Goal: Task Accomplishment & Management: Manage account settings

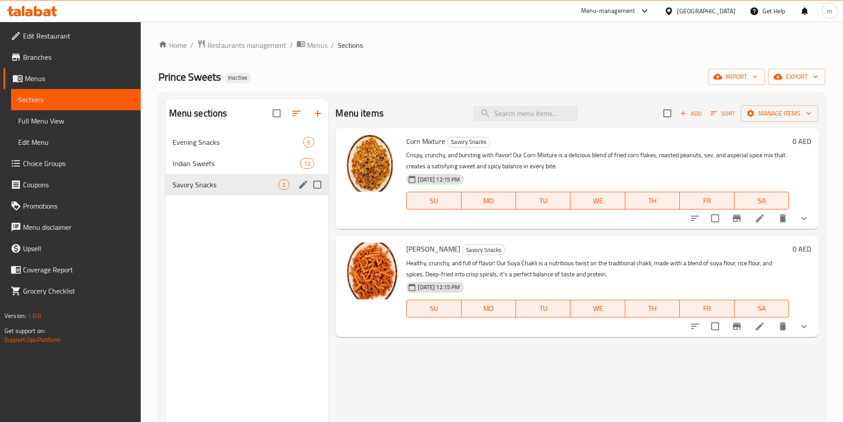
click at [225, 190] on div "Savory Snacks 2" at bounding box center [246, 184] width 163 height 21
click at [698, 112] on span "Add" at bounding box center [691, 113] width 24 height 10
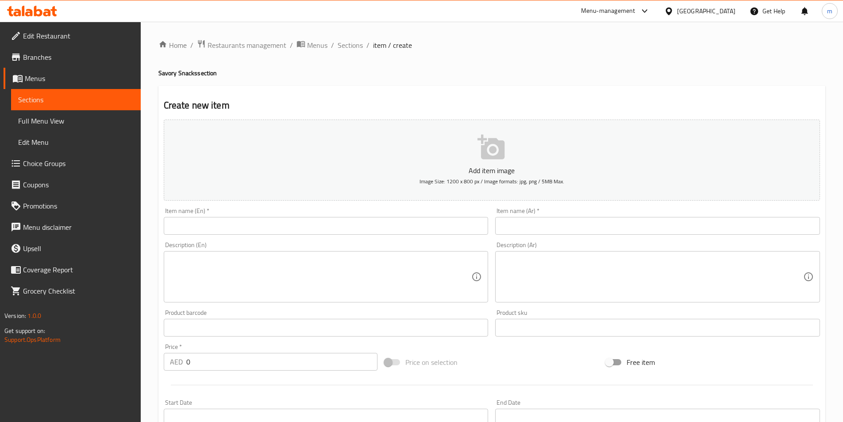
click at [66, 103] on span "Sections" at bounding box center [75, 99] width 115 height 11
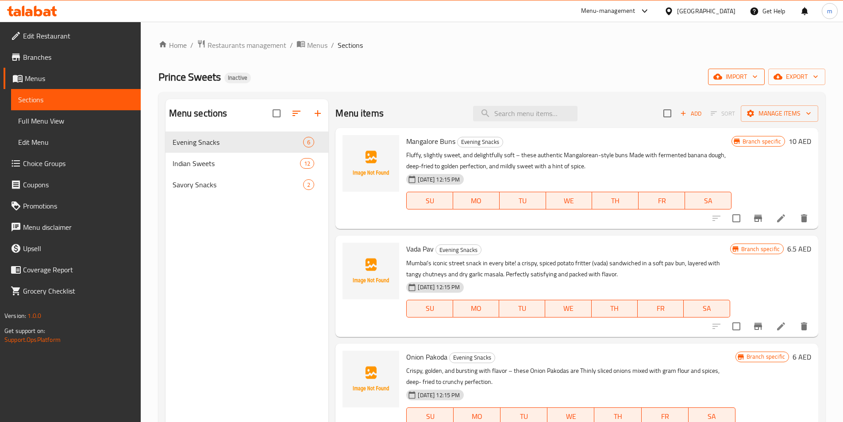
click at [737, 82] on span "import" at bounding box center [736, 76] width 42 height 11
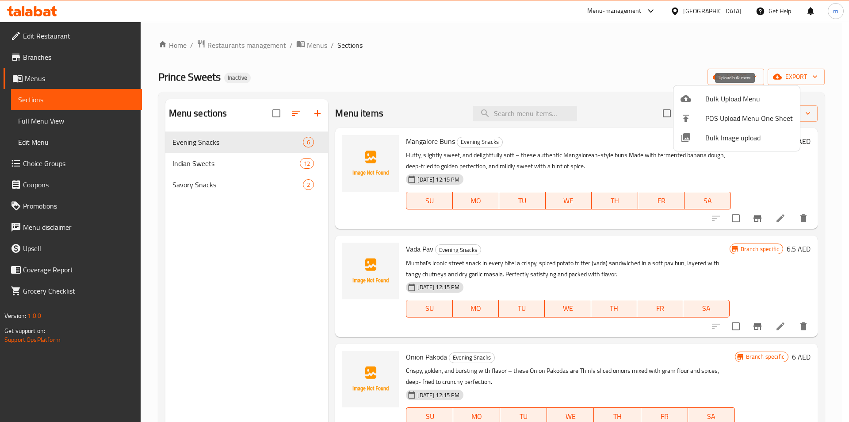
click at [725, 97] on span "Bulk Upload Menu" at bounding box center [749, 98] width 88 height 11
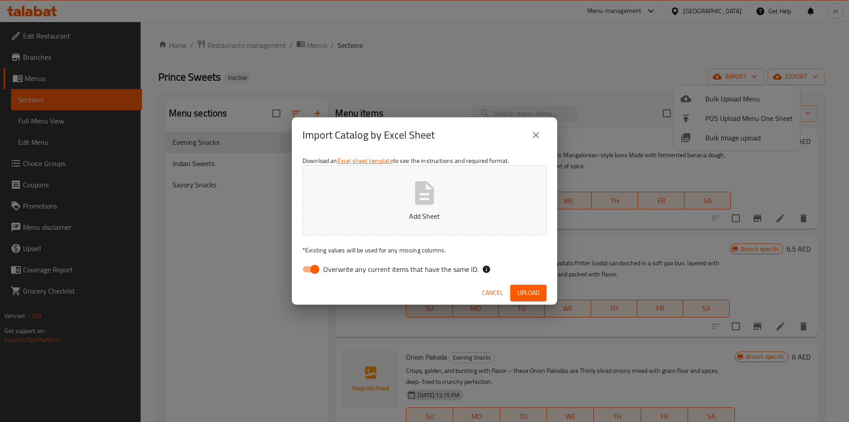
click at [316, 269] on input "Overwrite any current items that have the same ID." at bounding box center [315, 269] width 50 height 17
checkbox input "false"
click at [397, 193] on button "Add Sheet" at bounding box center [425, 200] width 244 height 70
click at [526, 288] on span "Upload" at bounding box center [529, 292] width 22 height 11
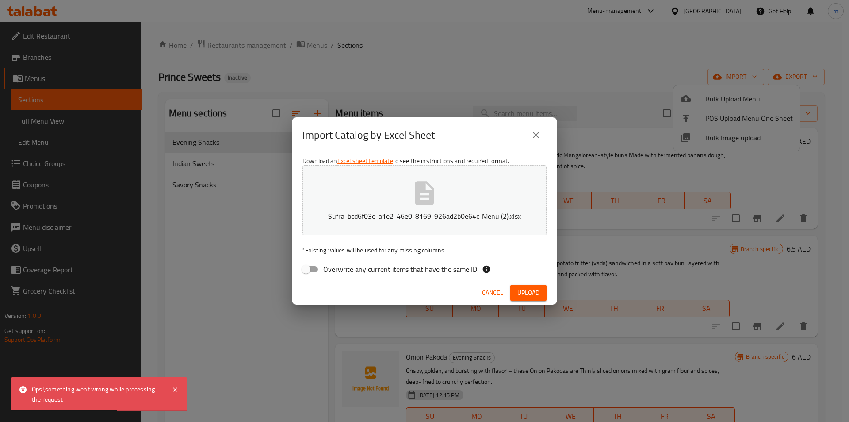
click at [531, 138] on icon "close" at bounding box center [536, 135] width 11 height 11
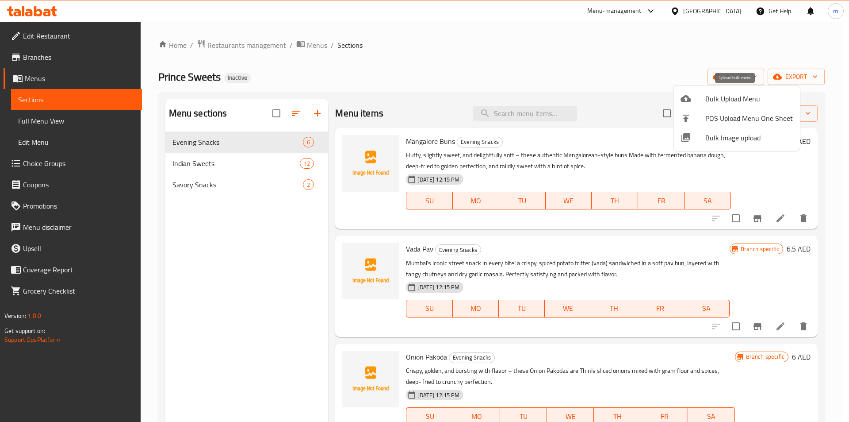
click at [753, 100] on span "Bulk Upload Menu" at bounding box center [749, 98] width 88 height 11
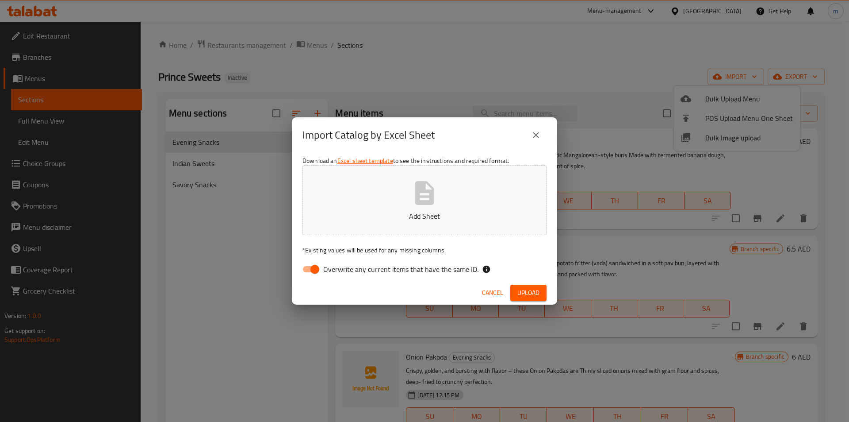
click at [322, 267] on input "Overwrite any current items that have the same ID." at bounding box center [315, 269] width 50 height 17
checkbox input "false"
click at [380, 216] on p "Add Sheet" at bounding box center [424, 216] width 217 height 11
click at [539, 294] on span "Upload" at bounding box center [529, 292] width 22 height 11
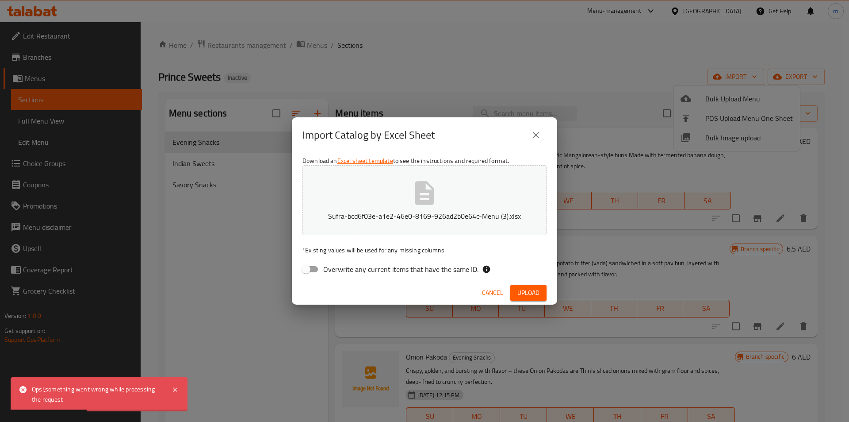
click at [535, 136] on icon "close" at bounding box center [536, 135] width 6 height 6
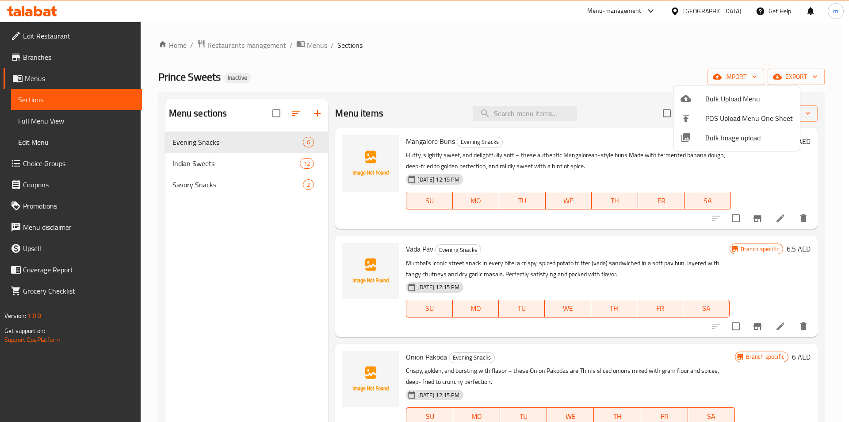
click at [200, 181] on div at bounding box center [424, 211] width 849 height 422
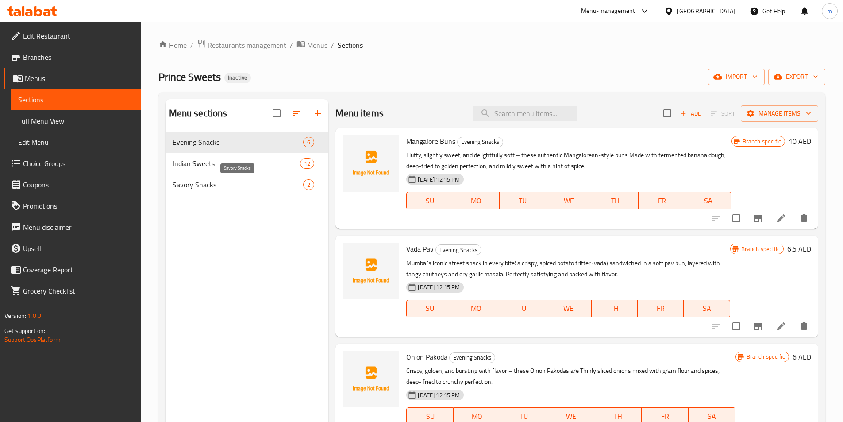
click at [205, 187] on span "Savory Snacks" at bounding box center [238, 184] width 131 height 11
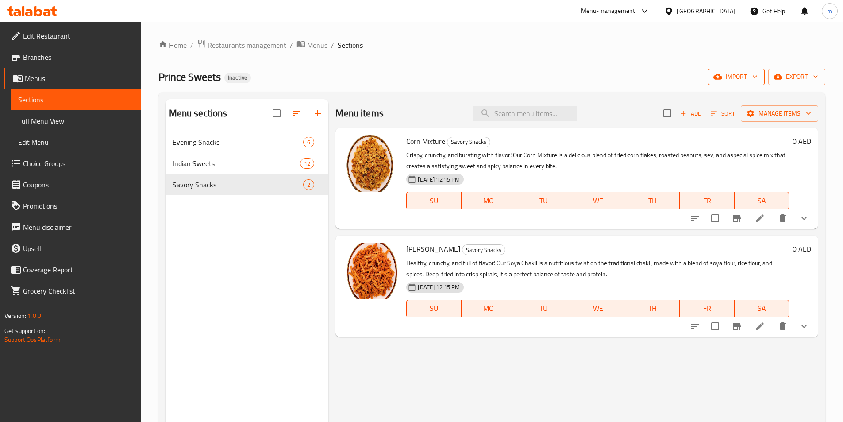
click at [745, 81] on span "import" at bounding box center [736, 76] width 42 height 11
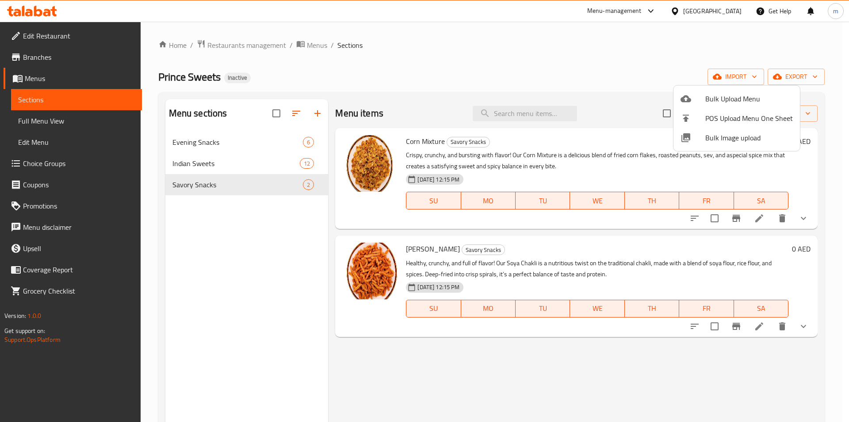
click at [734, 93] on span "Bulk Upload Menu" at bounding box center [749, 98] width 88 height 11
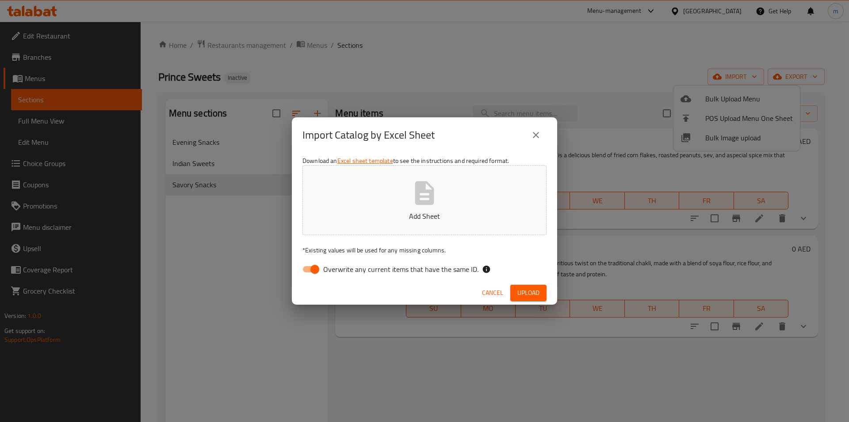
click at [316, 269] on input "Overwrite any current items that have the same ID." at bounding box center [315, 269] width 50 height 17
checkbox input "false"
click at [395, 214] on p "Add Sheet" at bounding box center [424, 216] width 217 height 11
click at [532, 293] on span "Upload" at bounding box center [529, 292] width 22 height 11
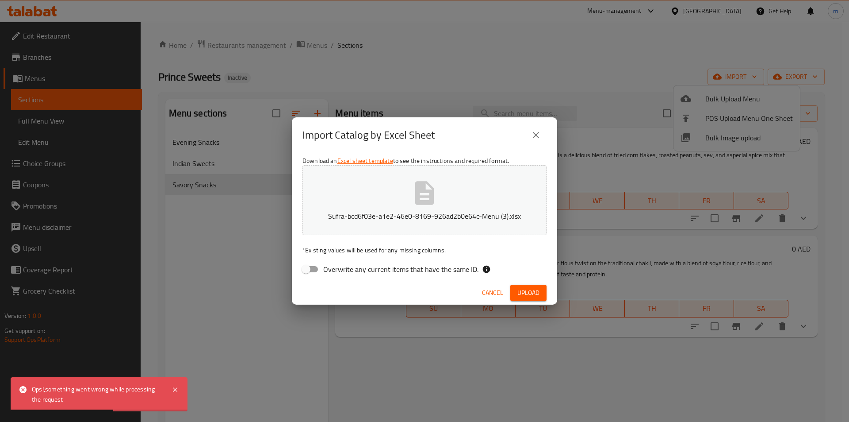
click at [492, 294] on span "Cancel" at bounding box center [492, 292] width 21 height 11
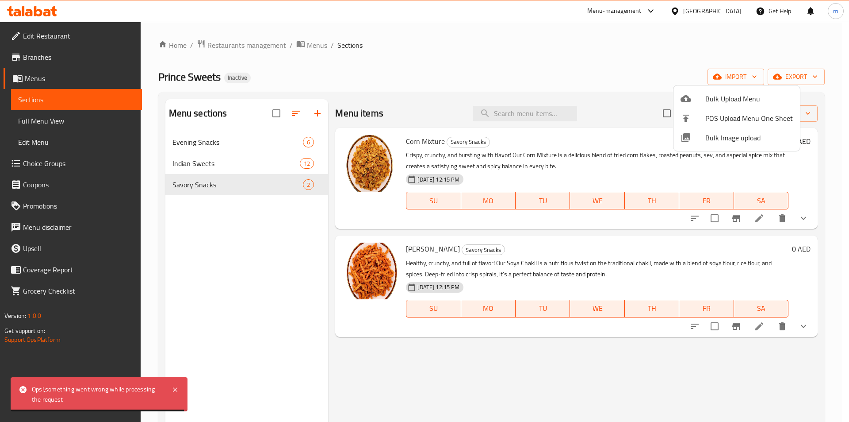
click at [759, 326] on div at bounding box center [424, 211] width 849 height 422
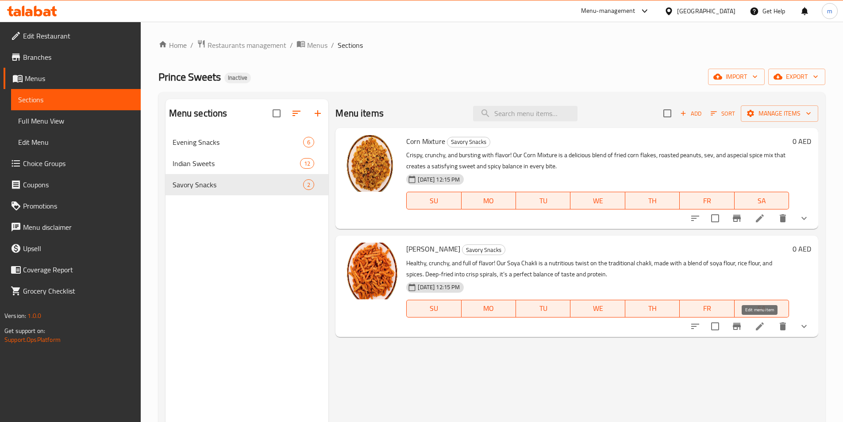
click at [759, 329] on icon at bounding box center [759, 326] width 11 height 11
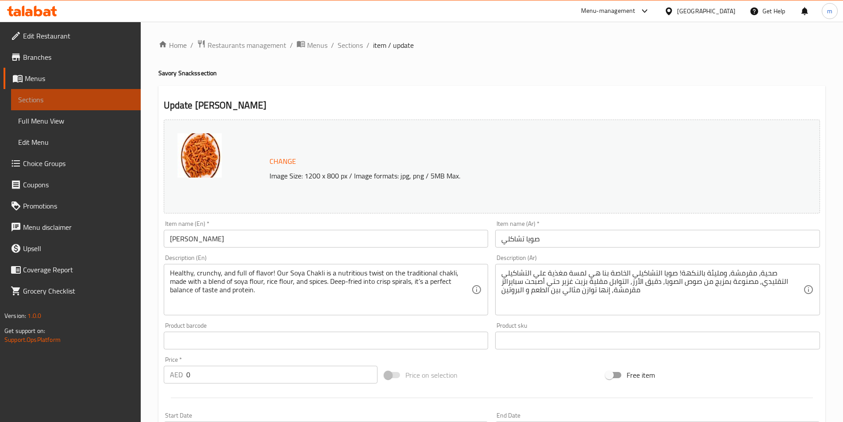
click at [53, 102] on span "Sections" at bounding box center [75, 99] width 115 height 11
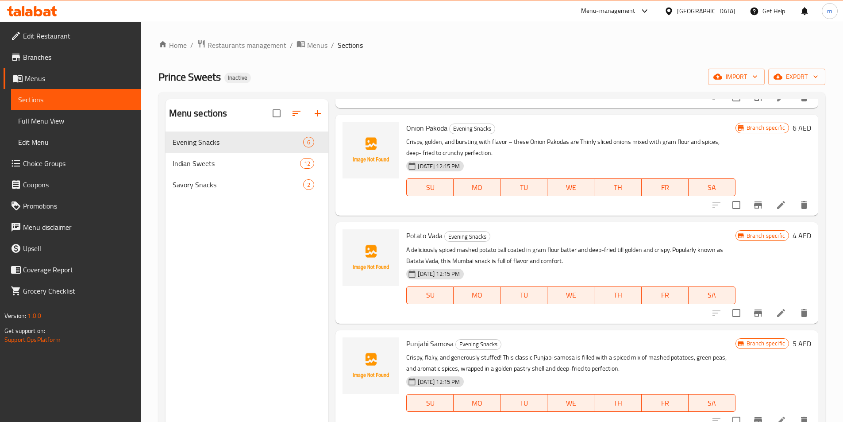
scroll to position [247, 0]
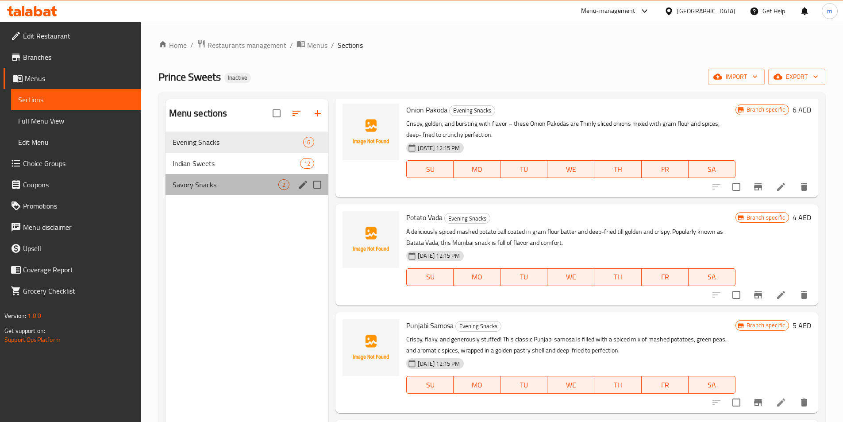
click at [202, 178] on div "Savory Snacks 2" at bounding box center [246, 184] width 163 height 21
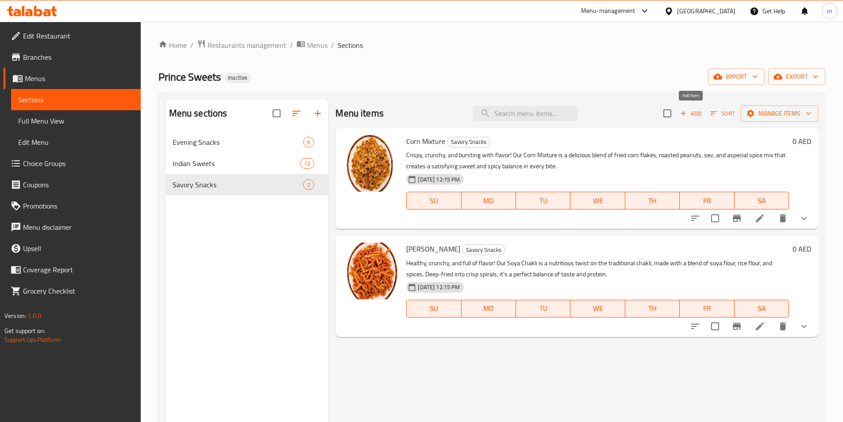
click at [697, 112] on span "Add" at bounding box center [691, 113] width 24 height 10
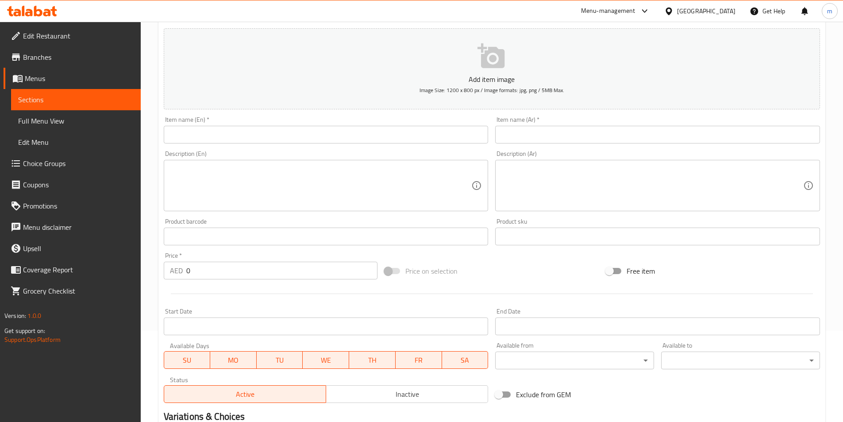
scroll to position [88, 0]
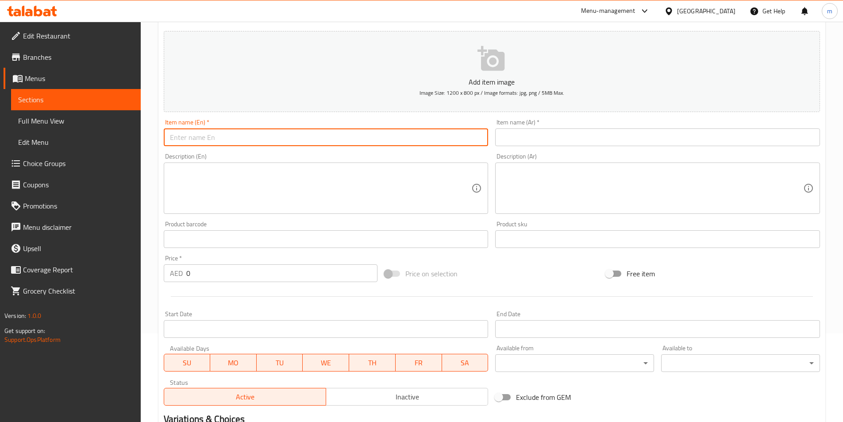
click at [325, 142] on input "text" at bounding box center [326, 137] width 325 height 18
paste input "Masala Cookies 250gms"
type input "Masala Cookies 250gms"
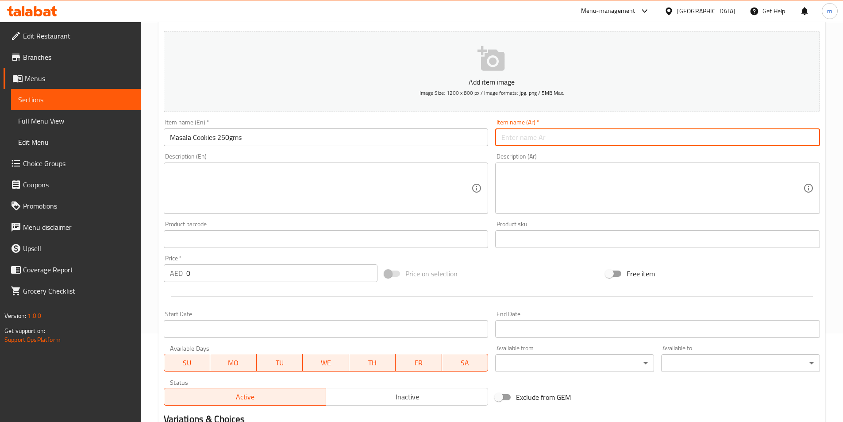
click at [732, 133] on input "text" at bounding box center [657, 137] width 325 height 18
paste input "كوكيز ماسالا 250 جرام"
type input "كوكيز ماسالا 250 جرام"
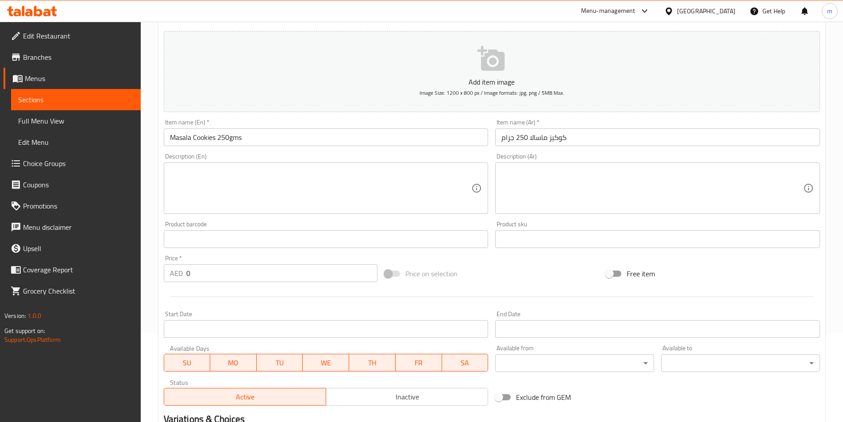
click at [297, 199] on textarea at bounding box center [321, 188] width 302 height 42
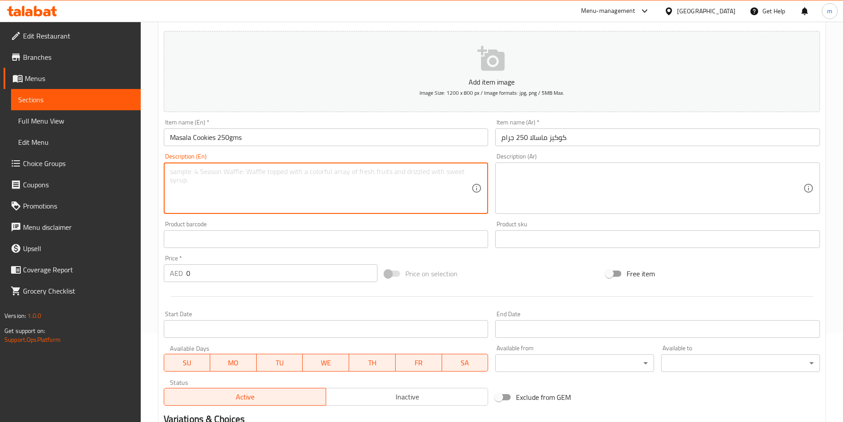
paste textarea "Savory, crumbly, and full of flavor! Our Masala Cookies are baked with a perfec…"
type textarea "Savory, crumbly, and full of flavor! Our Masala Cookies are baked with a perfec…"
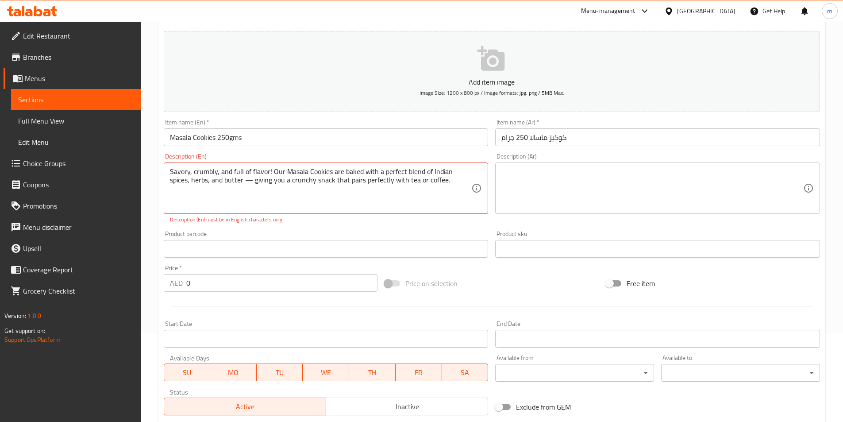
click at [629, 192] on textarea at bounding box center [652, 188] width 302 height 42
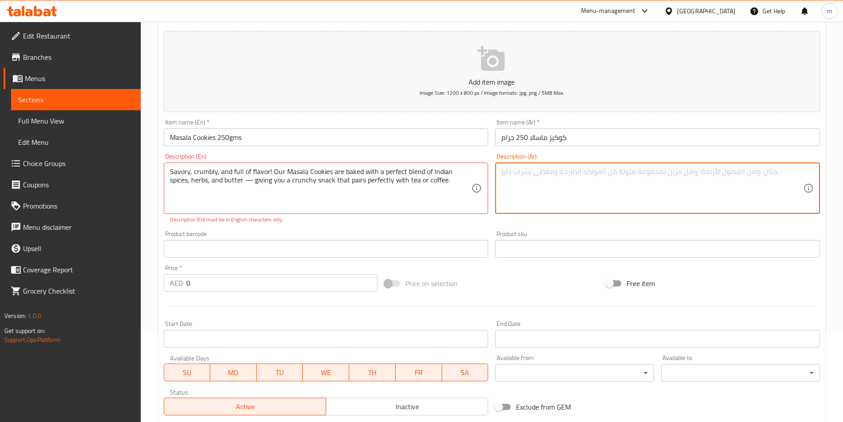
paste textarea "مالح، متفتت، ومليء بالنكهة! يتم خبز بسكويت ماسالا الخاص بنا بمزيج مثالي من التو…"
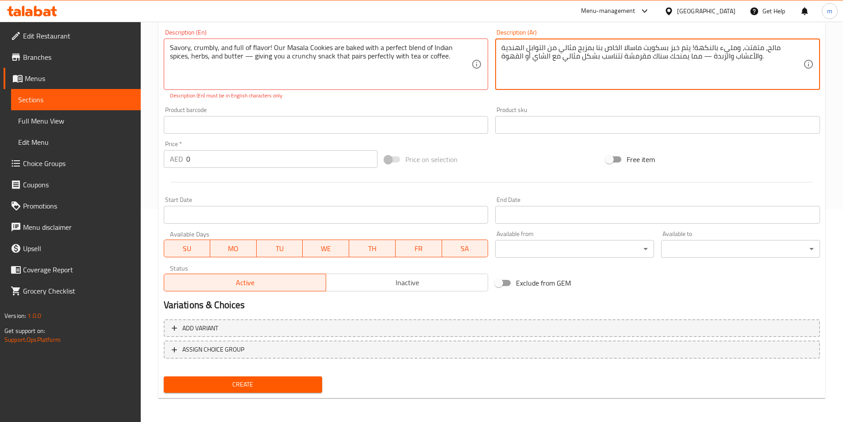
scroll to position [213, 0]
type textarea "مالح، متفتت، ومليء بالنكهة! يتم خبز بسكويت ماسالا الخاص بنا بمزيج مثالي من التو…"
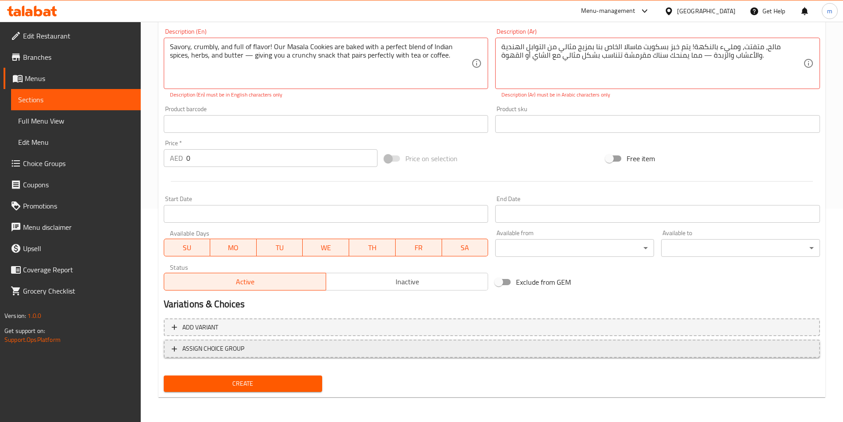
click at [367, 345] on span "ASSIGN CHOICE GROUP" at bounding box center [492, 348] width 640 height 11
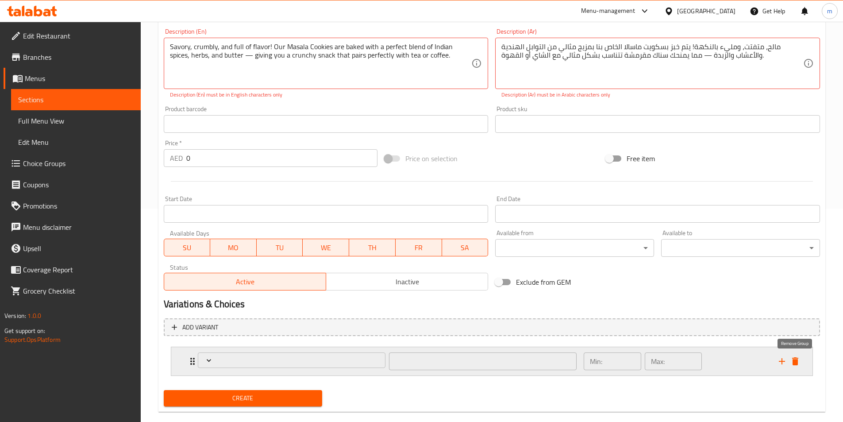
click at [796, 365] on icon "delete" at bounding box center [795, 361] width 6 height 8
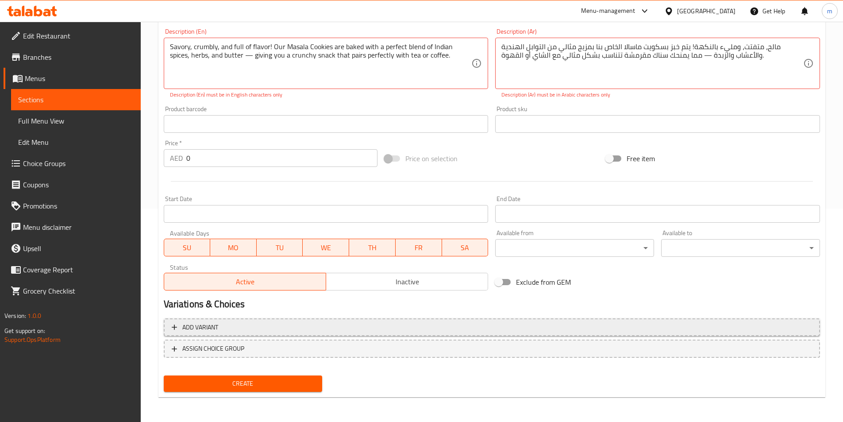
click at [276, 323] on span "Add variant" at bounding box center [492, 327] width 640 height 11
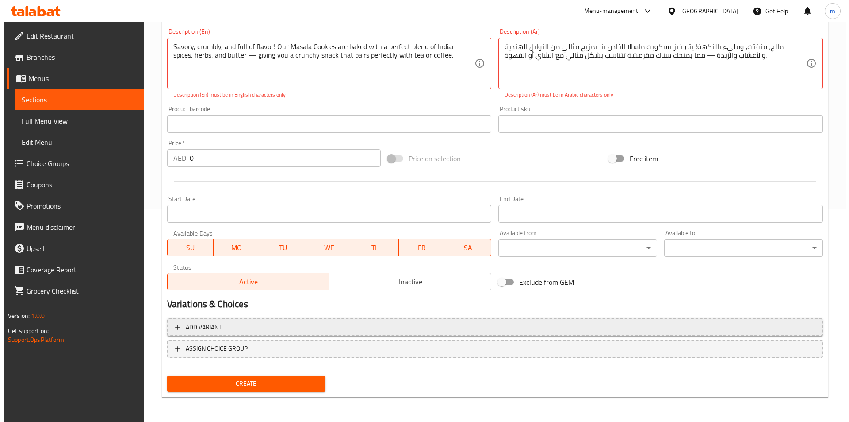
scroll to position [207, 0]
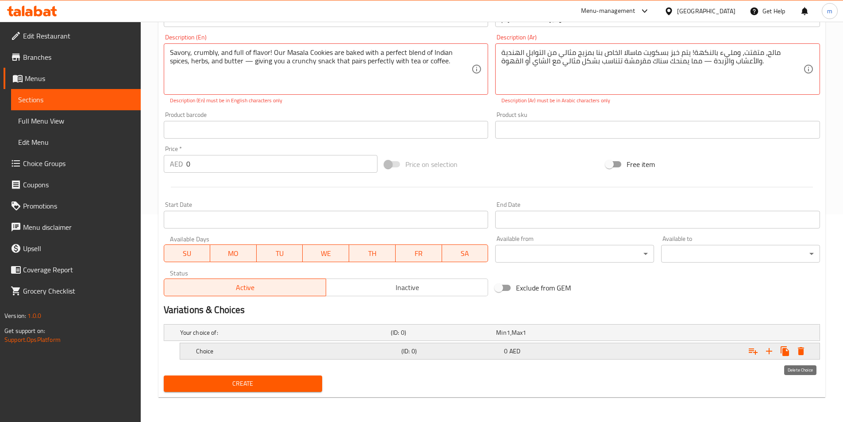
click at [800, 354] on icon "Expand" at bounding box center [800, 351] width 6 height 8
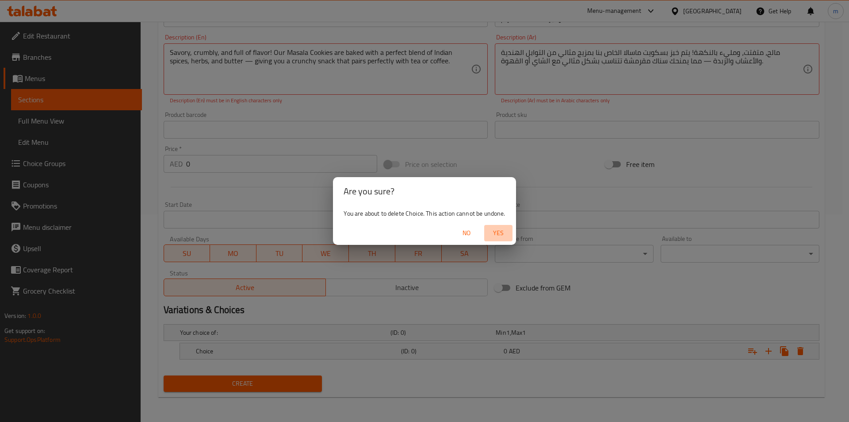
click at [492, 232] on span "Yes" at bounding box center [498, 232] width 21 height 11
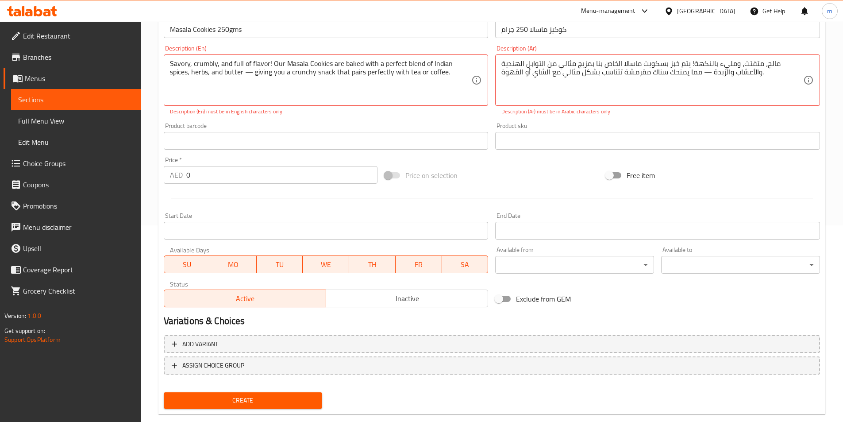
scroll to position [213, 0]
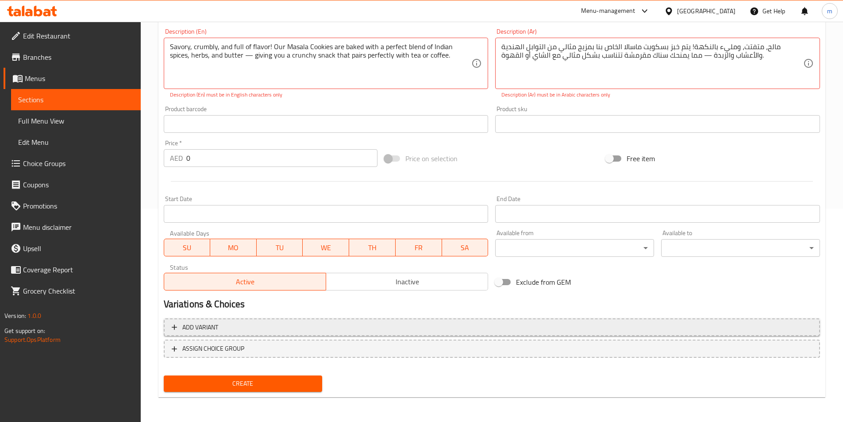
click at [233, 324] on span "Add variant" at bounding box center [492, 327] width 640 height 11
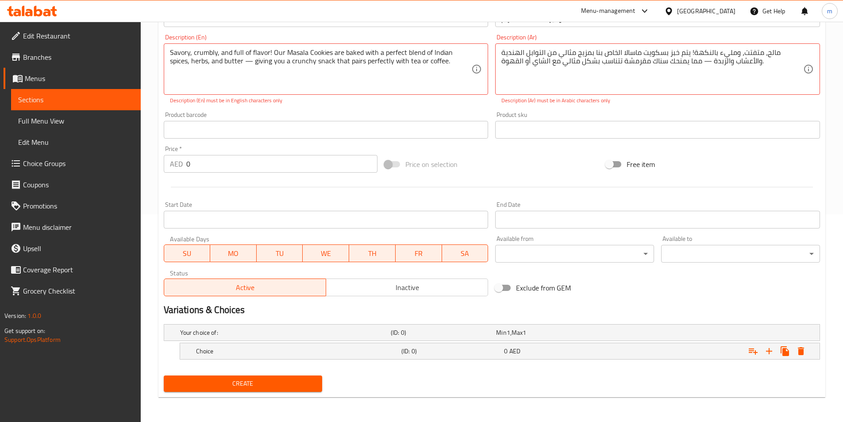
scroll to position [207, 0]
click at [231, 356] on div "Choice" at bounding box center [296, 351] width 205 height 12
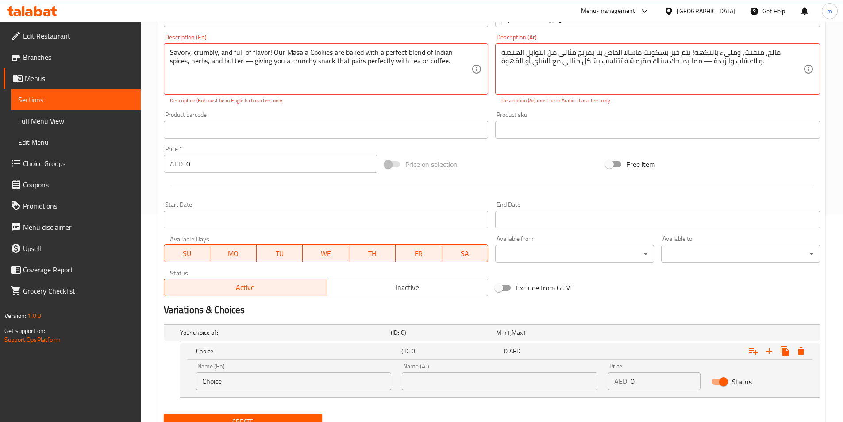
click at [235, 376] on input "Choice" at bounding box center [294, 381] width 196 height 18
type input "c"
type input "غ"
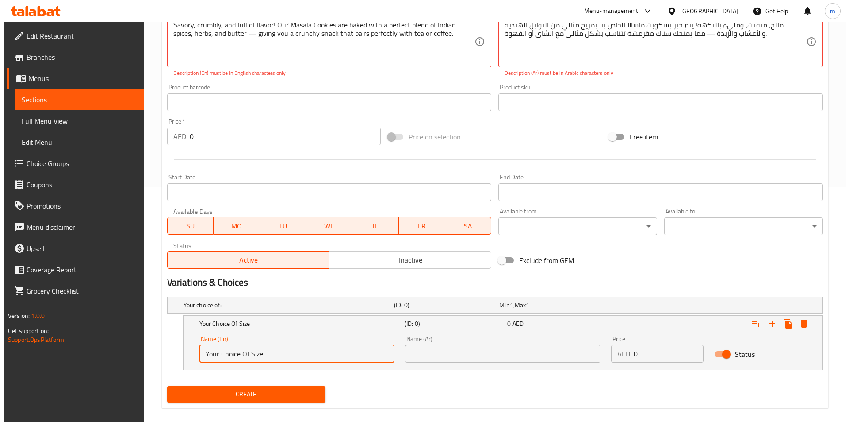
scroll to position [245, 0]
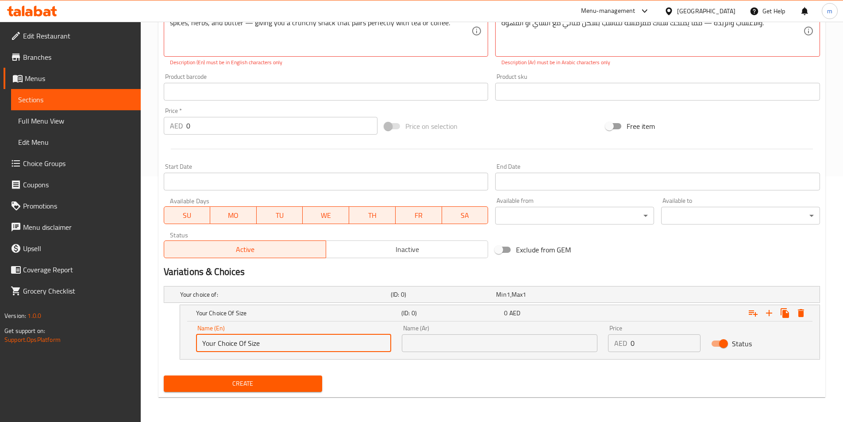
type input "Your Choice Of Size"
click at [466, 350] on input "text" at bounding box center [500, 343] width 196 height 18
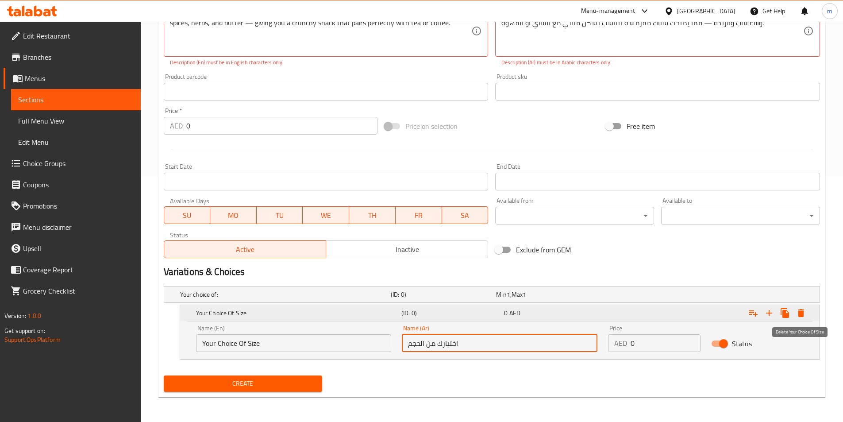
type input "اختيارك من الحجم"
click at [802, 315] on icon "Expand" at bounding box center [800, 313] width 6 height 8
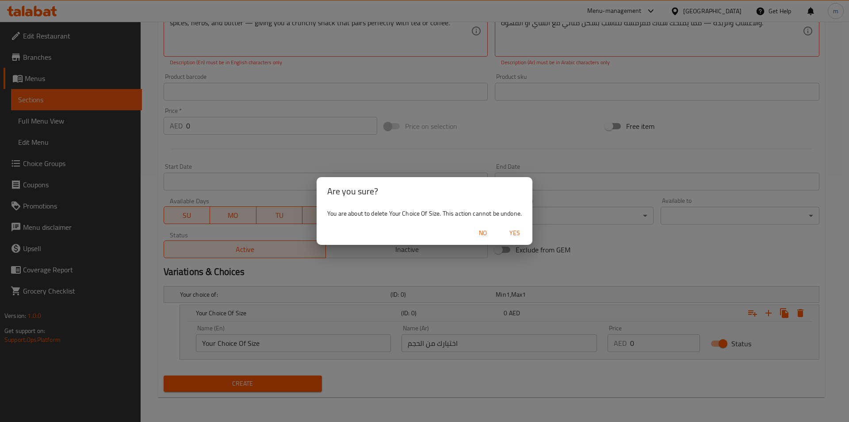
click at [521, 232] on span "Yes" at bounding box center [514, 232] width 21 height 11
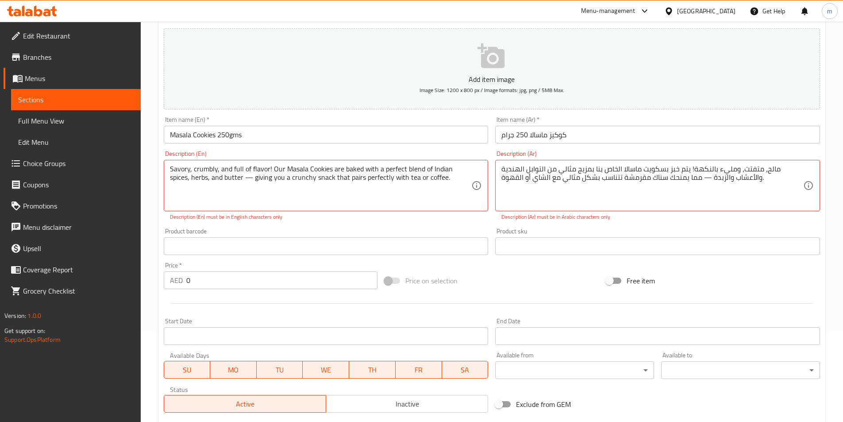
scroll to position [81, 0]
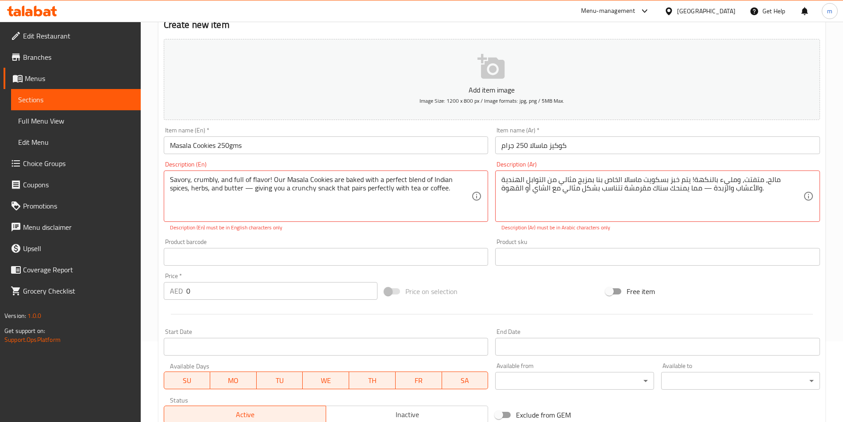
click at [63, 163] on span "Choice Groups" at bounding box center [78, 163] width 111 height 11
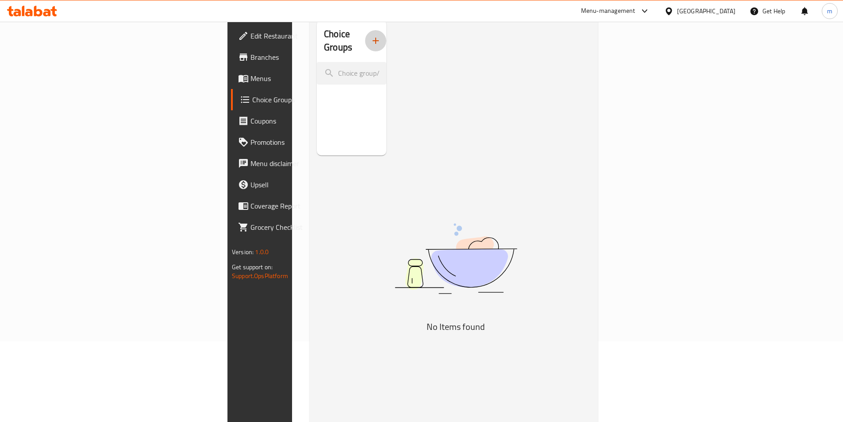
click at [370, 35] on icon "button" at bounding box center [375, 40] width 11 height 11
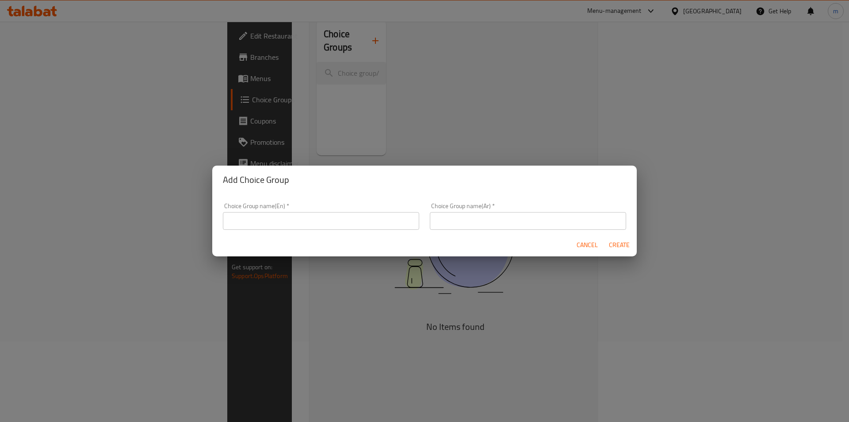
click at [302, 222] on input "text" at bounding box center [321, 221] width 196 height 18
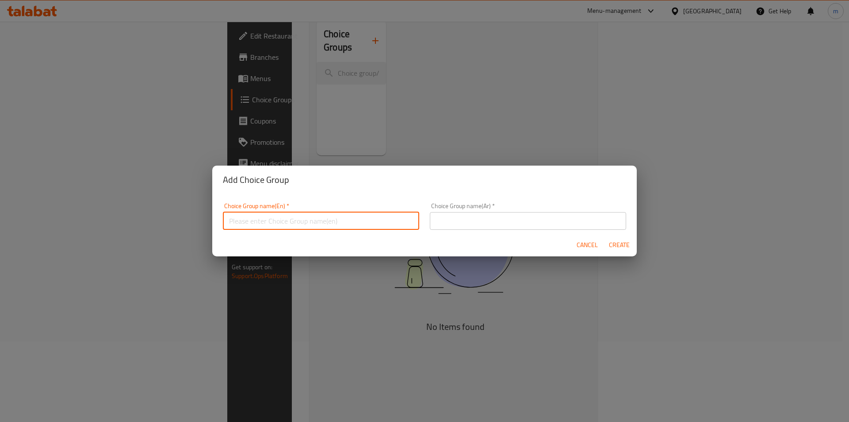
type input "غ"
type input "Your Choice Of"
click at [586, 245] on span "Cancel" at bounding box center [587, 244] width 21 height 11
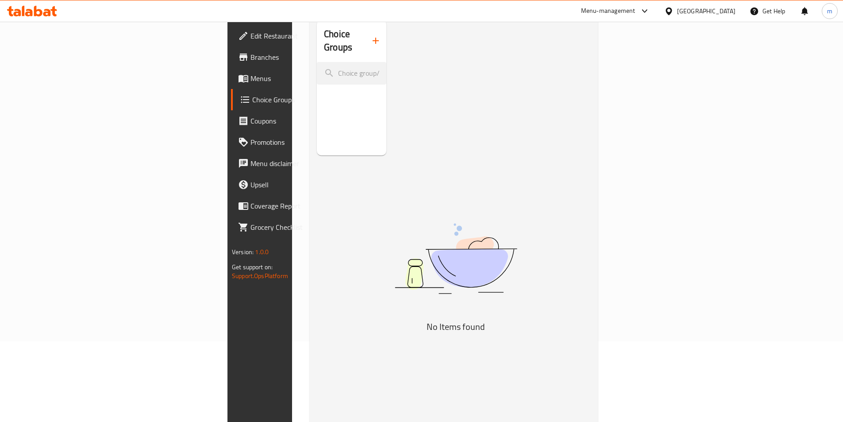
click at [250, 81] on span "Menus" at bounding box center [305, 78] width 111 height 11
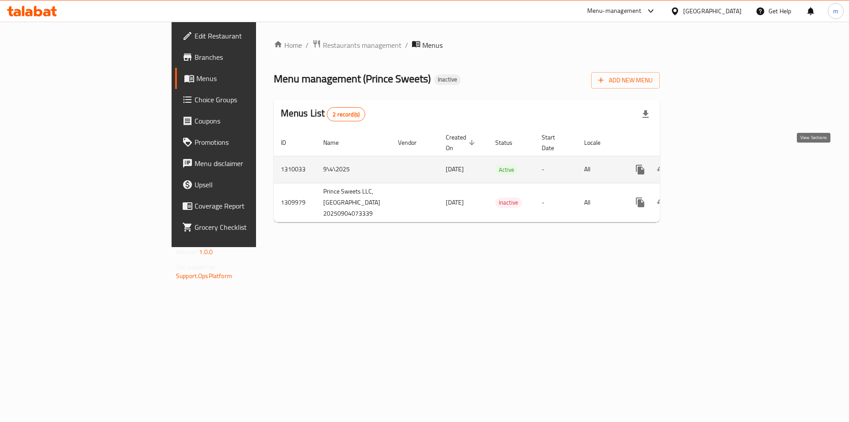
click at [709, 164] on icon "enhanced table" at bounding box center [704, 169] width 11 height 11
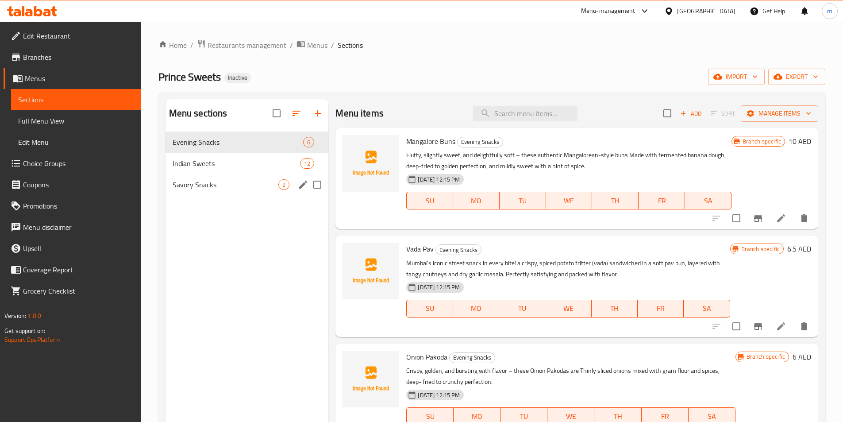
click at [202, 191] on div "Savory Snacks 2" at bounding box center [246, 184] width 163 height 21
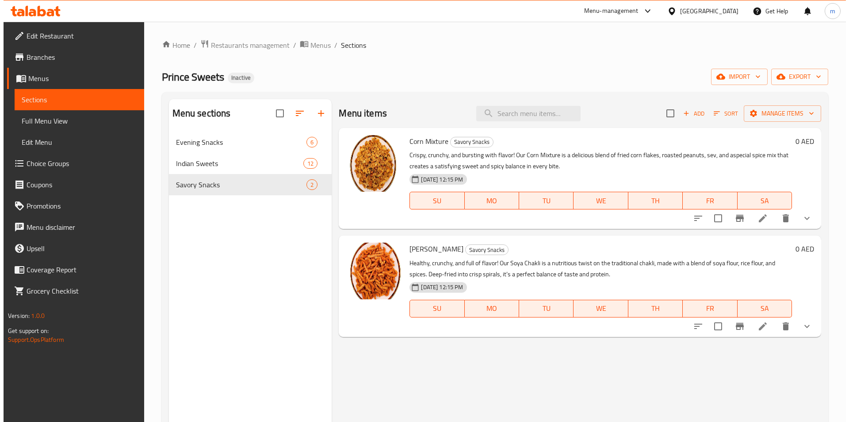
scroll to position [44, 0]
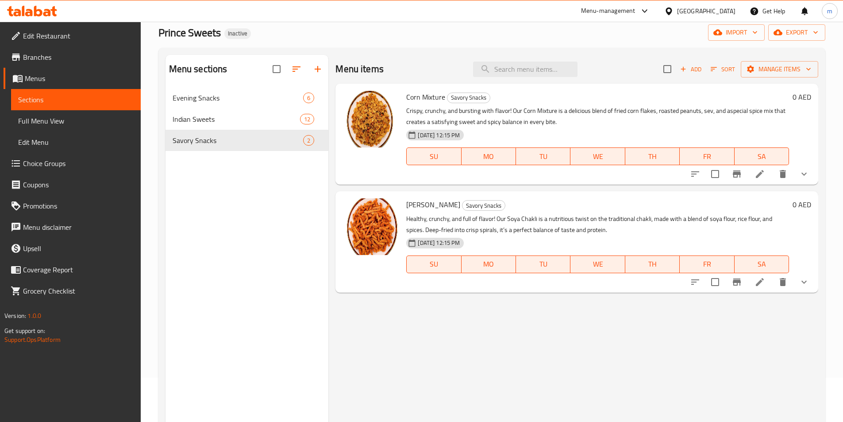
click at [479, 393] on div "Menu items Add Sort Manage items Corn Mixture Savory Snacks Crispy, crunchy, an…" at bounding box center [573, 266] width 490 height 422
click at [740, 36] on span "import" at bounding box center [736, 32] width 42 height 11
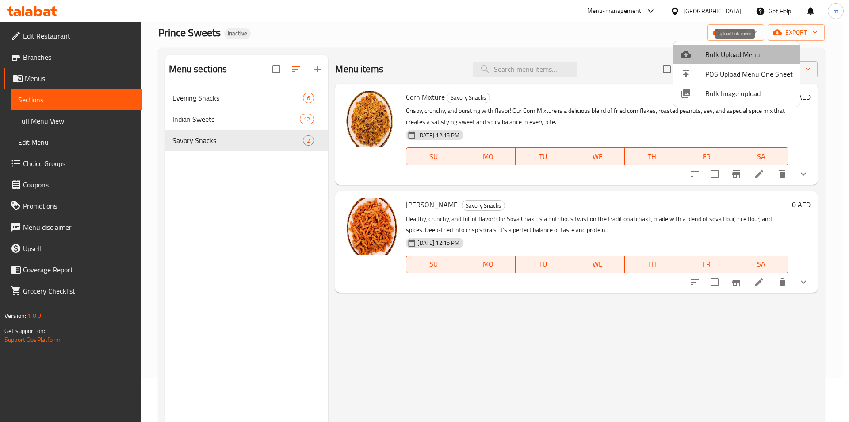
click at [764, 50] on span "Bulk Upload Menu" at bounding box center [749, 54] width 88 height 11
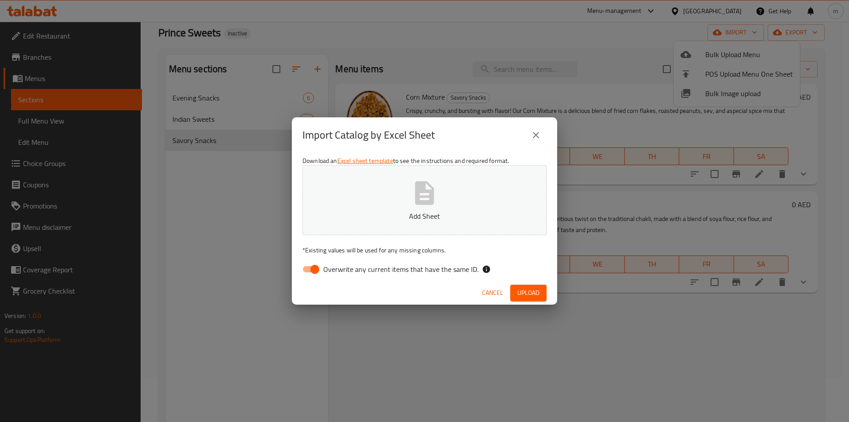
click at [316, 274] on input "Overwrite any current items that have the same ID." at bounding box center [315, 269] width 50 height 17
checkbox input "false"
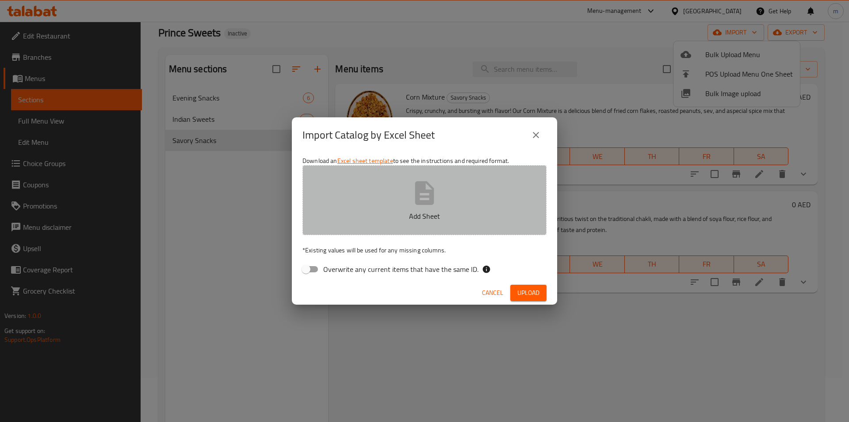
click at [405, 202] on button "Add Sheet" at bounding box center [425, 200] width 244 height 70
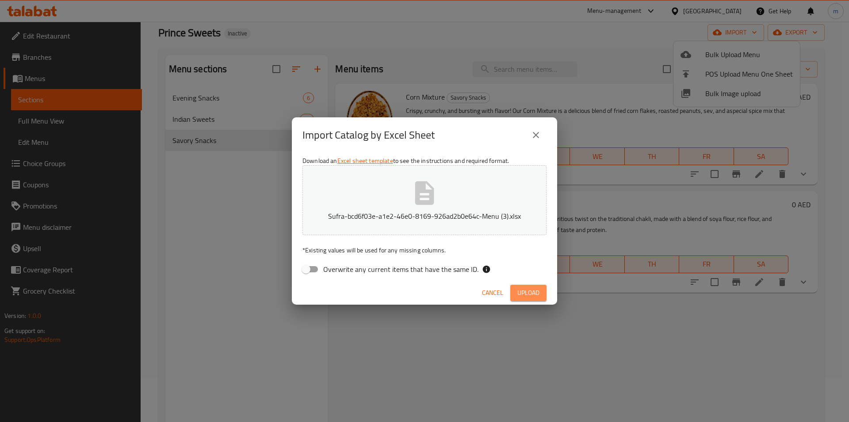
click at [539, 288] on span "Upload" at bounding box center [529, 292] width 22 height 11
click at [535, 138] on icon "close" at bounding box center [536, 135] width 11 height 11
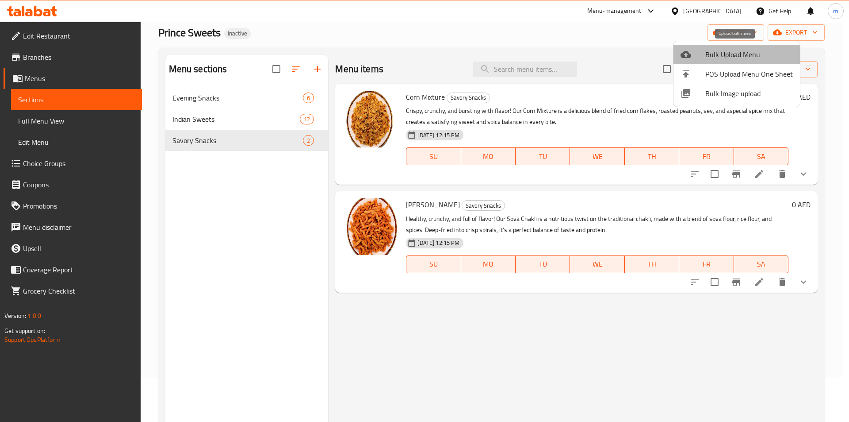
click at [745, 57] on span "Bulk Upload Menu" at bounding box center [749, 54] width 88 height 11
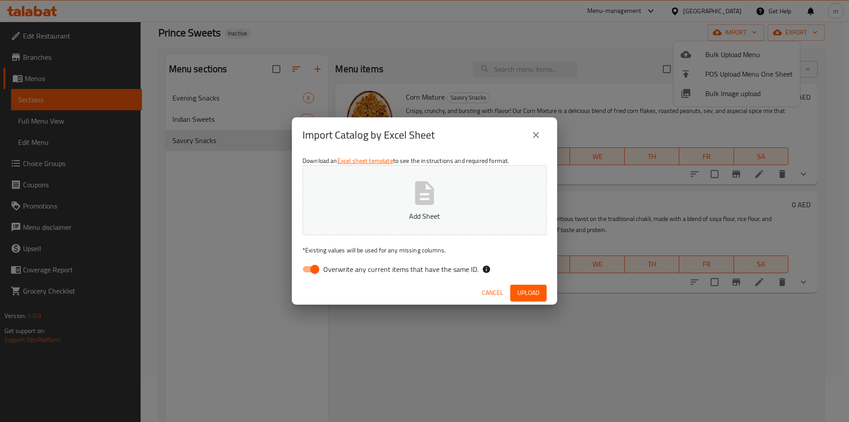
click at [305, 270] on input "Overwrite any current items that have the same ID." at bounding box center [315, 269] width 50 height 17
checkbox input "false"
click at [437, 186] on icon "button" at bounding box center [424, 193] width 28 height 28
click at [530, 294] on span "Upload" at bounding box center [529, 292] width 22 height 11
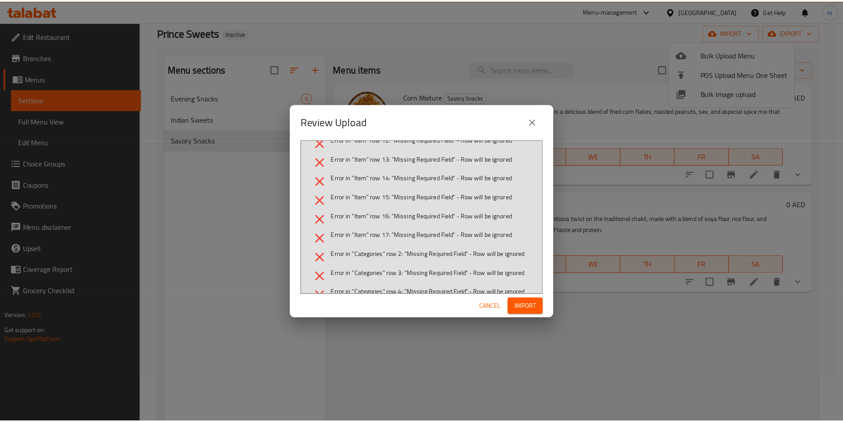
scroll to position [310, 0]
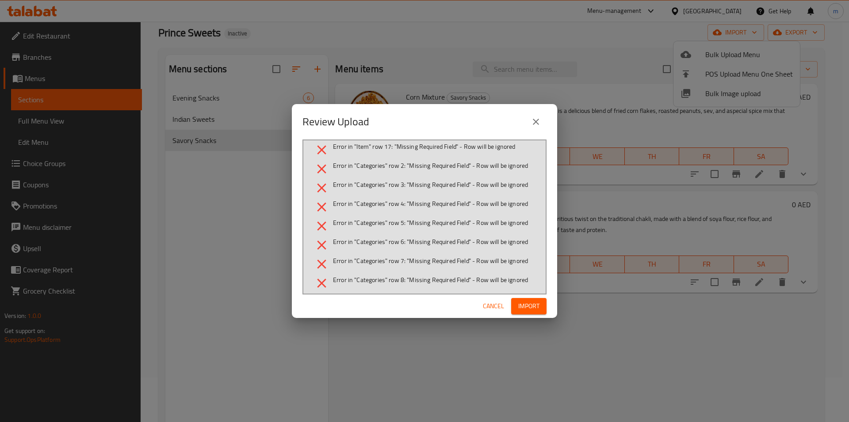
click at [492, 302] on span "Cancel" at bounding box center [493, 305] width 21 height 11
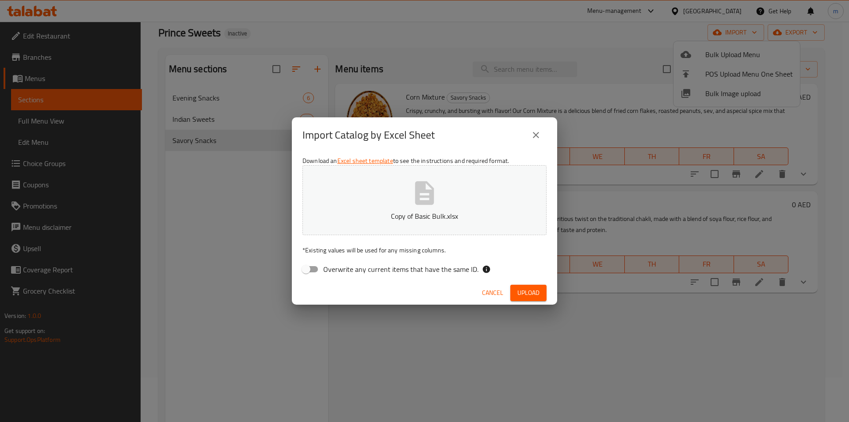
click at [410, 207] on button "Copy of Basic Bulk.xlsx" at bounding box center [425, 200] width 244 height 70
click at [531, 293] on span "Upload" at bounding box center [529, 292] width 22 height 11
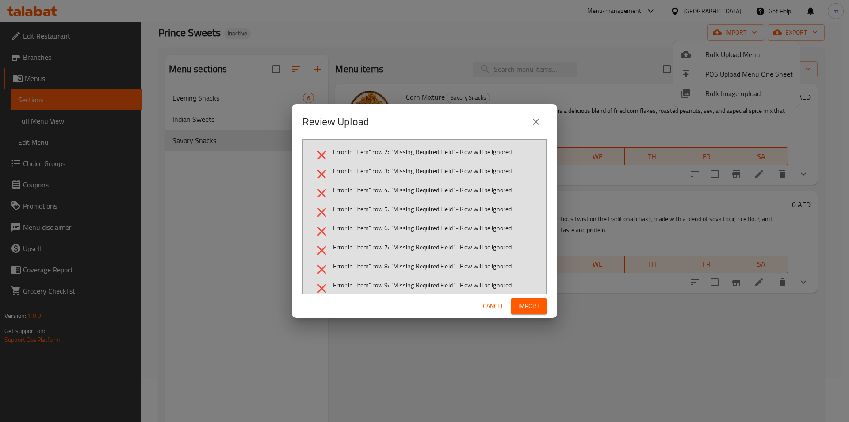
click at [537, 119] on icon "close" at bounding box center [536, 121] width 11 height 11
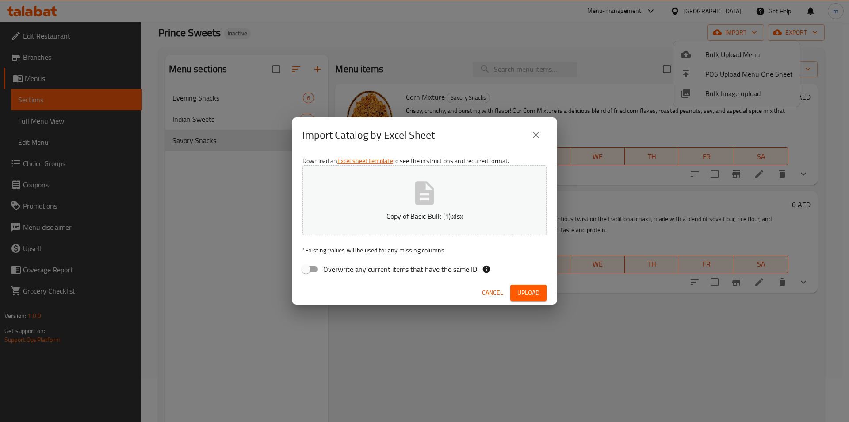
click at [534, 139] on icon "close" at bounding box center [536, 135] width 11 height 11
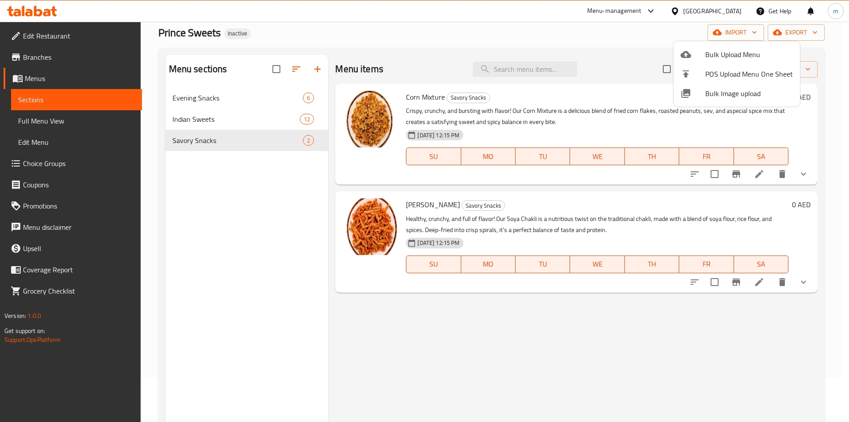
click at [592, 41] on div at bounding box center [424, 211] width 849 height 422
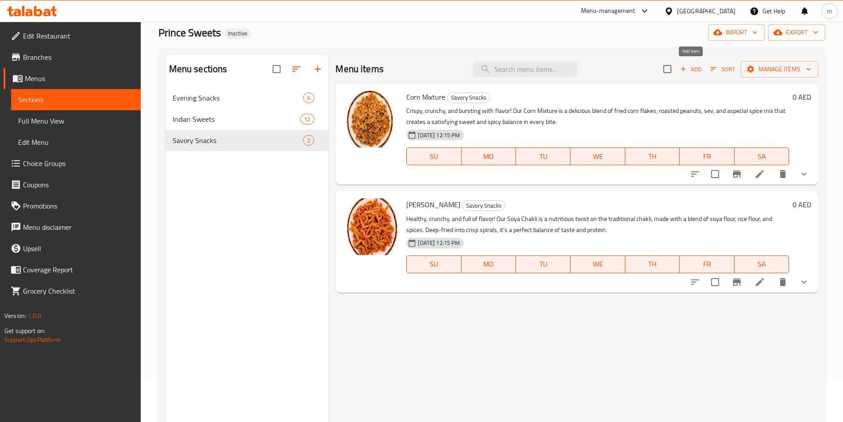
click at [691, 73] on span "Add" at bounding box center [691, 69] width 24 height 10
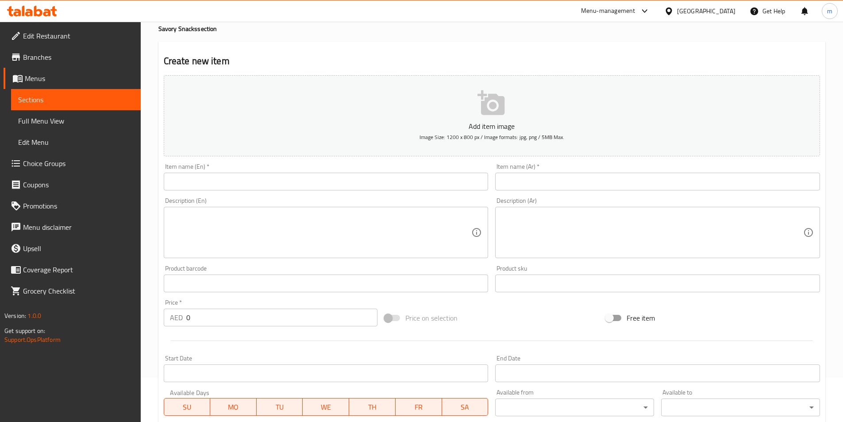
click at [303, 178] on input "text" at bounding box center [326, 182] width 325 height 18
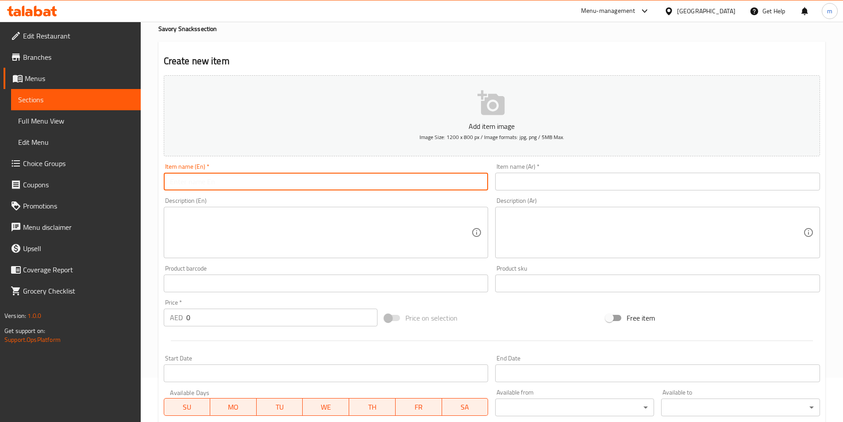
paste input "Masala Cookies 250gms"
type input "Masala Cookies 250gms"
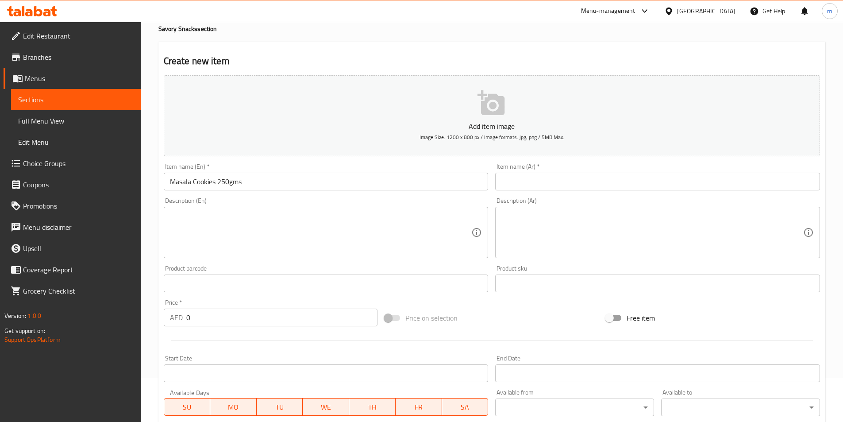
click at [609, 185] on input "text" at bounding box center [657, 182] width 325 height 18
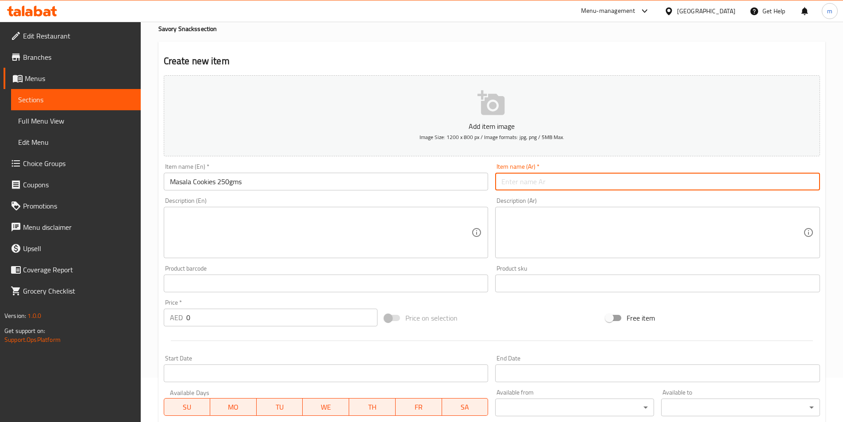
paste input "كوكيز ماسالا 250 جرام"
type input "كوكيز ماسالا 250 جرام"
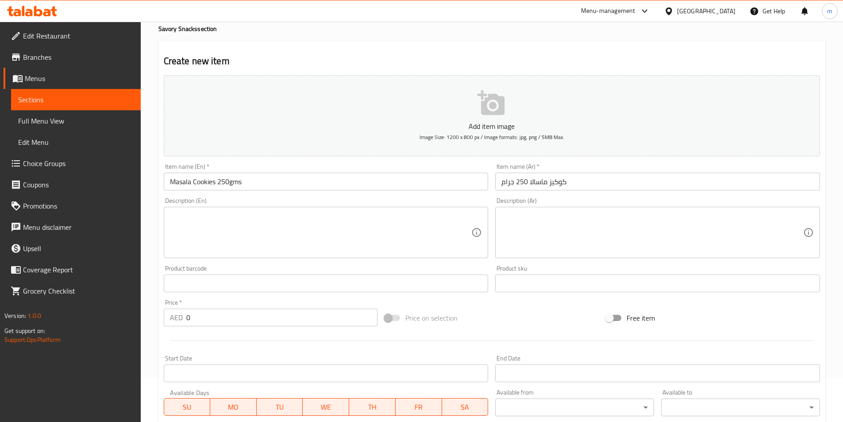
click at [343, 237] on textarea at bounding box center [321, 232] width 302 height 42
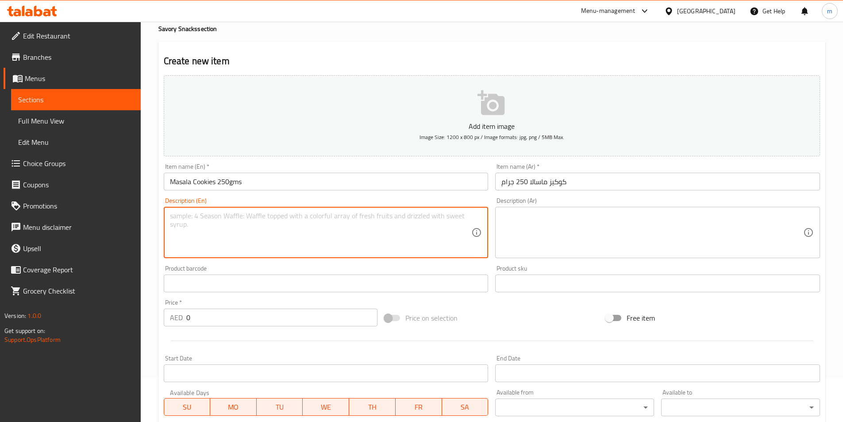
paste textarea "Savory, crumbly, and full of flavor! Our Masala Cookies are baked with a perfec…"
type textarea "Savory, crumbly, and full of flavor! Our Masala Cookies are baked with a perfec…"
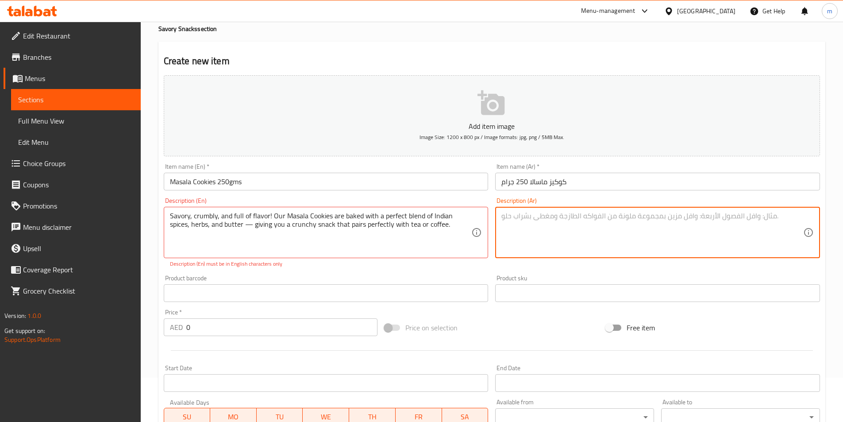
click at [594, 247] on textarea at bounding box center [652, 232] width 302 height 42
paste textarea "مالح، متفتت، ومليء بالنكهة! يتم خبز بسكويت ماسالا الخاص بنا بمزيج مثالي من التو…"
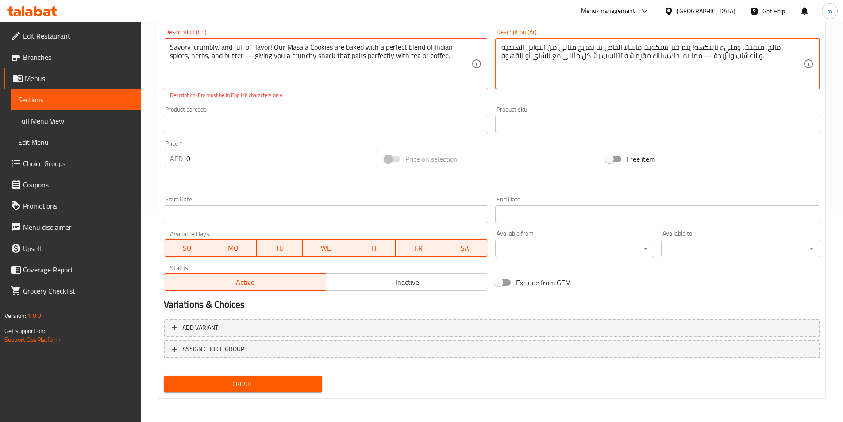
scroll to position [213, 0]
type textarea "مالح، متفتت، ومليء بالنكهة! يتم خبز بسكويت ماسالا الخاص بنا بمزيج مثالي من التو…"
click at [253, 377] on button "Create" at bounding box center [243, 383] width 159 height 16
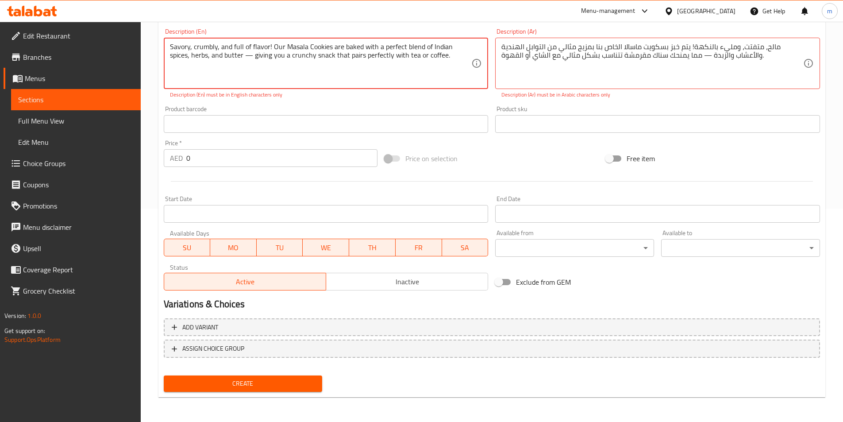
click at [268, 47] on textarea "Savory, crumbly, and full of flavor! Our Masala Cookies are baked with a perfec…" at bounding box center [321, 63] width 302 height 42
click at [269, 47] on textarea "Savory, crumbly, and full of flavor! Our Masala Cookies are baked with a perfec…" at bounding box center [321, 63] width 302 height 42
click at [264, 385] on span "Create" at bounding box center [243, 383] width 145 height 11
drag, startPoint x: 231, startPoint y: 55, endPoint x: 223, endPoint y: 57, distance: 7.6
click at [223, 57] on textarea "Savory, crumbly, and full of flavor Our Masala Cookies are baked with a perfect…" at bounding box center [321, 63] width 302 height 42
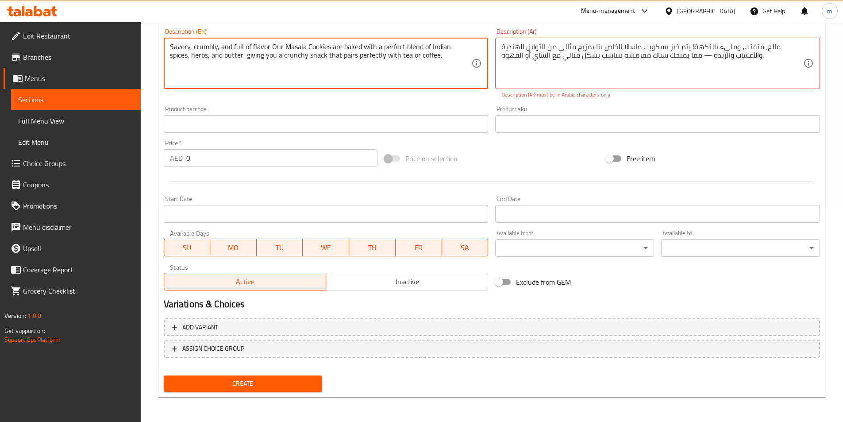
type textarea "Savory, crumbly, and full of flavor Our Masala Cookies are baked with a perfect…"
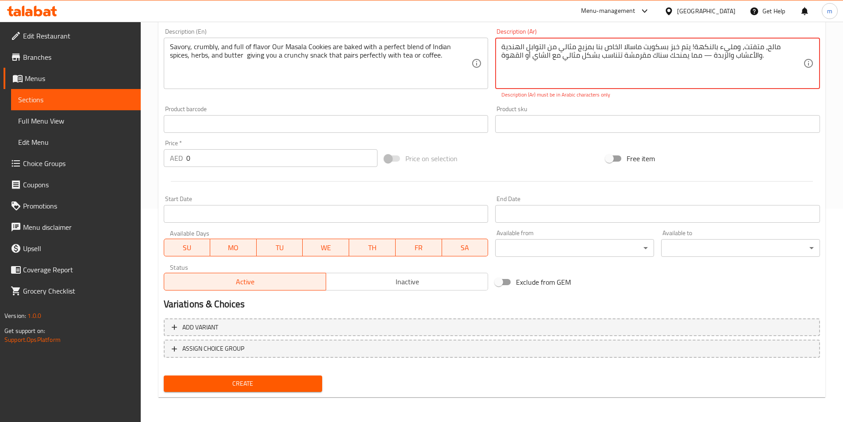
drag, startPoint x: 702, startPoint y: 55, endPoint x: 708, endPoint y: 55, distance: 6.2
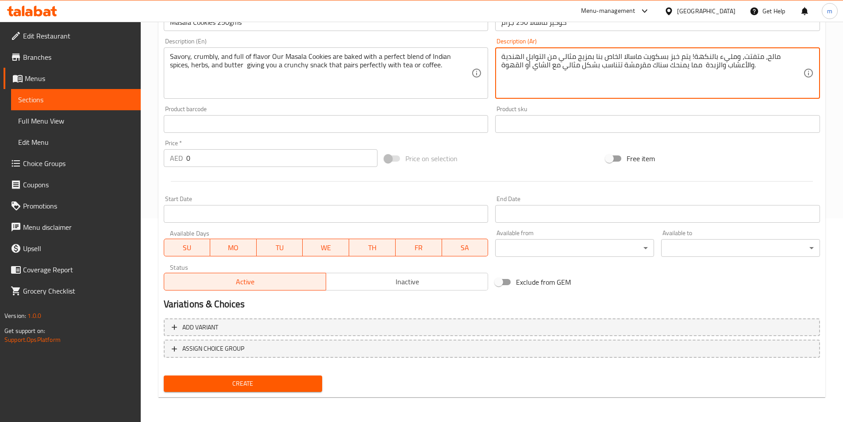
click at [691, 56] on textarea "مالح، متفتت، ومليء بالنكهة! يتم خبز بسكويت ماسالا الخاص بنا بمزيج مثالي من التو…" at bounding box center [652, 73] width 302 height 42
type textarea "مالح، متفتت، ومليء بالنكهة يتم خبز بسكويت ماسالا الخاص بنا بمزيج مثالي من التوا…"
click at [299, 379] on span "Create" at bounding box center [243, 383] width 145 height 11
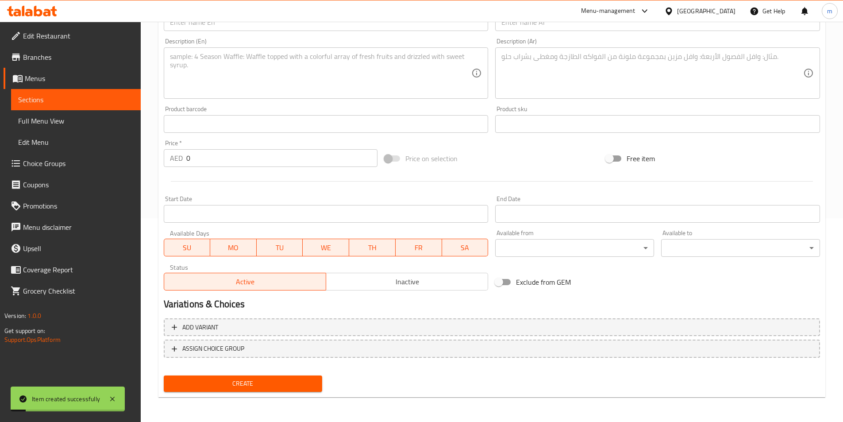
click at [62, 98] on span "Sections" at bounding box center [75, 99] width 115 height 11
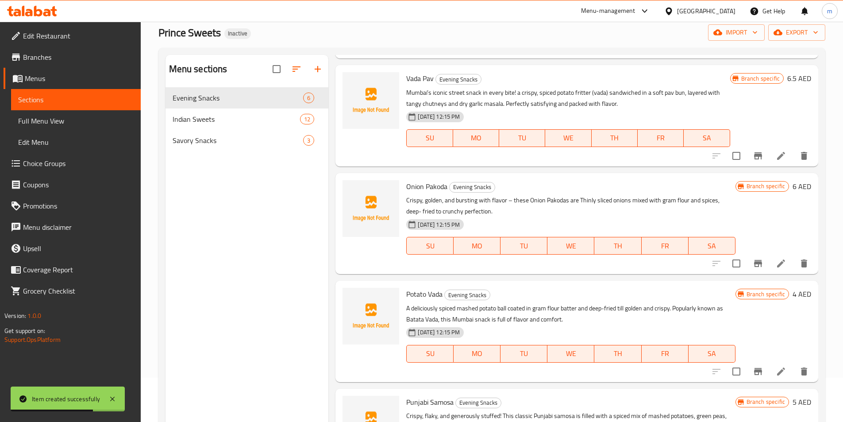
scroll to position [114, 0]
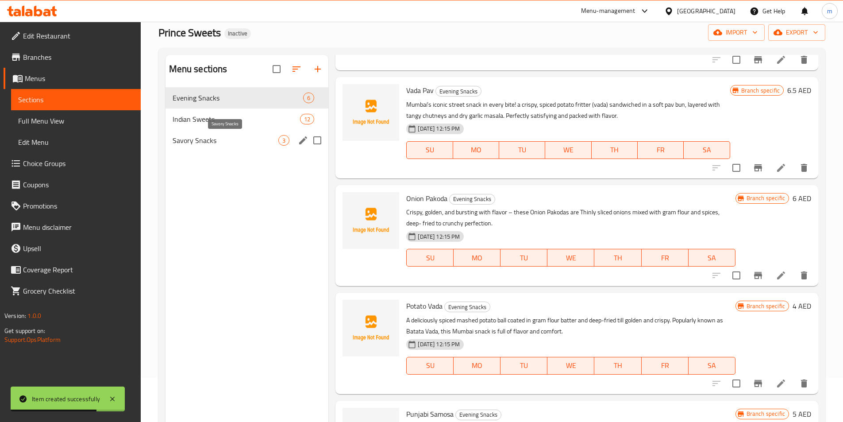
click at [220, 138] on span "Savory Snacks" at bounding box center [226, 140] width 106 height 11
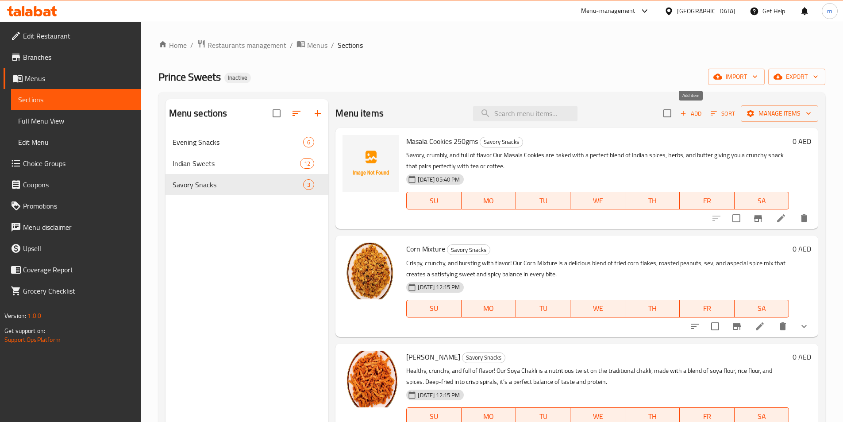
click at [690, 115] on span "Add" at bounding box center [691, 113] width 24 height 10
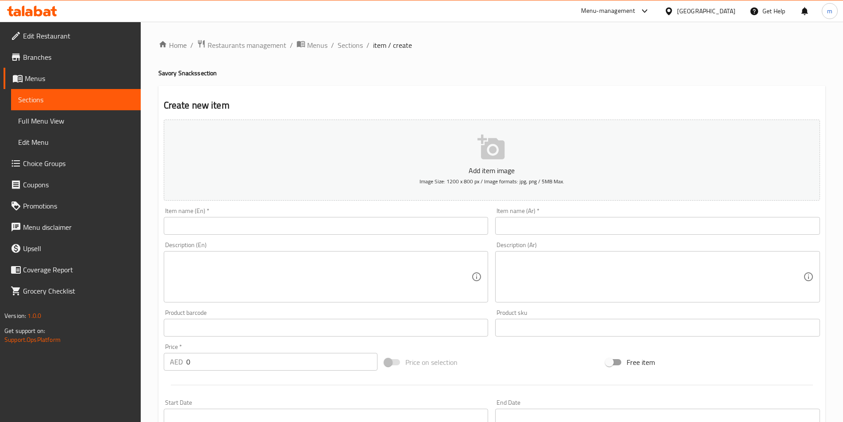
click at [311, 225] on input "text" at bounding box center [326, 226] width 325 height 18
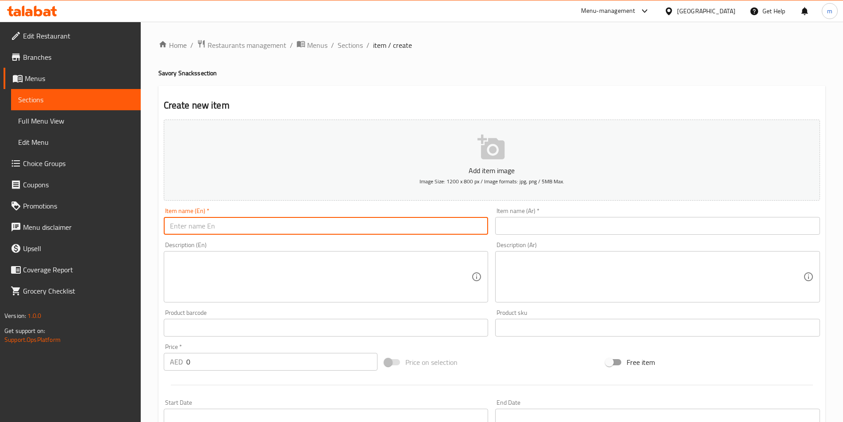
paste input "Usal Mixture 250gms"
type input "Usal Mixture 250gms"
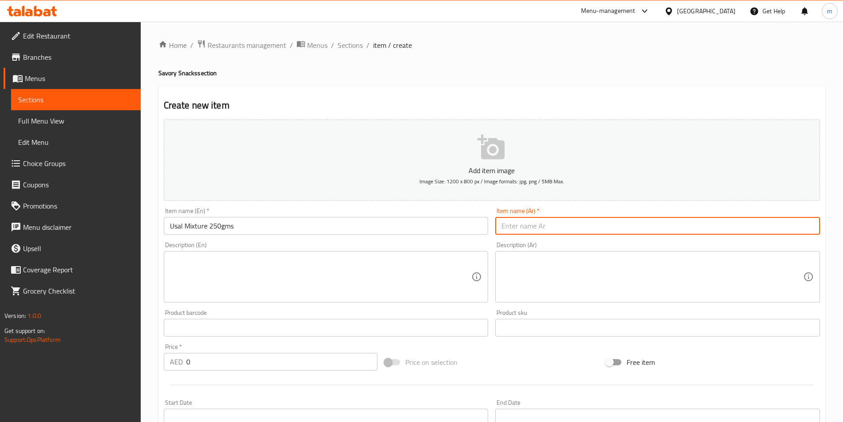
click at [650, 230] on input "text" at bounding box center [657, 226] width 325 height 18
paste input "خليط أوسال 250 جرام"
type input "خليط أوسال 250 جرام"
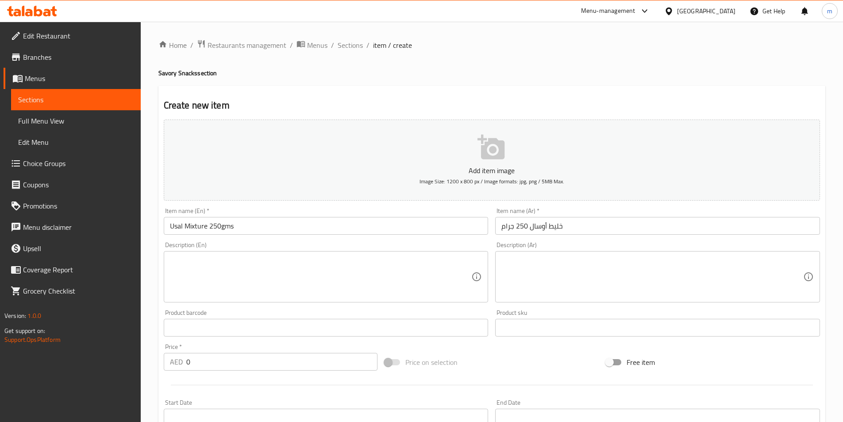
click at [334, 284] on textarea at bounding box center [321, 277] width 302 height 42
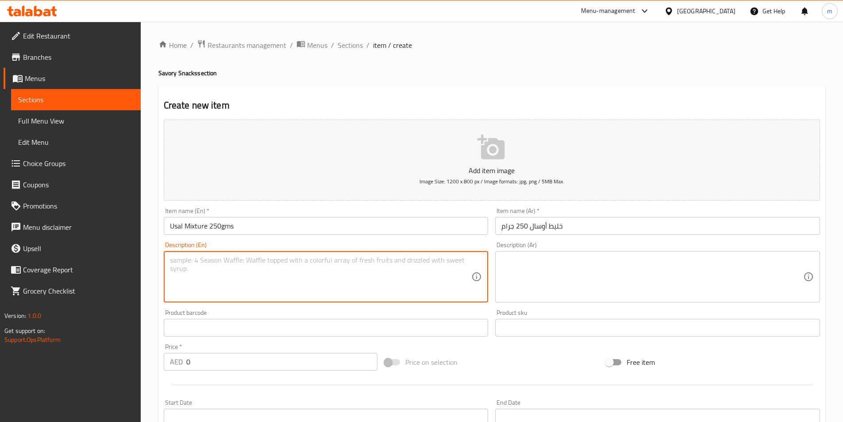
paste textarea "Spicy, crunchy, and full of traditional flavor! Our Usal Mixture blends fried l…"
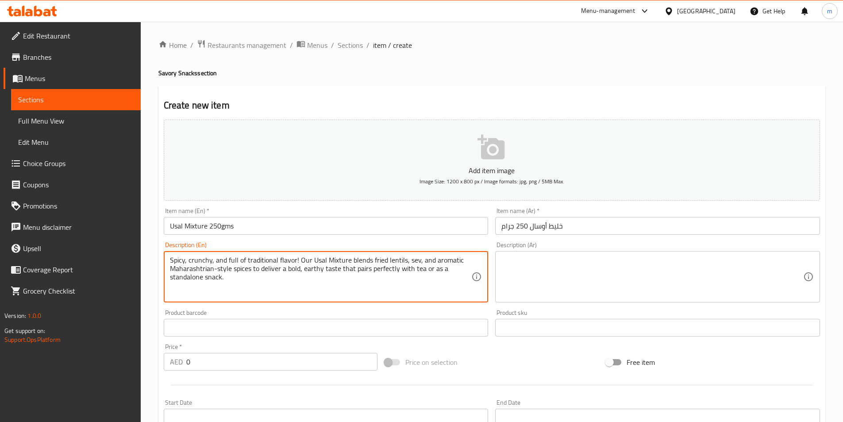
type textarea "Spicy, crunchy, and full of traditional flavor! Our Usal Mixture blends fried l…"
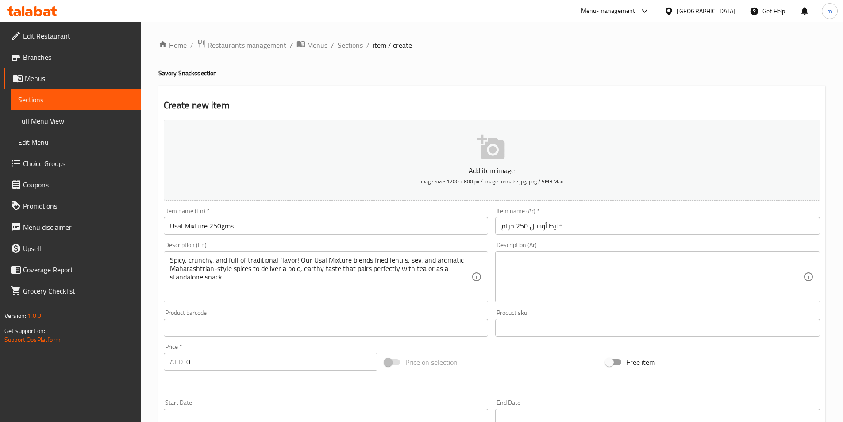
click at [578, 280] on textarea at bounding box center [652, 277] width 302 height 42
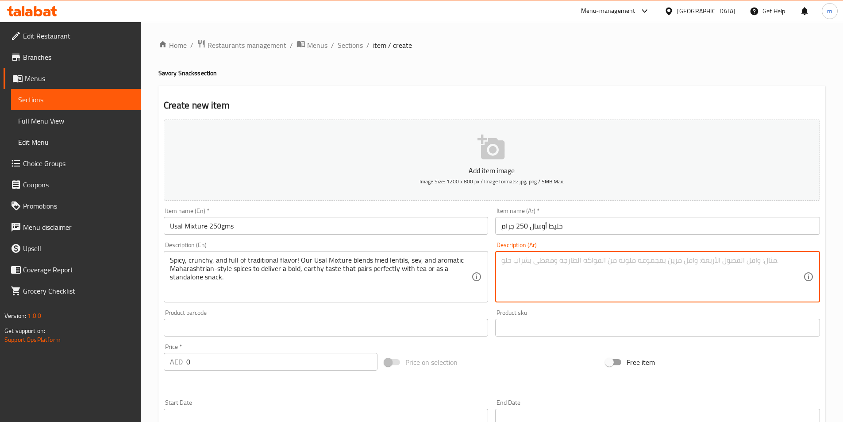
paste textarea "حار، [PERSON_NAME]، وغني بالنكهة التقليدية! يمزج مزيجنا بين العدس المقلي وسيف و…"
type textarea "حار، [PERSON_NAME]، وغني بالنكهة التقليدية! يمزج مزيجنا بين العدس المقلي وسيف و…"
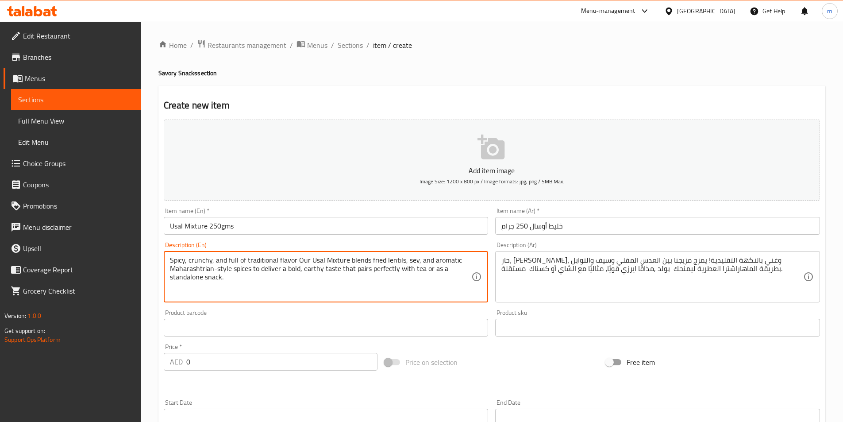
click at [217, 268] on textarea "Spicy, crunchy, and full of traditional flavor Our Usal Mixture blends fried le…" at bounding box center [321, 277] width 302 height 42
click at [447, 264] on textarea "Spicy, crunchy, and full of traditional flavor Our Usal Mixture blends fried le…" at bounding box center [321, 277] width 302 height 42
click at [350, 277] on textarea "Spicy, crunchy, and full of traditional flavor Our Usal Mixture blends fried le…" at bounding box center [321, 277] width 302 height 42
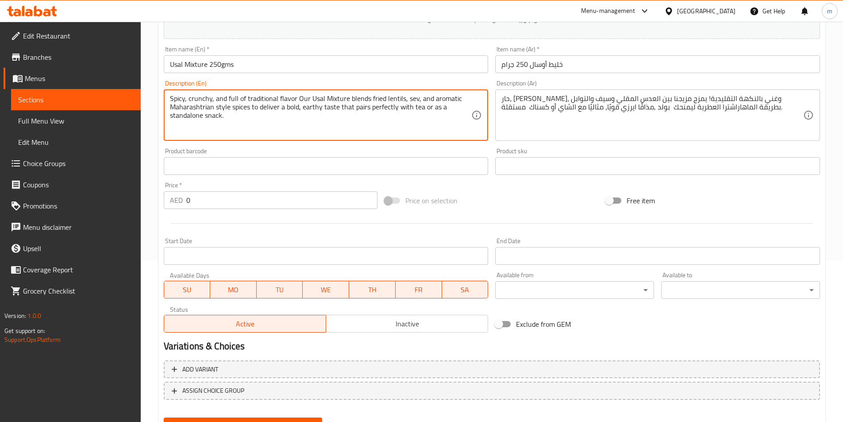
scroll to position [203, 0]
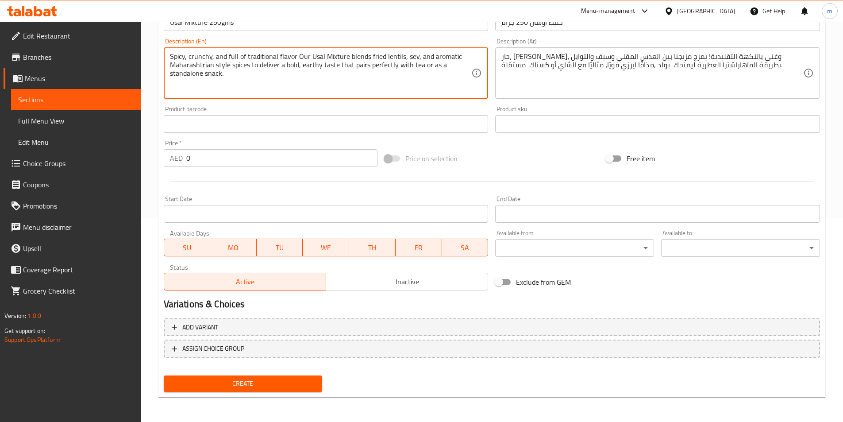
type textarea "Spicy, crunchy, and full of traditional flavor Our Usal Mixture blends fried le…"
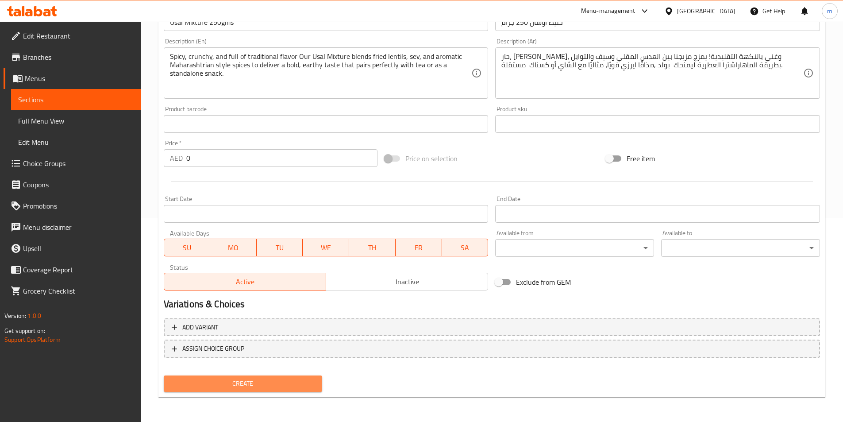
click at [225, 385] on span "Create" at bounding box center [243, 383] width 145 height 11
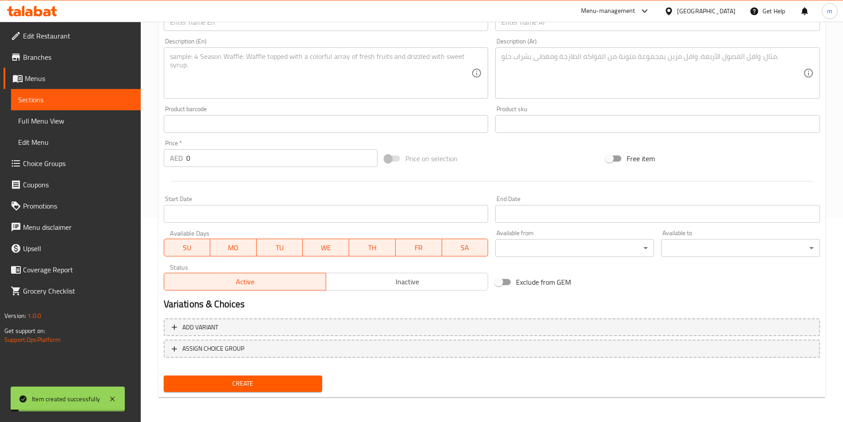
click at [33, 99] on span "Sections" at bounding box center [75, 99] width 115 height 11
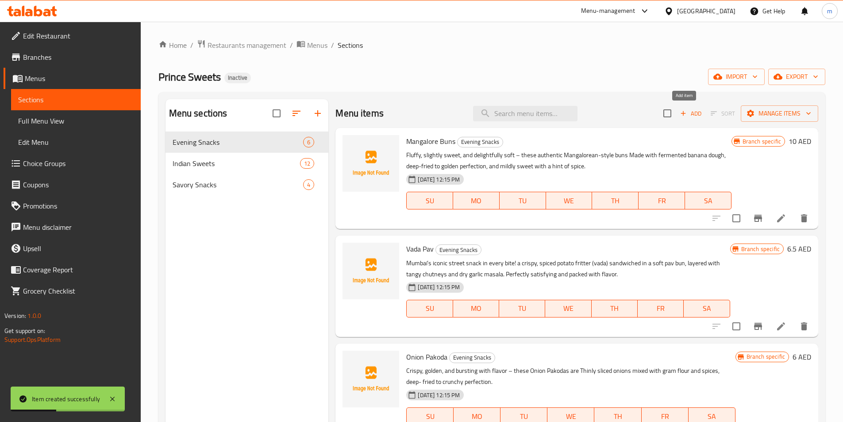
click at [688, 111] on span "Add" at bounding box center [691, 113] width 24 height 10
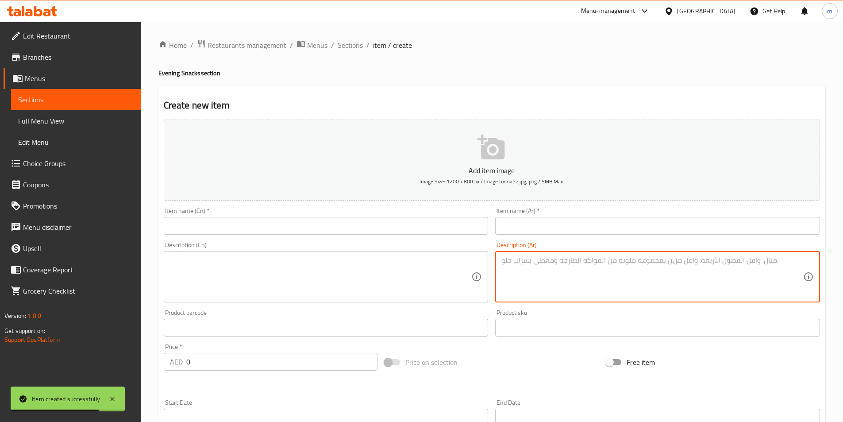
click at [654, 275] on textarea at bounding box center [652, 277] width 302 height 42
paste textarea "حلوة طبيعية، رقيقة، ومقرمشة تمامًا! رقائق الموز كافنديش الخاص بنا مصنوعة من موز…"
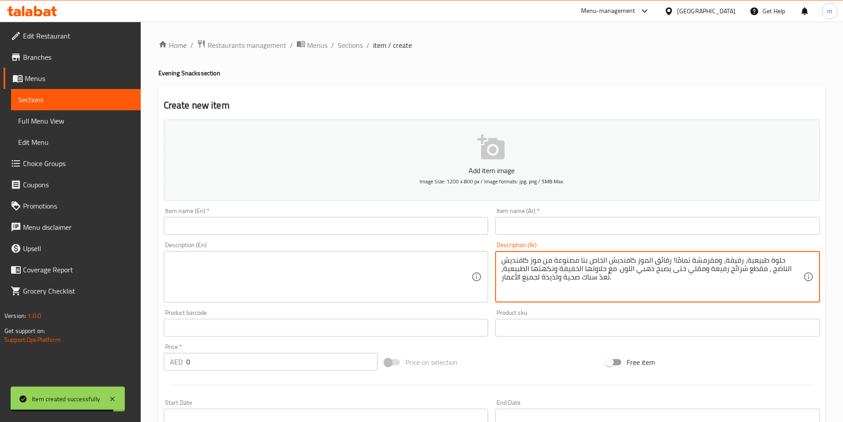
type textarea "حلوة طبيعية، رقيقة، ومقرمشة تمامًا! رقائق الموز كافنديش الخاص بنا مصنوعة من موز…"
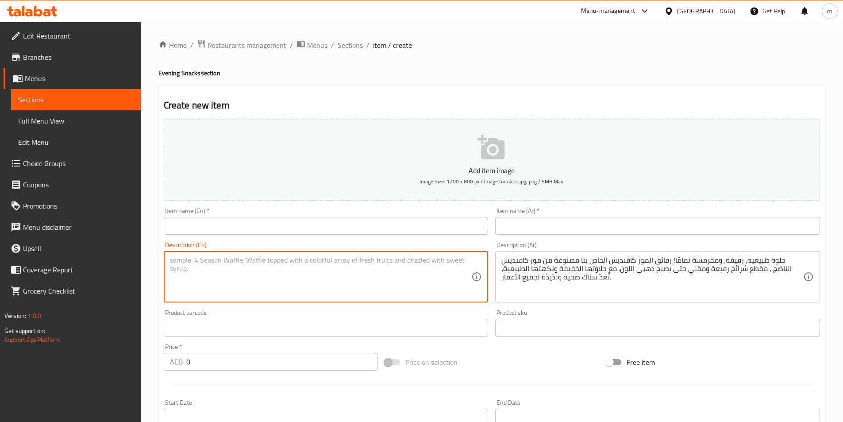
click at [389, 270] on textarea at bounding box center [321, 277] width 302 height 42
paste textarea "Naturally sweet, thin, and perfectly crisp! Our Cavendish Banana Chips are made…"
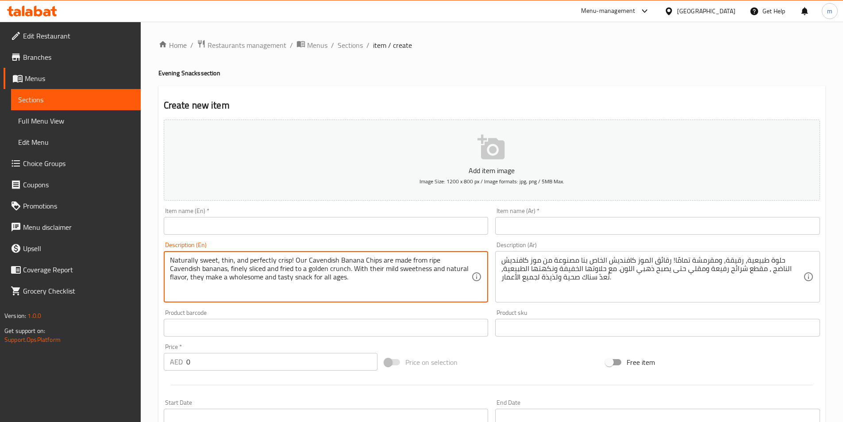
type textarea "Naturally sweet, thin, and perfectly crisp! Our Cavendish Banana Chips are made…"
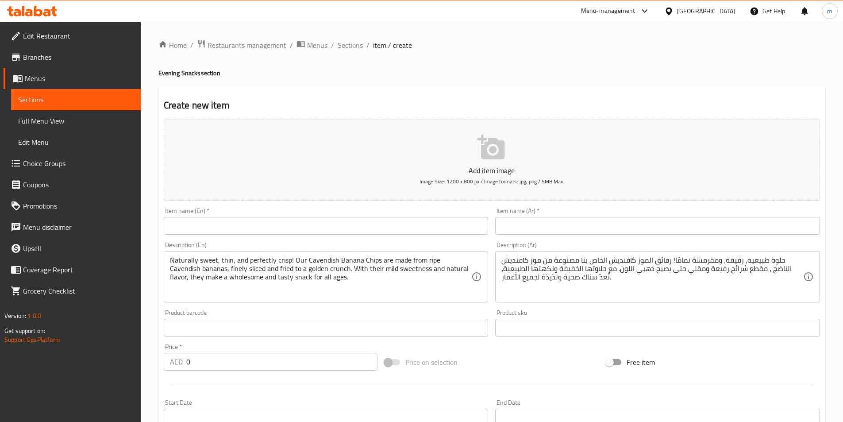
click at [586, 235] on div "Item name (Ar)   * Item name (Ar) *" at bounding box center [657, 221] width 332 height 34
click at [584, 234] on input "text" at bounding box center [657, 226] width 325 height 18
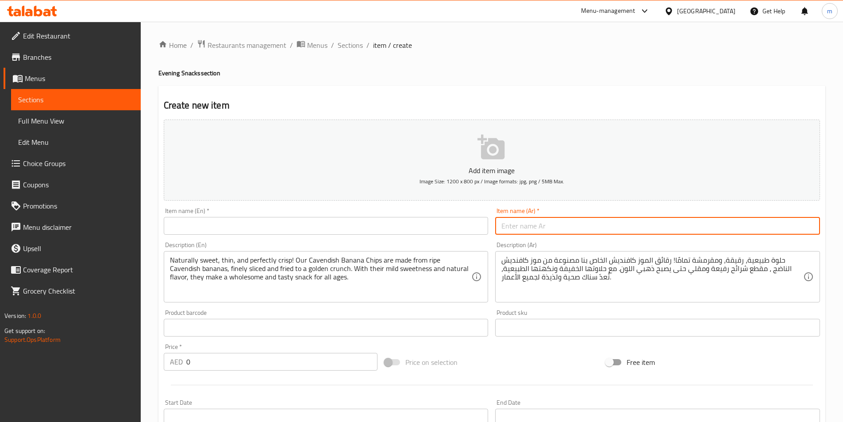
paste input "رقائق الموز كافنديش 250 جرام"
type input "رقائق الموز كافنديش 250 جرام"
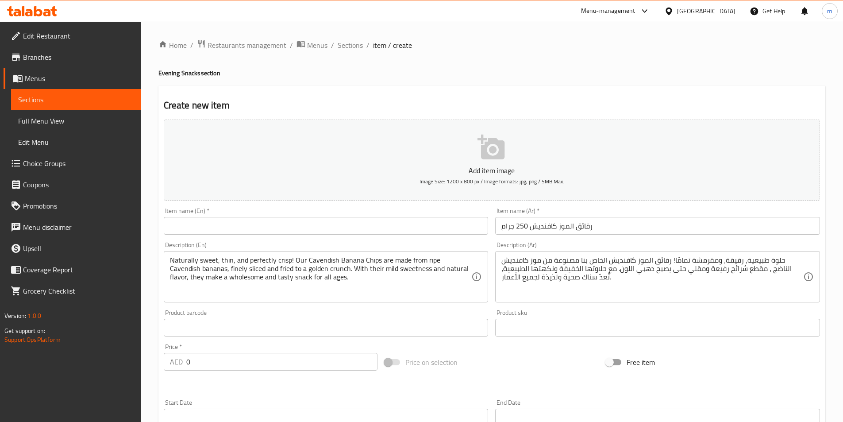
click at [432, 235] on div "Item name (En)   * Item name (En) *" at bounding box center [326, 221] width 332 height 34
click at [434, 226] on input "text" at bounding box center [326, 226] width 325 height 18
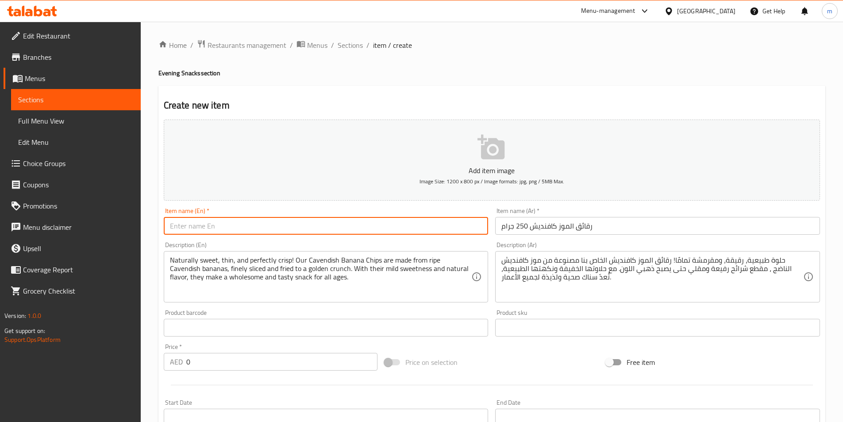
paste input "Cavendish Banana Chips 250gms"
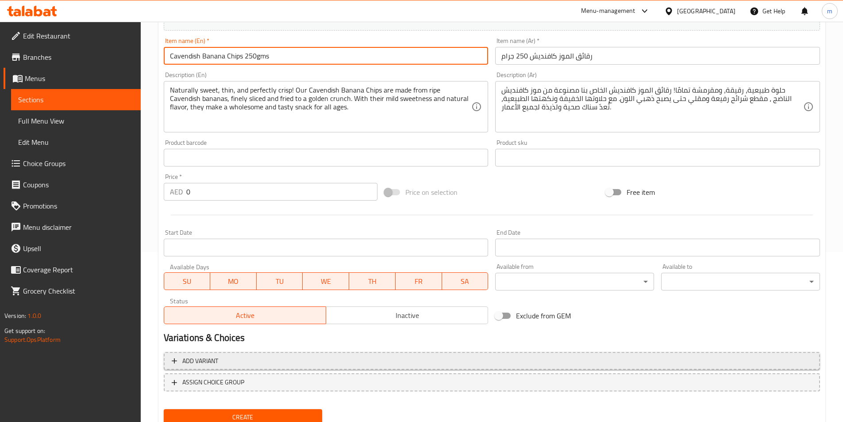
scroll to position [177, 0]
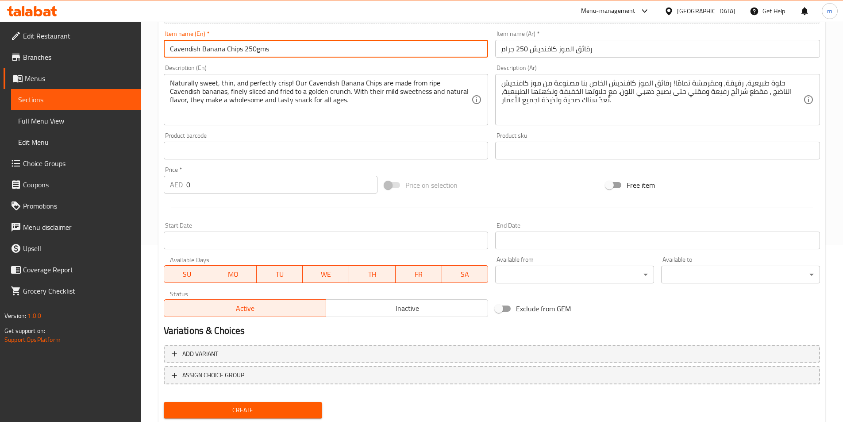
type input "Cavendish Banana Chips 250gms"
click at [238, 404] on span "Create" at bounding box center [243, 409] width 145 height 11
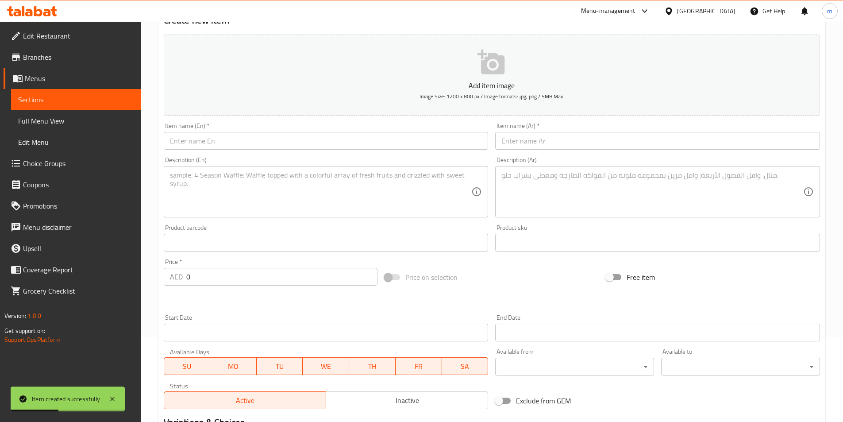
scroll to position [0, 0]
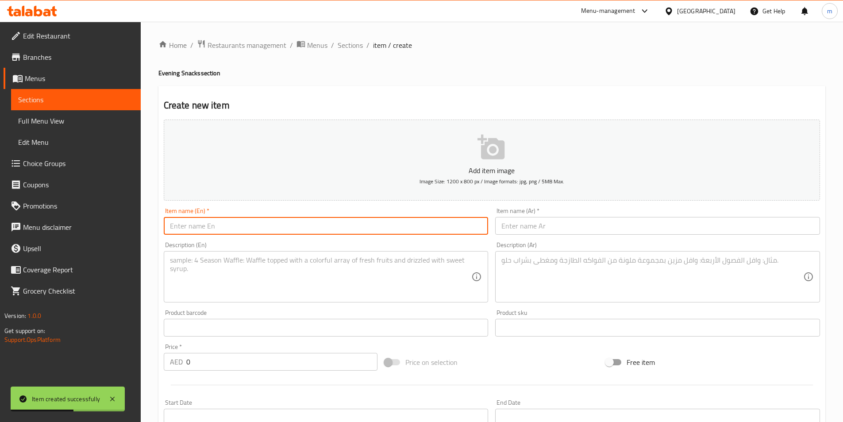
click at [314, 231] on input "text" at bounding box center [326, 226] width 325 height 18
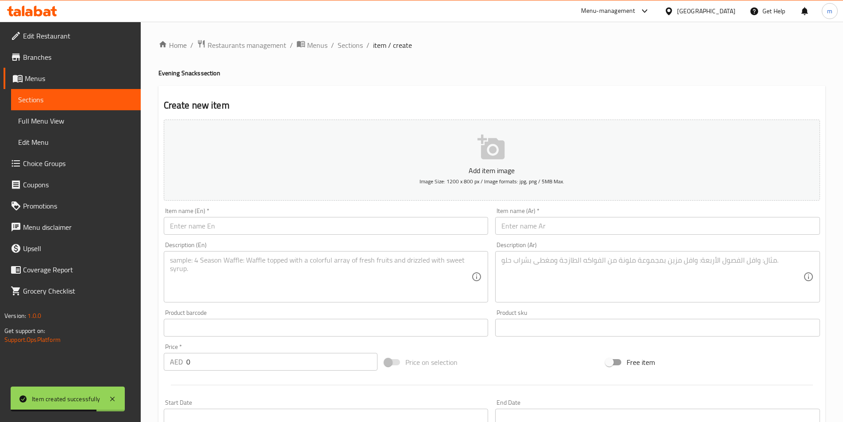
click at [356, 228] on input "text" at bounding box center [326, 226] width 325 height 18
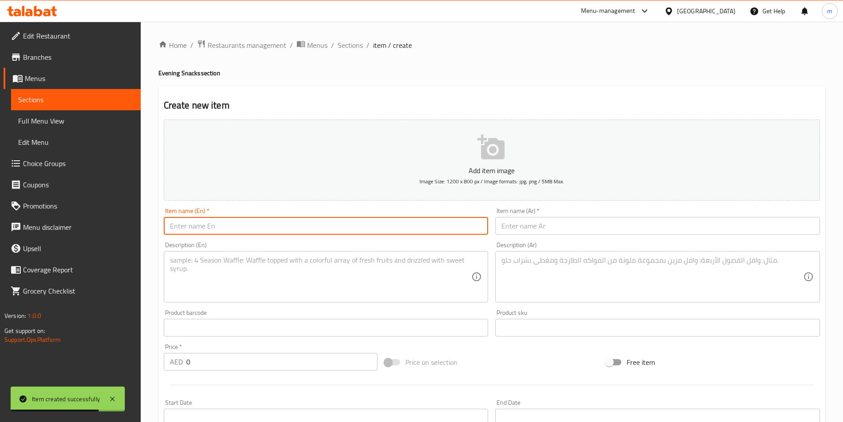
paste input "Ghatia Mixture 250gms"
type input "Ghatia Mixture 250gms"
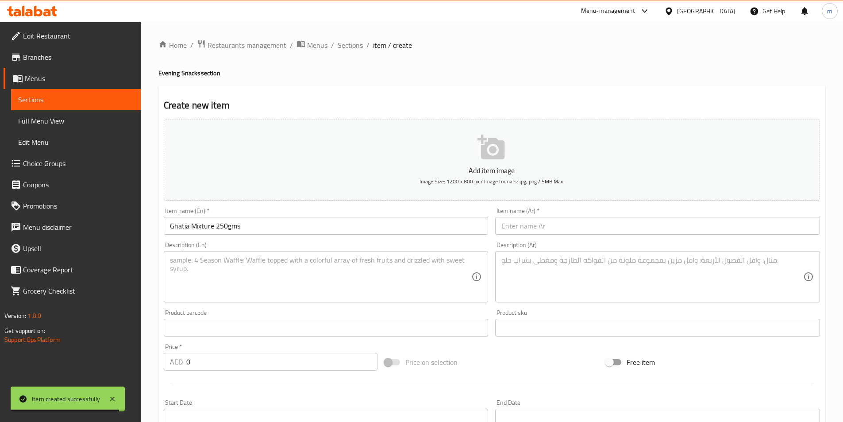
click at [578, 223] on input "text" at bounding box center [657, 226] width 325 height 18
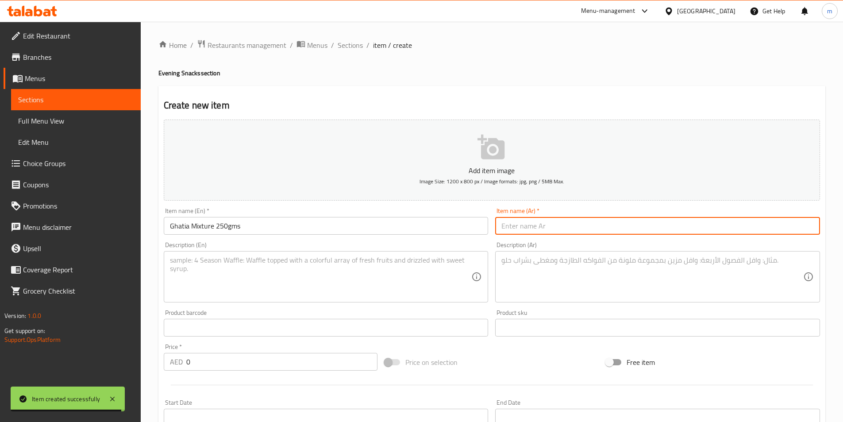
paste input "خليط غاتيا 250 جرام"
type input "خليط غاتيا 250 جرام"
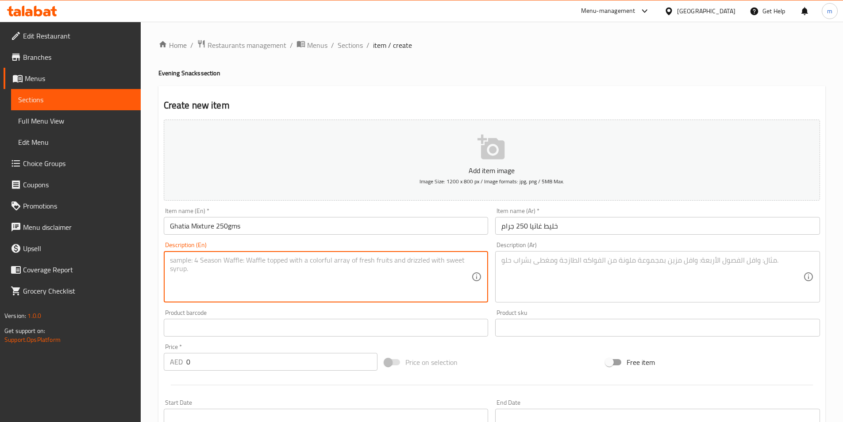
click at [384, 268] on textarea at bounding box center [321, 277] width 302 height 42
paste textarea "Crispy, savory, and full of flavor! Our Ghatia Mixture is made from golden-frie…"
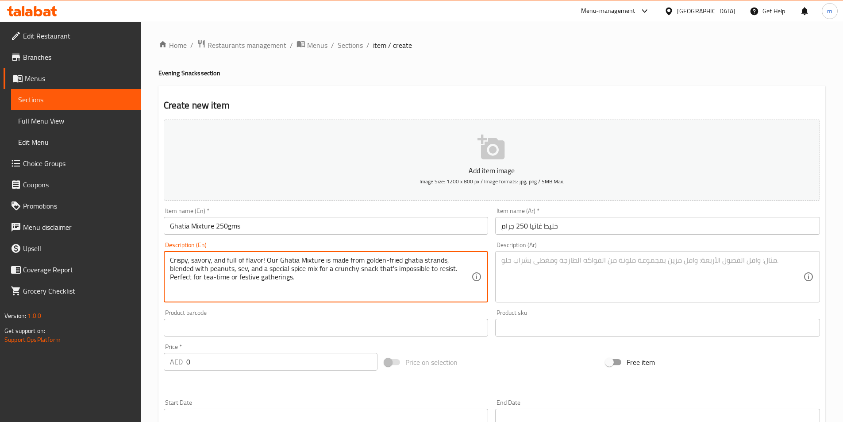
type textarea "Crispy, savory, and full of flavor! Our Ghatia Mixture is made from golden-frie…"
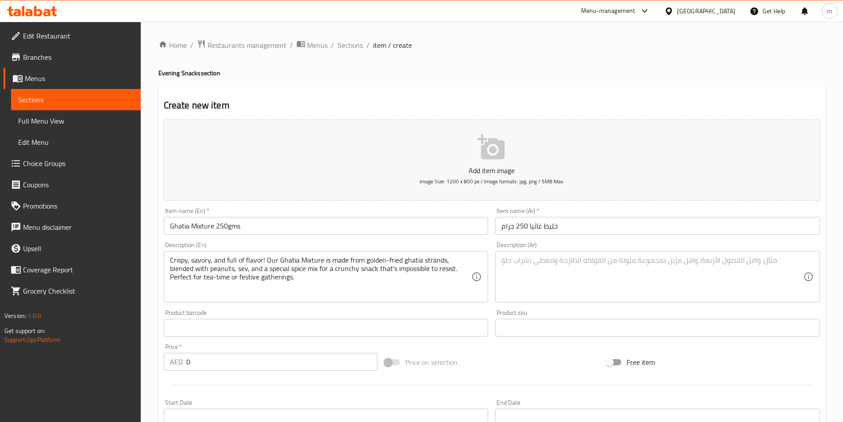
click at [579, 272] on textarea at bounding box center [652, 277] width 302 height 42
paste textarea "مقرمشة، [GEOGRAPHIC_DATA]، وغنية بالنكهة! مزيج غاتيا لدينا مصنوع من خيوط غاتيا …"
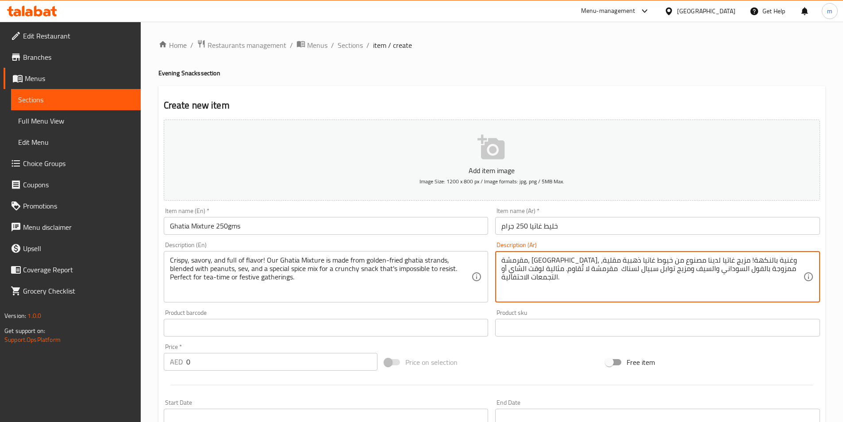
type textarea "مقرمشة، [GEOGRAPHIC_DATA]، وغنية بالنكهة! مزيج غاتيا لدينا مصنوع من خيوط غاتيا …"
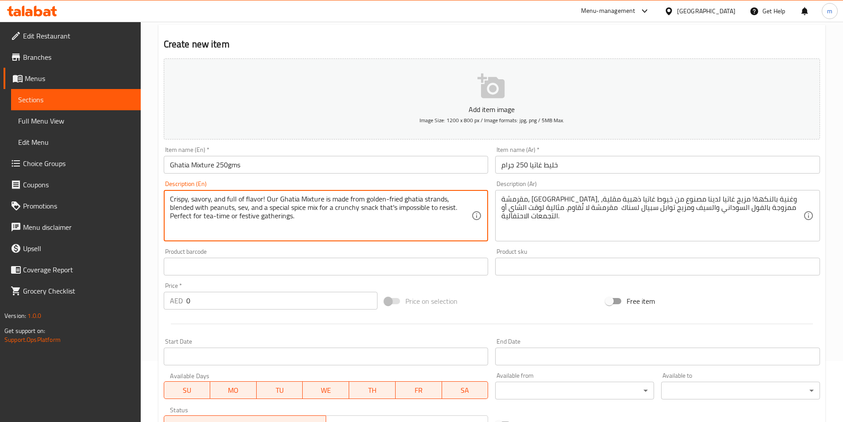
scroll to position [177, 0]
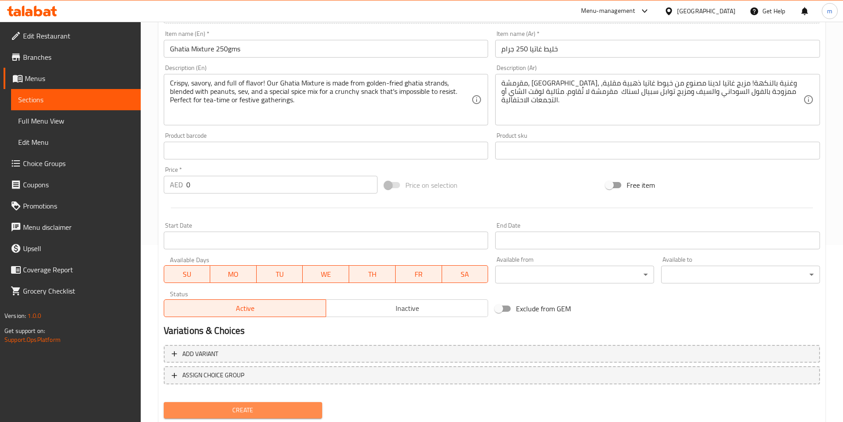
click at [283, 410] on span "Create" at bounding box center [243, 409] width 145 height 11
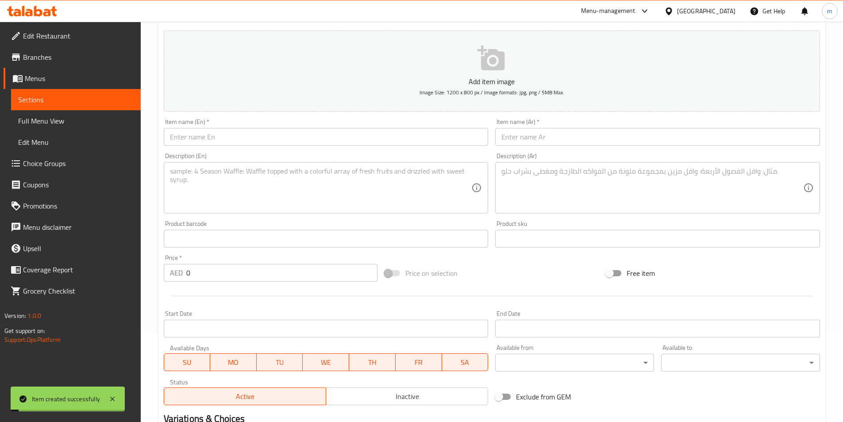
scroll to position [0, 0]
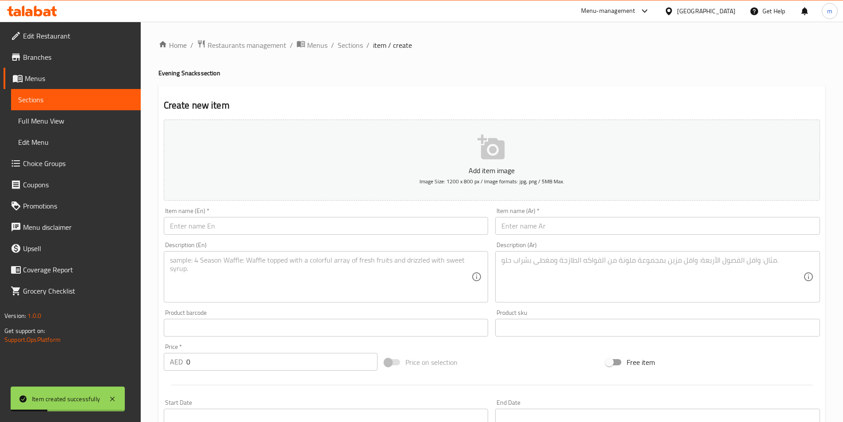
click at [659, 278] on textarea at bounding box center [652, 277] width 302 height 42
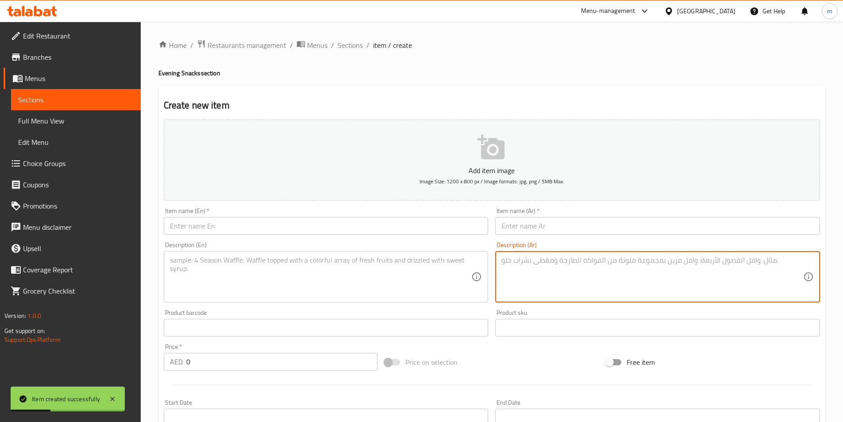
paste textarea "فايري ، [PERSON_NAME]، ونكهة لا تُقاوم! مزيجنا الساخن والحار هو مزيج جريء من ال…"
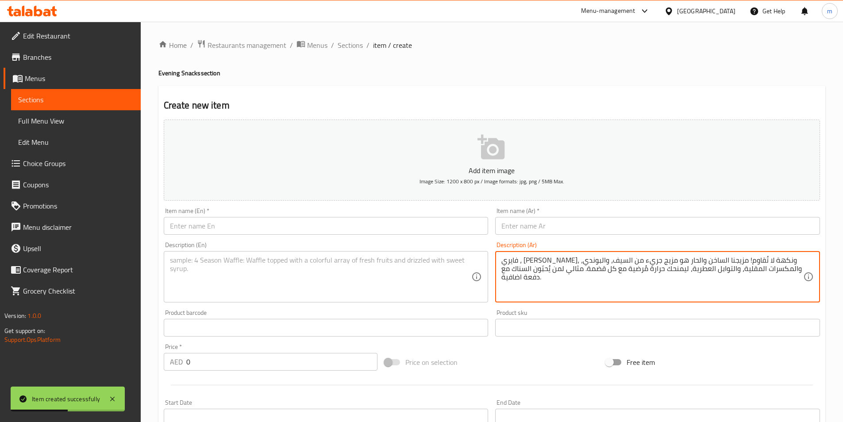
type textarea "فايري ، [PERSON_NAME]، ونكهة لا تُقاوم! مزيجنا الساخن والحار هو مزيج جريء من ال…"
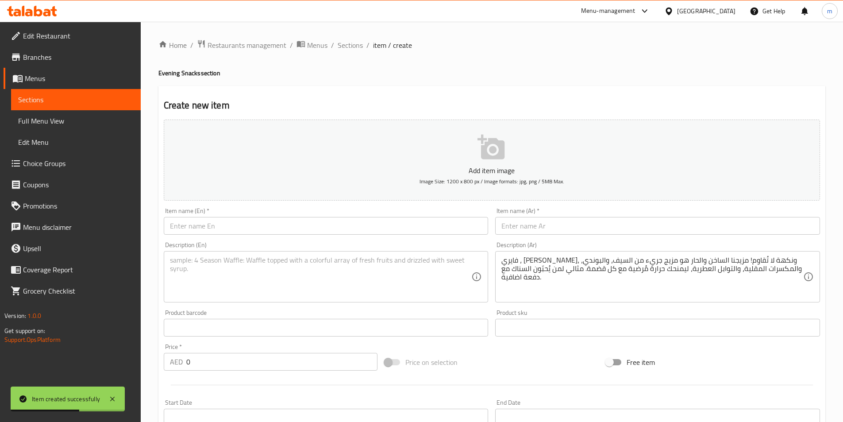
click at [396, 299] on div "Description (En)" at bounding box center [326, 276] width 325 height 51
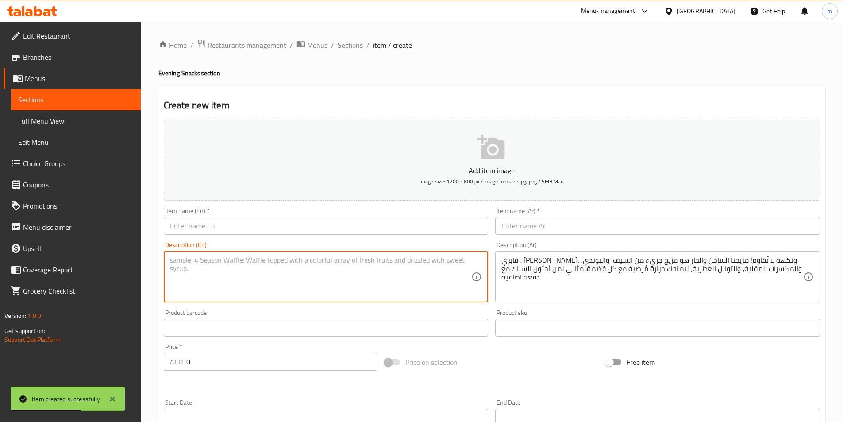
paste textarea "Fiery, crunchy, and irresistibly flavorful! Our Hot & Spicy Mixture is a bold b…"
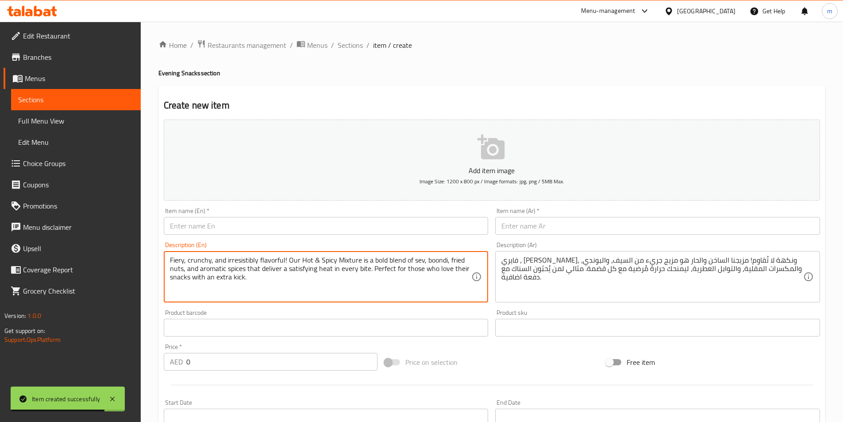
type textarea "Fiery, crunchy, and irresistibly flavorful! Our Hot & Spicy Mixture is a bold b…"
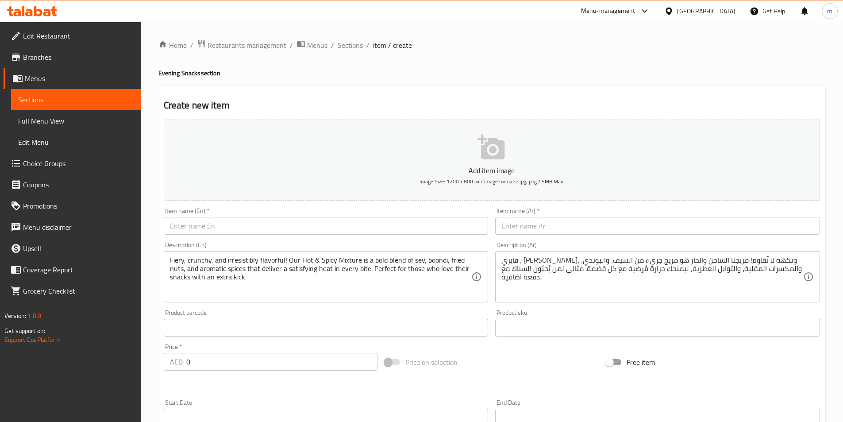
click at [622, 230] on input "text" at bounding box center [657, 226] width 325 height 18
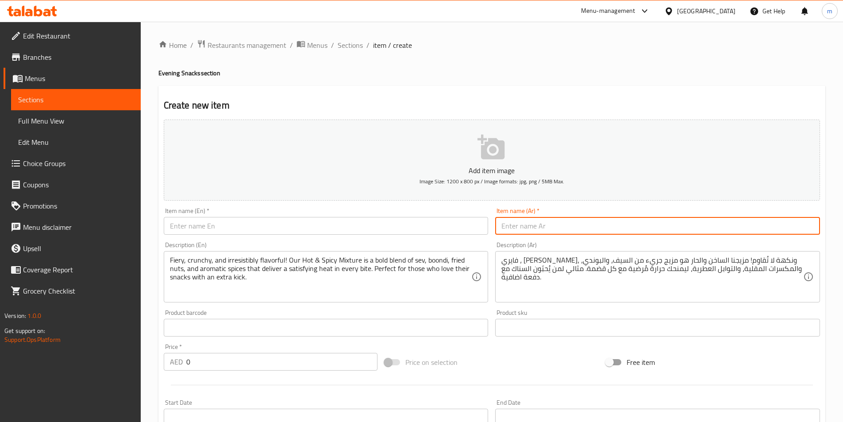
paste input "خليط حار وحار 250 جرام"
type input "خليط حار وحار 250 جرام"
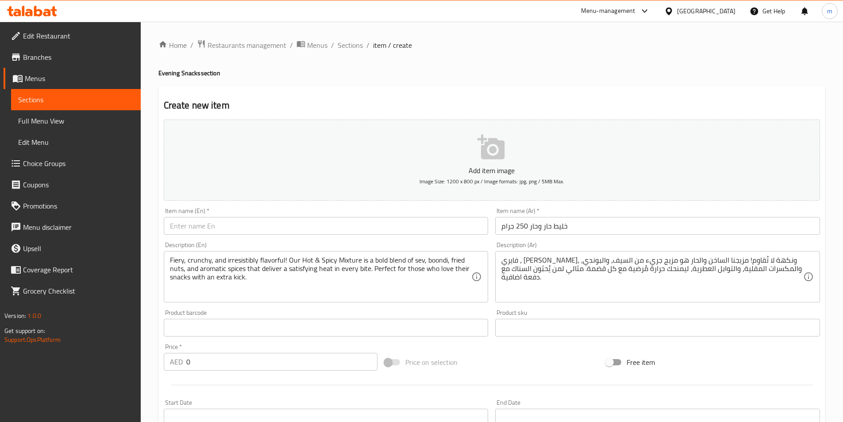
click at [408, 234] on input "text" at bounding box center [326, 226] width 325 height 18
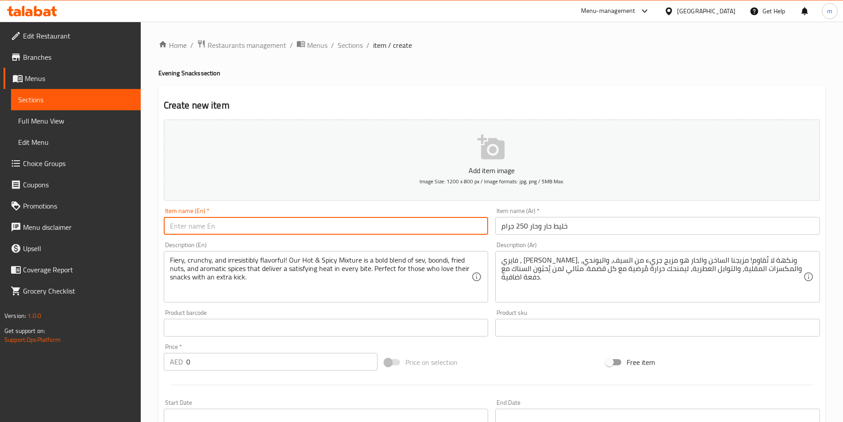
paste input "Hot & Spicy Mixture 250gms"
type input "Hot & Spicy Mixture 250gms"
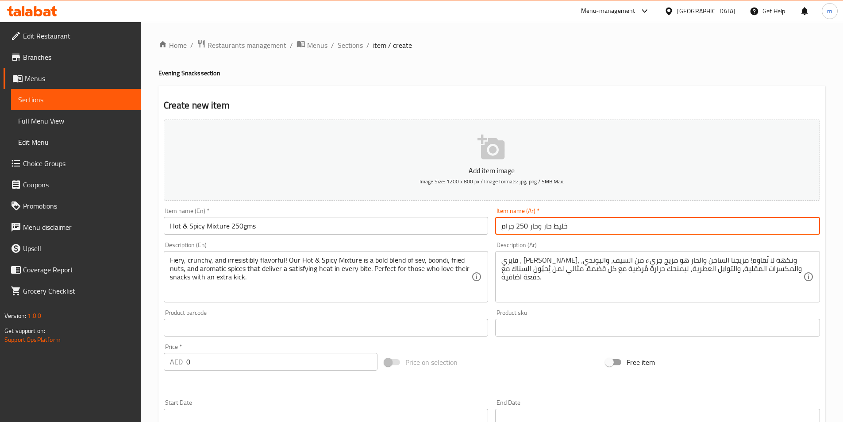
drag, startPoint x: 542, startPoint y: 227, endPoint x: 549, endPoint y: 228, distance: 6.7
click at [549, 228] on input "خليط حار وحار 250 جرام" at bounding box center [657, 226] width 325 height 18
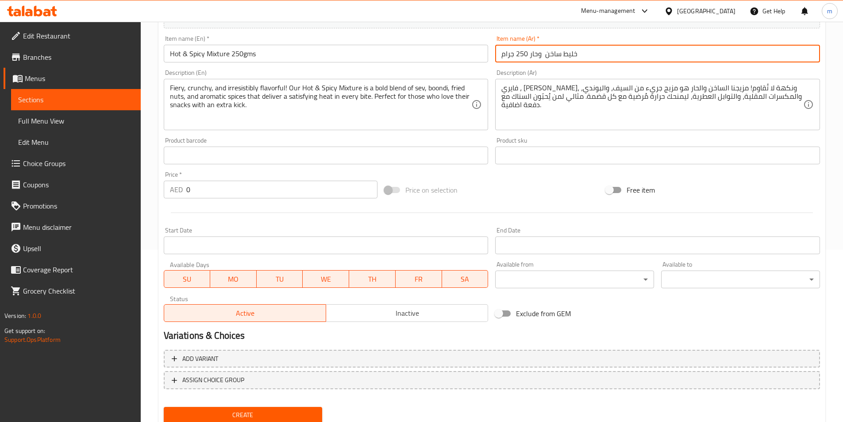
scroll to position [203, 0]
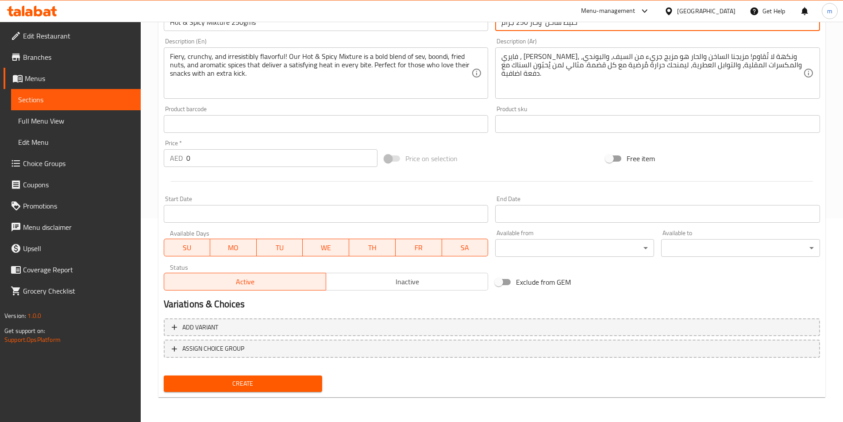
type input "خليط ساخن وحار 250 جرام"
click at [236, 383] on span "Create" at bounding box center [243, 383] width 145 height 11
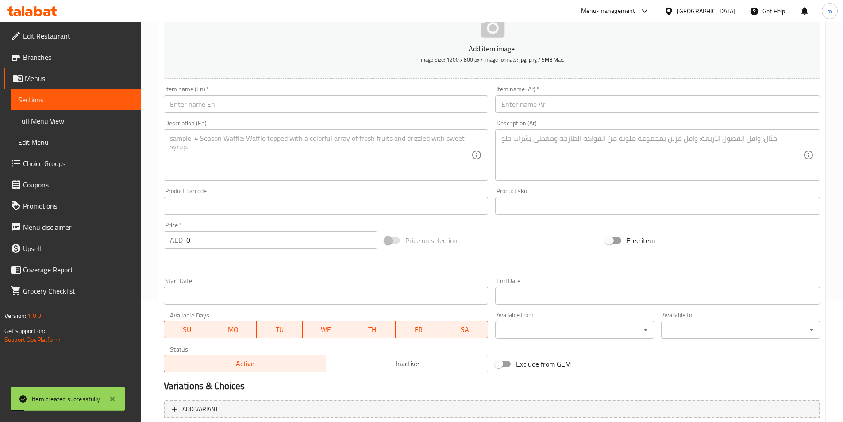
scroll to position [27, 0]
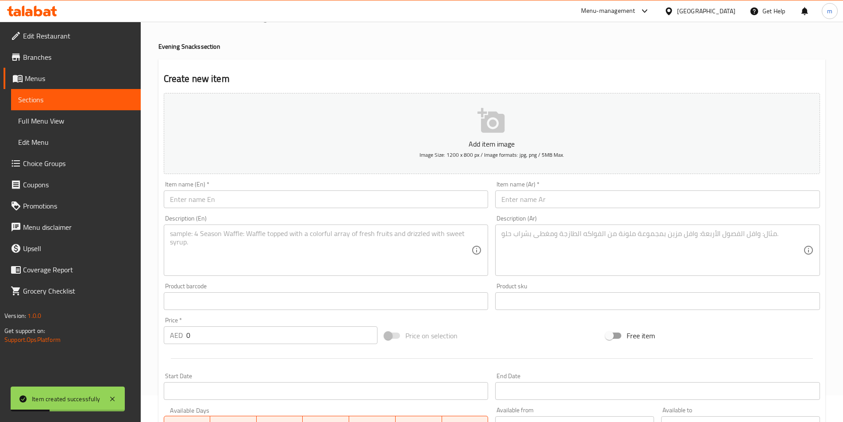
click at [304, 194] on input "text" at bounding box center [326, 199] width 325 height 18
paste input "Masala Peanut 250gms"
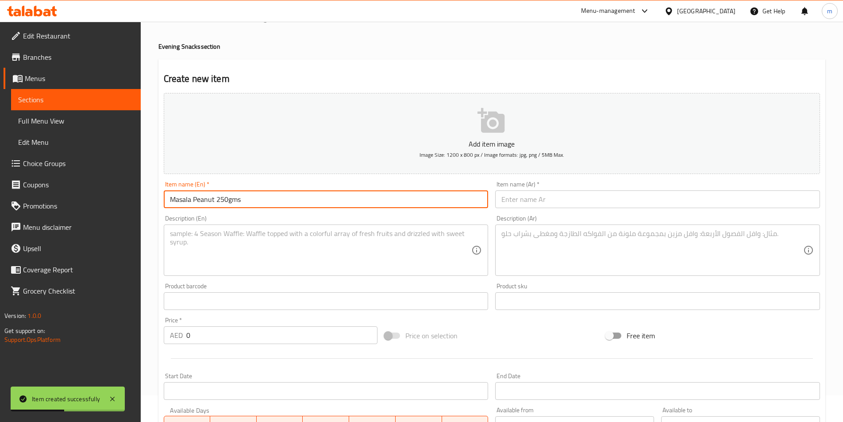
type input "Masala Peanut 250gms"
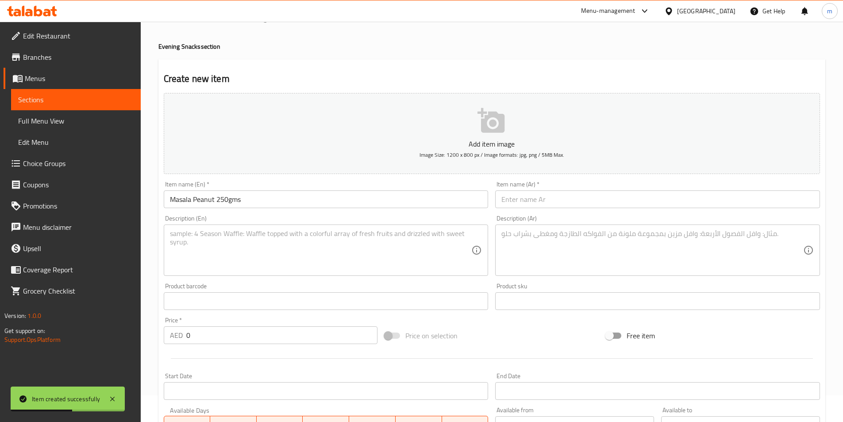
click at [606, 192] on input "text" at bounding box center [657, 199] width 325 height 18
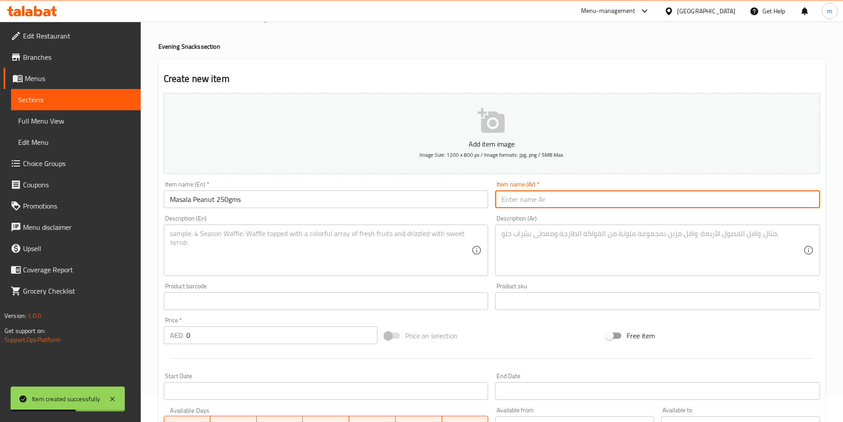
paste input "فول سوداني ماسالا 250 جرام"
type input "فول سوداني ماسالا 250 جرام"
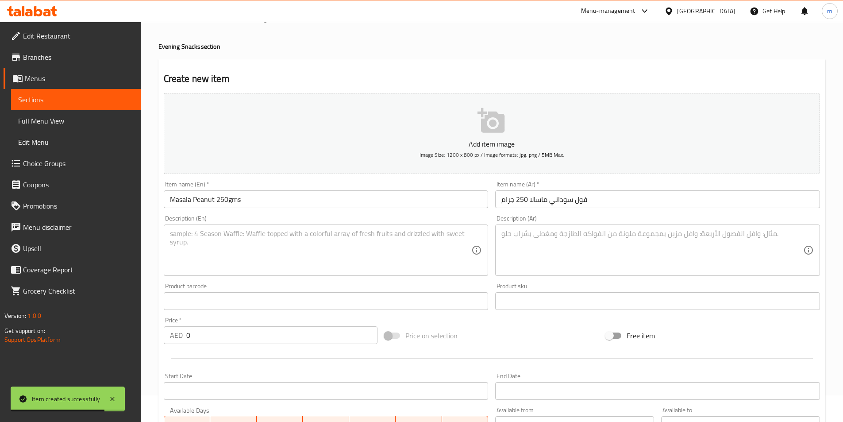
click at [372, 259] on textarea at bounding box center [321, 250] width 302 height 42
paste textarea "Bold, crunchy, and bursting with spice! Our Masala Peanuts are coated in a spic…"
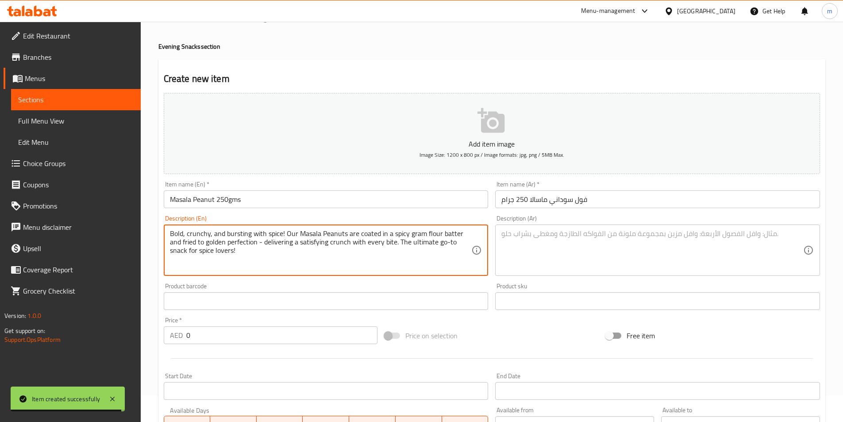
type textarea "Bold, crunchy, and bursting with spice! Our Masala Peanuts are coated in a spic…"
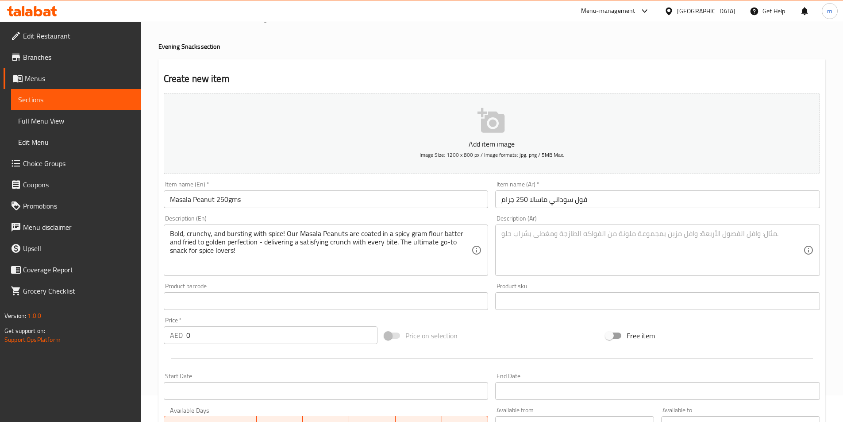
click at [674, 267] on textarea at bounding box center [652, 250] width 302 height 42
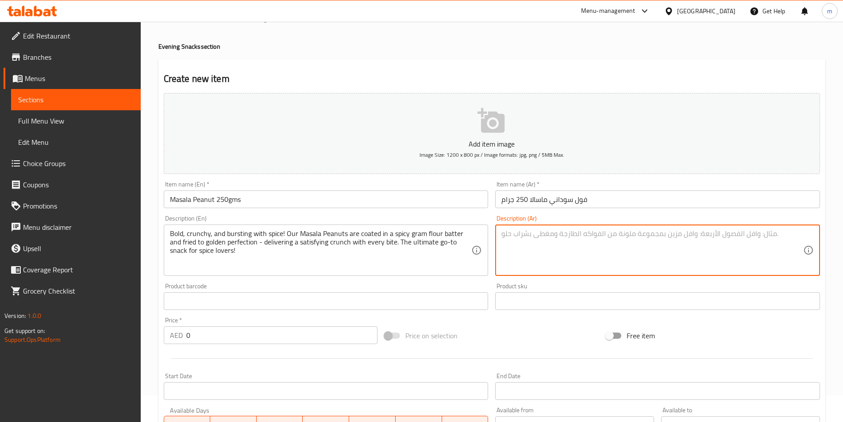
click at [672, 261] on textarea at bounding box center [652, 250] width 302 height 42
paste textarea "جريء، مقرمش، ومتحمص مع التوابل! فول سوداني ماسالا الخاص بنا مغطى بعجينة دقيق ال…"
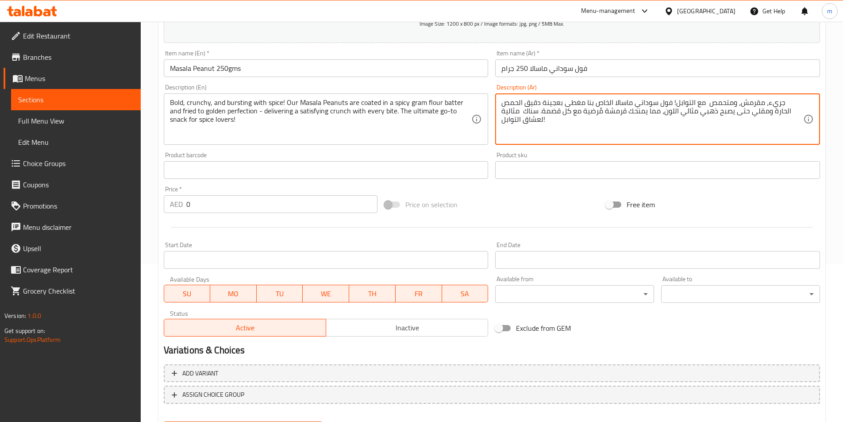
scroll to position [203, 0]
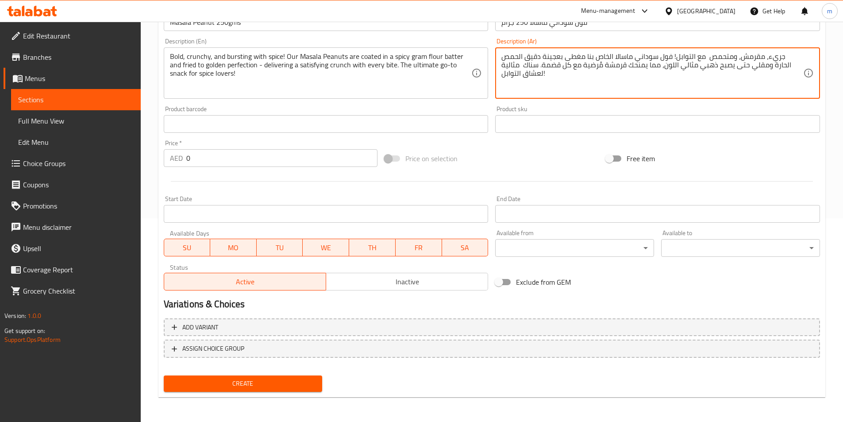
type textarea "جريء، مقرمش، ومتحمص مع التوابل! فول سوداني ماسالا الخاص بنا مغطى بعجينة دقيق ال…"
click at [268, 380] on span "Create" at bounding box center [243, 383] width 145 height 11
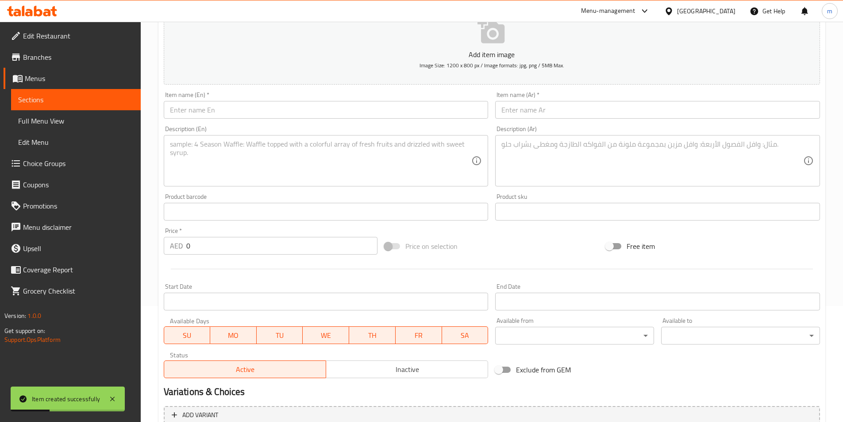
scroll to position [115, 0]
click at [586, 153] on textarea at bounding box center [652, 162] width 302 height 42
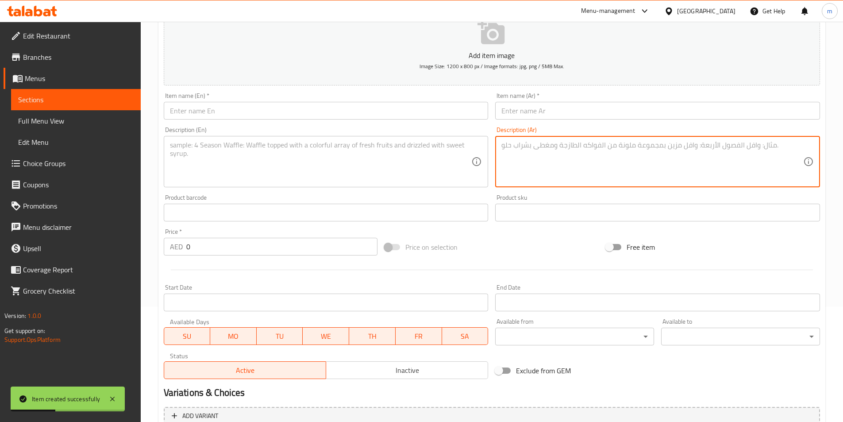
paste textarea "مقرمشة، جريئة، ومعبأة بالحرارة! بطاطس شيبسى الحارة لدينا مصنوعة من شرائح بطاطس …"
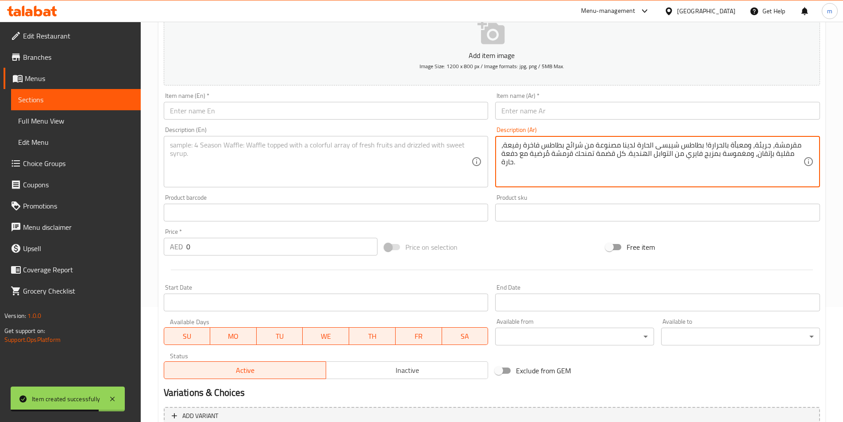
type textarea "مقرمشة، جريئة، ومعبأة بالحرارة! بطاطس شيبسى الحارة لدينا مصنوعة من شرائح بطاطس …"
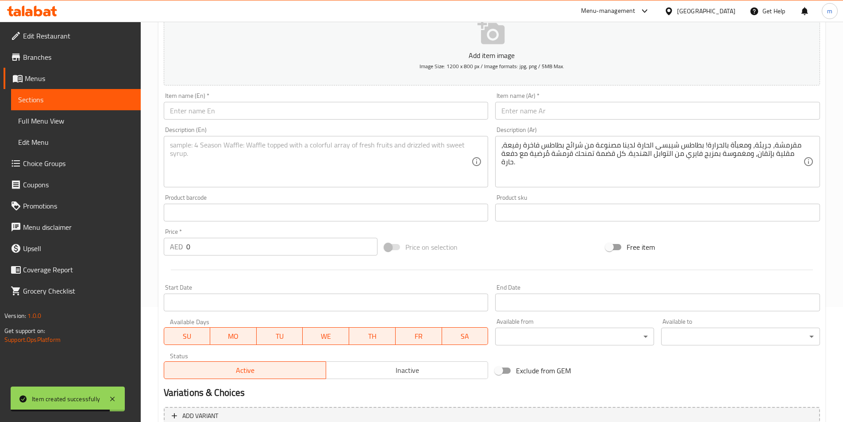
click at [429, 164] on textarea at bounding box center [321, 162] width 302 height 42
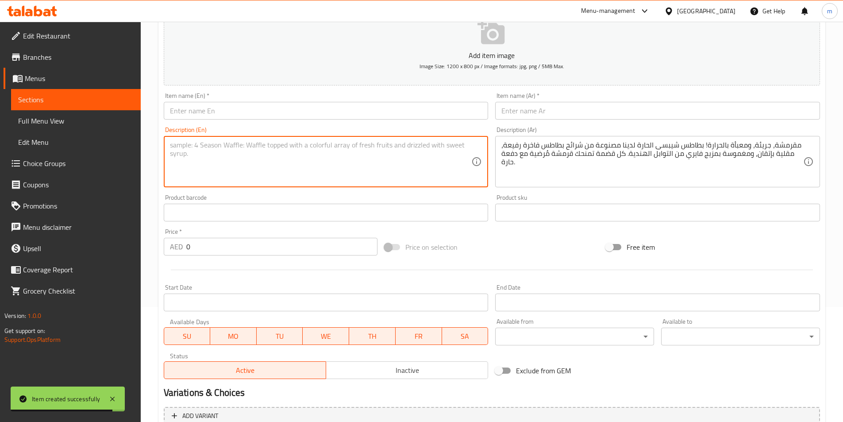
paste textarea "Crispy, bold, and packed with heat! Our Spicy Potato Chips are made from thinly…"
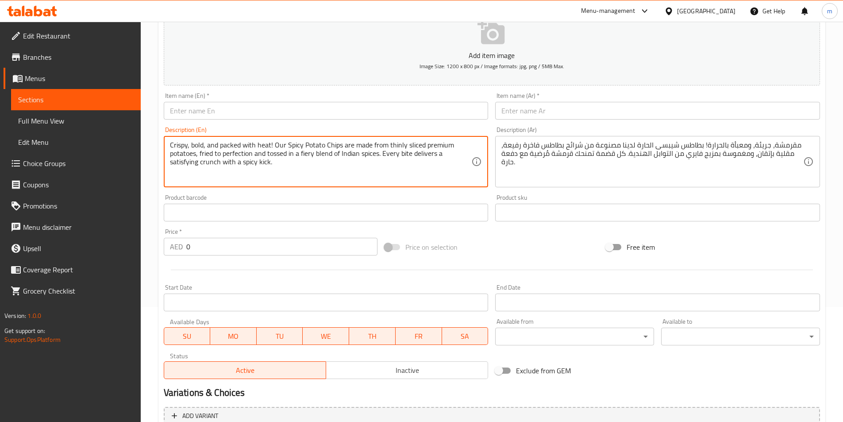
type textarea "Crispy, bold, and packed with heat! Our Spicy Potato Chips are made from thinly…"
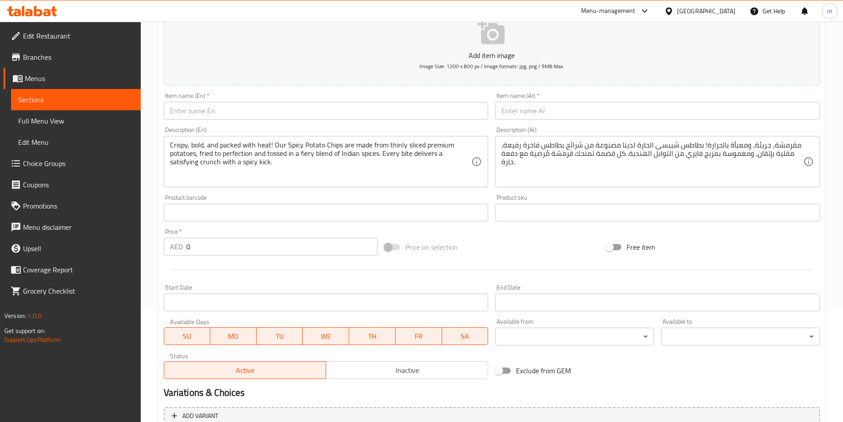
click at [577, 119] on input "text" at bounding box center [657, 111] width 325 height 18
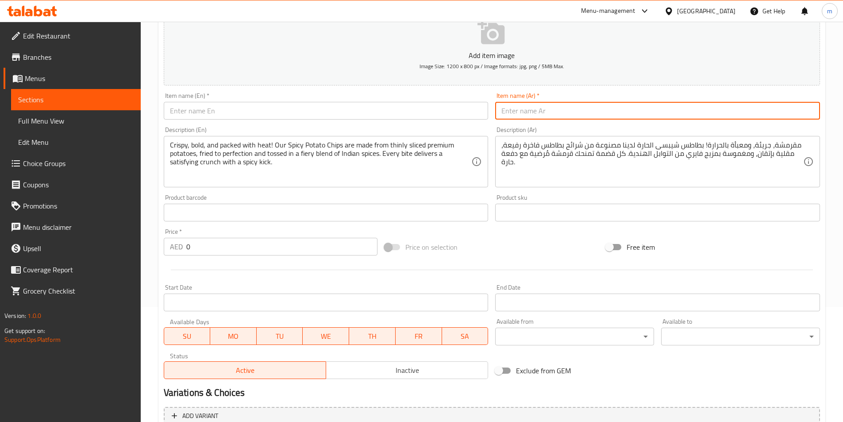
paste input "رقائق البطاطس الحارة 250 جرام"
type input "رقائق البطاطس الحارة 250 جرام"
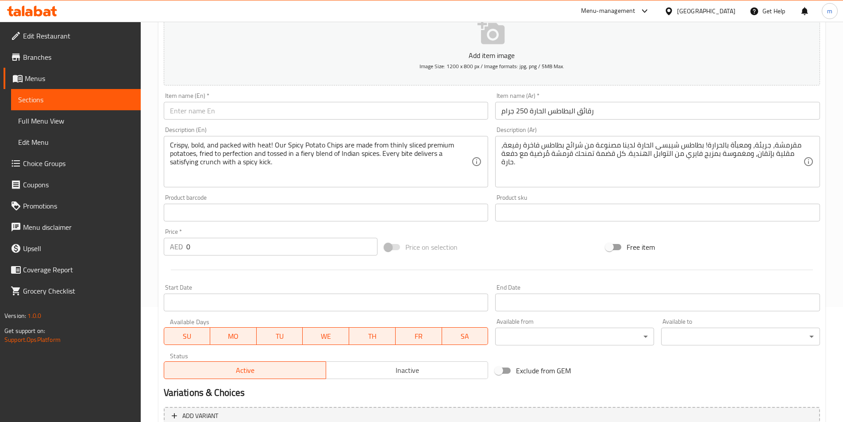
click at [370, 106] on input "text" at bounding box center [326, 111] width 325 height 18
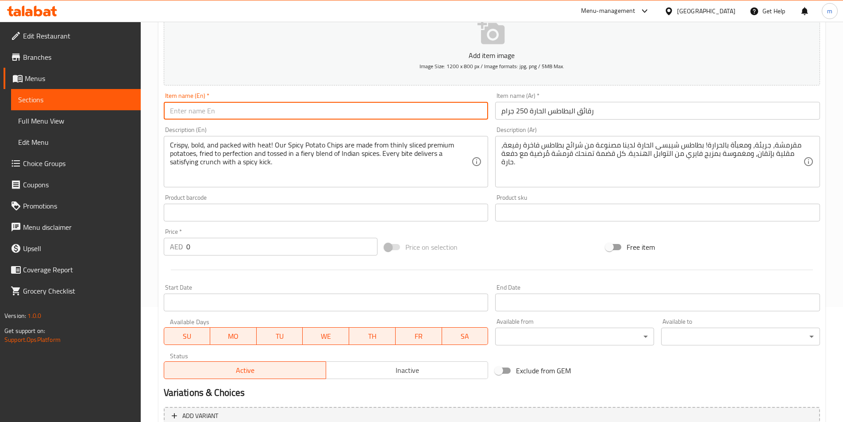
paste input "Spicy Potato Chips 250gms"
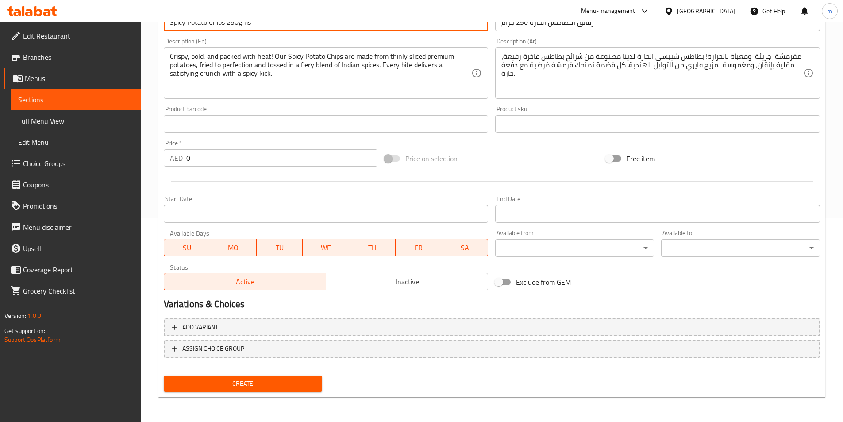
type input "Spicy Potato Chips 250gms"
click at [227, 380] on span "Create" at bounding box center [243, 383] width 145 height 11
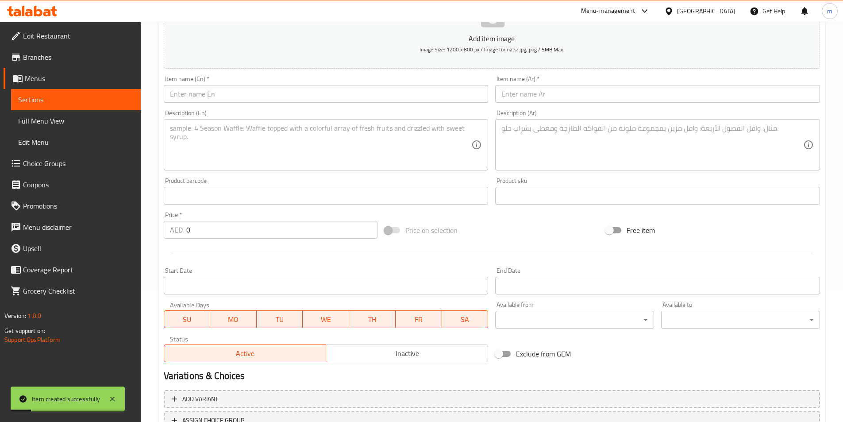
scroll to position [71, 0]
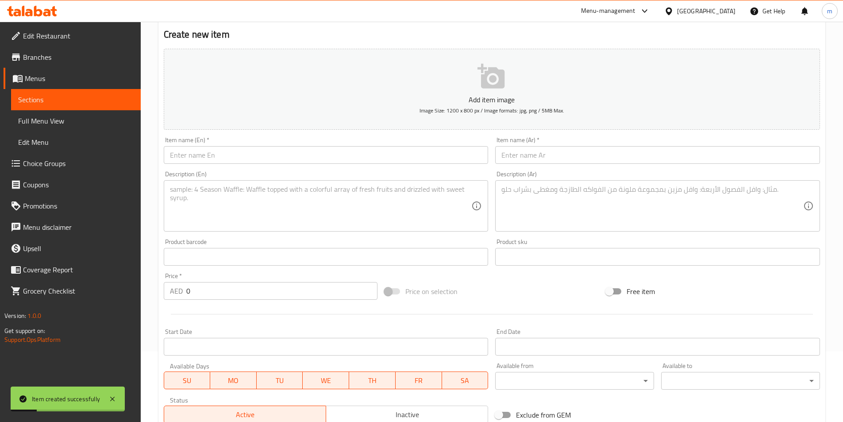
click at [241, 159] on input "text" at bounding box center [326, 155] width 325 height 18
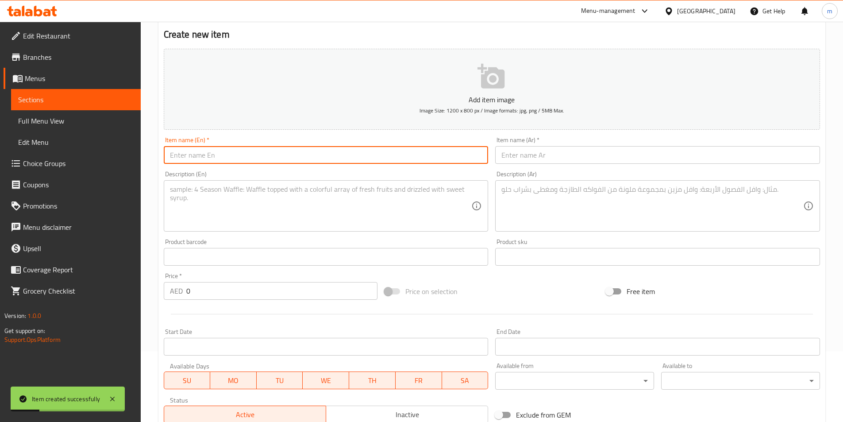
paste input "Salted Papdi 250gms"
type input "Salted Papdi 250gms"
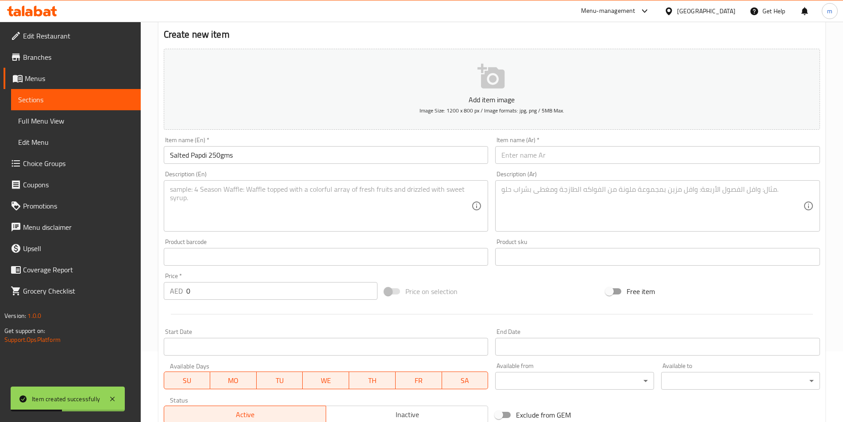
click at [601, 155] on input "text" at bounding box center [657, 155] width 325 height 18
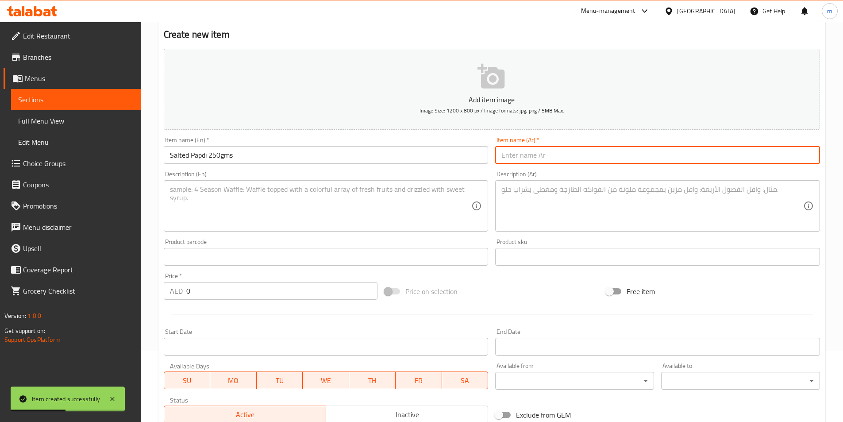
paste input "بابدي مملح 250 جرام"
type input "بابدي مملح 250 جرام"
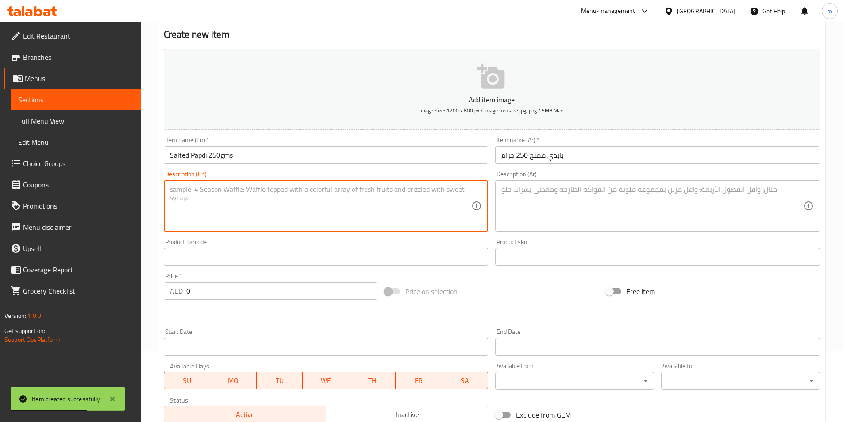
click at [306, 198] on textarea at bounding box center [321, 206] width 302 height 42
paste textarea "Light, crispy, and perfectly salted! Our Salted Papdi is made from fine flour, …"
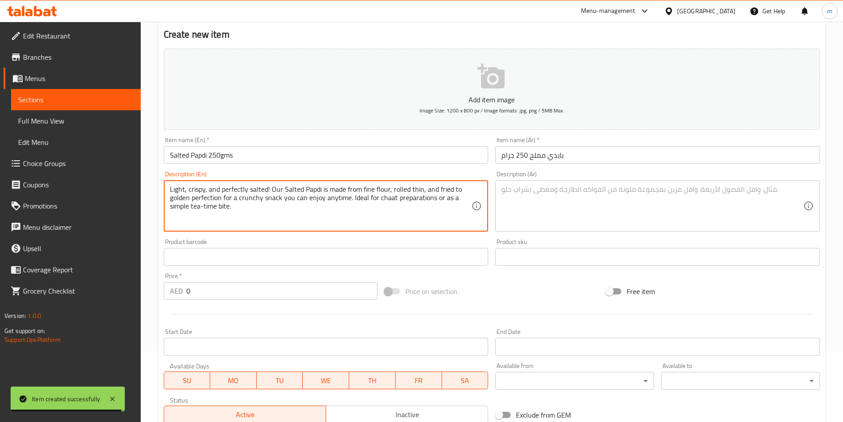
type textarea "Light, crispy, and perfectly salted! Our Salted Papdi is made from fine flour, …"
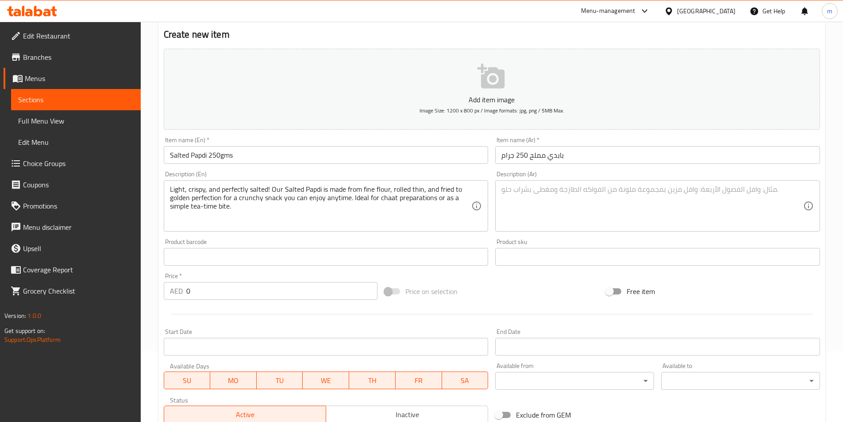
click at [619, 199] on textarea at bounding box center [652, 206] width 302 height 42
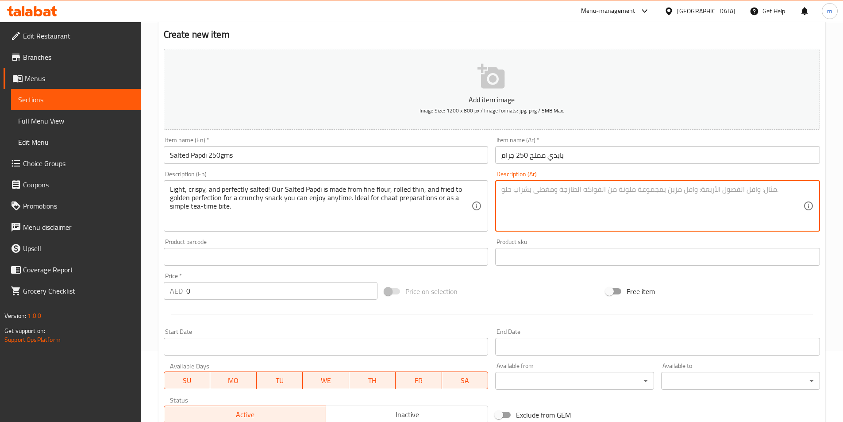
paste textarea "خفيف، مقرمش، ومملح بإتقان! بابدي المملح لدينا مصنوع من دقيق [PERSON_NAME] ، [PE…"
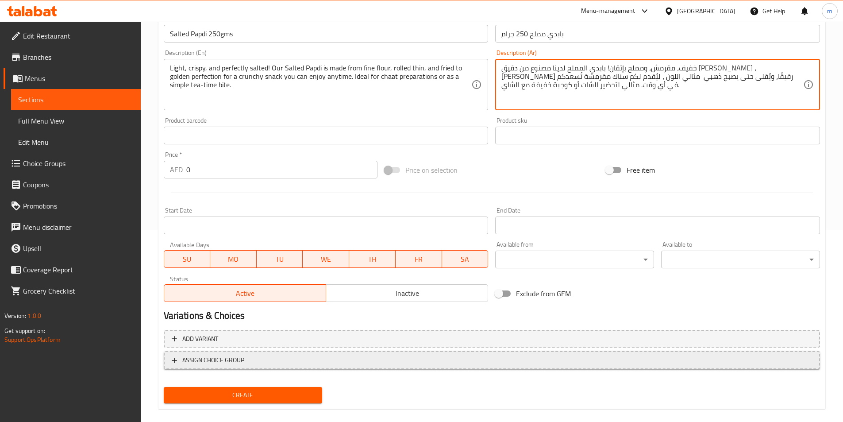
scroll to position [203, 0]
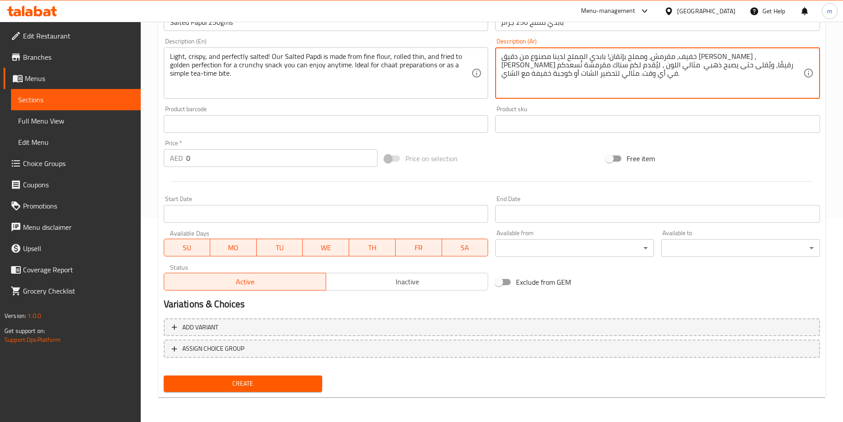
type textarea "خفيف، مقرمش، ومملح بإتقان! بابدي المملح لدينا مصنوع من دقيق [PERSON_NAME] ، [PE…"
click at [280, 383] on span "Create" at bounding box center [243, 383] width 145 height 11
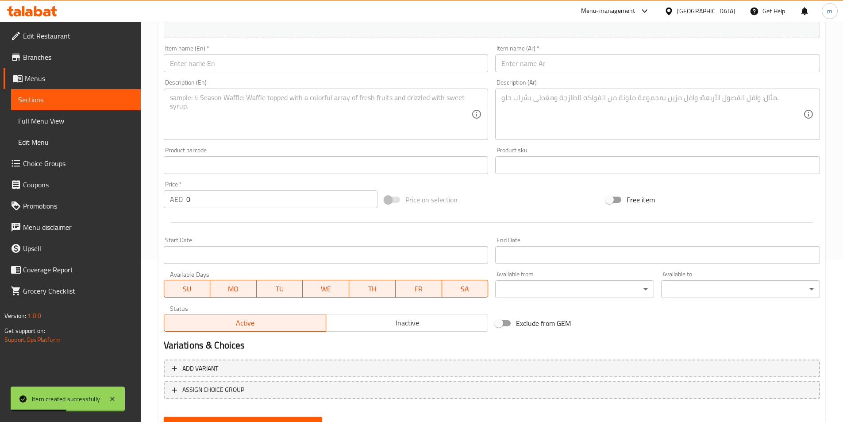
scroll to position [115, 0]
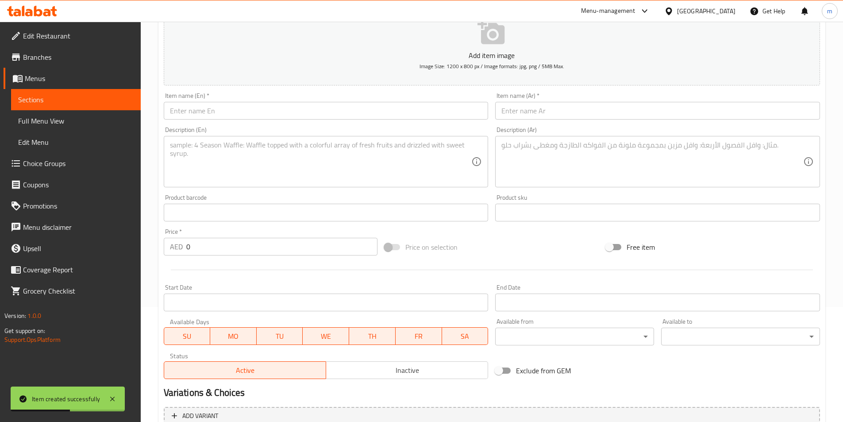
click at [569, 150] on textarea at bounding box center [652, 162] width 302 height 42
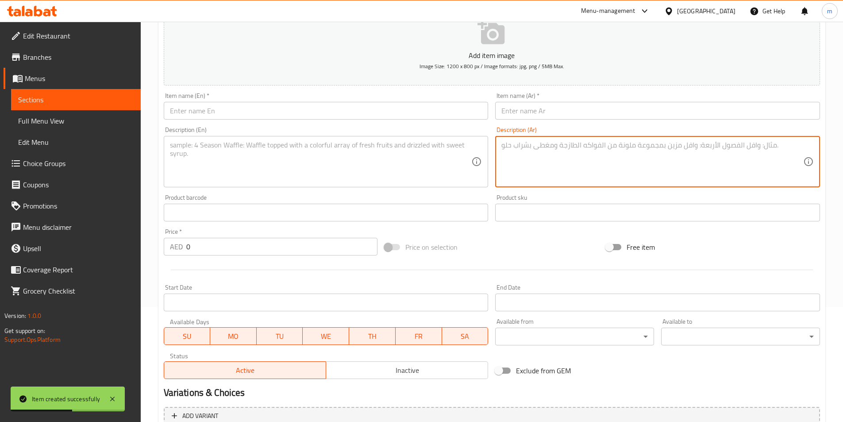
paste textarea "[PERSON_NAME] ، مقرمش، ومشوي بإتقان! شابتا تشانا لدينا(الحمص المسطح) مملح قليلا…"
type textarea "[PERSON_NAME] ، مقرمش، ومشوي بإتقان! شابتا تشانا لدينا(الحمص المسطح) مملح قليلا…"
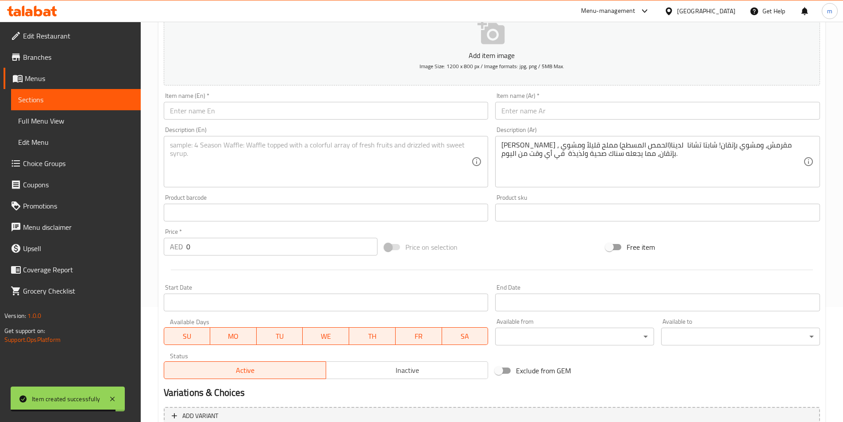
click at [408, 164] on textarea at bounding box center [321, 162] width 302 height 42
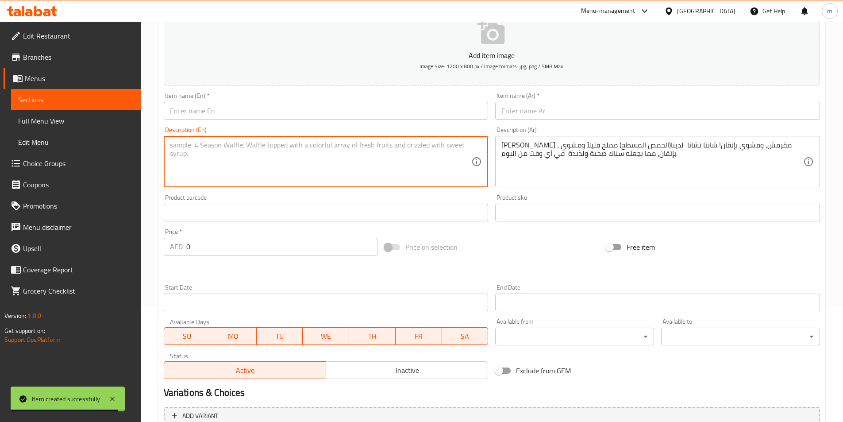
paste textarea "Crispy, crunchy, and perfectly roasted! Our Chapta Channa (flattened chickpeas)…"
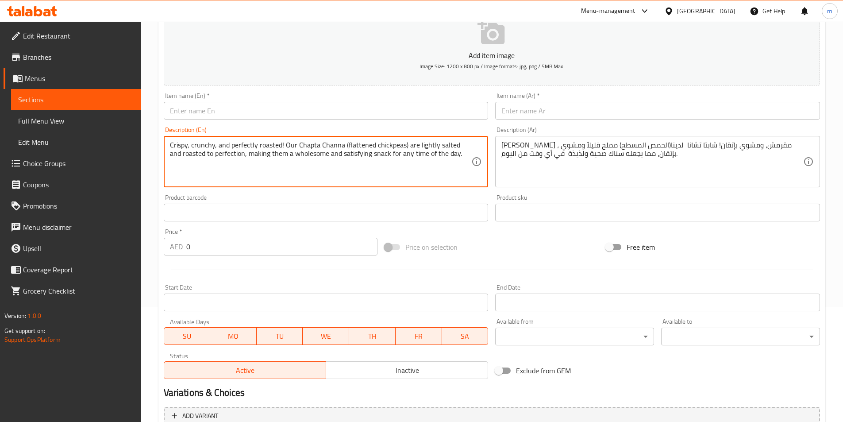
type textarea "Crispy, crunchy, and perfectly roasted! Our Chapta Channa (flattened chickpeas)…"
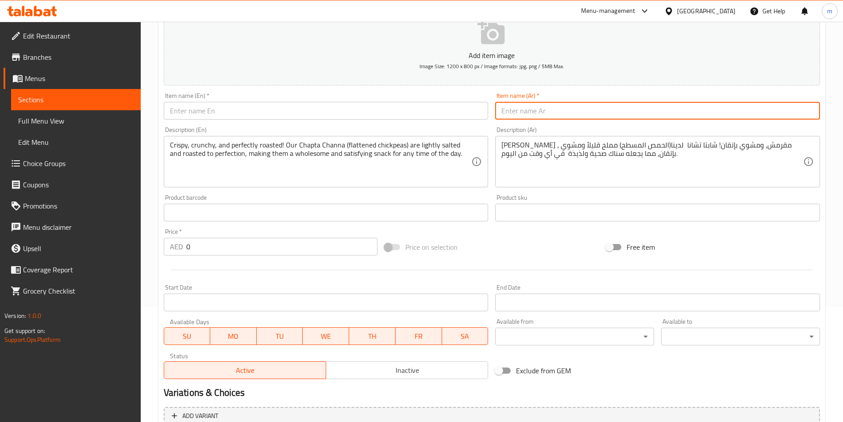
click at [605, 106] on input "text" at bounding box center [657, 111] width 325 height 18
paste input "تشابتا تشانا 250 جرام"
type input "تشابتا تشانا 250 جرام"
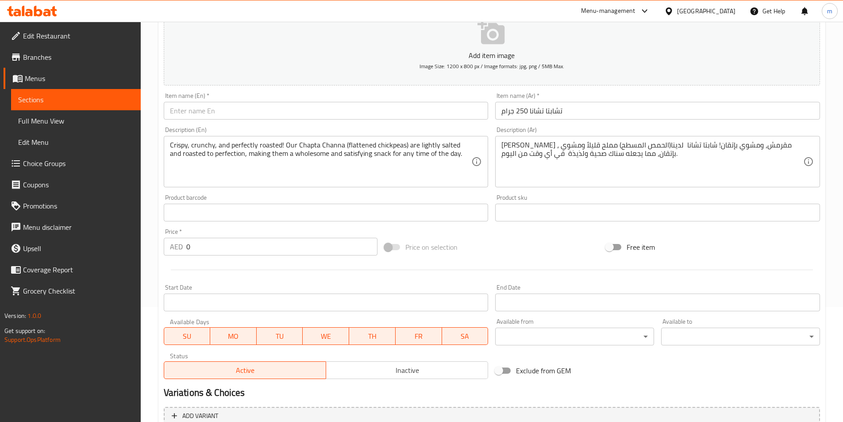
click at [428, 107] on input "text" at bounding box center [326, 111] width 325 height 18
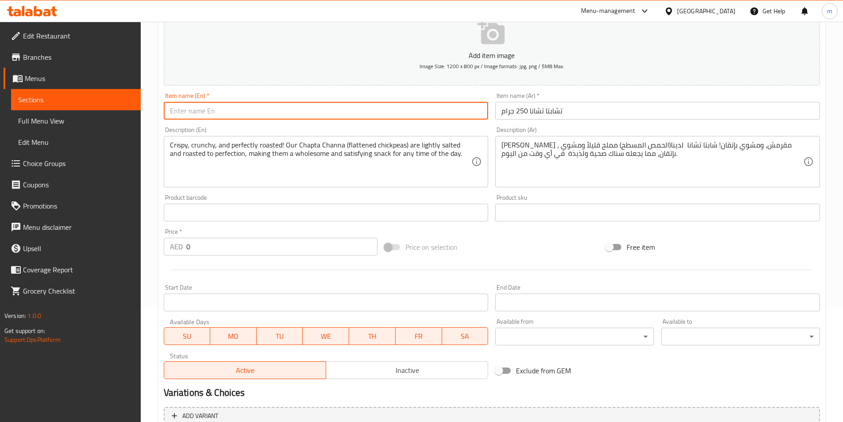
paste input "Chapta Channa 250gms"
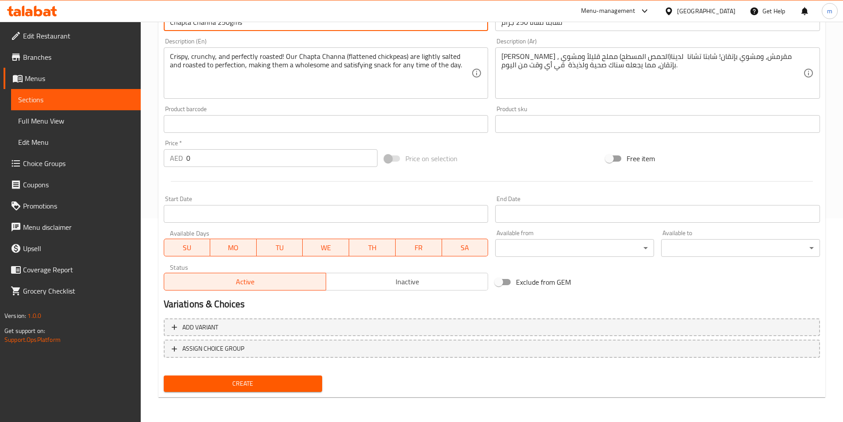
type input "Chapta Channa 250gms"
click at [263, 378] on span "Create" at bounding box center [243, 383] width 145 height 11
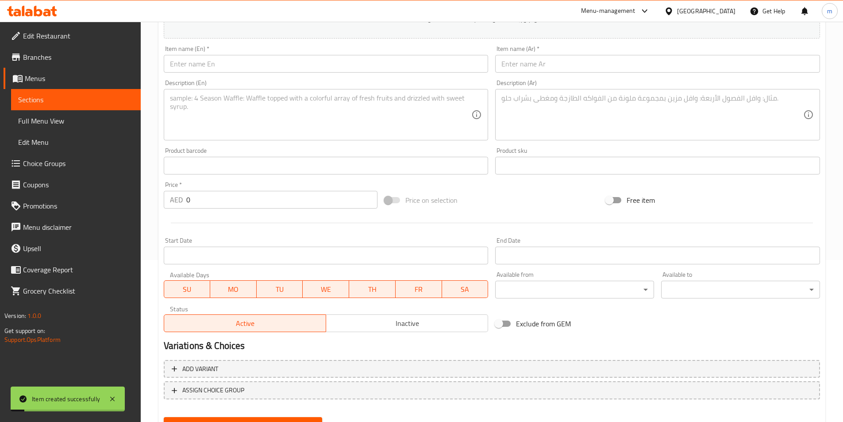
scroll to position [71, 0]
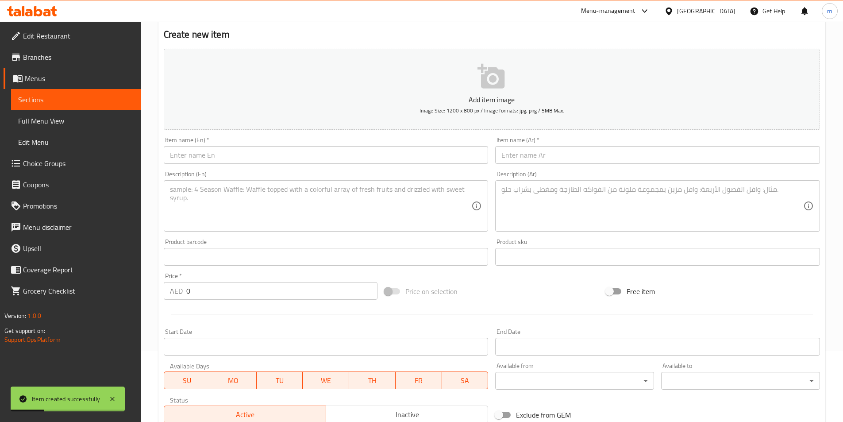
click at [242, 152] on input "text" at bounding box center [326, 155] width 325 height 18
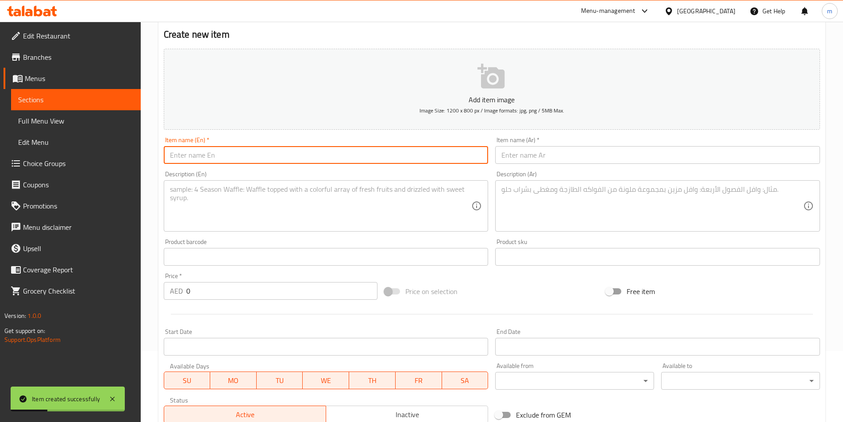
paste input "Bhel Mixture 250gms"
type input "Bhel Mixture 250gms"
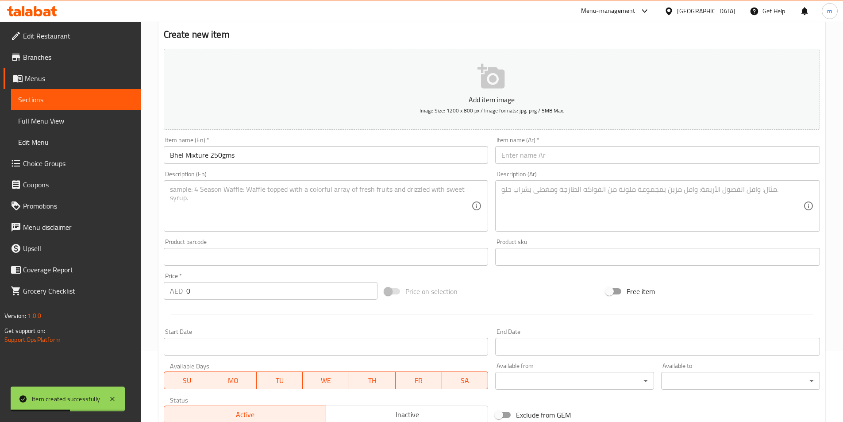
click at [565, 157] on input "text" at bounding box center [657, 155] width 325 height 18
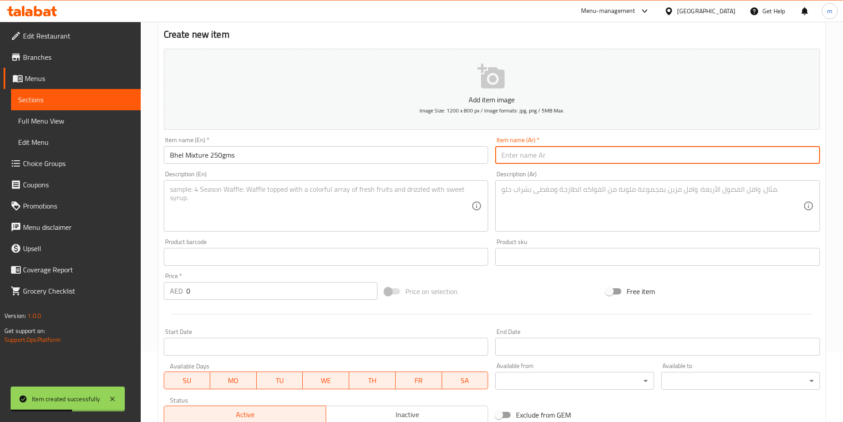
paste input "خليط بهيل 250 جرام"
type input "خليط بهيل 250 جرام"
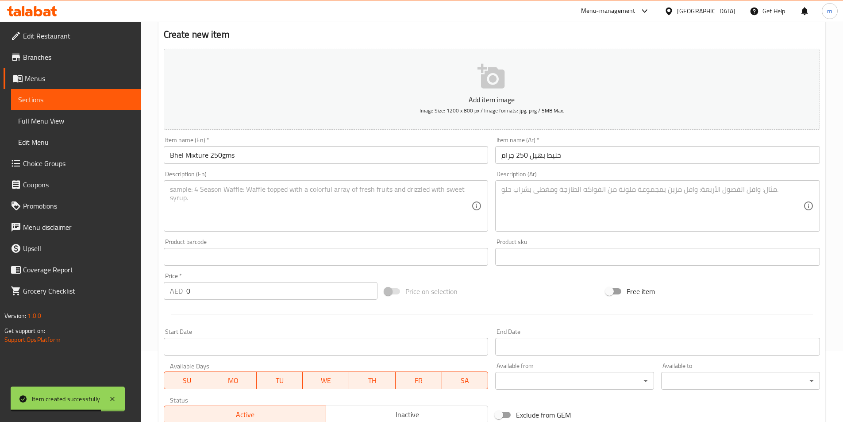
click at [374, 199] on textarea at bounding box center [321, 206] width 302 height 42
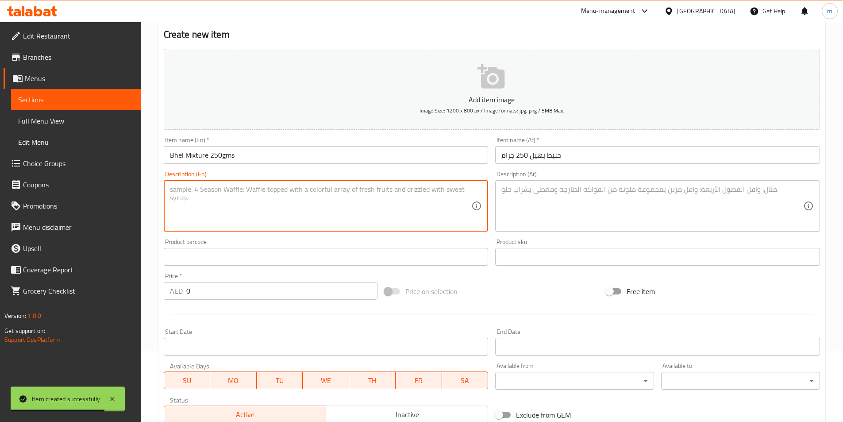
paste textarea "Crispy, tangy, and bursting with flavor! Our Bhel Mixture is a perfect blend of…"
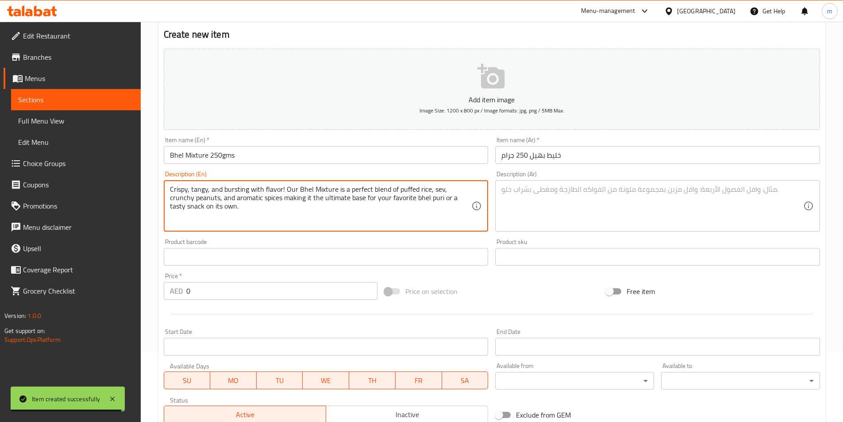
type textarea "Crispy, tangy, and bursting with flavor! Our Bhel Mixture is a perfect blend of…"
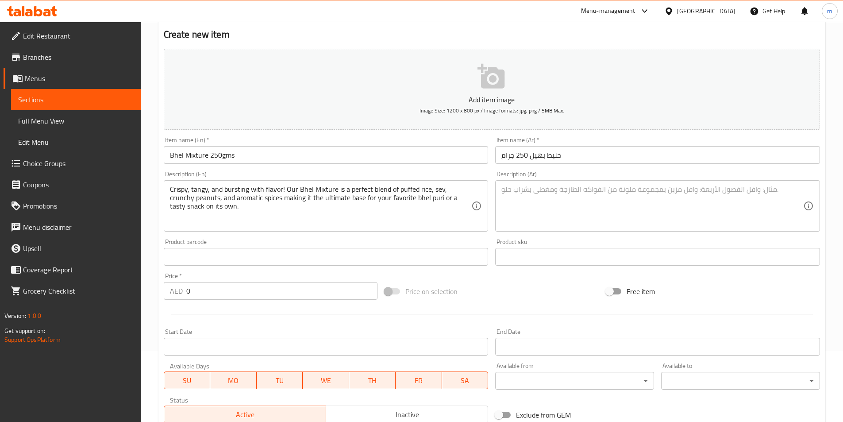
click at [616, 213] on textarea at bounding box center [652, 206] width 302 height 42
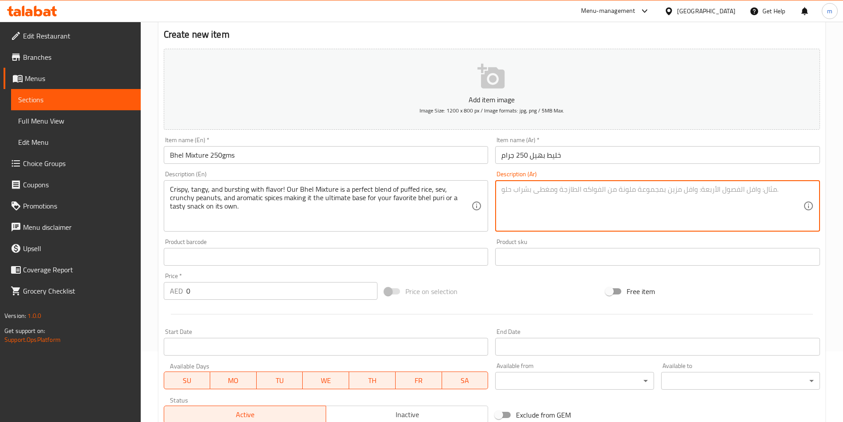
paste textarea "مقرمش، لاذع، وغني بالنكهة! مزيجنا من بهيل هو مزيج مثالي من الأرز المنفوخ، والسي…"
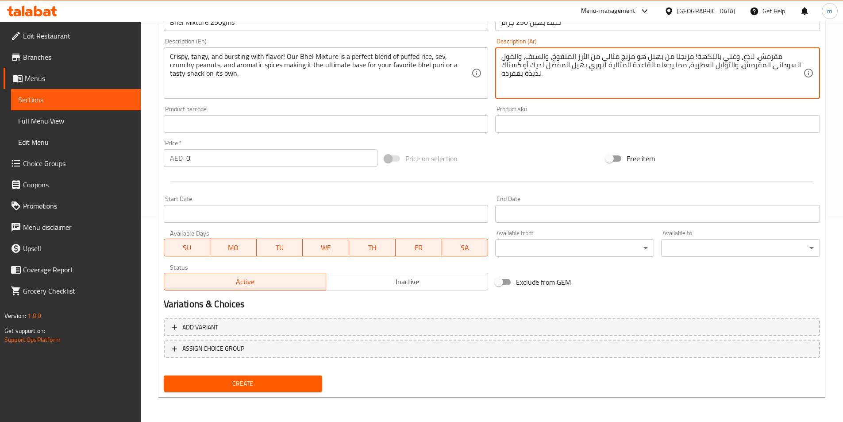
type textarea "مقرمش، لاذع، وغني بالنكهة! مزيجنا من بهيل هو مزيج مثالي من الأرز المنفوخ، والسي…"
click at [255, 381] on span "Create" at bounding box center [243, 383] width 145 height 11
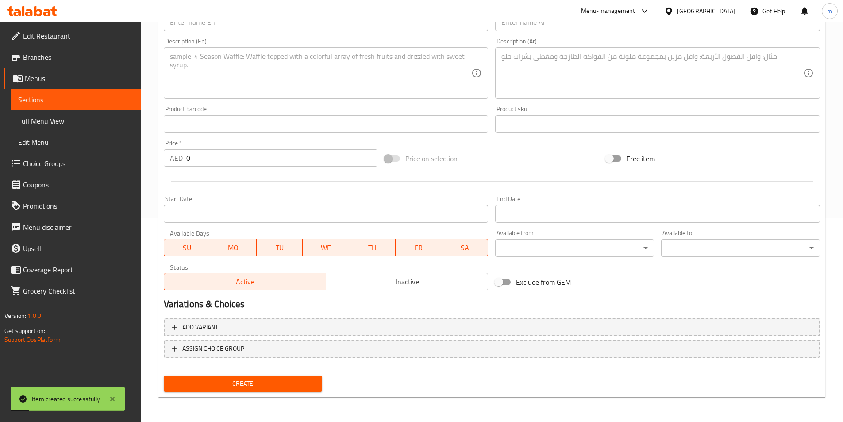
click at [564, 89] on textarea at bounding box center [652, 73] width 302 height 42
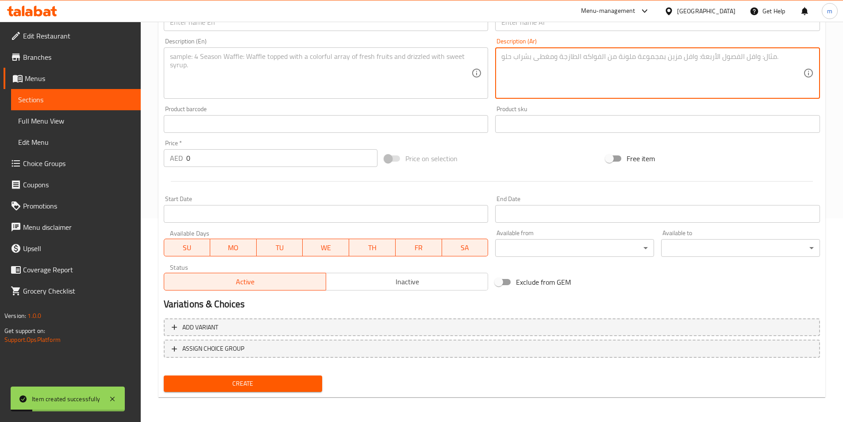
paste textarea "مقرمش، لذيذ، ومعبأة [DEMOGRAPHIC_DATA] البصل المالح ! موروكو البصل لدينا مصنوع …"
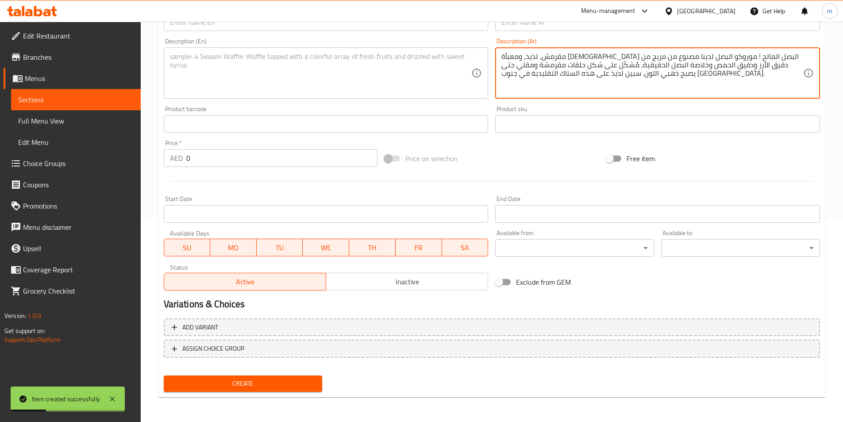
type textarea "مقرمش، لذيذ، ومعبأة [DEMOGRAPHIC_DATA] البصل المالح ! موروكو البصل لدينا مصنوع …"
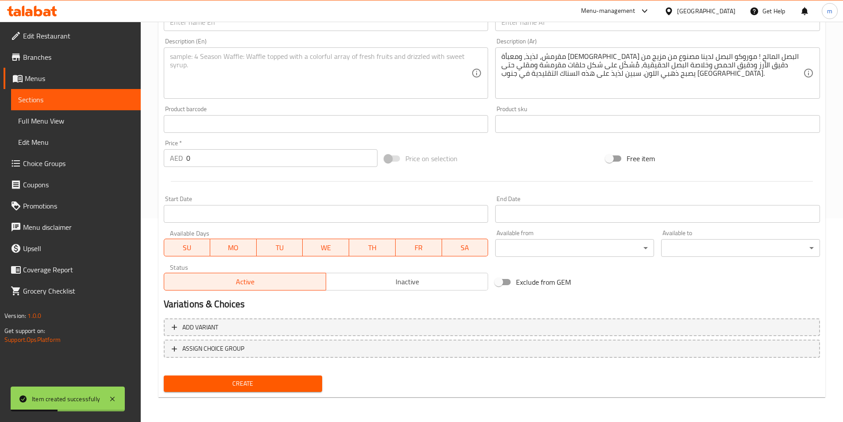
click at [341, 89] on textarea at bounding box center [321, 73] width 302 height 42
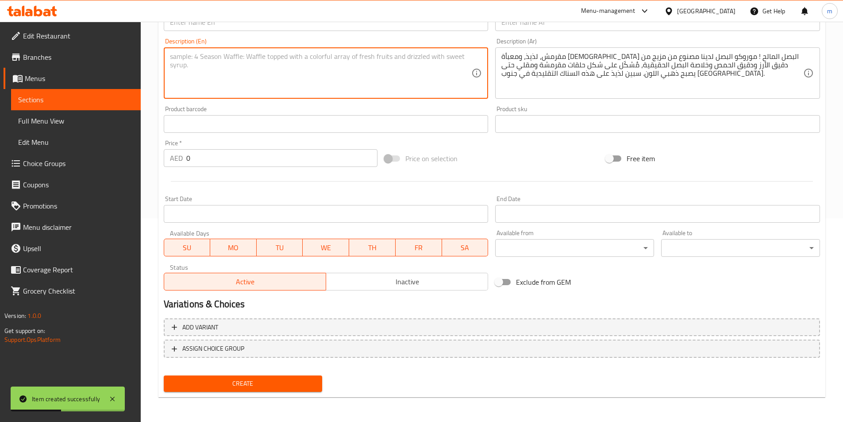
paste textarea "Crispy, flavorful, and packed with a savory onion twist! Our Onion Murukku is m…"
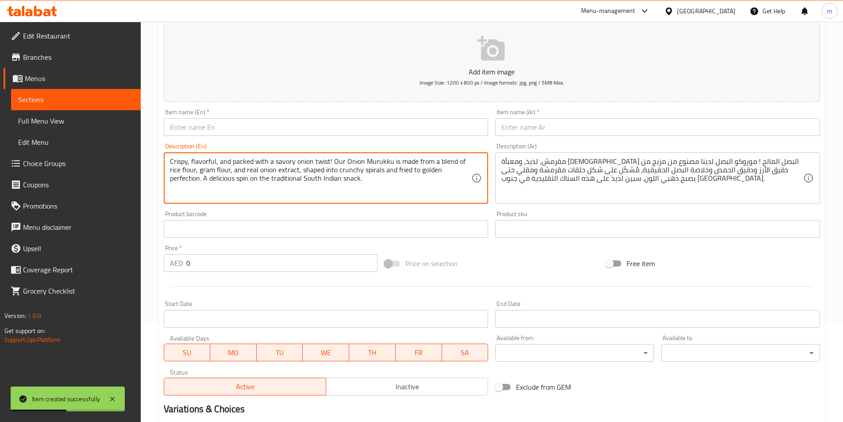
scroll to position [71, 0]
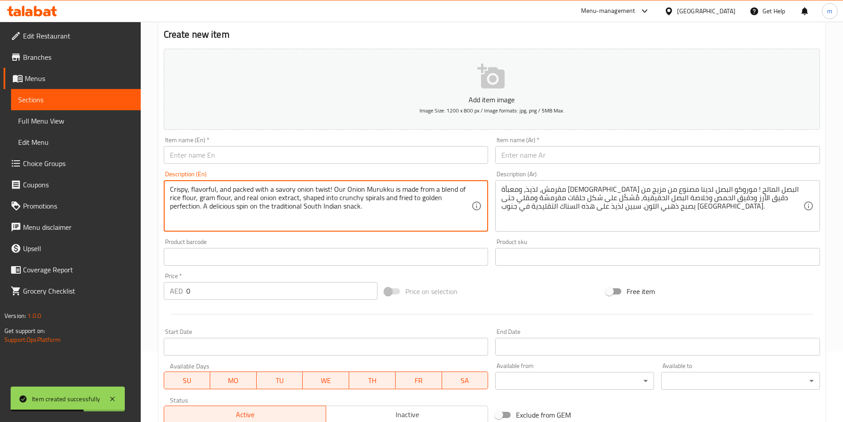
type textarea "Crispy, flavorful, and packed with a savory onion twist! Our Onion Murukku is m…"
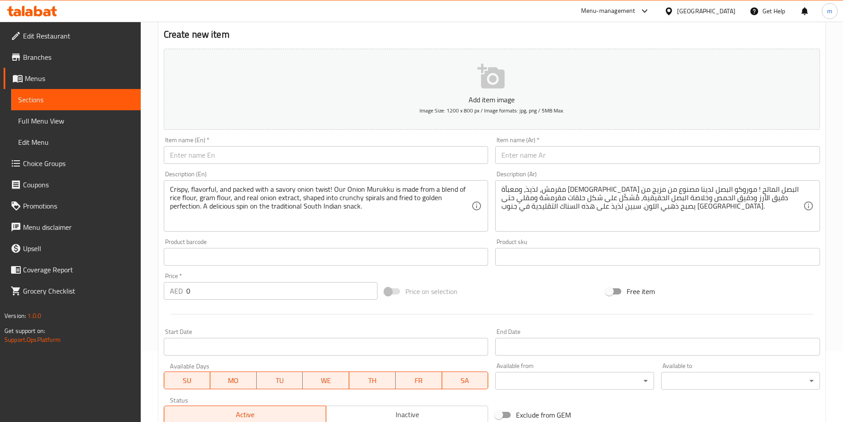
click at [545, 152] on input "text" at bounding box center [657, 155] width 325 height 18
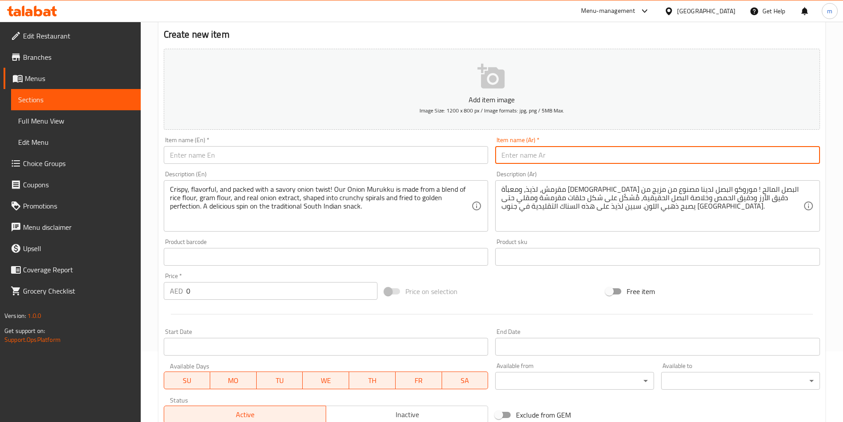
paste input "بصل [PERSON_NAME] 250 جرام"
type input "بصل [PERSON_NAME] 250 جرام"
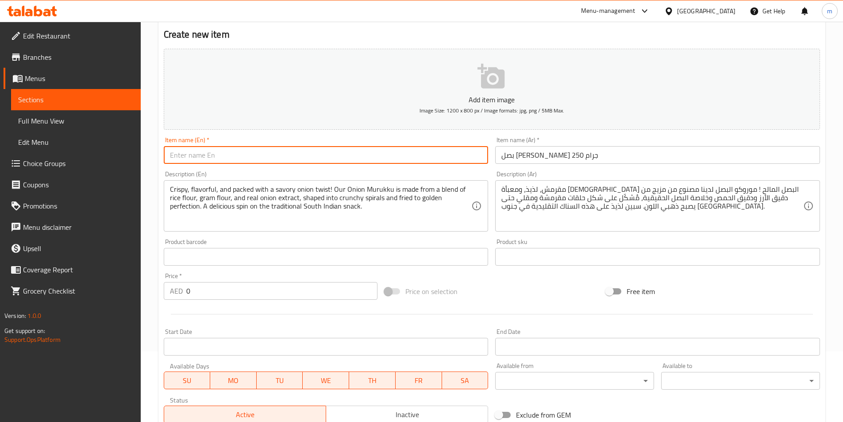
click at [392, 153] on input "text" at bounding box center [326, 155] width 325 height 18
paste input "Onion Murukku 250gms"
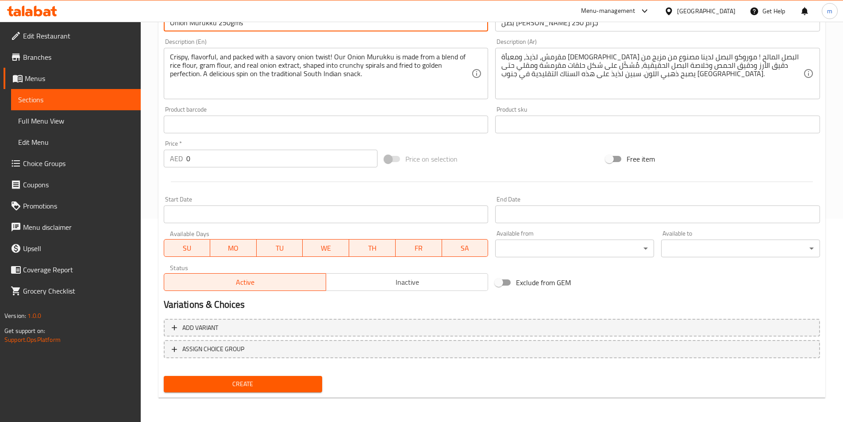
scroll to position [203, 0]
type input "Onion Murukku 250gms"
click at [247, 376] on button "Create" at bounding box center [243, 383] width 159 height 16
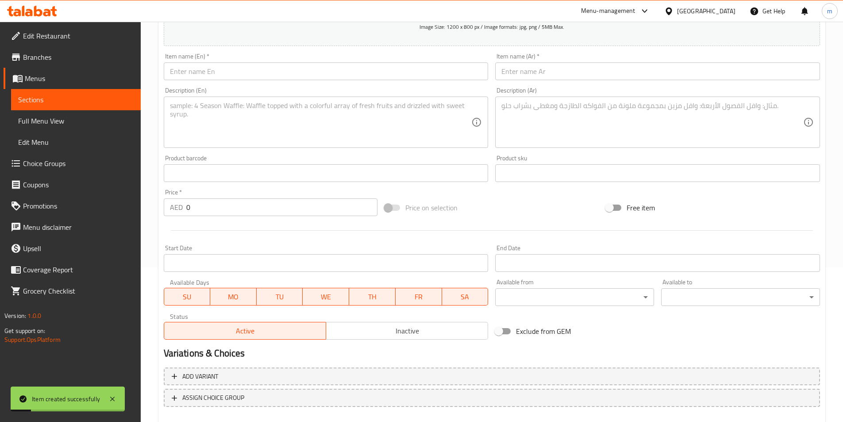
scroll to position [115, 0]
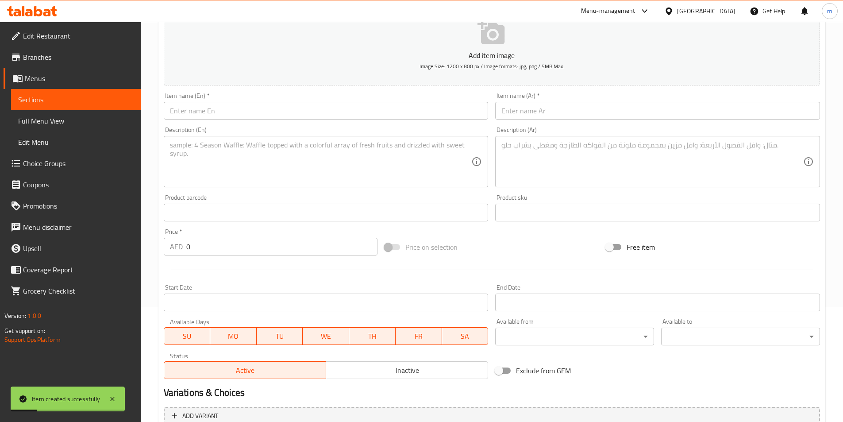
click at [215, 115] on input "text" at bounding box center [326, 111] width 325 height 18
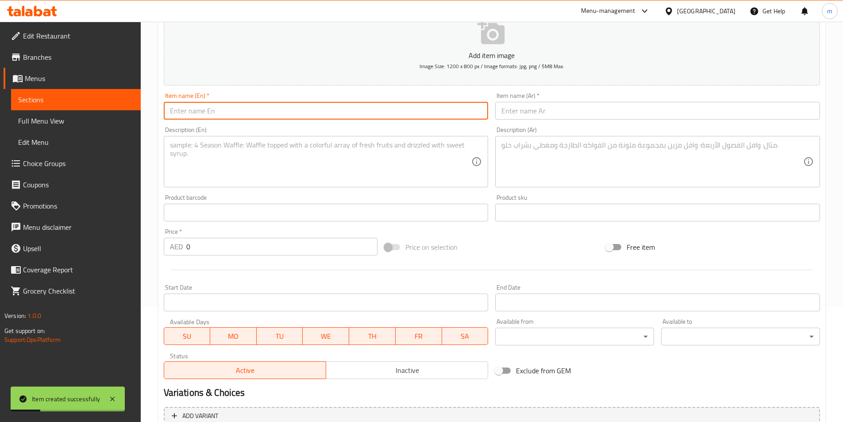
paste input "Salted Moong Dal 250gms"
type input "Salted Moong Dal 250gms"
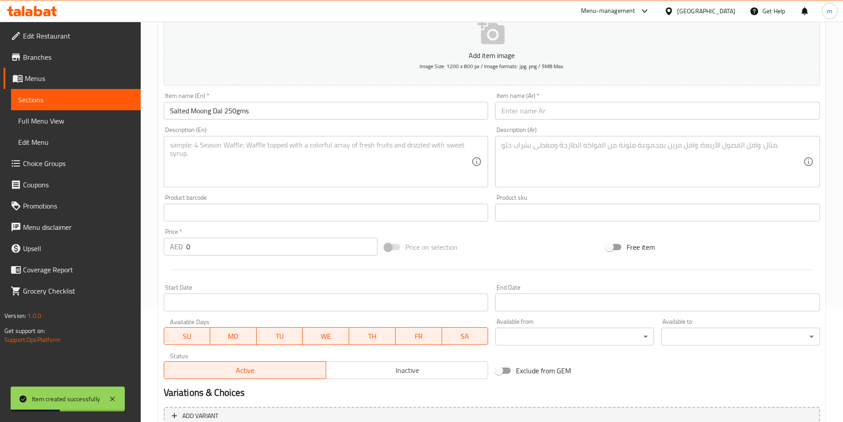
click at [558, 105] on input "text" at bounding box center [657, 111] width 325 height 18
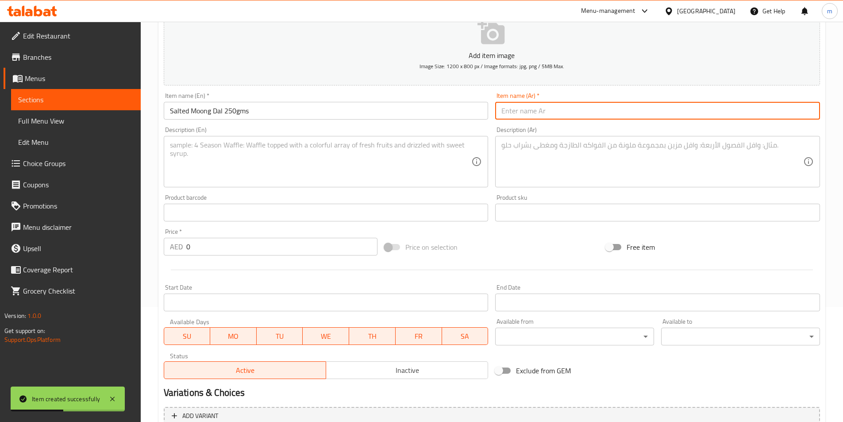
paste input "دال مونج مملح 250 جرام"
type input "دال مونج مملح 250 جرام"
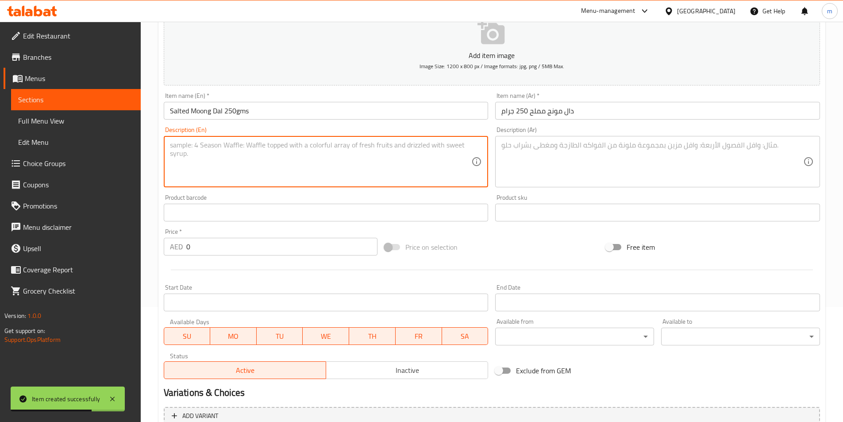
click at [375, 149] on textarea at bounding box center [321, 162] width 302 height 42
paste textarea "Crispy, light, and perfectly salted! Our Salted Moong Dal is made from premium …"
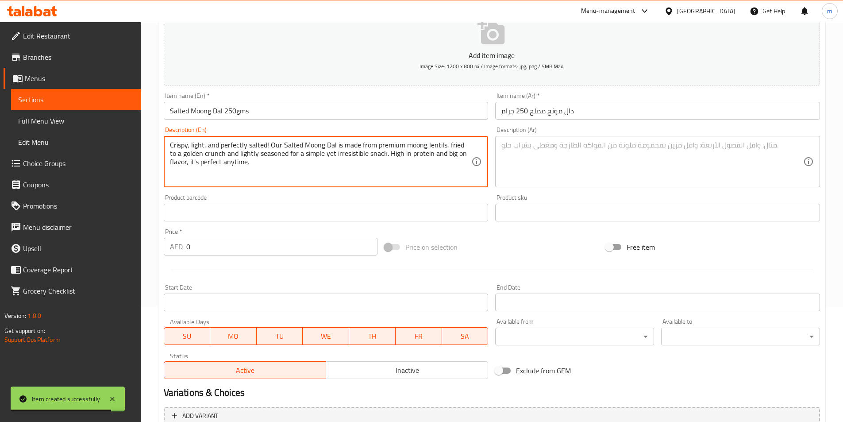
type textarea "Crispy, light, and perfectly salted! Our Salted Moong Dal is made from premium …"
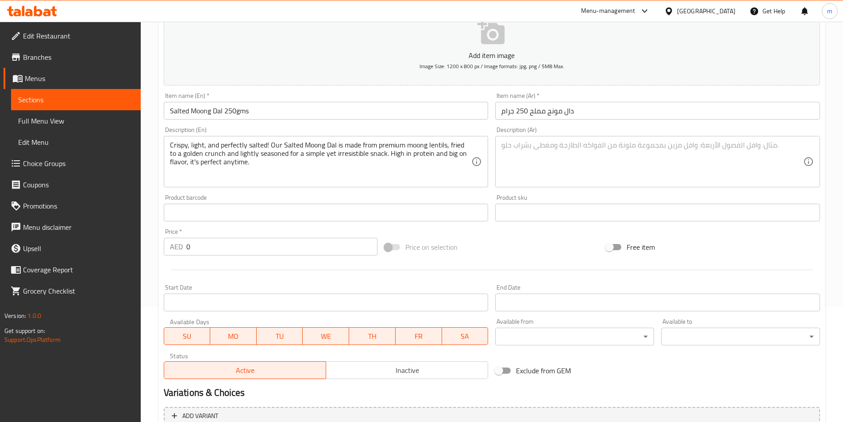
click at [593, 165] on textarea at bounding box center [652, 162] width 302 height 42
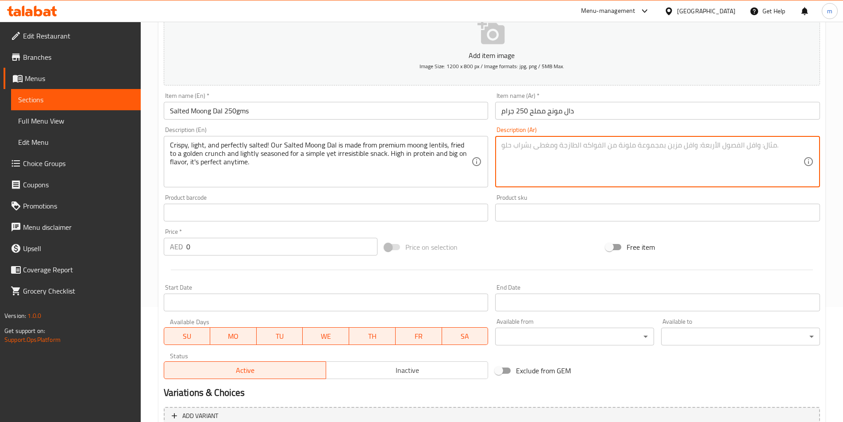
paste textarea "مقرمش، خفيف، ومملح بإتقان! دال مونغ المملح لدينا مصنوع من عدس مونغ فاخر، مقلي ح…"
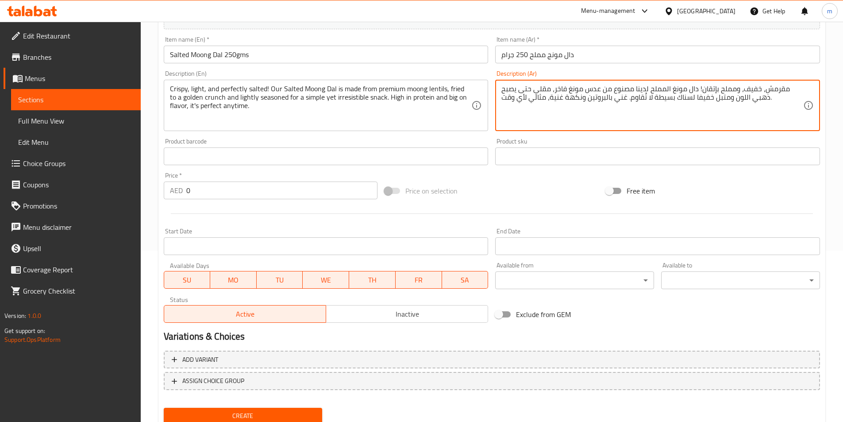
scroll to position [203, 0]
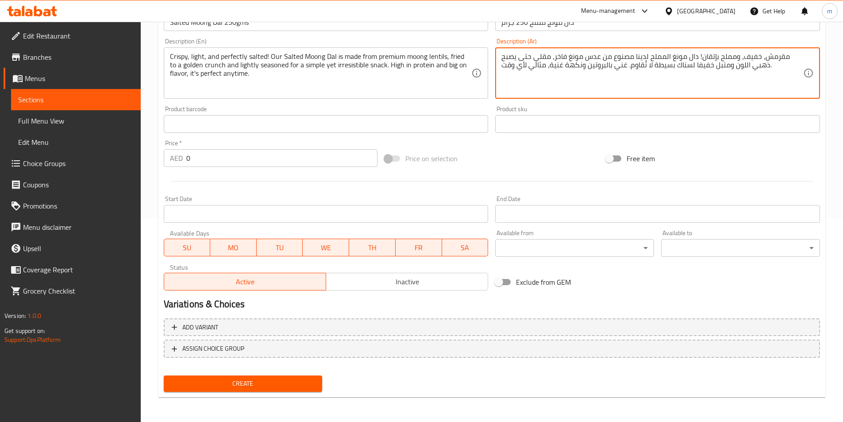
type textarea "مقرمش، خفيف، ومملح بإتقان! دال مونغ المملح لدينا مصنوع من عدس مونغ فاخر، مقلي ح…"
click at [268, 380] on span "Create" at bounding box center [243, 383] width 145 height 11
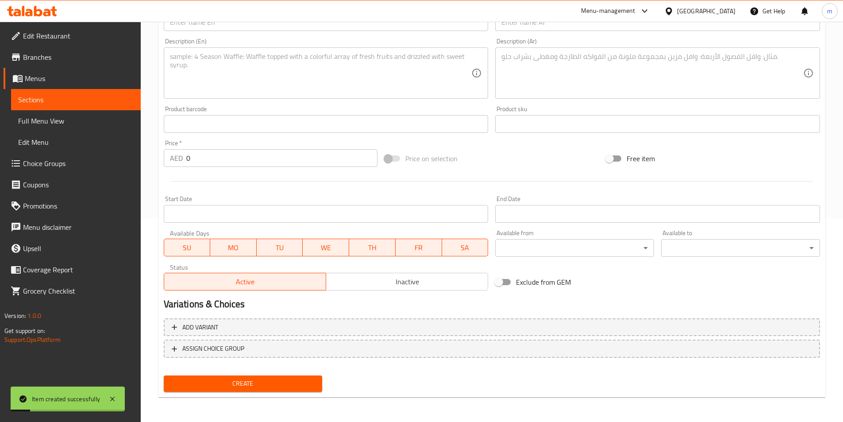
click at [593, 77] on textarea at bounding box center [652, 73] width 302 height 42
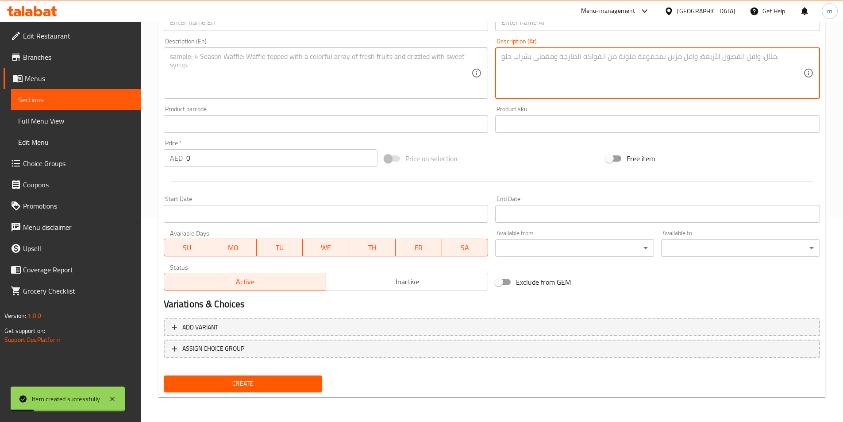
paste textarea "خفيفة، مقرمشة، ومقرمشة بشكل لا يُقاوم! غالفادا رقيقة لدينا هي سناك تقليدية من ج…"
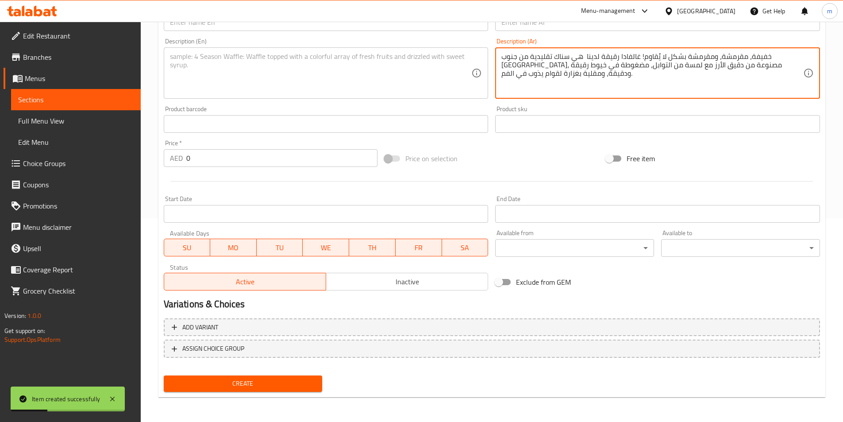
type textarea "خفيفة، مقرمشة، ومقرمشة بشكل لا يُقاوم! غالفادا رقيقة لدينا هي سناك تقليدية من ج…"
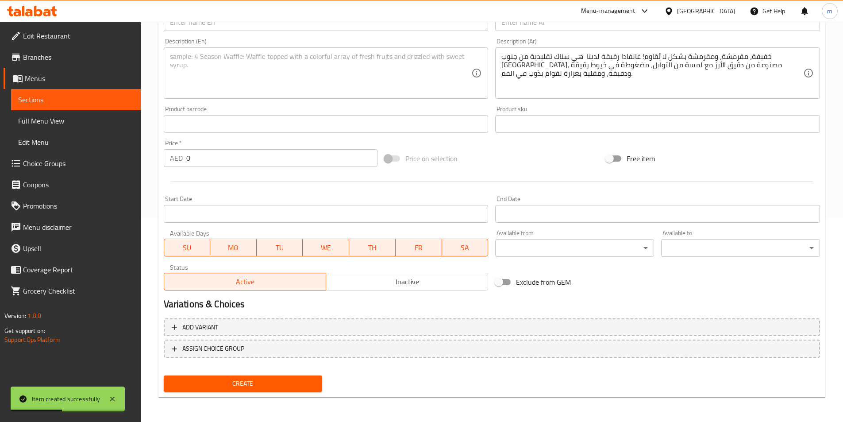
click at [364, 89] on textarea at bounding box center [321, 73] width 302 height 42
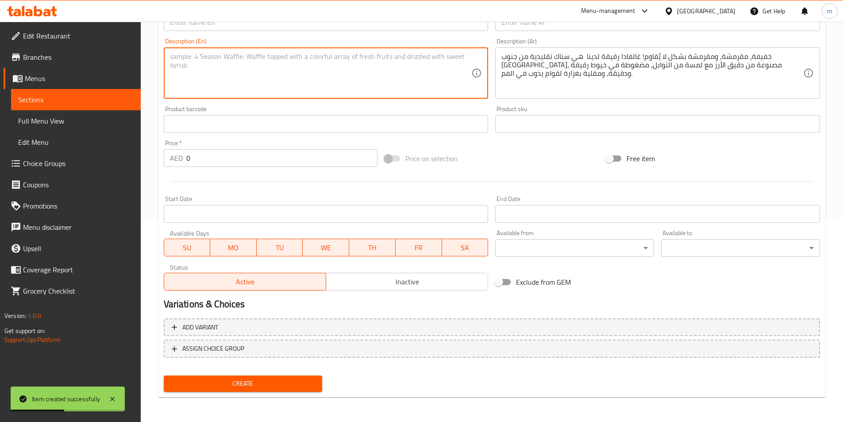
paste textarea "Light, crisp, and irresistibly crunchy! Our Thin Galvada is a traditional South…"
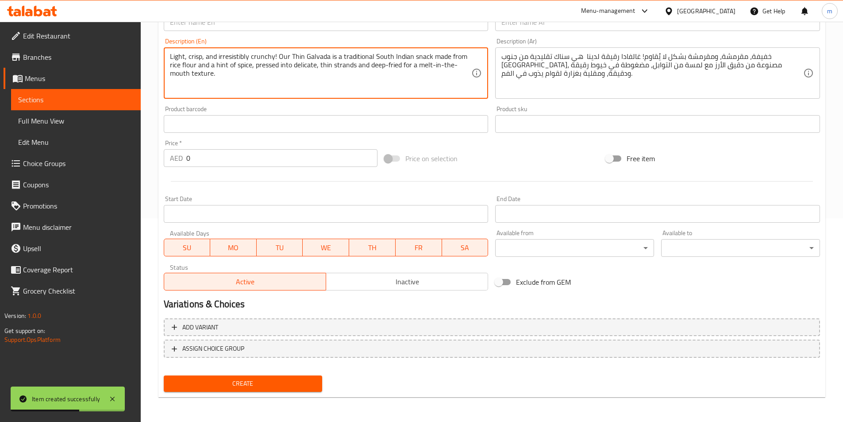
type textarea "Light, crisp, and irresistibly crunchy! Our Thin Galvada is a traditional South…"
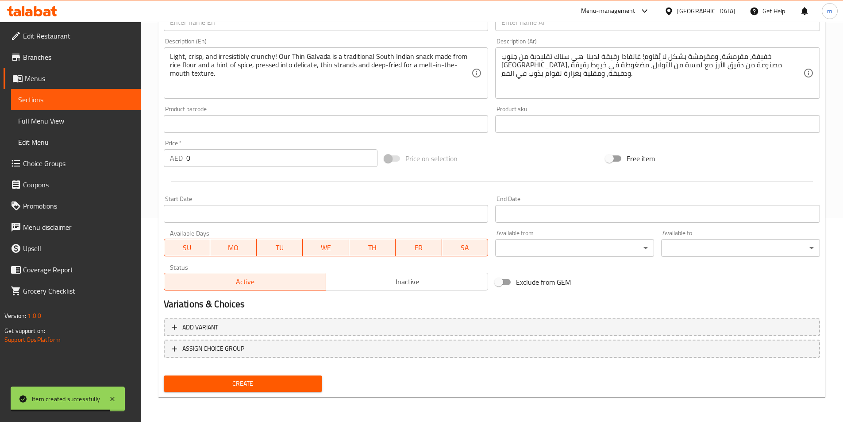
scroll to position [115, 0]
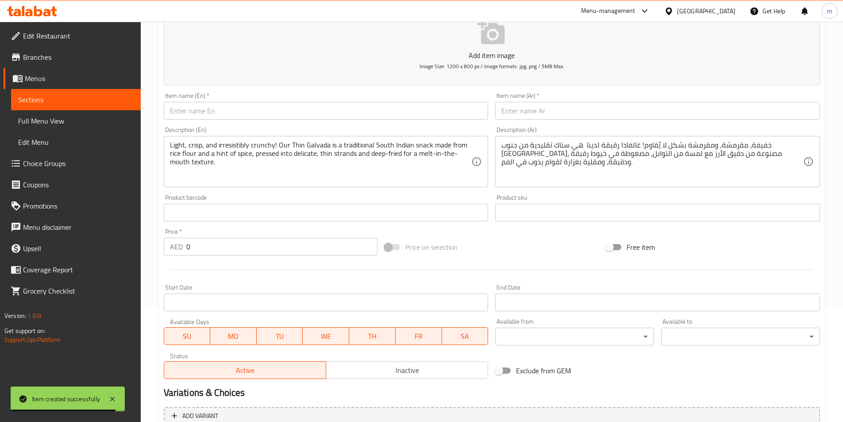
click at [545, 110] on input "text" at bounding box center [657, 111] width 325 height 18
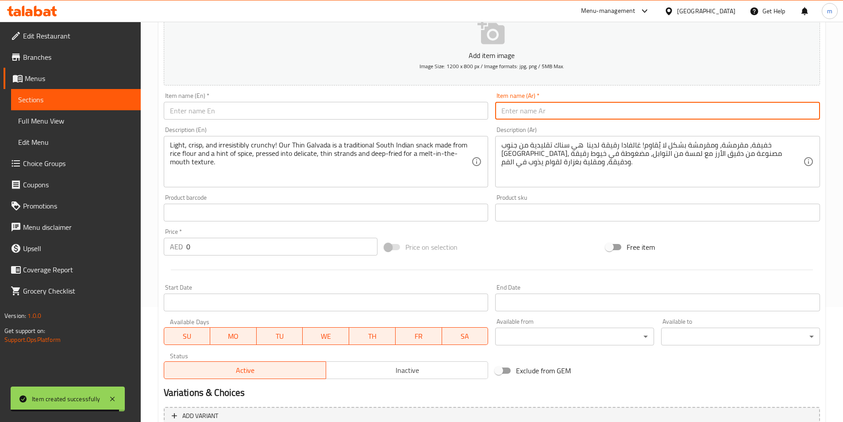
paste input "جالفادا رقيقة 250 جرام"
type input "جالفادا رقيقة 250 جرام"
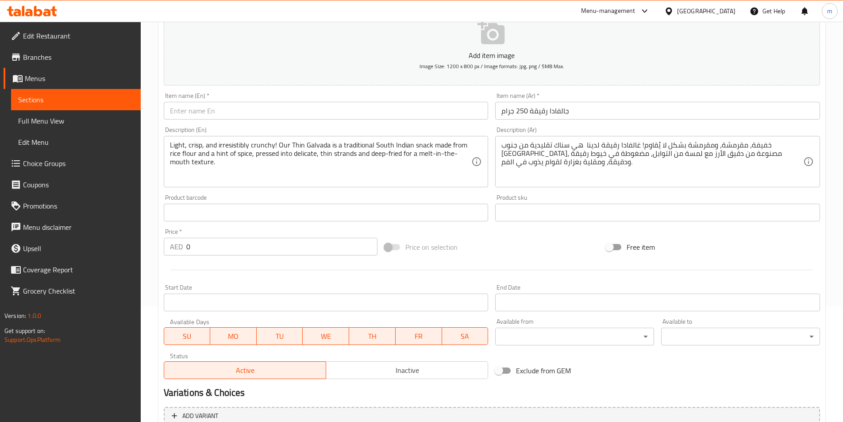
click at [388, 100] on div "Item name (En)   * Item name (En) *" at bounding box center [326, 105] width 325 height 27
click at [376, 108] on input "text" at bounding box center [326, 111] width 325 height 18
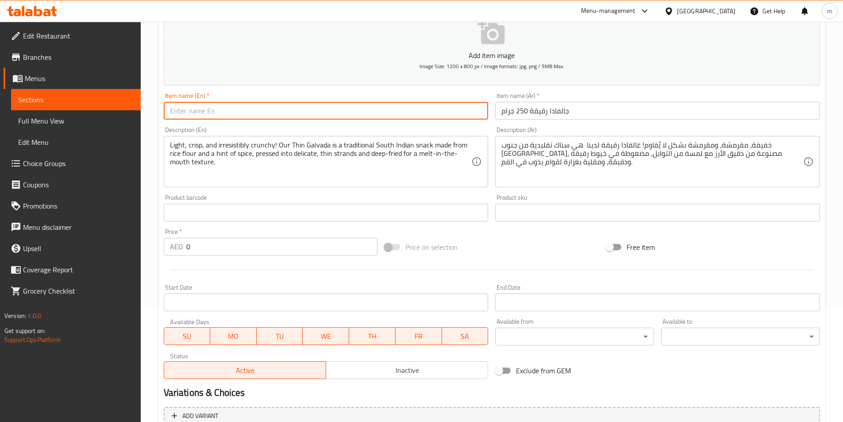
paste input "Thin Galvada 250gms"
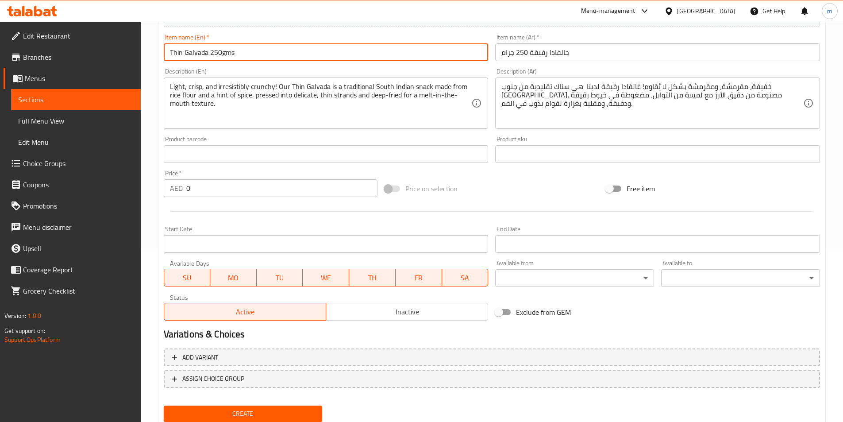
scroll to position [203, 0]
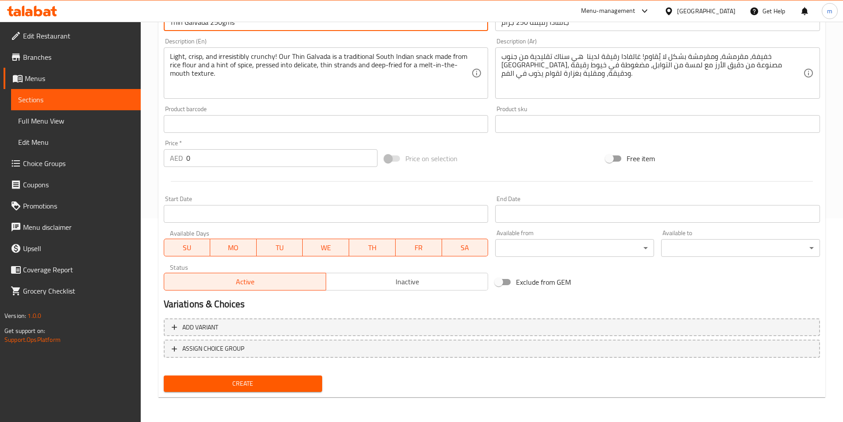
type input "Thin Galvada 250gms"
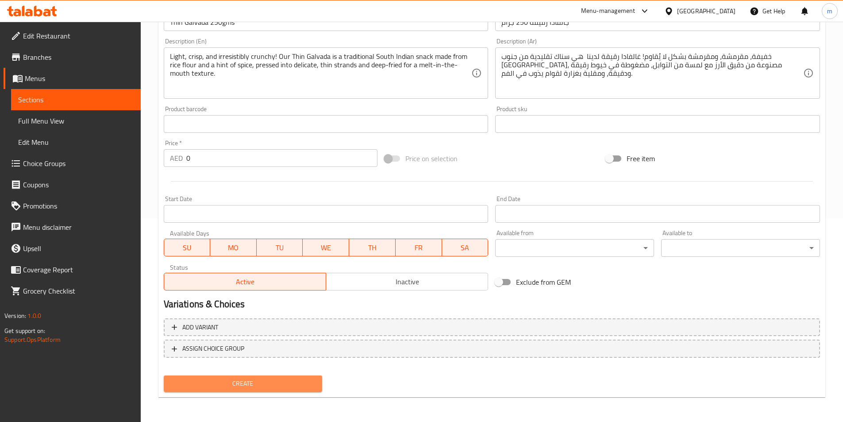
click at [289, 378] on span "Create" at bounding box center [243, 383] width 145 height 11
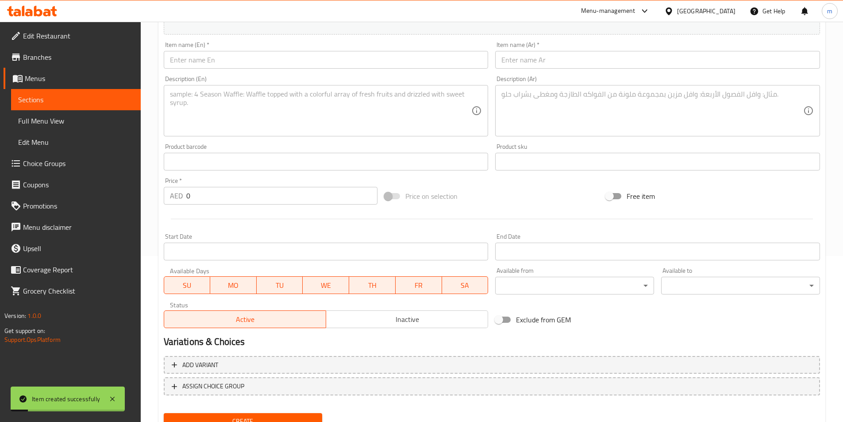
scroll to position [115, 0]
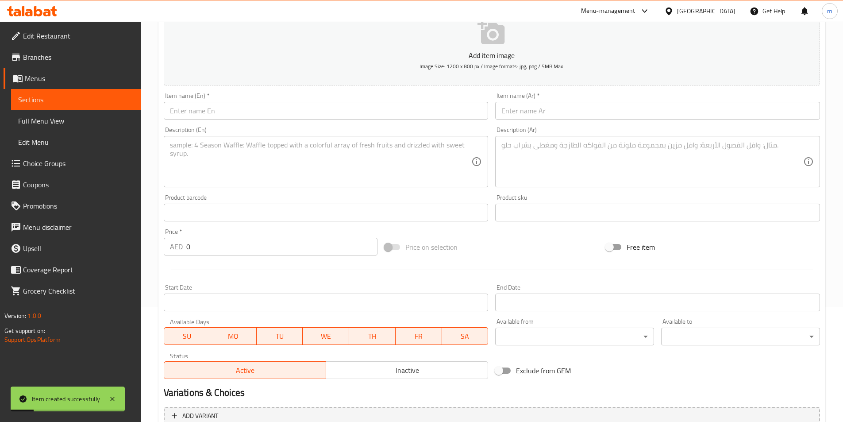
click at [257, 98] on div "Item name (En)   * Item name (En) *" at bounding box center [326, 105] width 325 height 27
click at [255, 108] on input "text" at bounding box center [326, 111] width 325 height 18
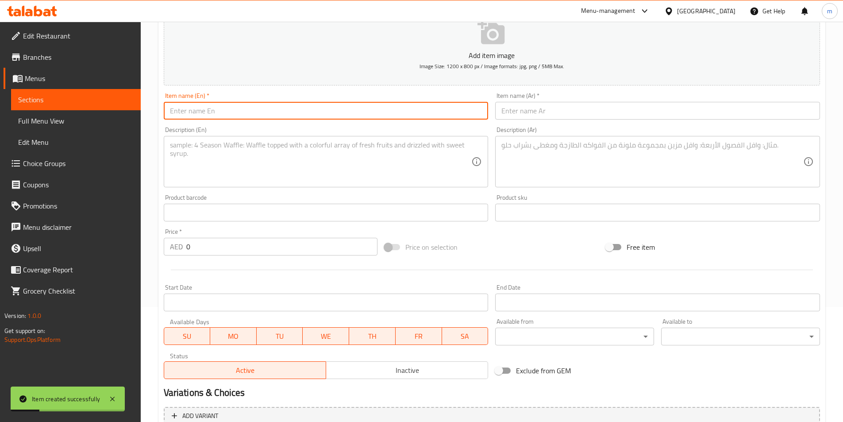
paste input "Banana Chips 250gms"
type input "Banana Chips 250gms"
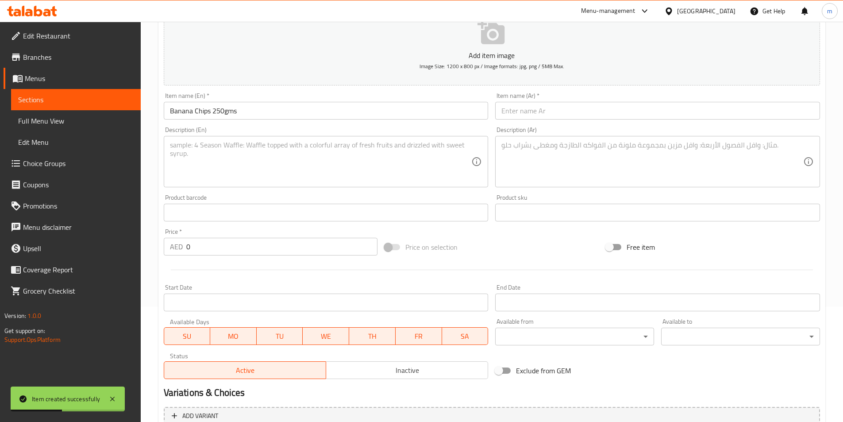
click at [521, 111] on input "text" at bounding box center [657, 111] width 325 height 18
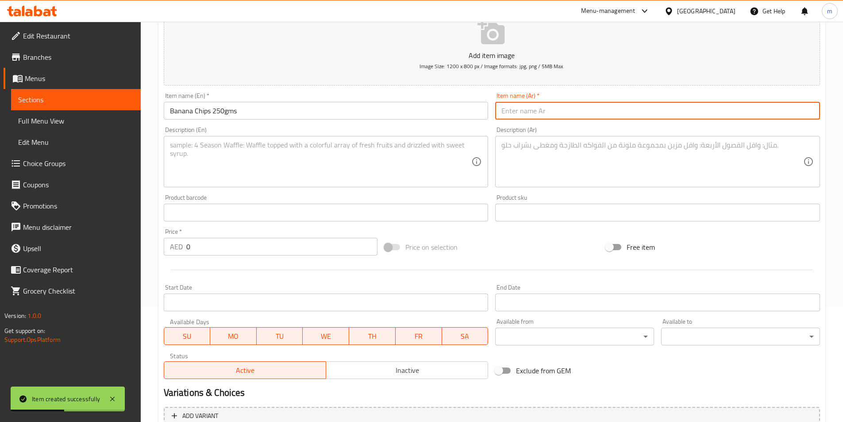
paste input "رقائق الموز 250 جرام"
type input "رقائق الموز 250 جرام"
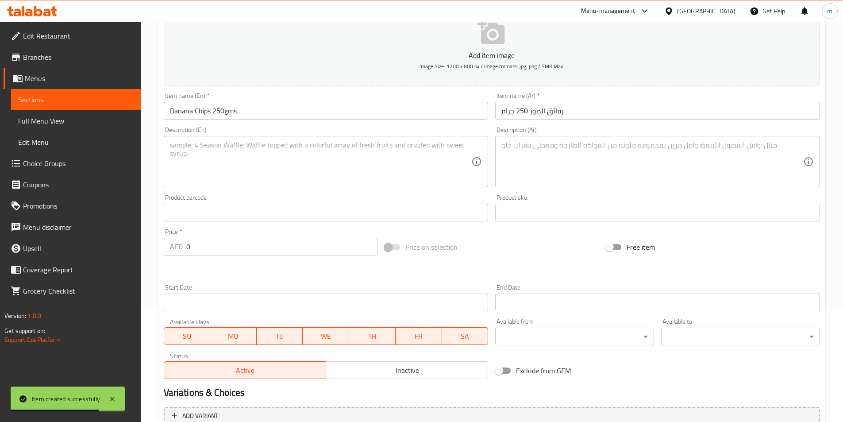
click at [403, 129] on div "Description (En) Description (En)" at bounding box center [326, 157] width 325 height 61
click at [401, 142] on textarea at bounding box center [321, 162] width 302 height 42
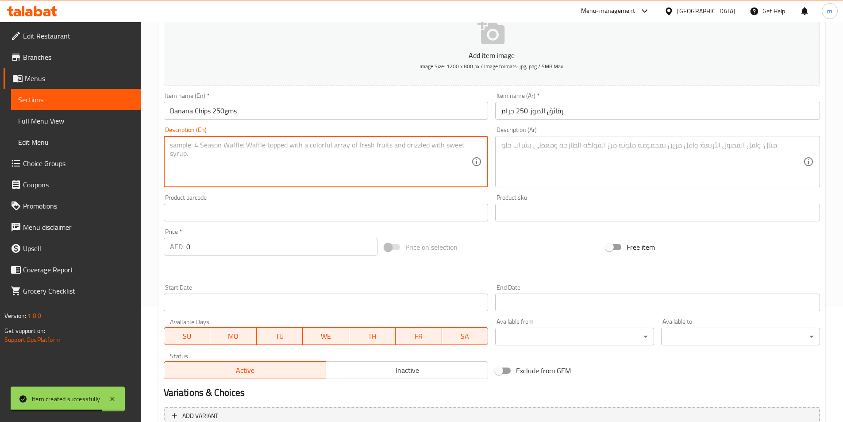
paste textarea "Classic, crunchy, and always satisfying! Our Banana Chips are made from raw ban…"
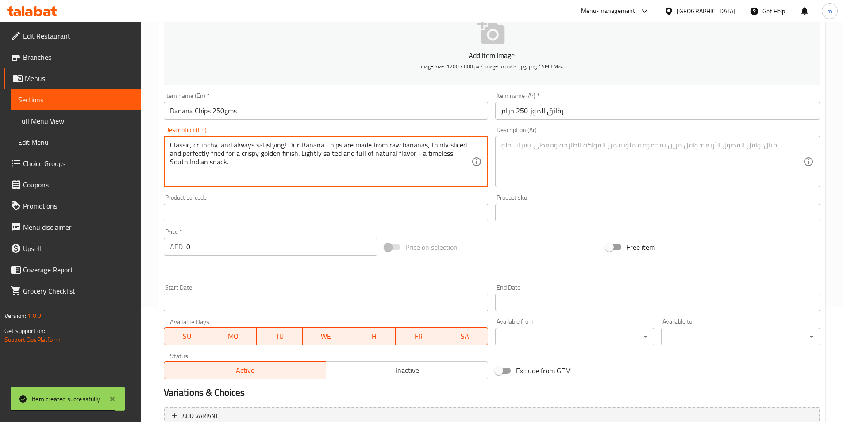
type textarea "Classic, crunchy, and always satisfying! Our Banana Chips are made from raw ban…"
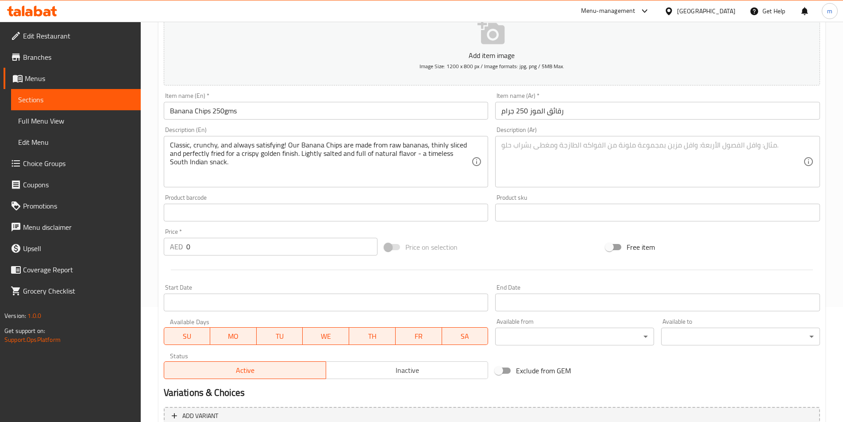
click at [569, 136] on div "Description (Ar)" at bounding box center [657, 161] width 325 height 51
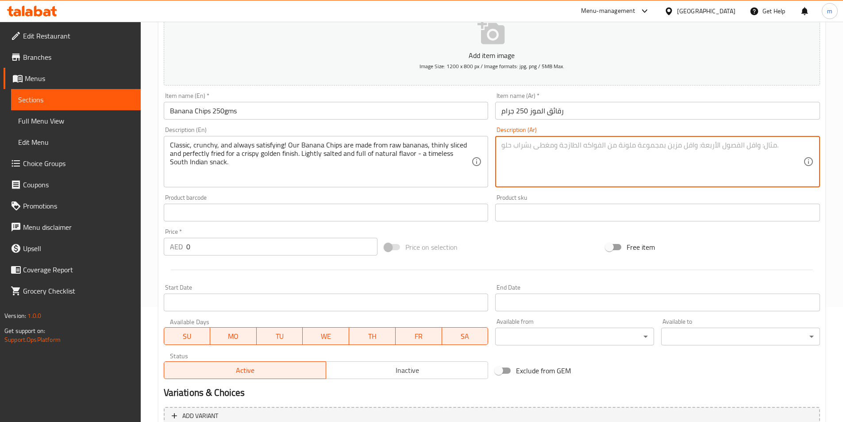
click at [569, 142] on textarea at bounding box center [652, 162] width 302 height 42
paste textarea "كلاسيكية، مقرمشة، ومُرضية دائمًا! رقائق الموز لدينا مصنوعة من الموز النيء، مقطع…"
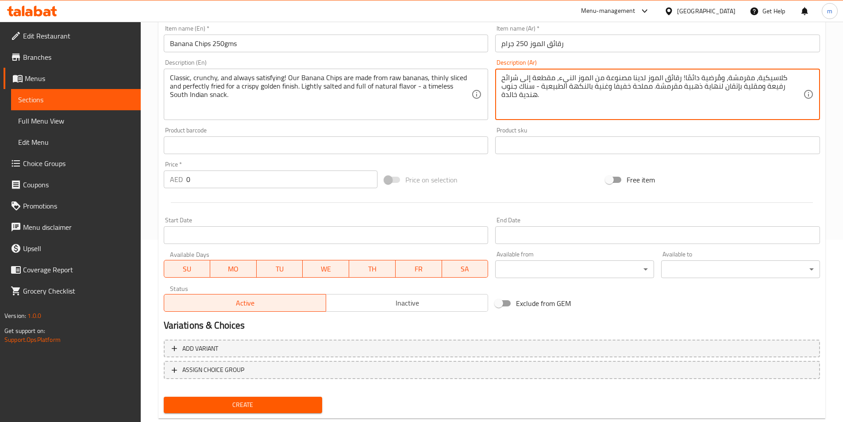
scroll to position [203, 0]
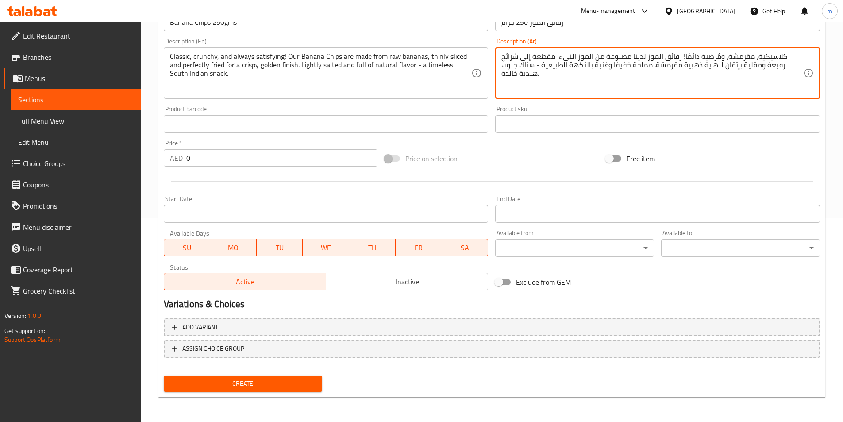
type textarea "كلاسيكية، مقرمشة، ومُرضية دائمًا! رقائق الموز لدينا مصنوعة من الموز النيء، مقطع…"
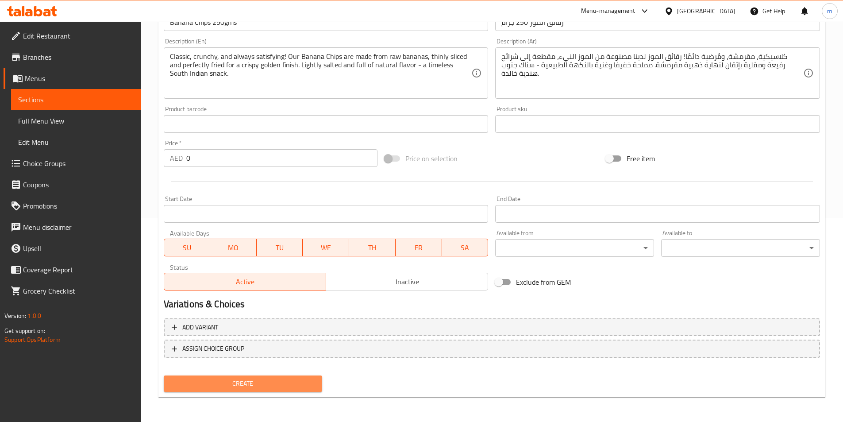
click at [246, 383] on span "Create" at bounding box center [243, 383] width 145 height 11
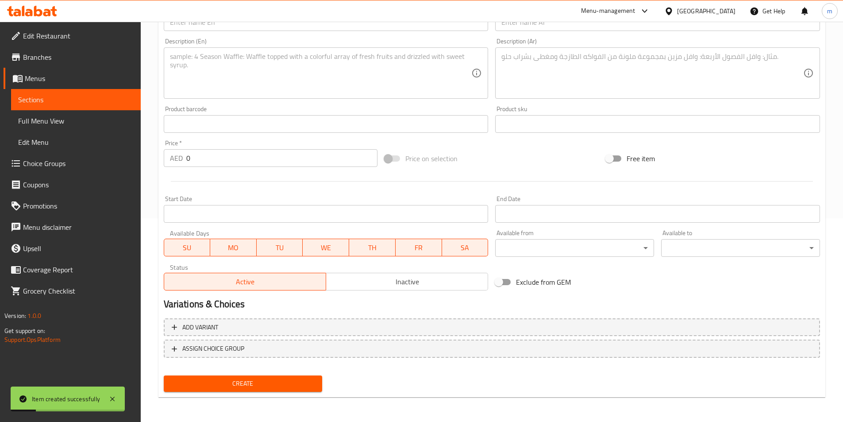
click at [543, 71] on textarea at bounding box center [652, 73] width 302 height 42
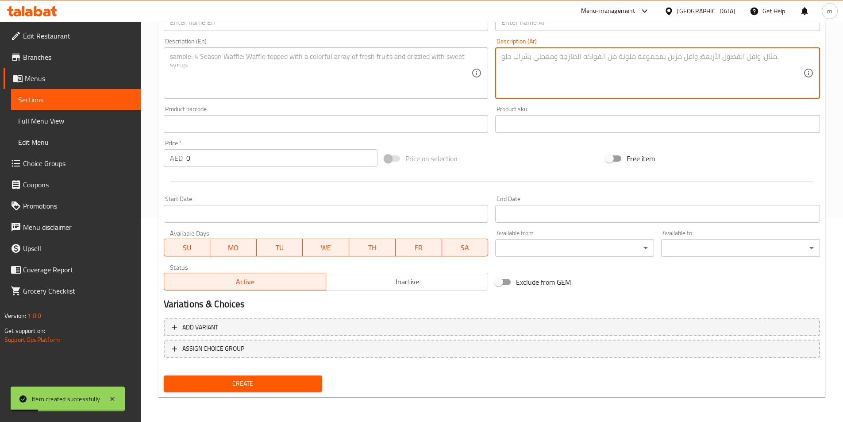
paste textarea "مقرمشة، [PERSON_NAME]، وغنية بنكهة استوائية! رقائق الجاك فروت لدينا مصنوعة من ش…"
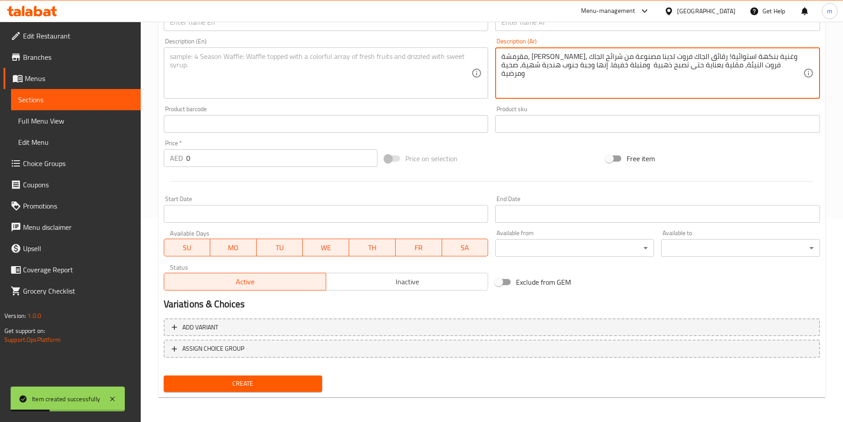
type textarea "مقرمشة، [PERSON_NAME]، وغنية بنكهة استوائية! رقائق الجاك فروت لدينا مصنوعة من ش…"
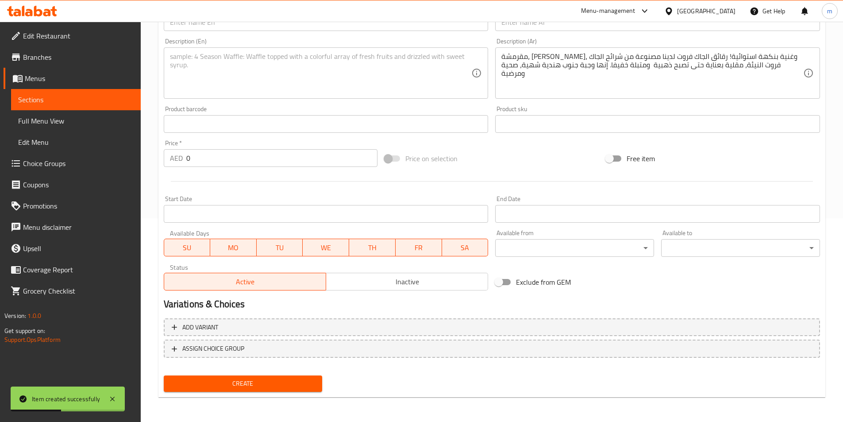
click at [335, 75] on textarea at bounding box center [321, 73] width 302 height 42
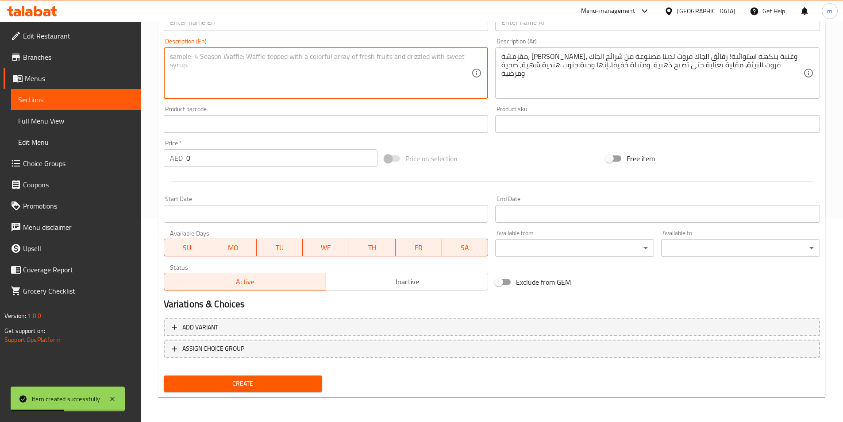
paste textarea "Crispy, unique, and full of tropical flavor! Our Jackfruit Chips are made from …"
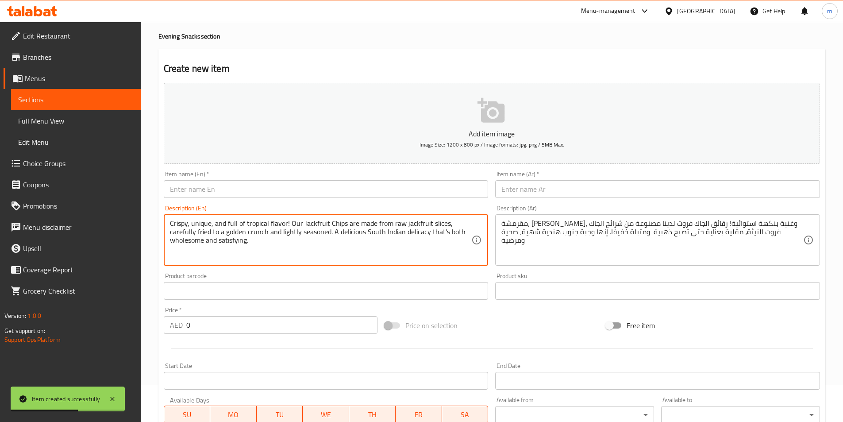
scroll to position [27, 0]
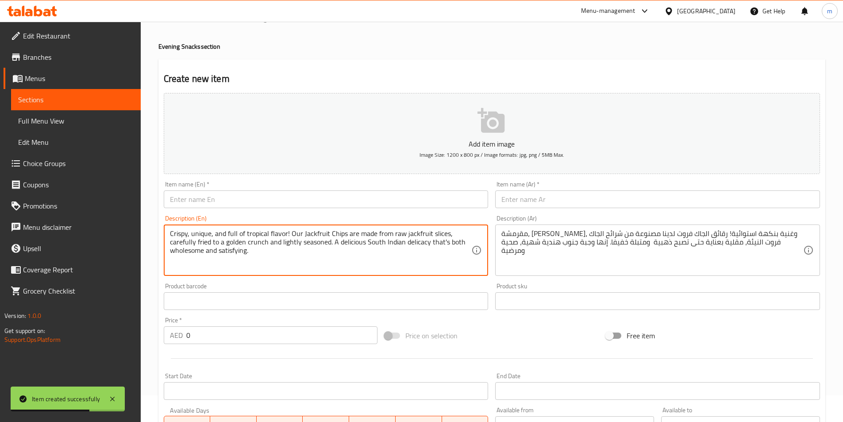
type textarea "Crispy, unique, and full of tropical flavor! Our Jackfruit Chips are made from …"
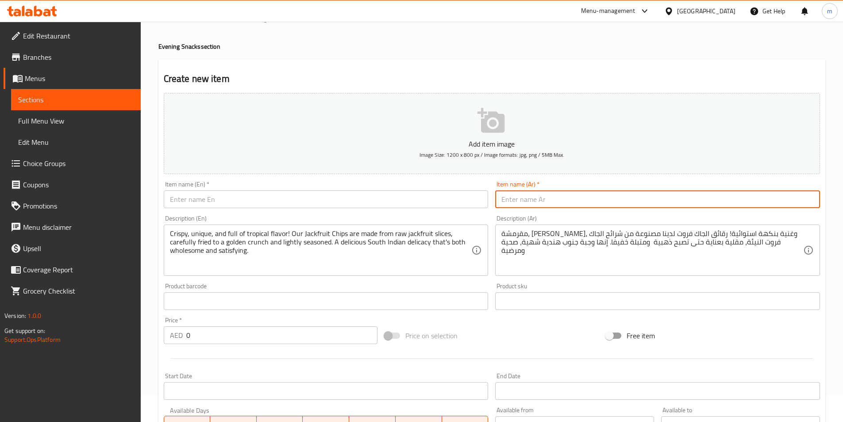
click at [611, 208] on input "text" at bounding box center [657, 199] width 325 height 18
paste input "رقائق [PERSON_NAME] 250 جرام"
type input "رقائق [PERSON_NAME] 250 جرام"
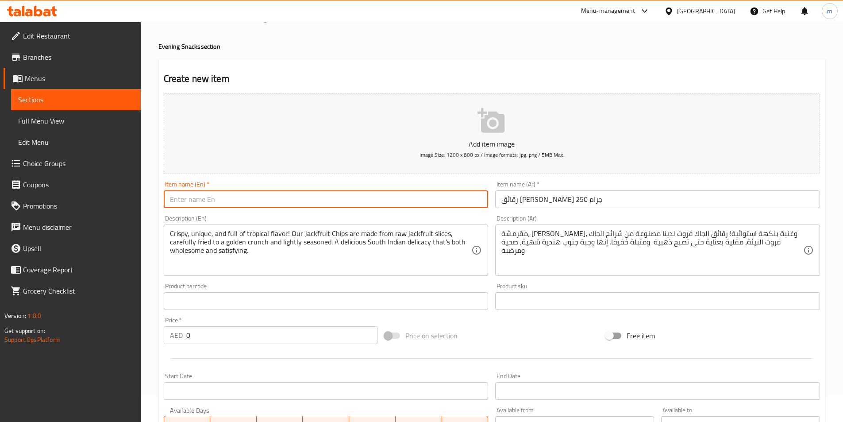
click at [403, 195] on input "text" at bounding box center [326, 199] width 325 height 18
paste input "Jackfruit Chips 250gms"
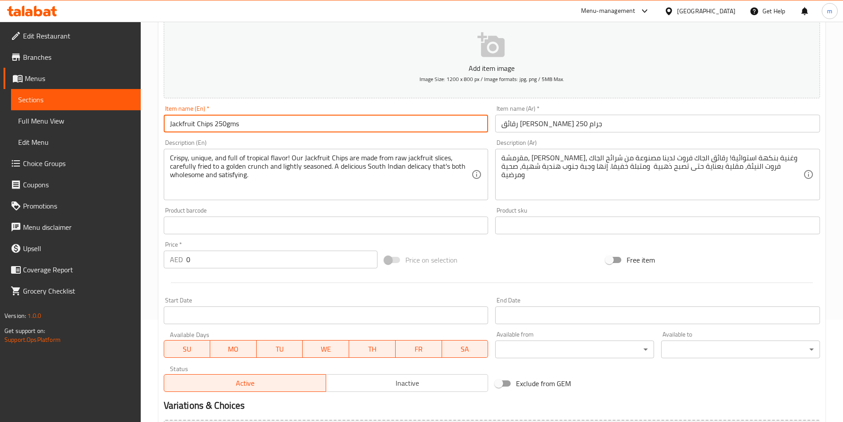
scroll to position [203, 0]
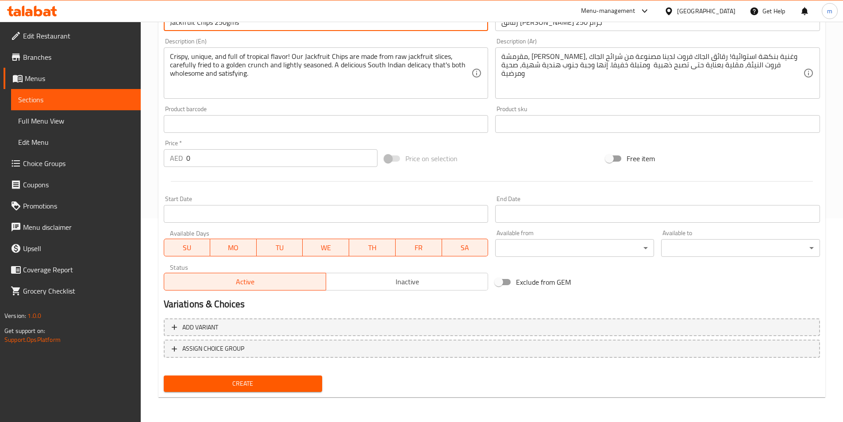
type input "Jackfruit Chips 250gms"
click at [252, 376] on button "Create" at bounding box center [243, 383] width 159 height 16
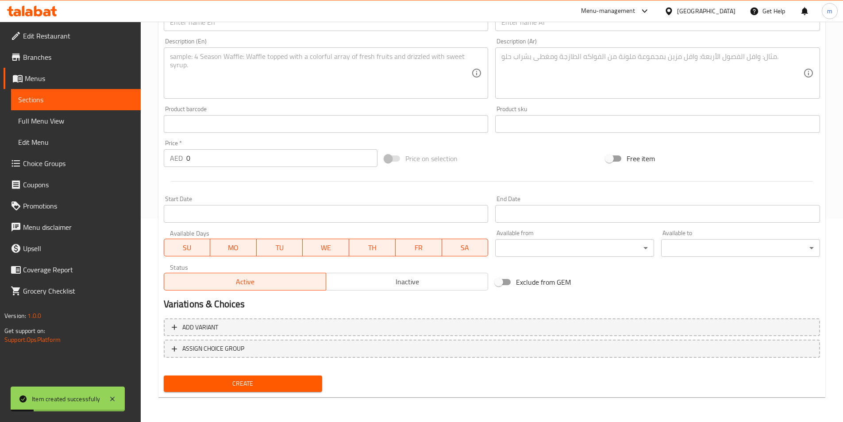
scroll to position [159, 0]
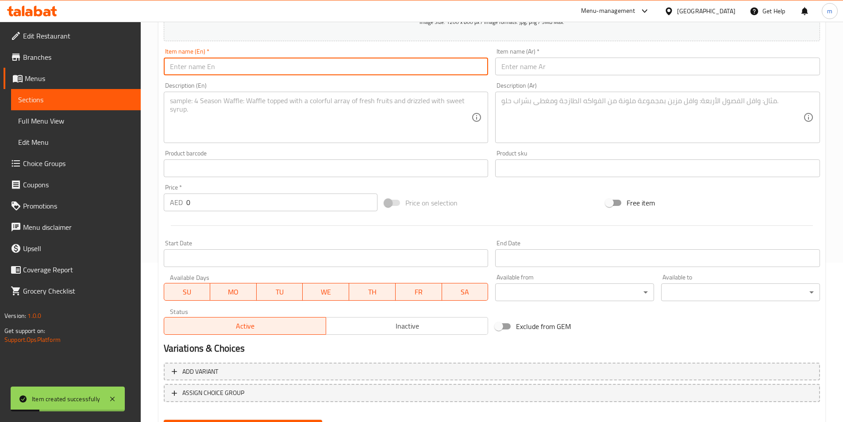
click at [227, 67] on input "text" at bounding box center [326, 67] width 325 height 18
paste input "Sweet Diamond Cut 250gms"
type input "Sweet Diamond Cut 250gms"
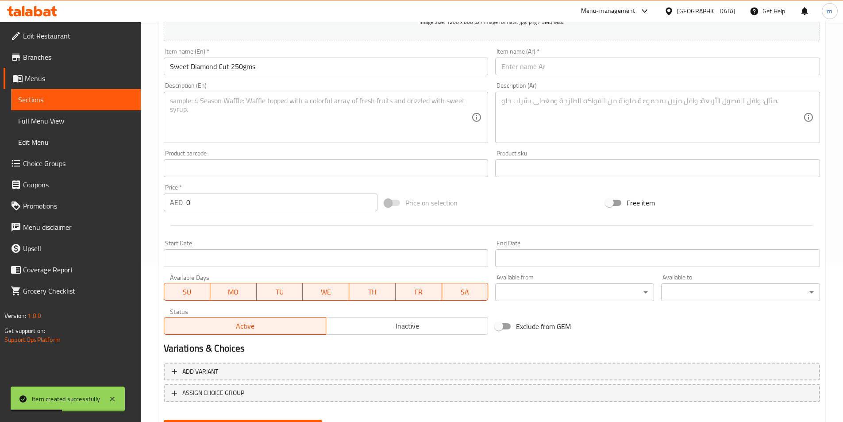
click at [532, 64] on input "text" at bounding box center [657, 67] width 325 height 18
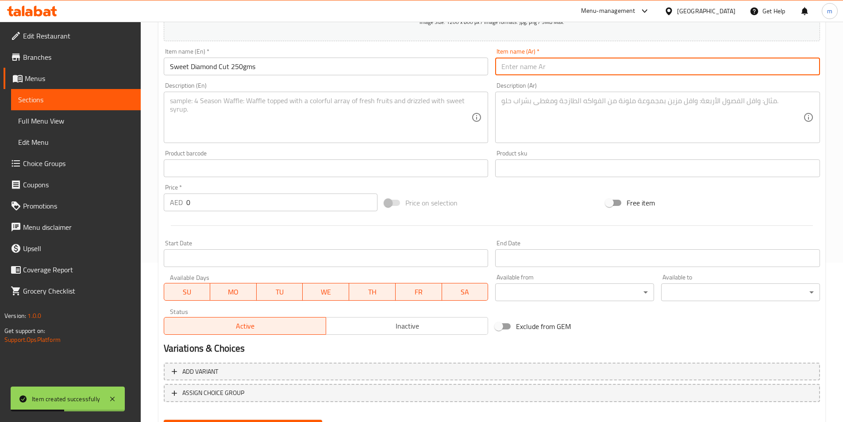
paste input "قطع الماس الحلو 250 جرام"
type input "قطع الماس الحلو 250 جرام"
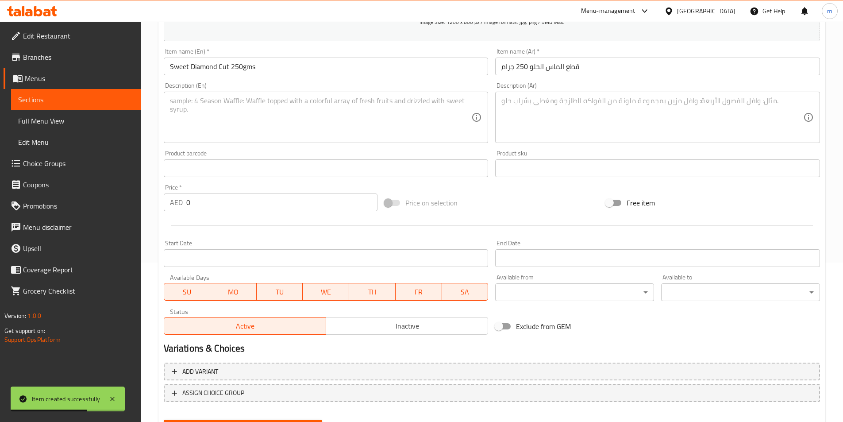
click at [379, 105] on textarea at bounding box center [321, 117] width 302 height 42
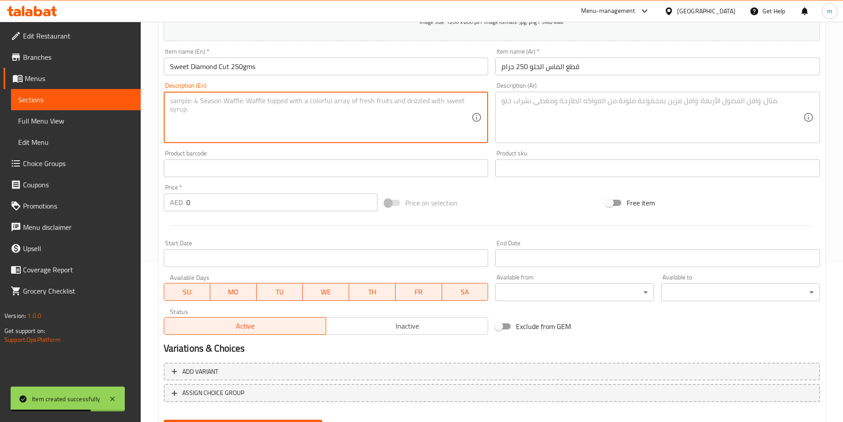
paste textarea "Golden, crunchy, and coated in sweetness! Our Sweet Diamond Cut is made from re…"
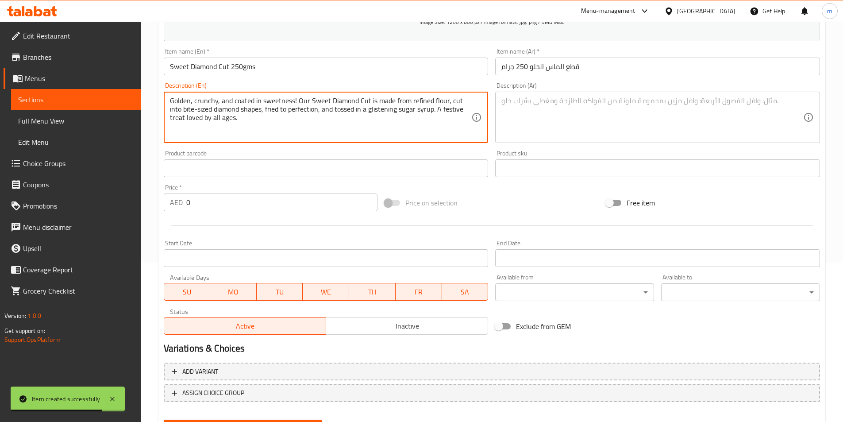
type textarea "Golden, crunchy, and coated in sweetness! Our Sweet Diamond Cut is made from re…"
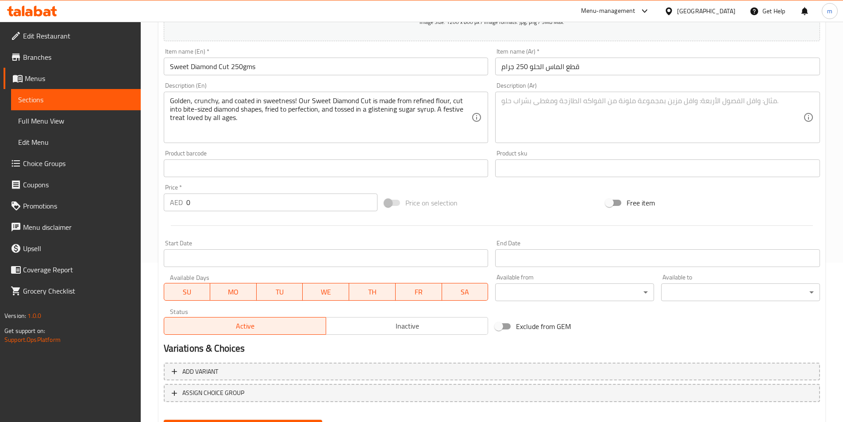
click at [584, 130] on textarea at bounding box center [652, 117] width 302 height 42
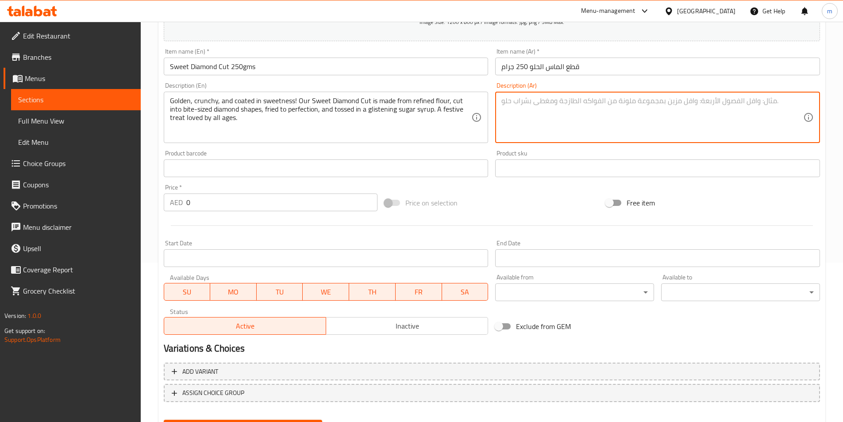
paste textarea "ذهبية ، مقرمشة، ومغطاة بالحلاوة! قطع الدايموند الحلوة لدينا مصنوع من دقيق مكرر …"
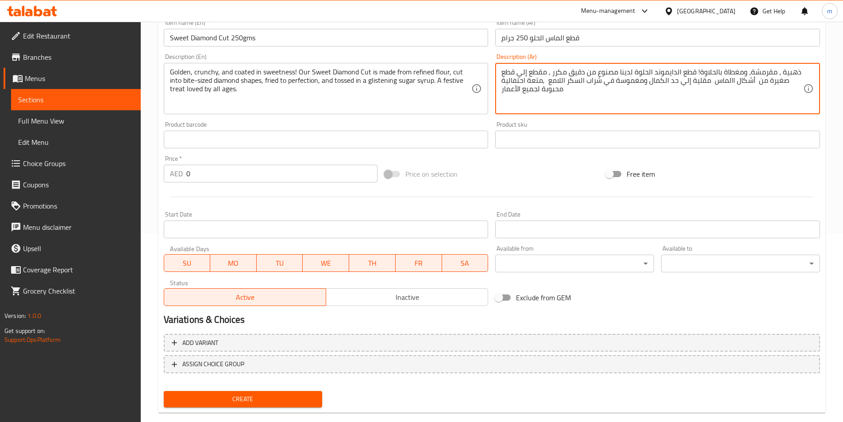
scroll to position [203, 0]
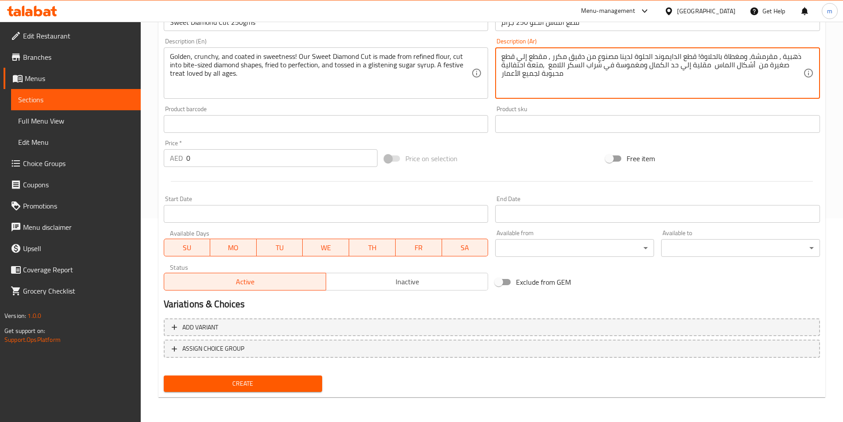
type textarea "ذهبية ، مقرمشة، ومغطاة بالحلاوة! قطع الدايموند الحلوة لدينا مصنوع من دقيق مكرر …"
click at [287, 382] on span "Create" at bounding box center [243, 383] width 145 height 11
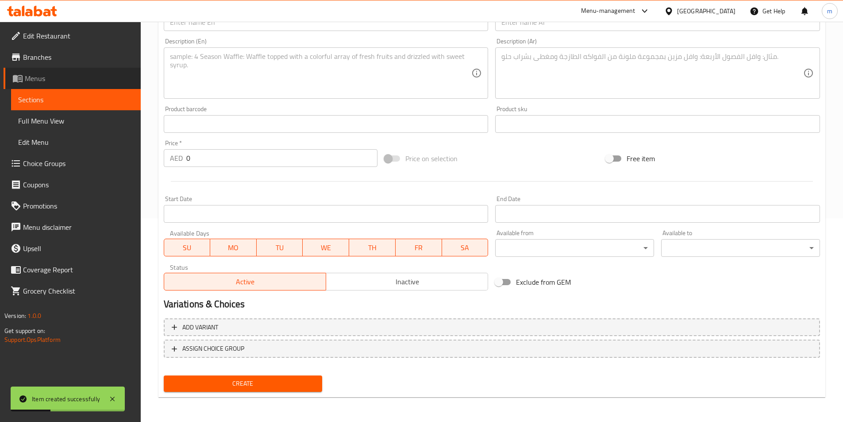
click at [60, 78] on span "Menus" at bounding box center [79, 78] width 109 height 11
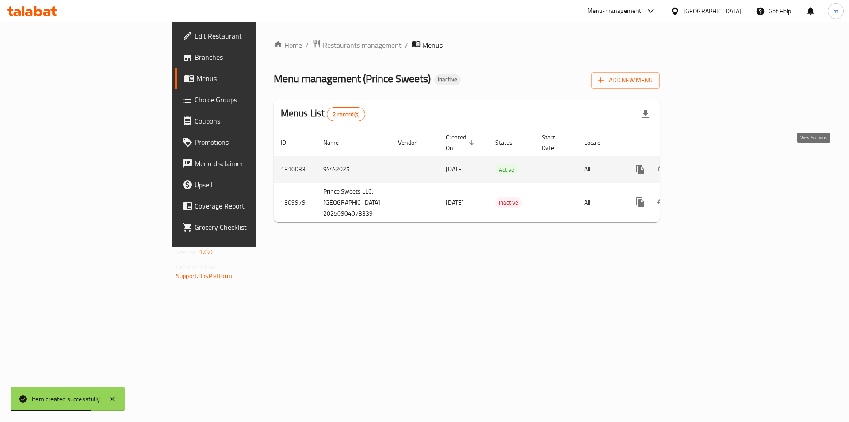
click at [709, 164] on icon "enhanced table" at bounding box center [704, 169] width 11 height 11
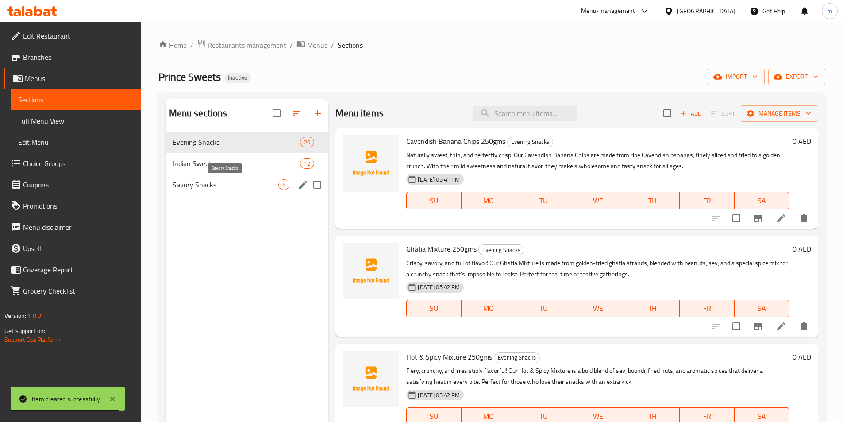
click at [218, 184] on span "Savory Snacks" at bounding box center [226, 184] width 106 height 11
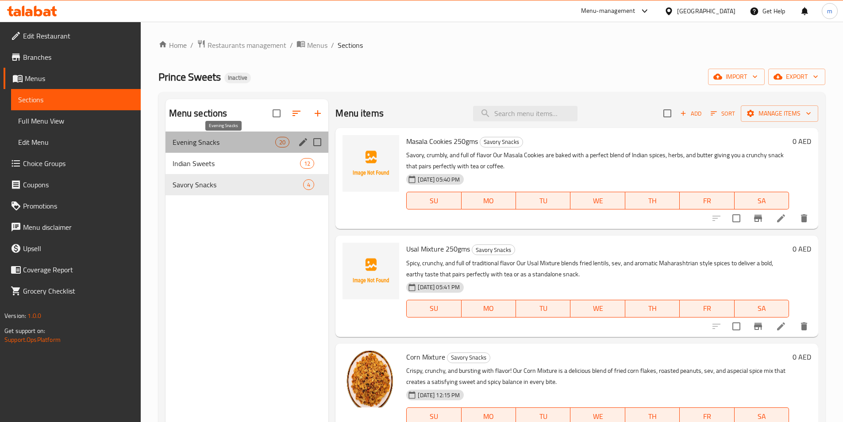
click at [242, 144] on span "Evening Snacks" at bounding box center [224, 142] width 103 height 11
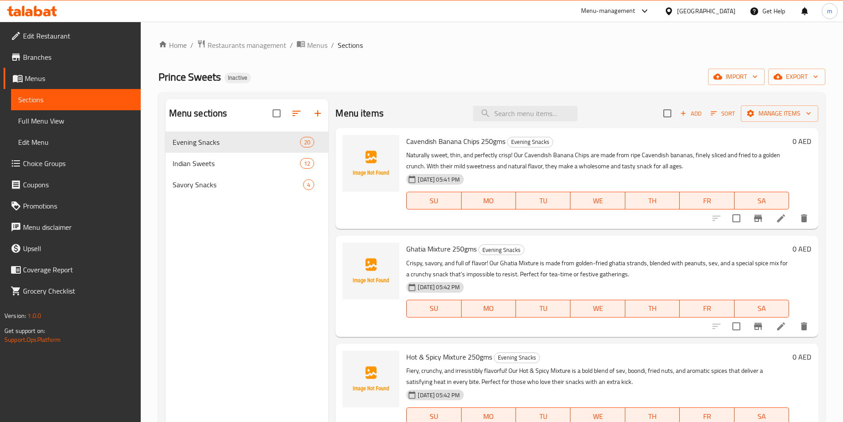
click at [70, 124] on span "Full Menu View" at bounding box center [75, 120] width 115 height 11
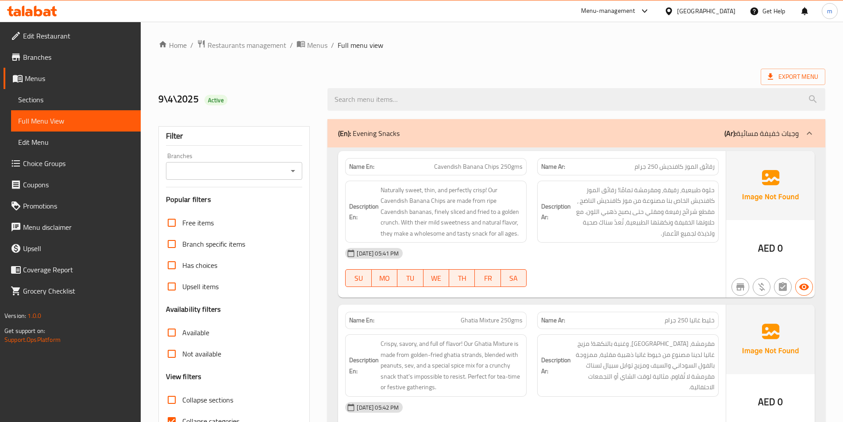
click at [41, 102] on span "Sections" at bounding box center [75, 99] width 115 height 11
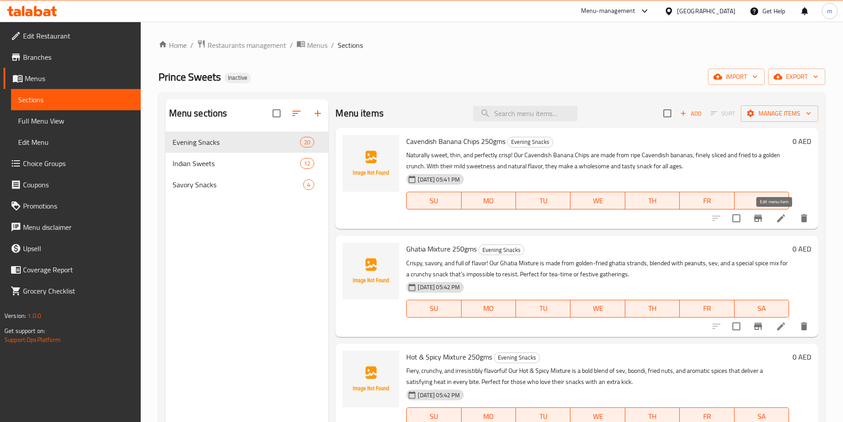
click at [777, 219] on icon at bounding box center [781, 218] width 8 height 8
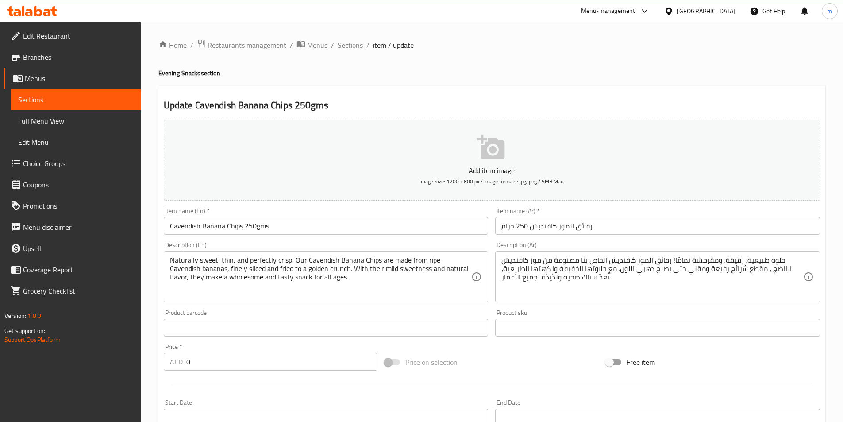
click at [47, 95] on span "Sections" at bounding box center [75, 99] width 115 height 11
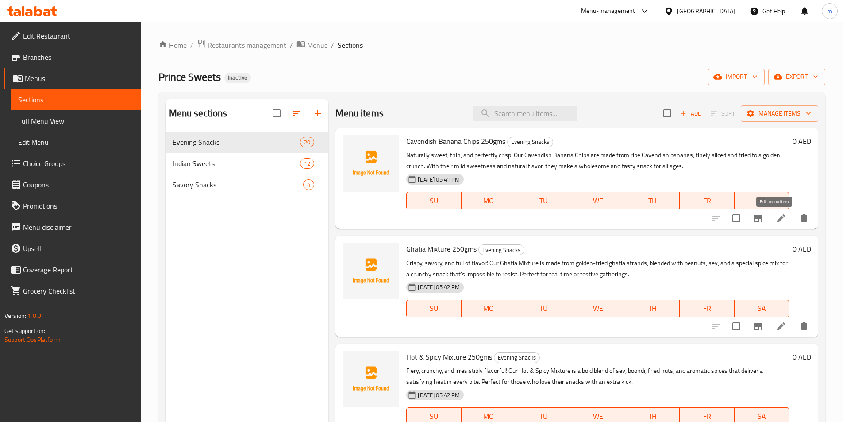
click at [777, 219] on icon at bounding box center [781, 218] width 8 height 8
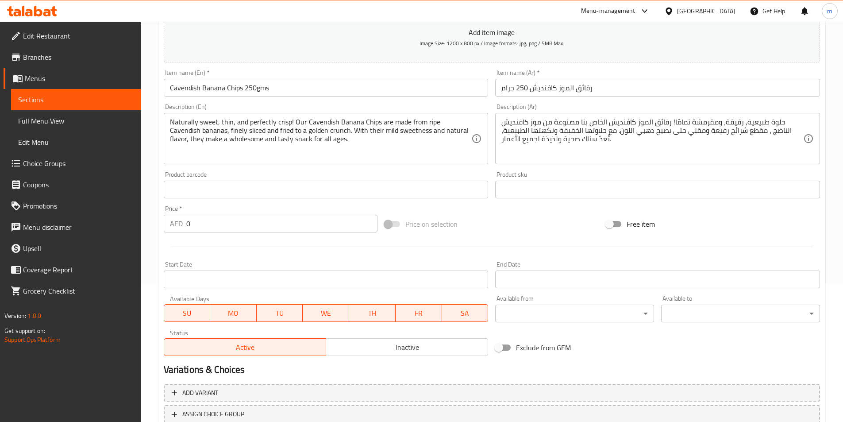
scroll to position [71, 0]
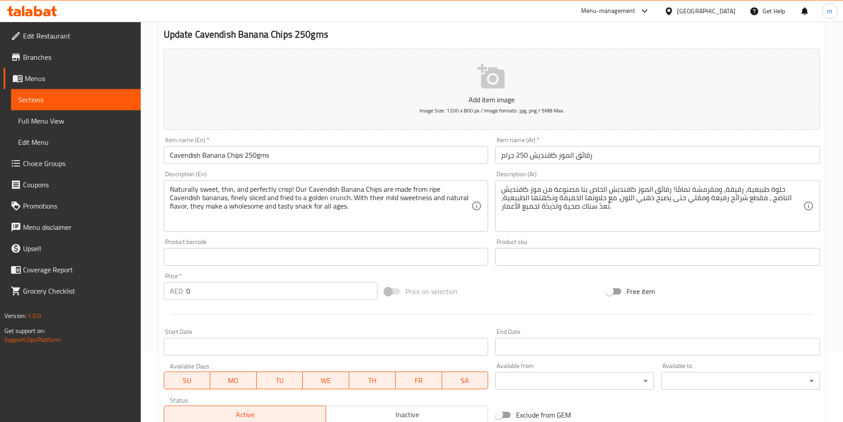
click at [49, 99] on span "Sections" at bounding box center [75, 99] width 115 height 11
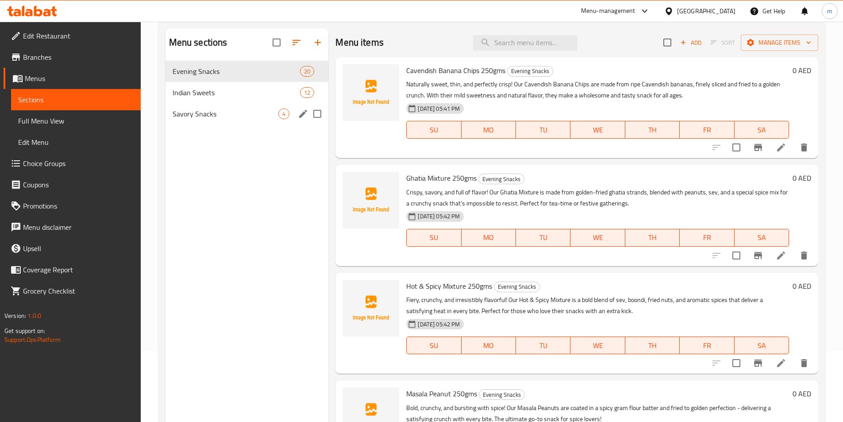
click at [237, 119] on div "Savory Snacks 4" at bounding box center [246, 113] width 163 height 21
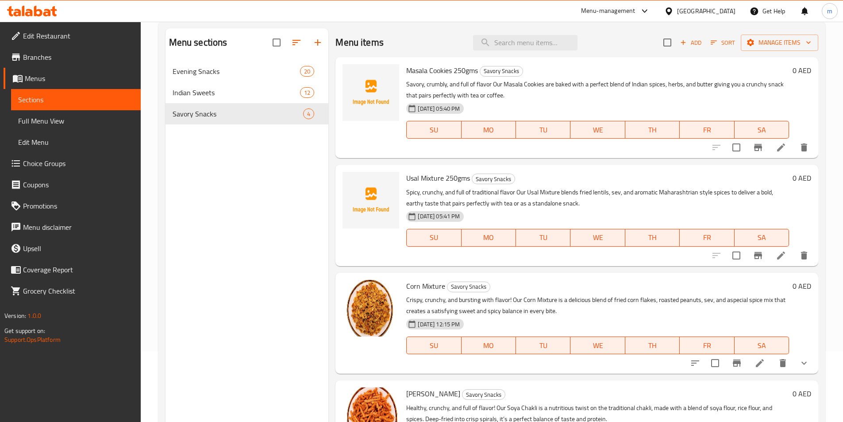
click at [50, 171] on link "Choice Groups" at bounding box center [72, 163] width 137 height 21
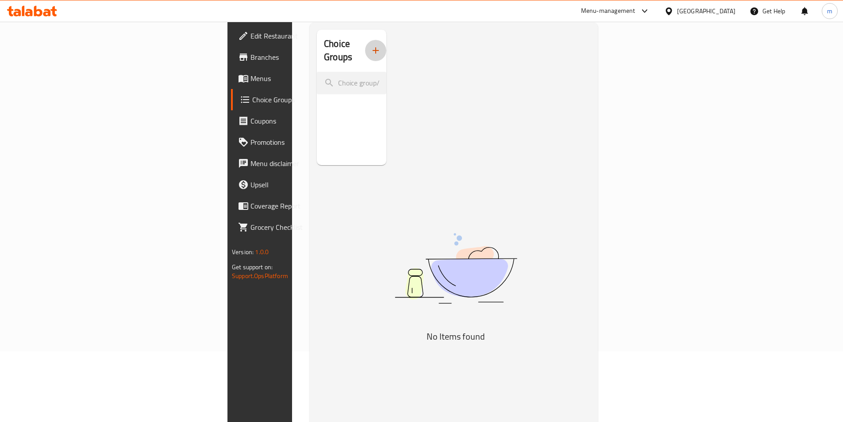
click at [365, 48] on button "button" at bounding box center [375, 50] width 21 height 21
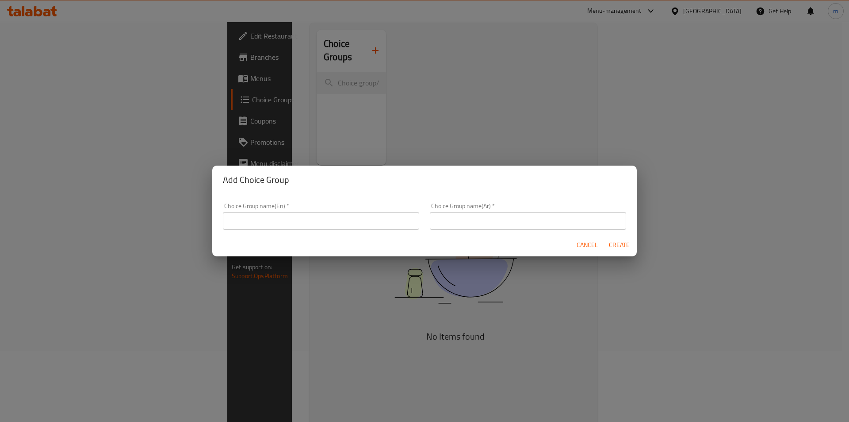
click at [284, 224] on input "text" at bounding box center [321, 221] width 196 height 18
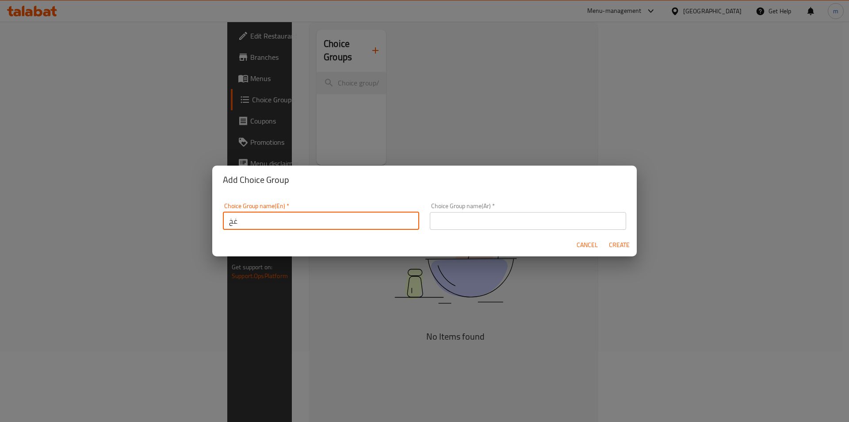
type input "غ"
type input "Y"
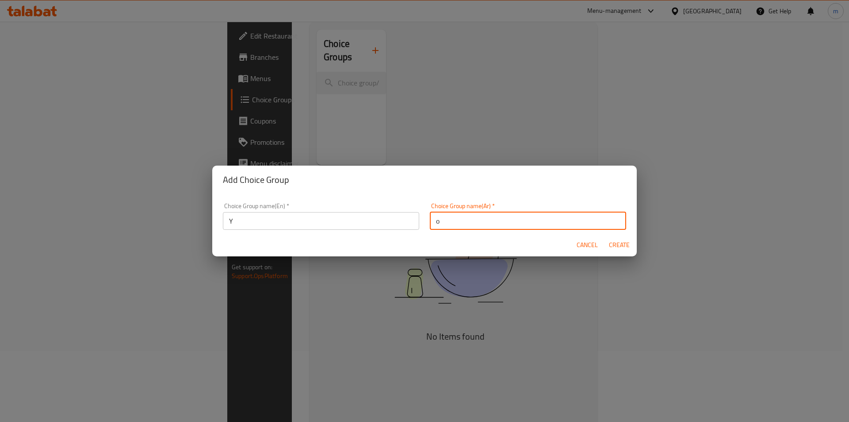
type input "o"
click at [284, 224] on input "Y" at bounding box center [321, 221] width 196 height 18
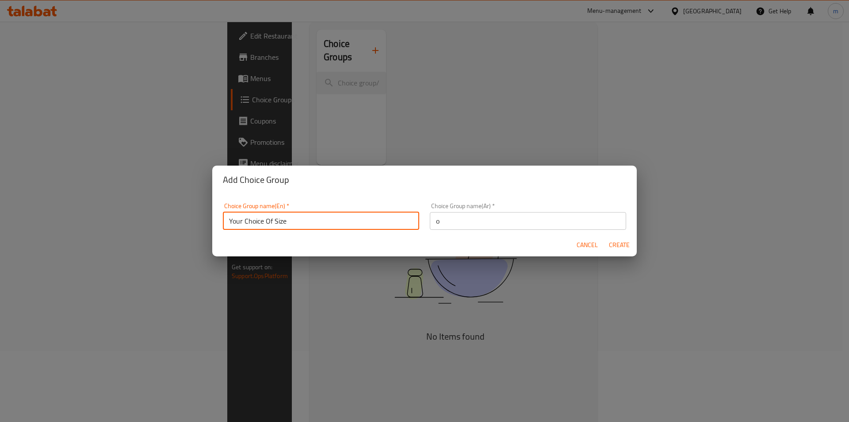
type input "Your Choice Of Size"
click at [451, 220] on input "o" at bounding box center [528, 221] width 196 height 18
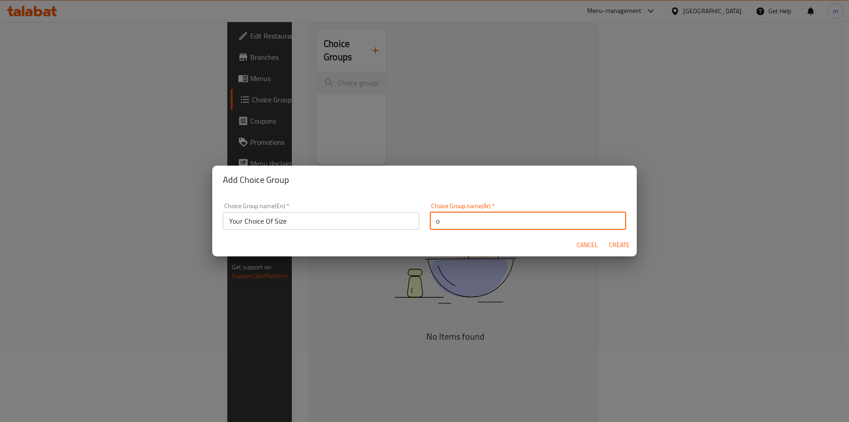
click at [451, 220] on input "o" at bounding box center [528, 221] width 196 height 18
type input "اختيارك من الحجم"
click at [621, 243] on span "Create" at bounding box center [619, 244] width 21 height 11
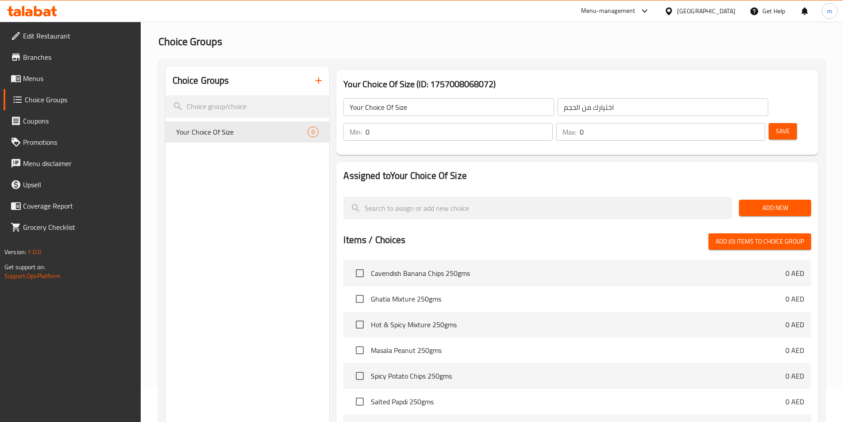
scroll to position [18, 0]
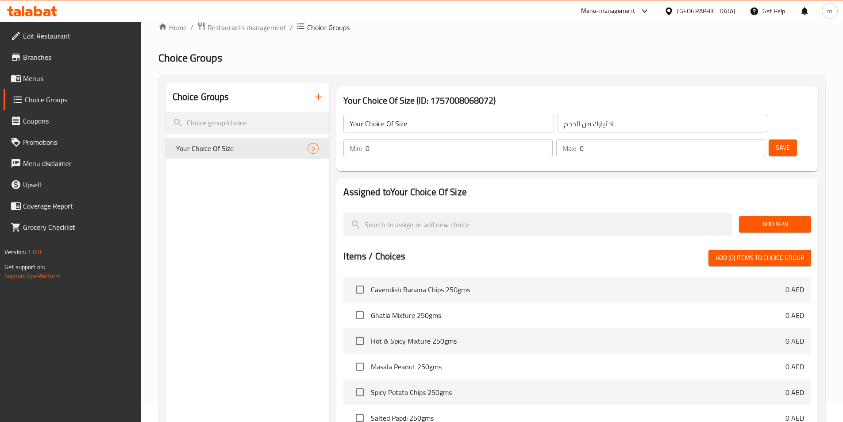
click at [759, 219] on span "Add New" at bounding box center [775, 224] width 58 height 11
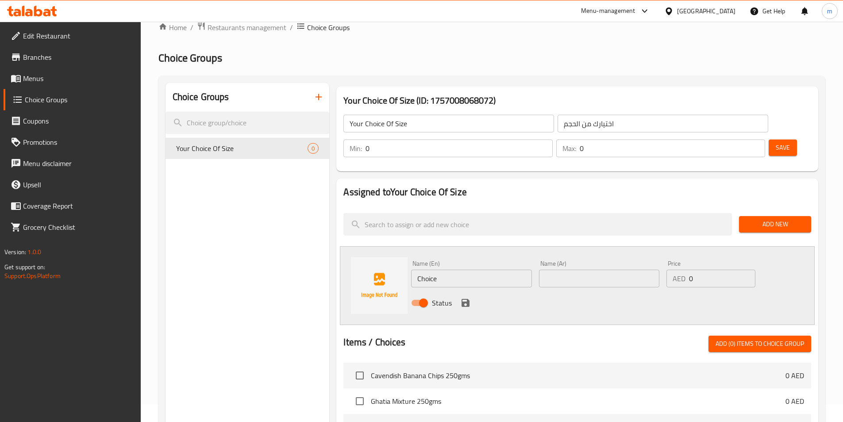
click at [481, 269] on input "Choice" at bounding box center [471, 278] width 120 height 18
click at [474, 269] on input "Choice" at bounding box center [471, 278] width 120 height 18
type input "خ"
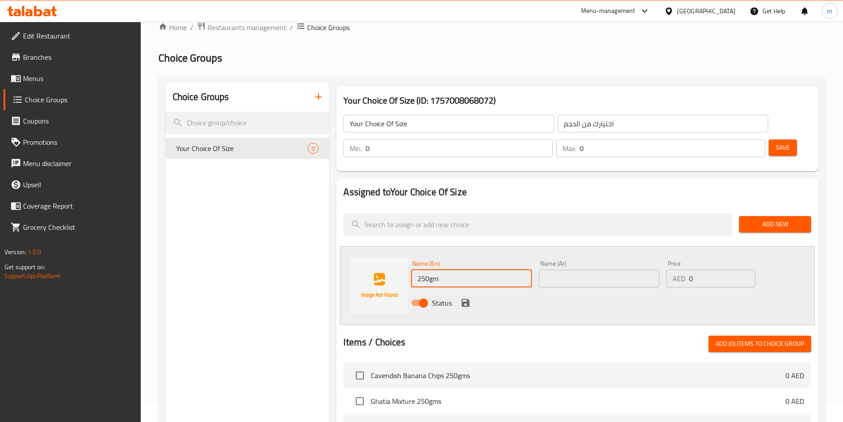
type input "250gm"
click at [586, 269] on input "text" at bounding box center [599, 278] width 120 height 18
click at [586, 269] on input "2" at bounding box center [599, 278] width 120 height 18
type input "250جم"
drag, startPoint x: 711, startPoint y: 260, endPoint x: 634, endPoint y: 263, distance: 77.0
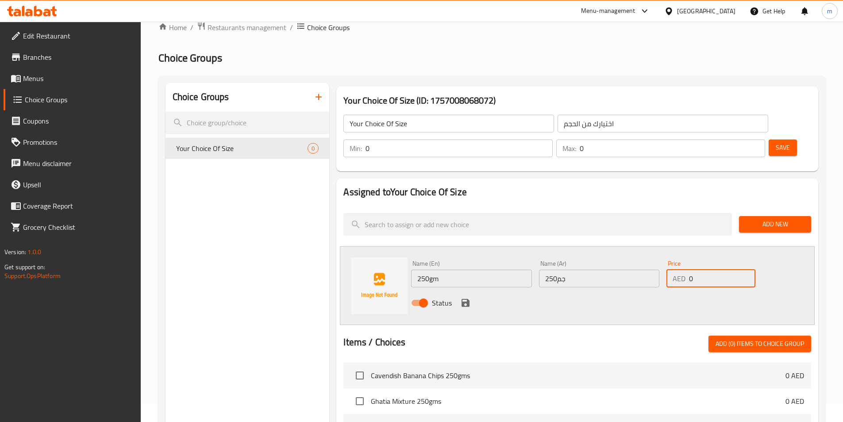
click at [634, 263] on div "Name (En) 250gm Name (En) Name (Ar) 250جم Name (Ar) Price AED 0 Price Status" at bounding box center [598, 286] width 383 height 58
type input "10"
click at [469, 299] on icon "save" at bounding box center [465, 303] width 8 height 8
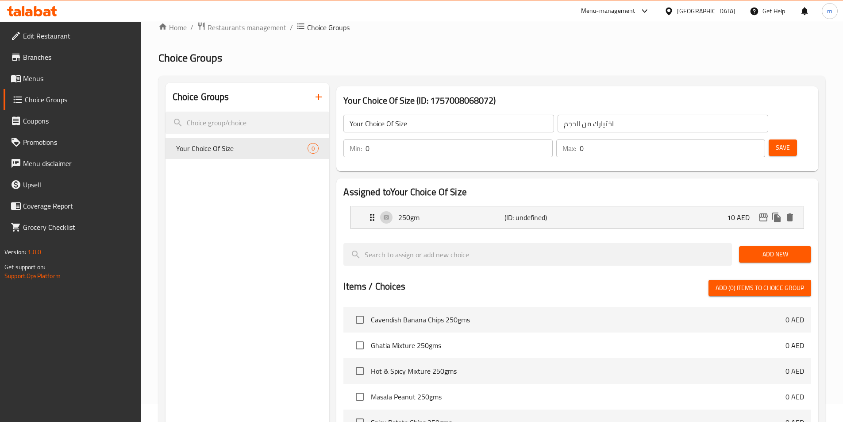
click at [767, 249] on span "Add New" at bounding box center [775, 254] width 58 height 11
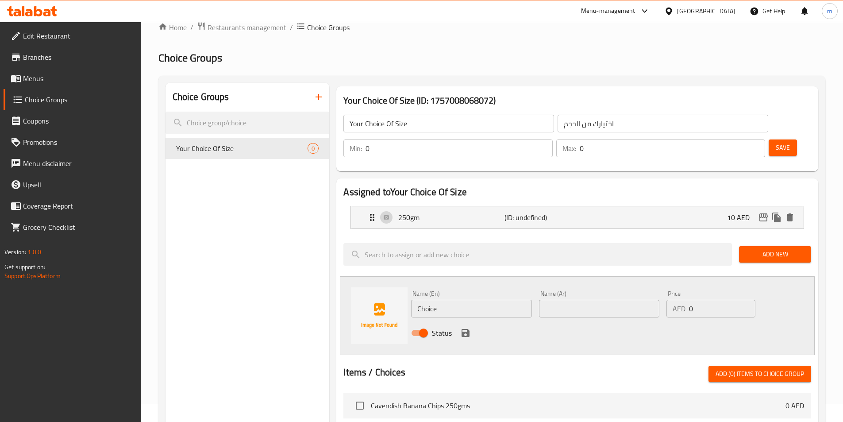
click at [469, 299] on input "Choice" at bounding box center [471, 308] width 120 height 18
type input "500gm"
click at [604, 299] on input "text" at bounding box center [599, 308] width 120 height 18
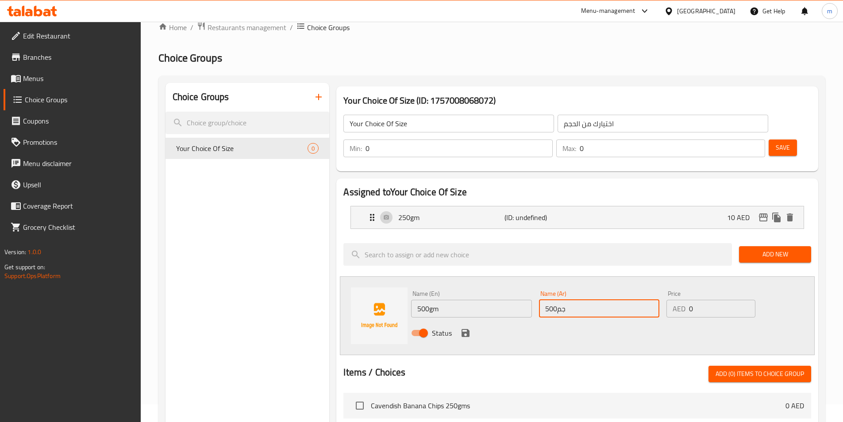
type input "500جم"
click at [707, 299] on input "0" at bounding box center [722, 308] width 66 height 18
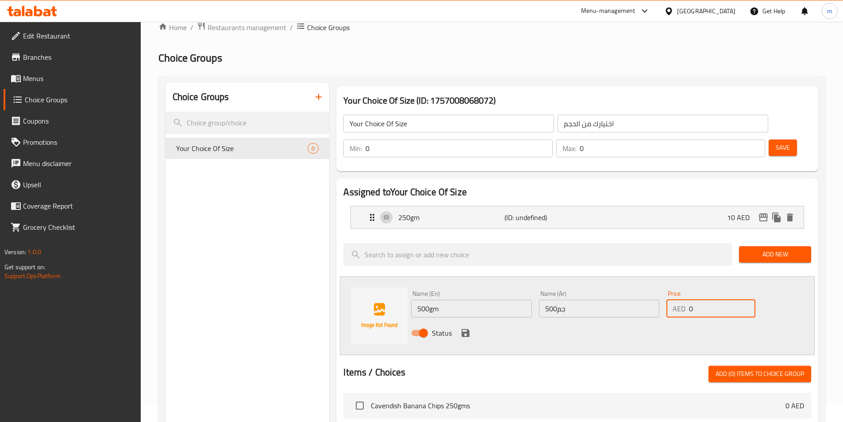
click at [707, 299] on input "0" at bounding box center [722, 308] width 66 height 18
type input "30"
click at [464, 327] on icon "save" at bounding box center [465, 332] width 11 height 11
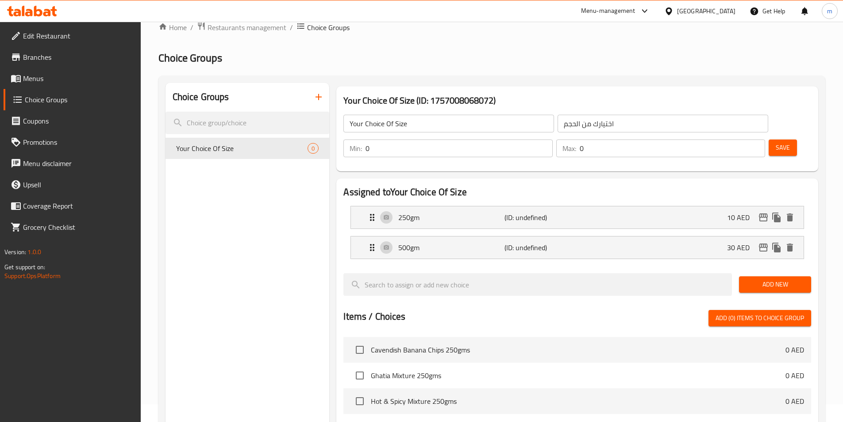
click at [776, 279] on span "Add New" at bounding box center [775, 284] width 58 height 11
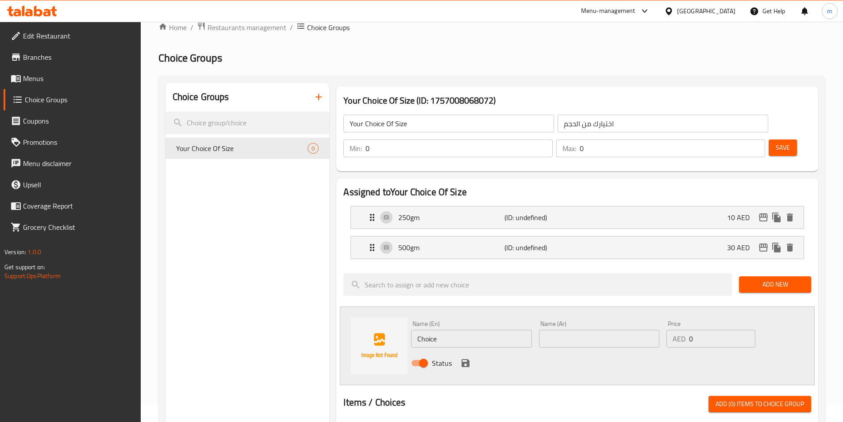
click at [446, 330] on input "Choice" at bounding box center [471, 339] width 120 height 18
type input "1000gm"
click at [558, 330] on input "text" at bounding box center [599, 339] width 120 height 18
type input "1000جم"
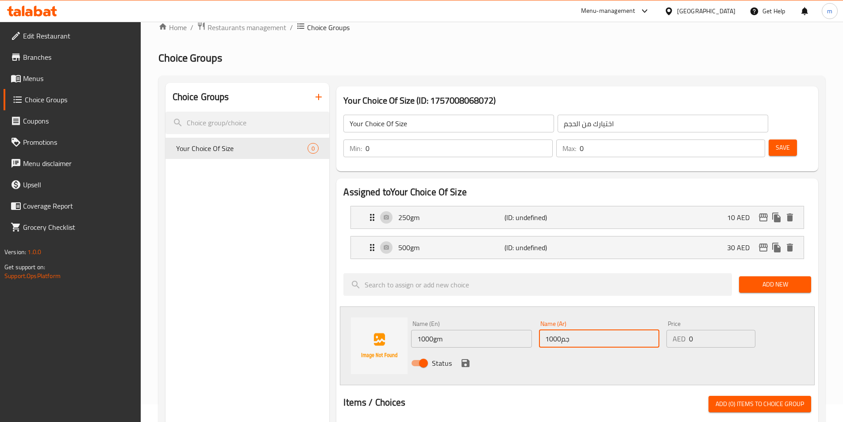
click at [715, 330] on input "0" at bounding box center [722, 339] width 66 height 18
click at [713, 330] on input "0" at bounding box center [722, 339] width 66 height 18
click at [709, 330] on input "0" at bounding box center [722, 339] width 66 height 18
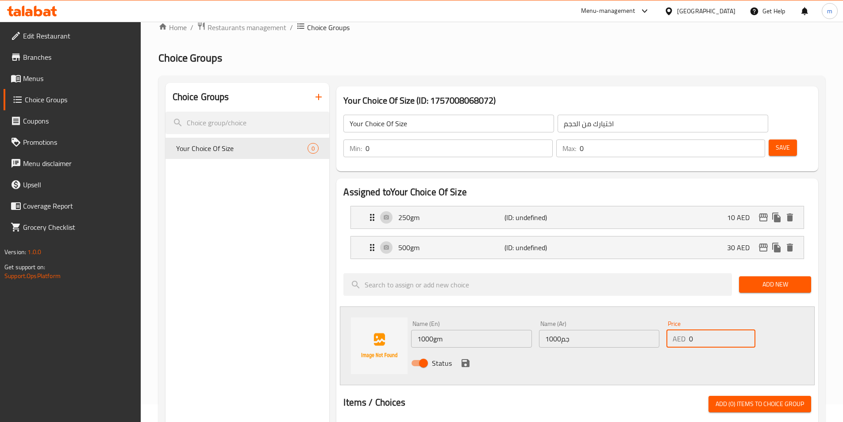
click at [704, 330] on input "0" at bounding box center [722, 339] width 66 height 18
click at [703, 330] on input "0" at bounding box center [722, 339] width 66 height 18
type input "60"
click at [461, 359] on icon "save" at bounding box center [465, 363] width 8 height 8
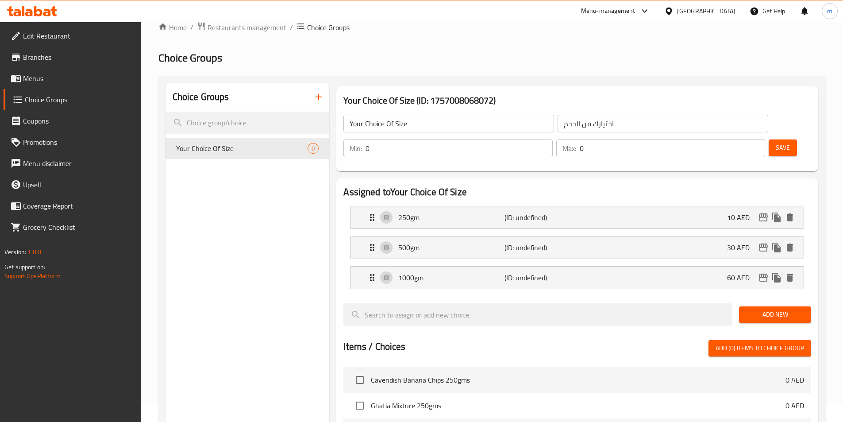
click at [775, 142] on span "Save" at bounding box center [782, 147] width 14 height 11
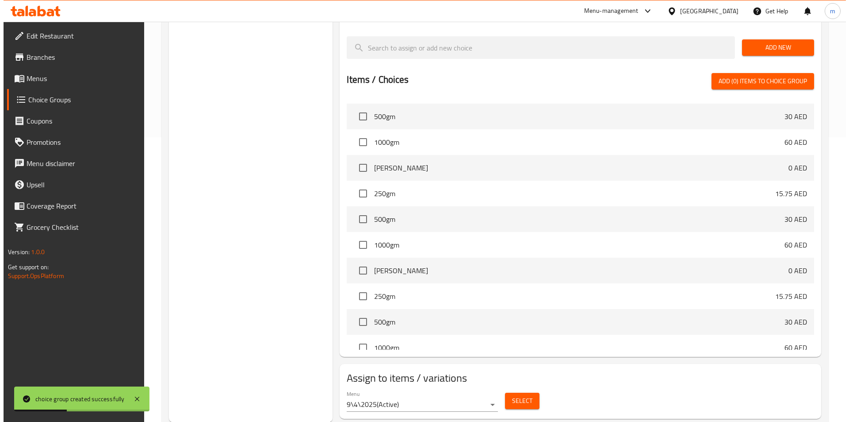
scroll to position [285, 0]
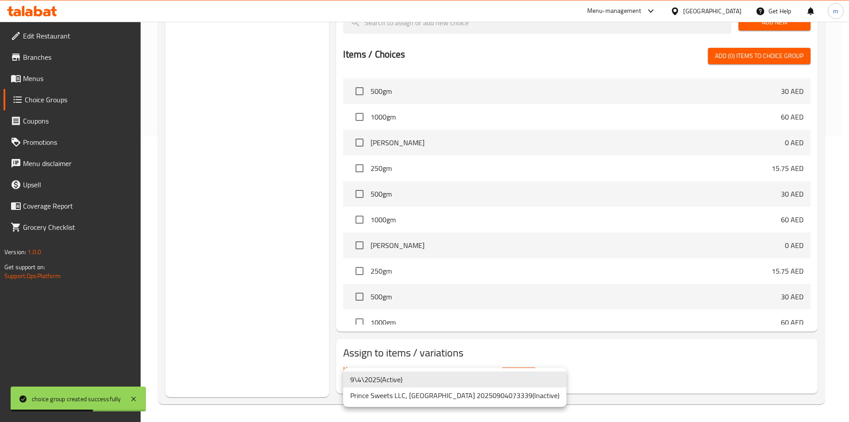
click at [456, 381] on li "9\4\2025 ( Active )" at bounding box center [454, 379] width 223 height 16
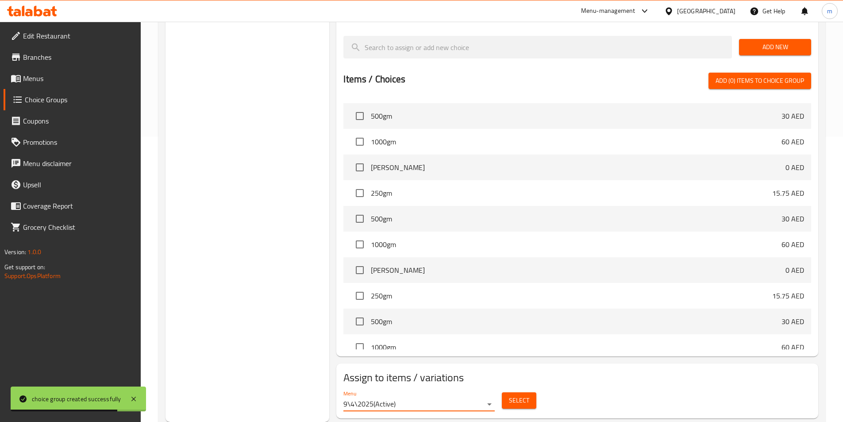
click at [506, 392] on button "Select" at bounding box center [519, 400] width 35 height 16
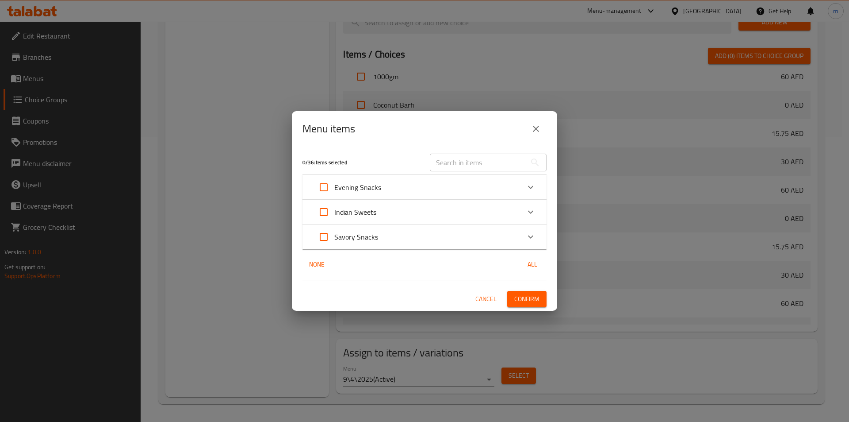
click at [517, 185] on div "Evening Snacks" at bounding box center [416, 186] width 207 height 21
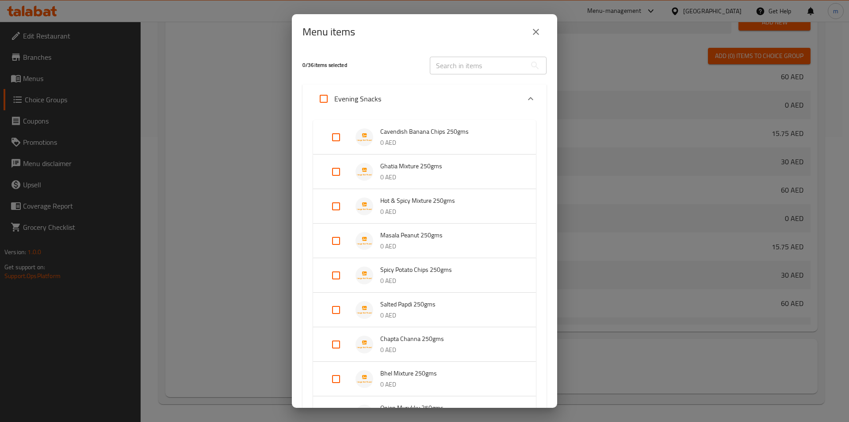
click at [334, 139] on input "Expand" at bounding box center [336, 137] width 21 height 21
checkbox input "true"
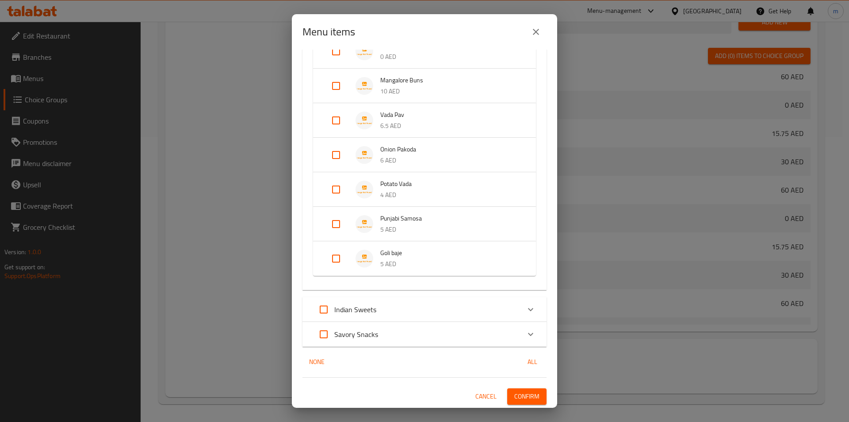
scroll to position [542, 0]
click at [426, 333] on div "Savory Snacks" at bounding box center [416, 333] width 207 height 21
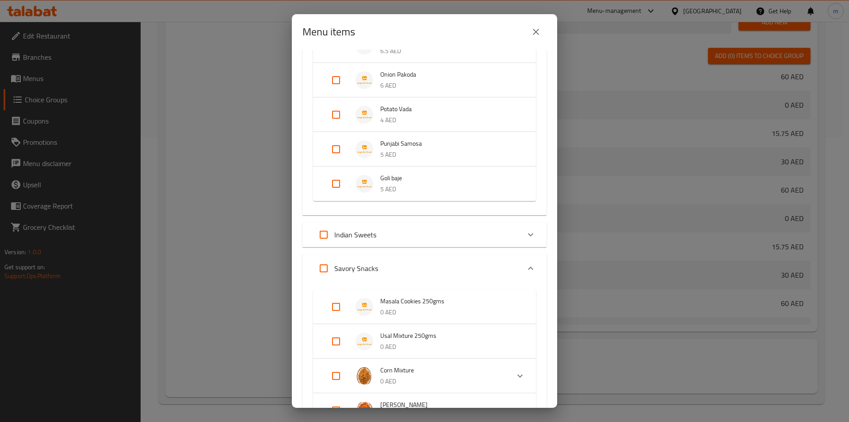
scroll to position [630, 0]
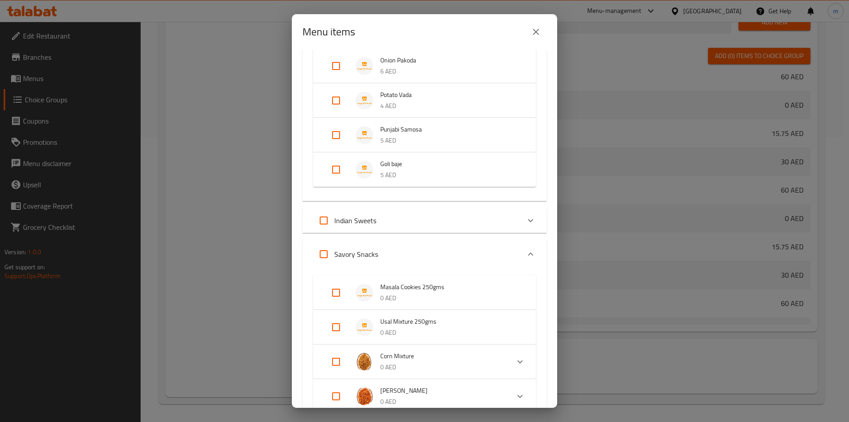
click at [337, 324] on input "Expand" at bounding box center [336, 326] width 21 height 21
checkbox input "true"
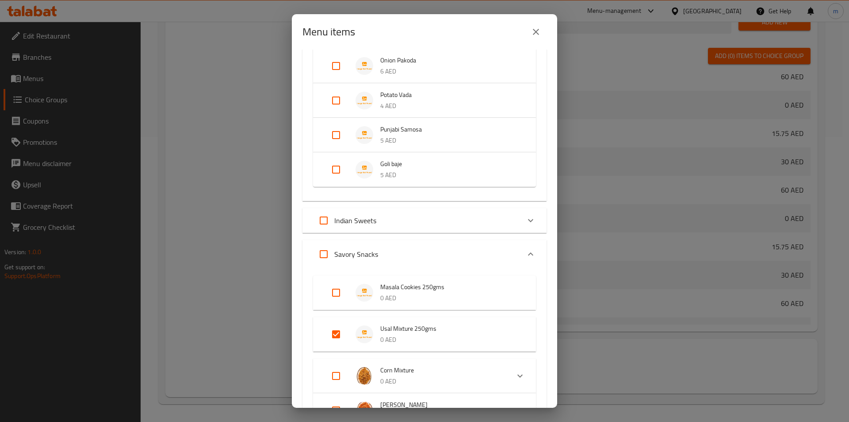
click at [339, 293] on input "Expand" at bounding box center [336, 292] width 21 height 21
checkbox input "true"
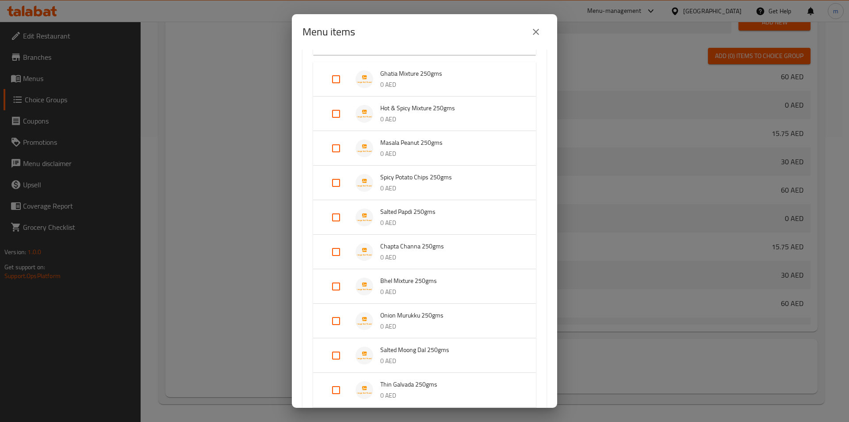
scroll to position [0, 0]
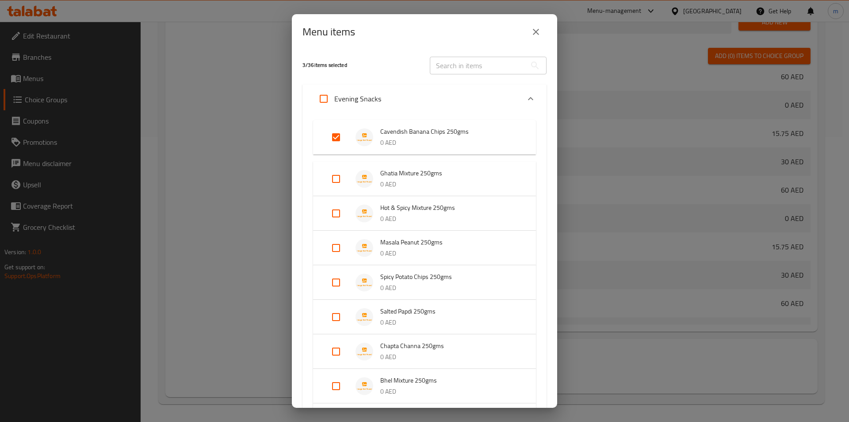
click at [334, 176] on input "Expand" at bounding box center [336, 178] width 21 height 21
checkbox input "true"
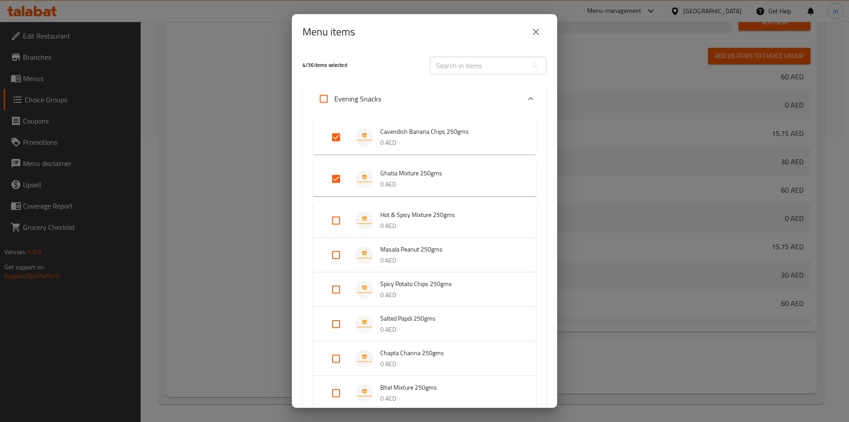
click at [338, 222] on input "Expand" at bounding box center [336, 220] width 21 height 21
checkbox input "true"
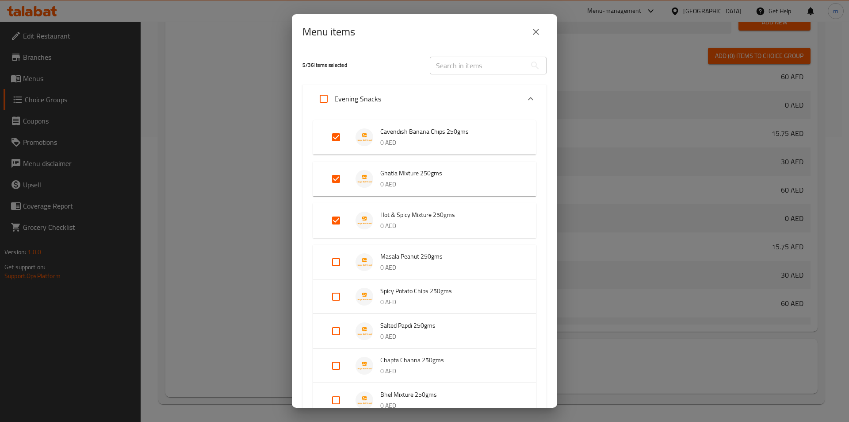
click at [337, 260] on input "Expand" at bounding box center [336, 261] width 21 height 21
checkbox input "true"
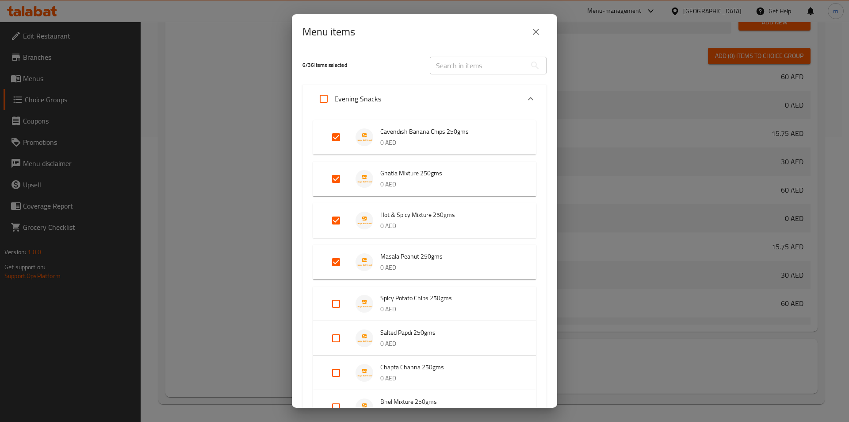
click at [347, 304] on div "Expand" at bounding box center [343, 303] width 25 height 21
click at [336, 349] on input "Expand" at bounding box center [336, 344] width 21 height 21
checkbox input "true"
click at [346, 391] on input "Expand" at bounding box center [336, 386] width 21 height 21
checkbox input "true"
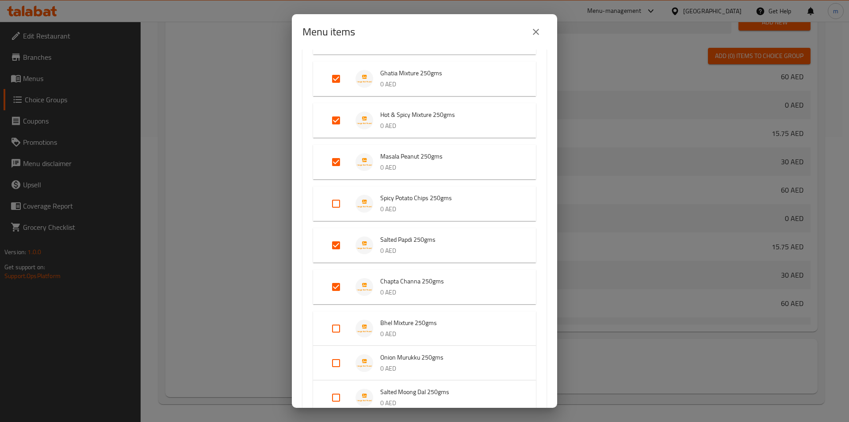
scroll to position [133, 0]
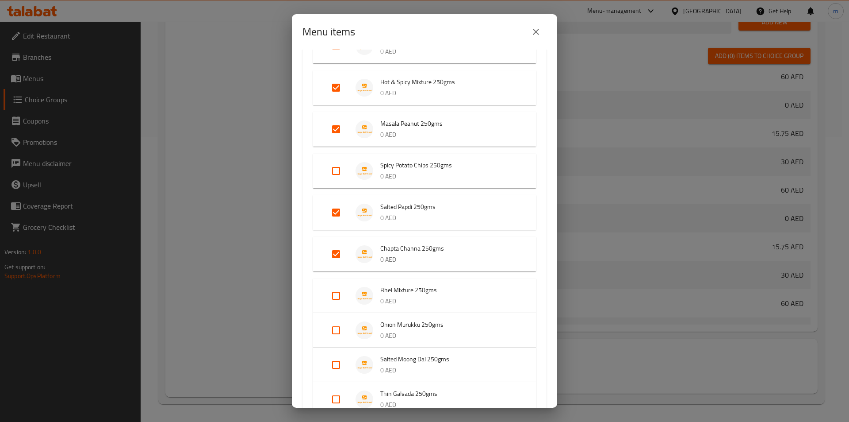
click at [420, 291] on span "Bhel Mixture 250gms" at bounding box center [449, 289] width 138 height 11
click at [339, 299] on input "Expand" at bounding box center [336, 295] width 21 height 21
checkbox input "true"
click at [337, 331] on input "Expand" at bounding box center [336, 329] width 21 height 21
checkbox input "true"
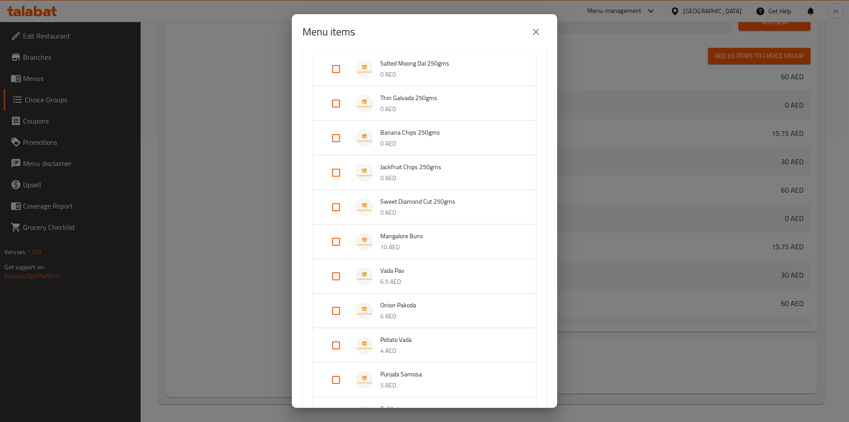
scroll to position [398, 0]
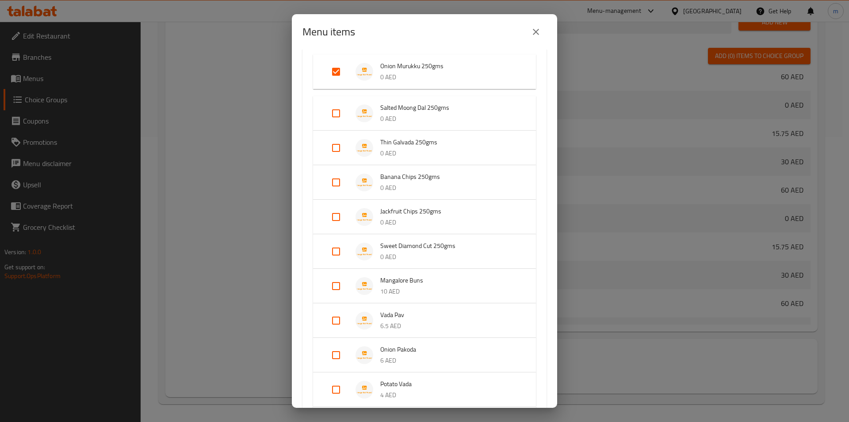
click at [341, 248] on input "Expand" at bounding box center [336, 251] width 21 height 21
checkbox input "true"
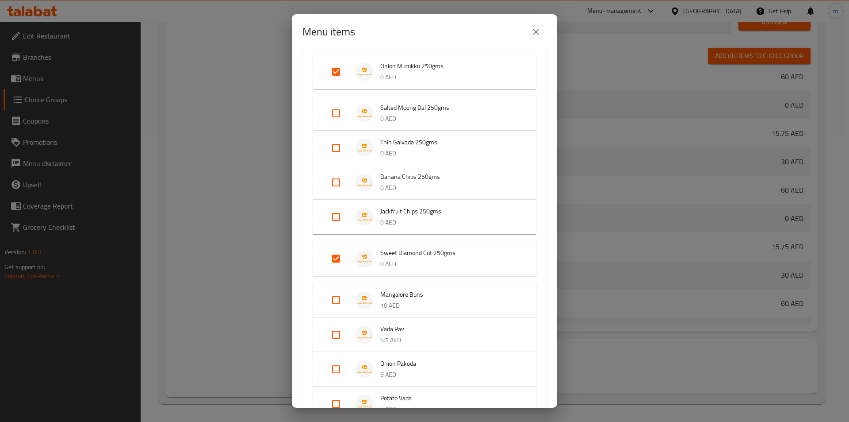
click at [337, 216] on input "Expand" at bounding box center [336, 216] width 21 height 21
checkbox input "true"
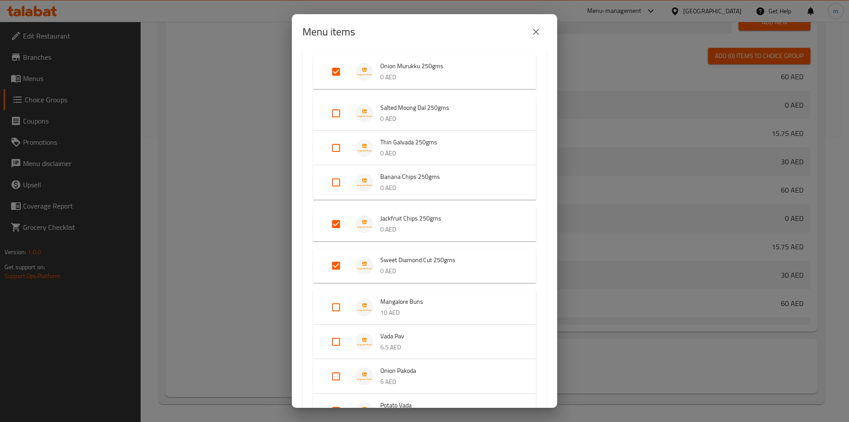
click at [335, 185] on input "Expand" at bounding box center [336, 182] width 21 height 21
checkbox input "true"
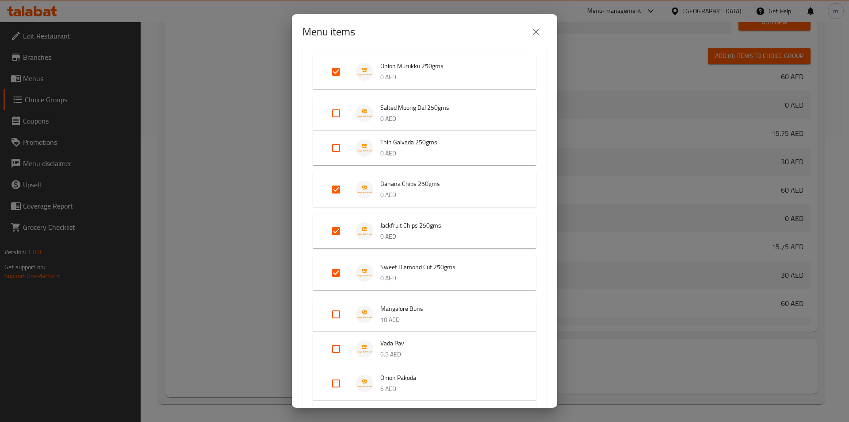
click at [345, 151] on input "Expand" at bounding box center [336, 147] width 21 height 21
checkbox input "true"
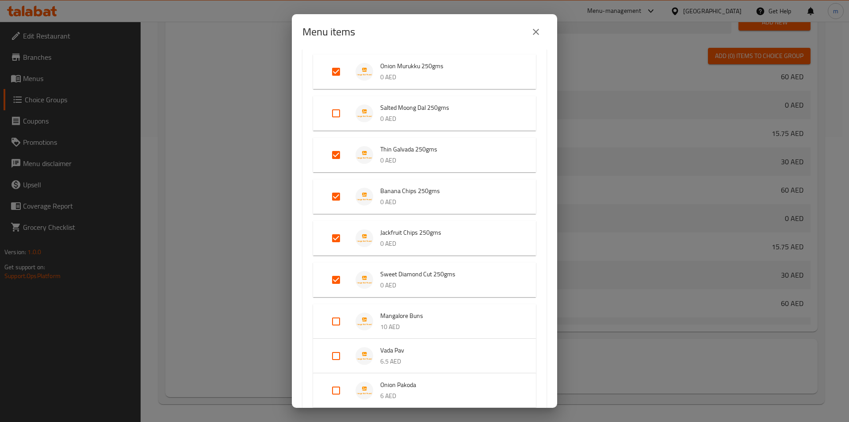
click at [344, 126] on li "Salted Moong Dal 250gms 0 AED" at bounding box center [425, 113] width 202 height 31
click at [347, 112] on div "Expand" at bounding box center [343, 113] width 25 height 21
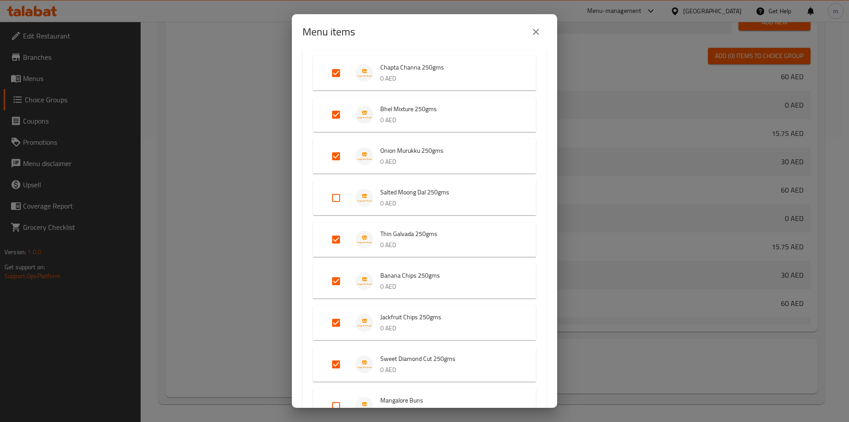
scroll to position [310, 0]
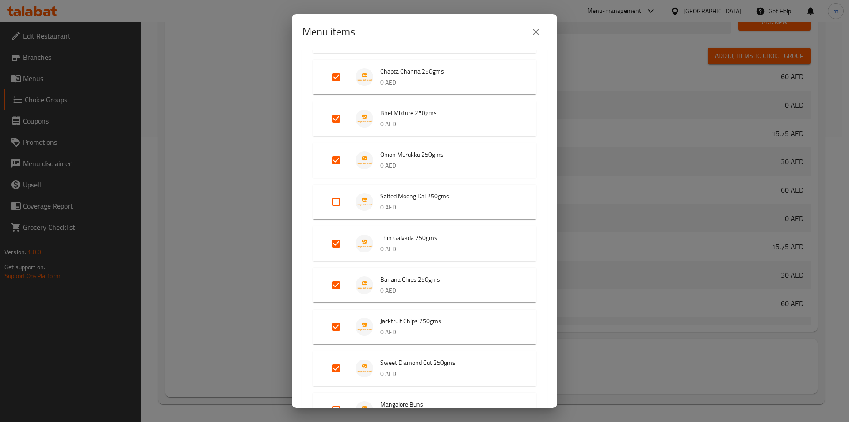
click at [331, 199] on input "Expand" at bounding box center [336, 201] width 21 height 21
checkbox input "true"
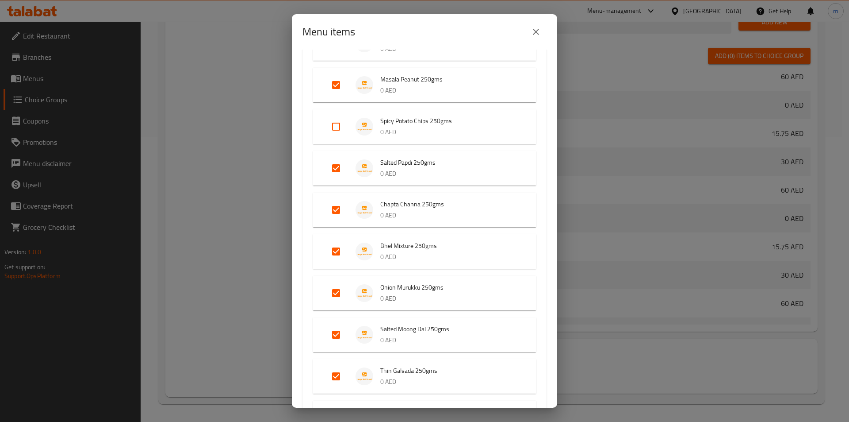
scroll to position [88, 0]
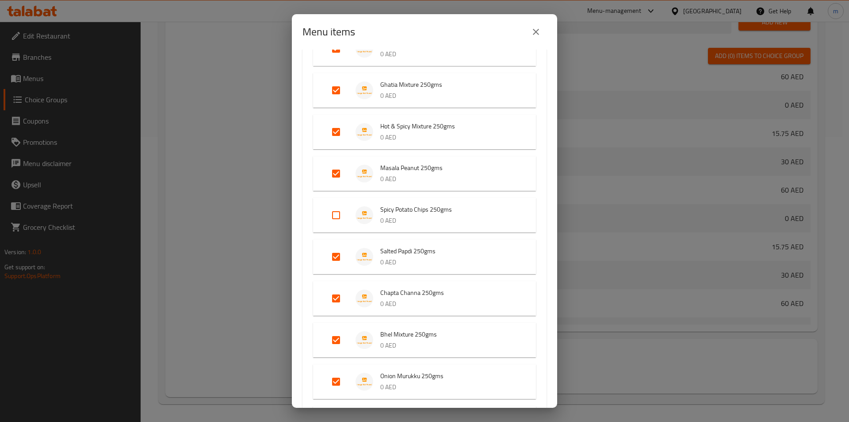
click at [345, 218] on input "Expand" at bounding box center [336, 214] width 21 height 21
checkbox input "true"
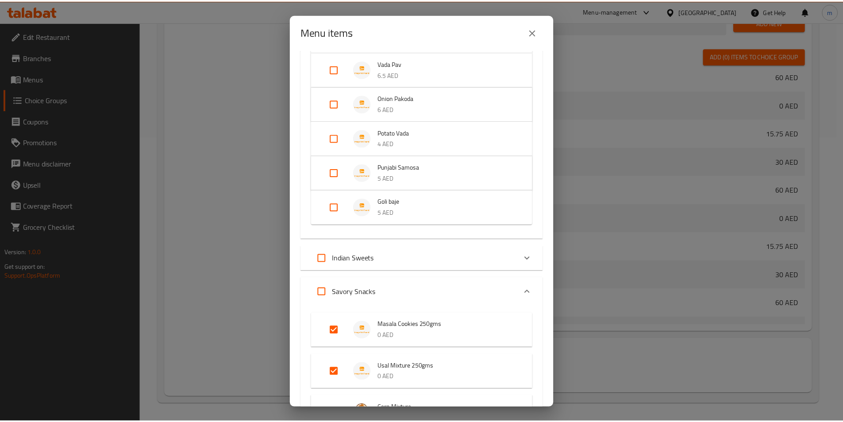
scroll to position [818, 0]
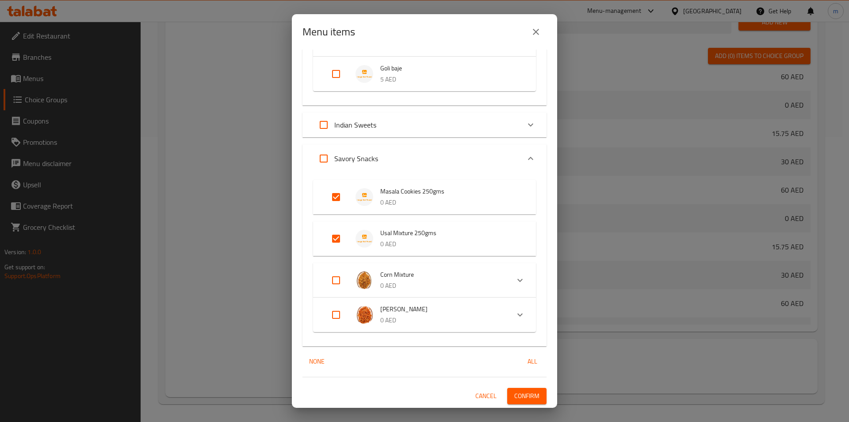
click at [526, 395] on span "Confirm" at bounding box center [526, 395] width 25 height 11
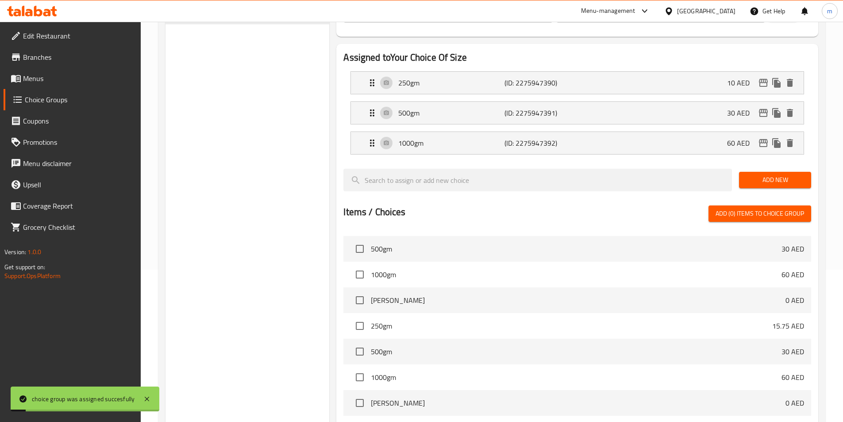
scroll to position [0, 0]
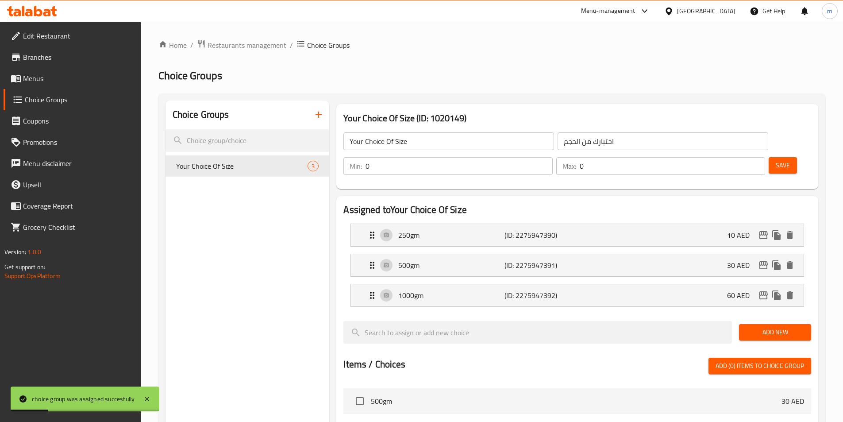
click at [40, 82] on span "Menus" at bounding box center [78, 78] width 111 height 11
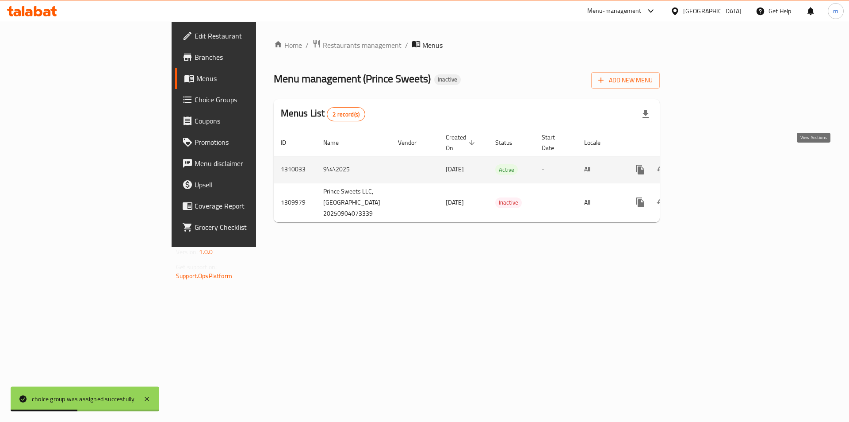
click at [715, 159] on link "enhanced table" at bounding box center [704, 169] width 21 height 21
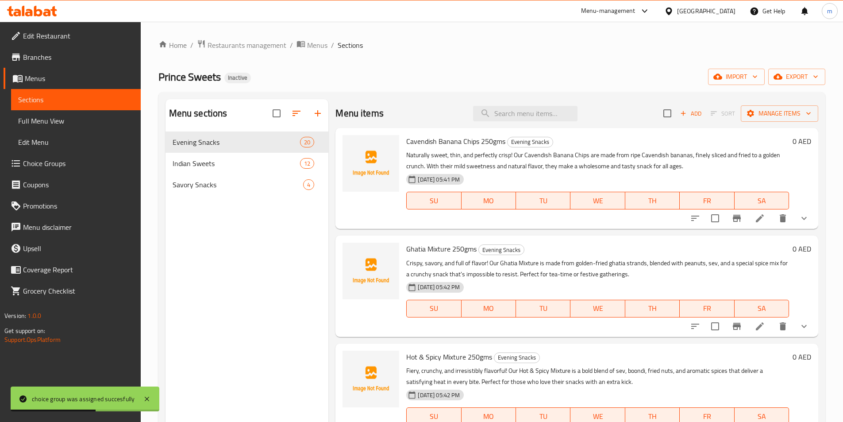
click at [66, 119] on span "Full Menu View" at bounding box center [75, 120] width 115 height 11
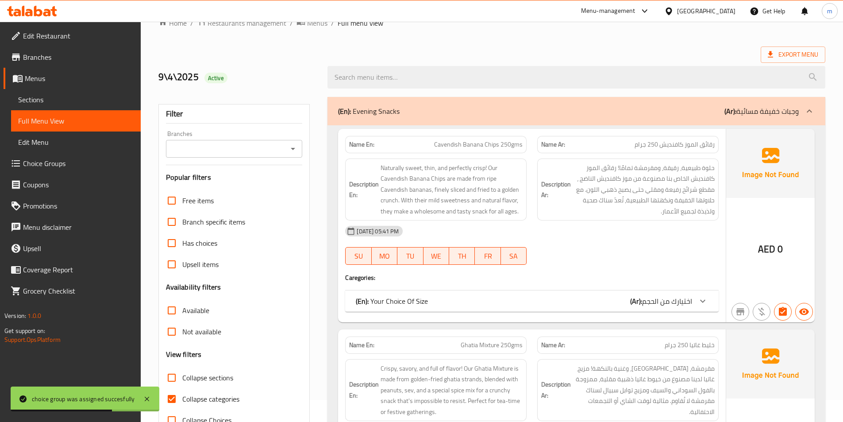
scroll to position [44, 0]
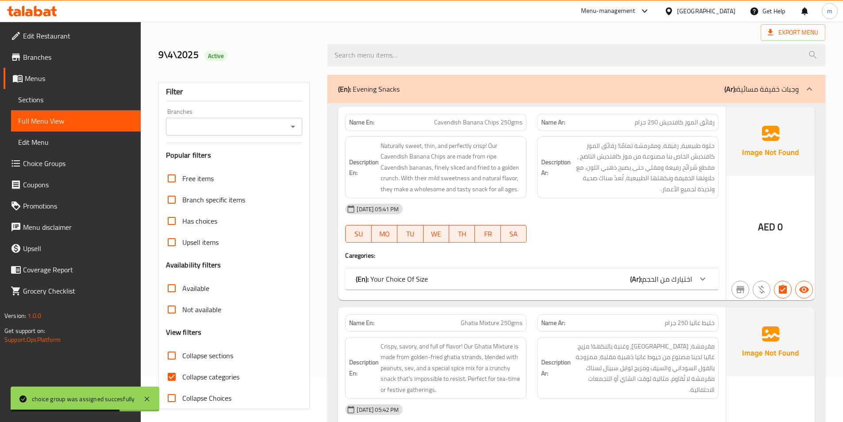
click at [208, 373] on span "Collapse categories" at bounding box center [210, 376] width 57 height 11
click at [182, 373] on input "Collapse categories" at bounding box center [171, 376] width 21 height 21
checkbox input "false"
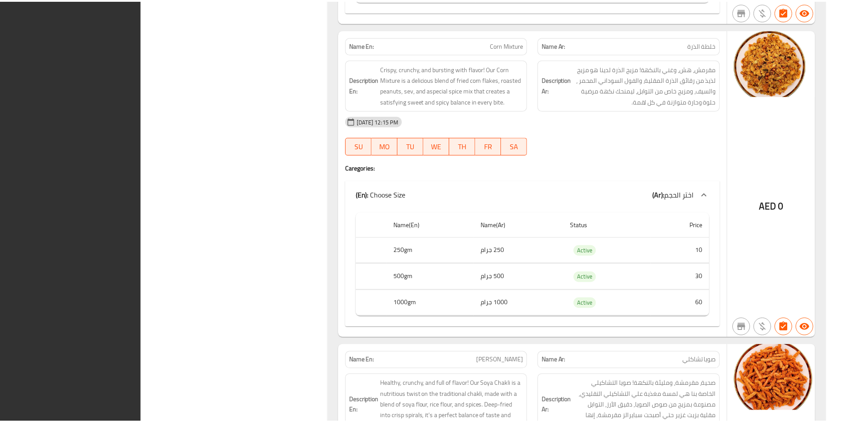
scroll to position [10223, 0]
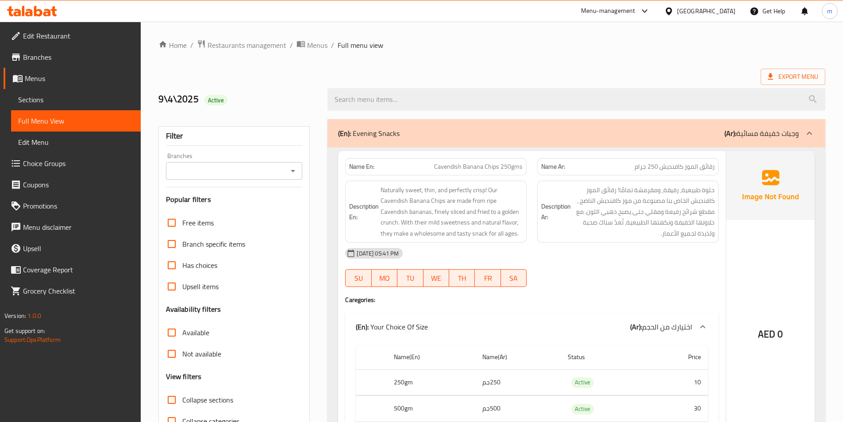
scroll to position [265, 0]
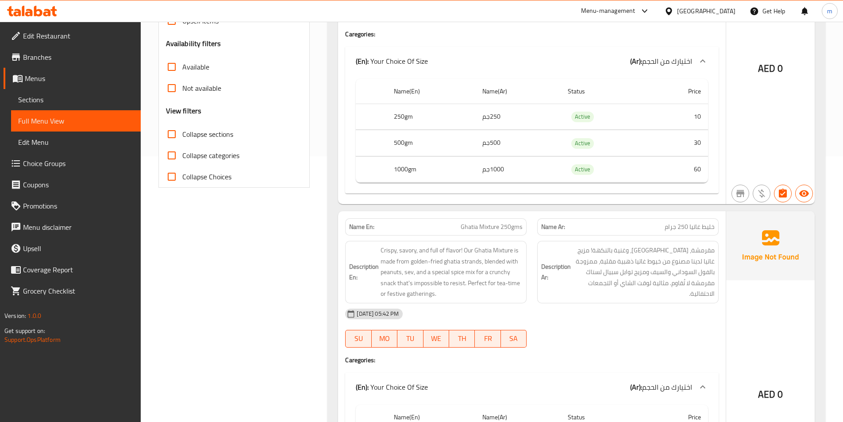
click at [616, 287] on span "مقرمشة، [GEOGRAPHIC_DATA]، وغنية بالنكهة! مزيج غاتيا لدينا مصنوع من خيوط غاتيا …" at bounding box center [643, 272] width 142 height 54
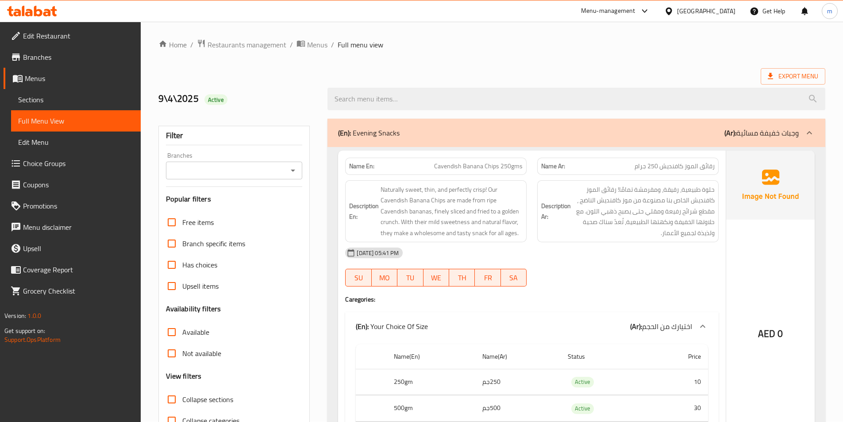
scroll to position [0, 0]
click at [35, 100] on span "Sections" at bounding box center [75, 99] width 115 height 11
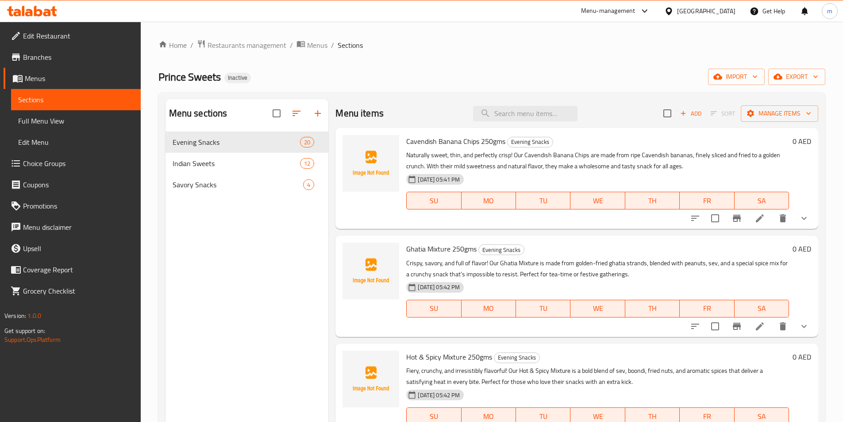
click at [747, 221] on li at bounding box center [759, 218] width 25 height 16
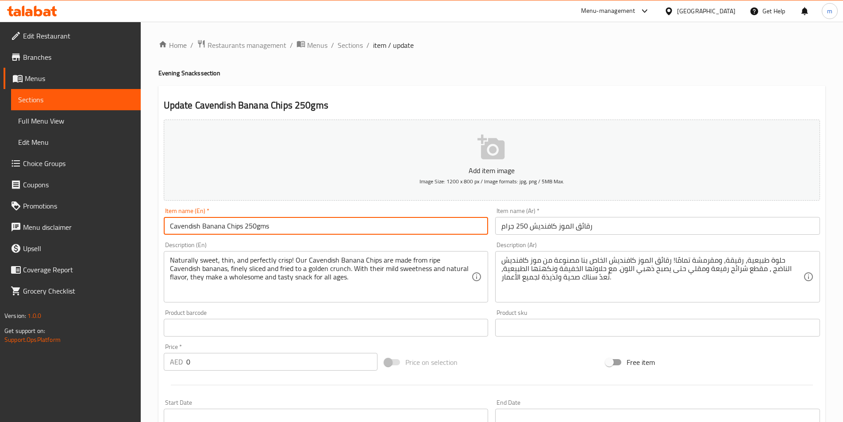
drag, startPoint x: 270, startPoint y: 227, endPoint x: 243, endPoint y: 230, distance: 27.2
click at [243, 230] on input "Cavendish Banana Chips 250gms" at bounding box center [326, 226] width 325 height 18
type input "Cavendish Banana Chips"
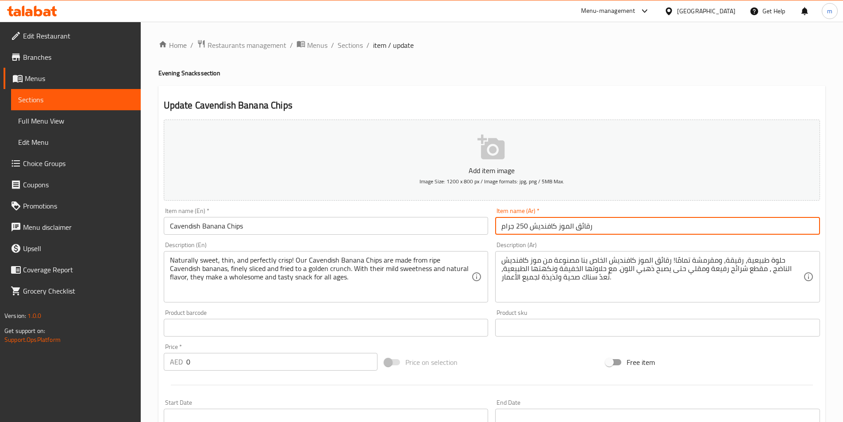
drag, startPoint x: 501, startPoint y: 230, endPoint x: 517, endPoint y: 226, distance: 16.4
click at [517, 226] on input "رقائق الموز كافنديش 250 جرام" at bounding box center [657, 226] width 325 height 18
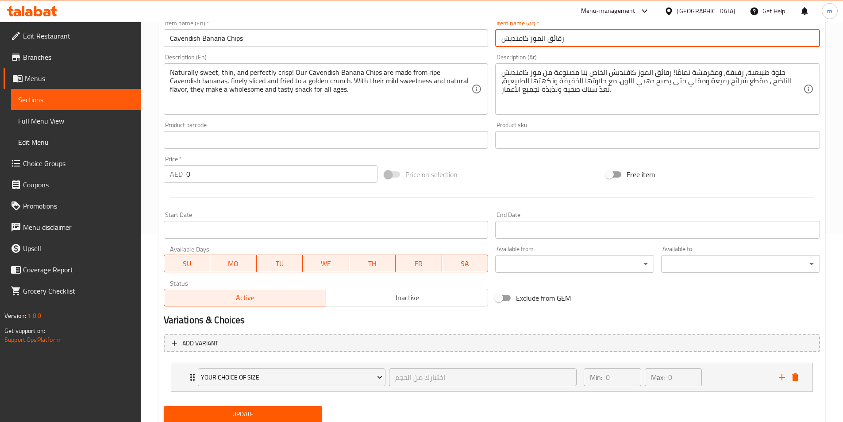
scroll to position [218, 0]
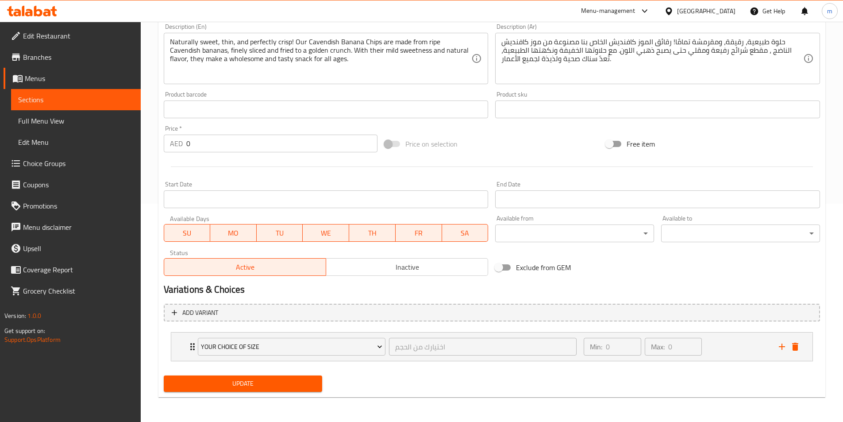
type input "رقائق الموز كافنديش"
click at [273, 385] on span "Update" at bounding box center [243, 383] width 145 height 11
click at [76, 100] on span "Sections" at bounding box center [75, 99] width 115 height 11
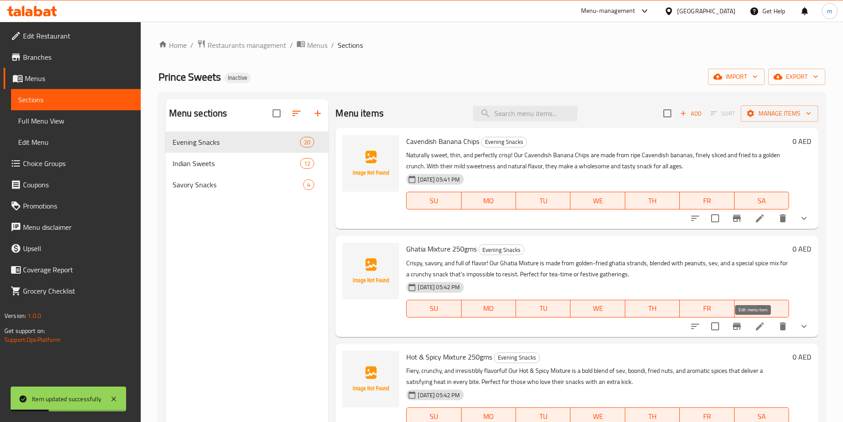
click at [755, 328] on icon at bounding box center [759, 326] width 8 height 8
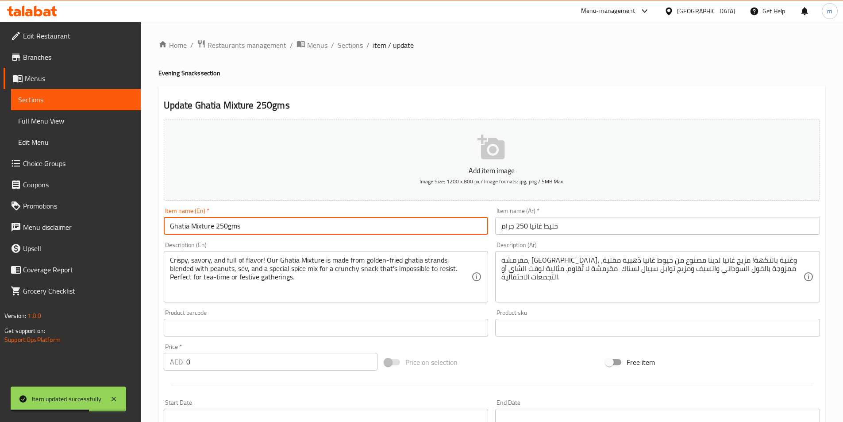
drag, startPoint x: 214, startPoint y: 228, endPoint x: 239, endPoint y: 228, distance: 24.8
click at [239, 228] on input "Ghatia Mixture 250gms" at bounding box center [326, 226] width 325 height 18
type input "Ghatia Mixture"
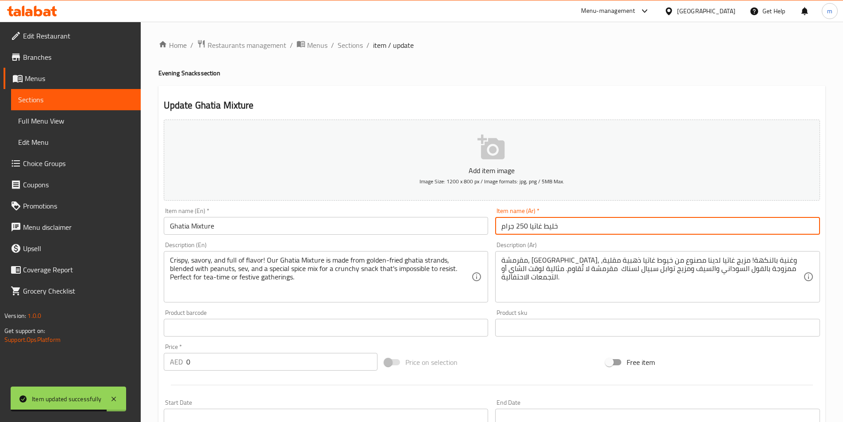
drag, startPoint x: 525, startPoint y: 226, endPoint x: 520, endPoint y: 226, distance: 5.8
click at [520, 226] on input "خليط غاتيا 250 جرام" at bounding box center [657, 226] width 325 height 18
click at [506, 230] on input "خليط غاتيا 250 جرام" at bounding box center [657, 226] width 325 height 18
drag, startPoint x: 501, startPoint y: 227, endPoint x: 515, endPoint y: 229, distance: 14.3
click at [515, 229] on input "خليط غاتيا 250 جرام" at bounding box center [657, 226] width 325 height 18
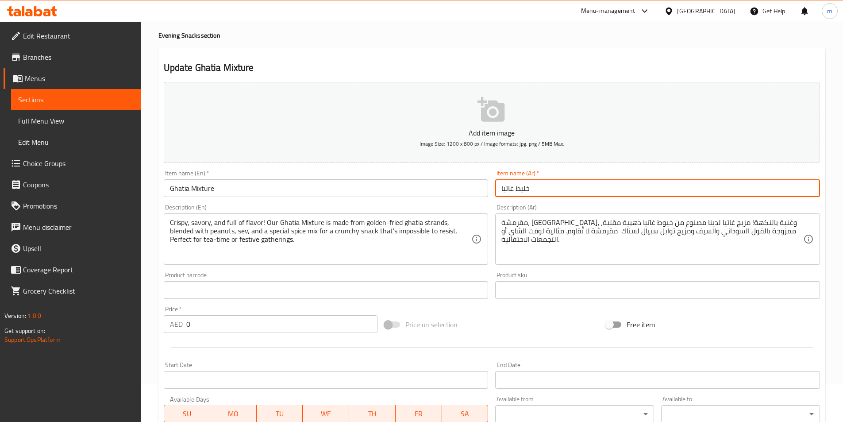
scroll to position [218, 0]
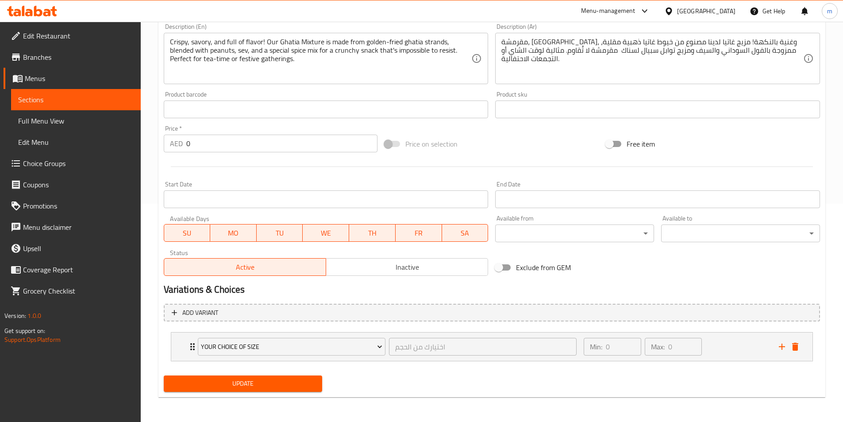
type input "خليط غاتيا"
click at [246, 383] on span "Update" at bounding box center [243, 383] width 145 height 11
click at [58, 105] on link "Sections" at bounding box center [76, 99] width 130 height 21
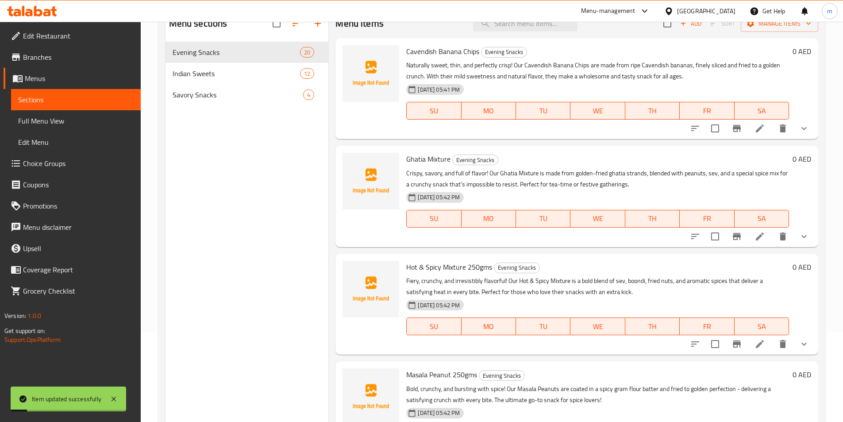
scroll to position [80, 0]
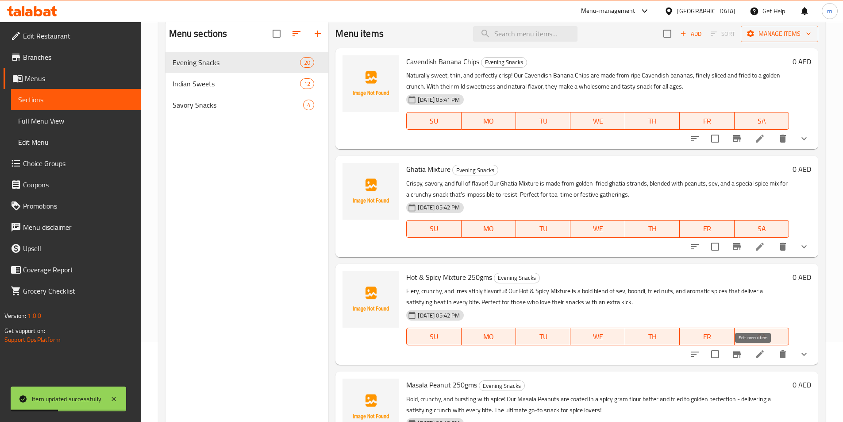
click at [755, 356] on icon at bounding box center [759, 354] width 8 height 8
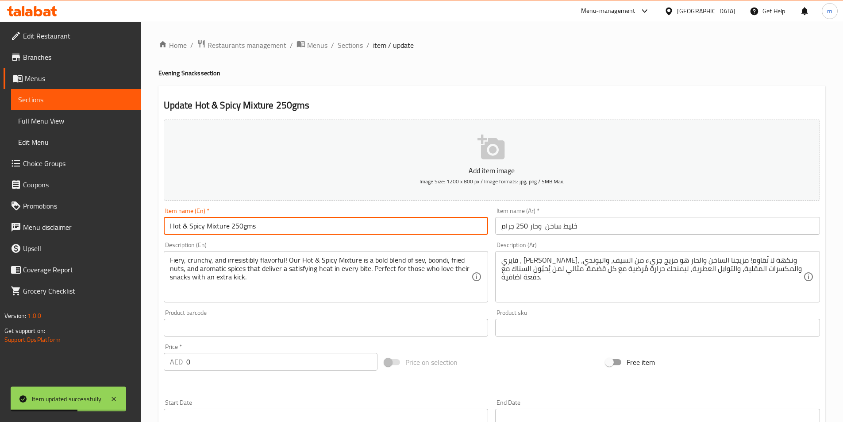
drag, startPoint x: 253, startPoint y: 226, endPoint x: 242, endPoint y: 226, distance: 10.6
click at [242, 226] on input "Hot & Spicy Mixture 250gms" at bounding box center [326, 226] width 325 height 18
click at [261, 225] on input "Hot & Spicy Mixture 250gms" at bounding box center [326, 226] width 325 height 18
drag, startPoint x: 261, startPoint y: 225, endPoint x: 242, endPoint y: 224, distance: 18.6
click at [242, 224] on input "Hot & Spicy Mixture 250gms" at bounding box center [326, 226] width 325 height 18
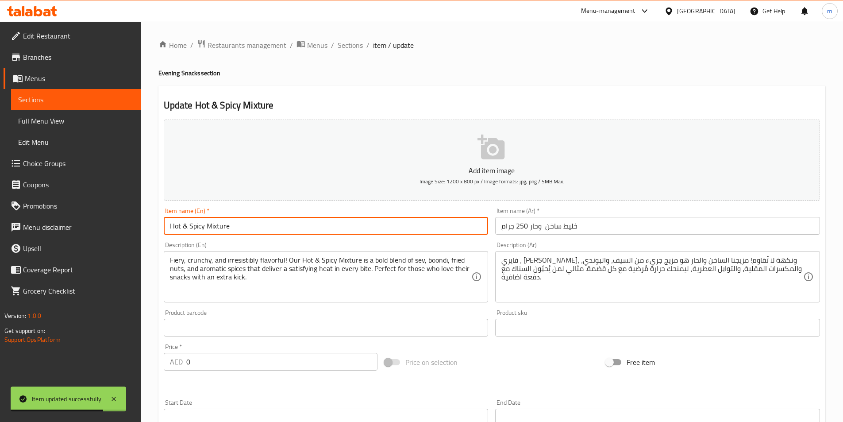
type input "Hot & Spicy Mixture"
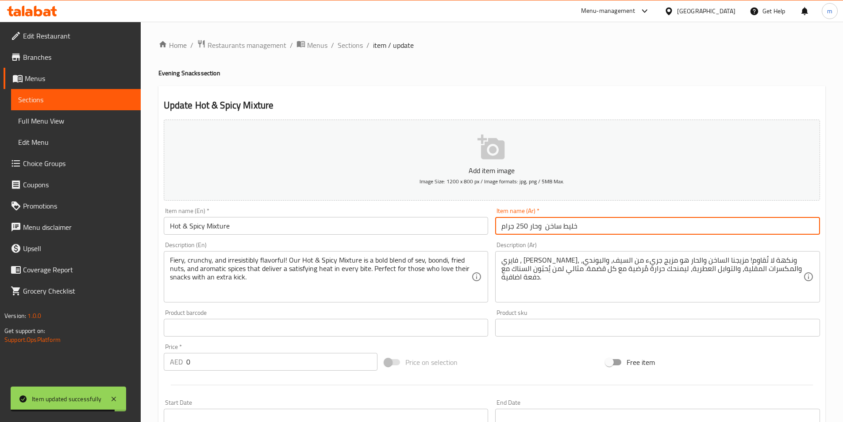
drag, startPoint x: 500, startPoint y: 226, endPoint x: 515, endPoint y: 229, distance: 15.6
click at [515, 229] on input "خليط ساخن وحار 250 جرام" at bounding box center [657, 226] width 325 height 18
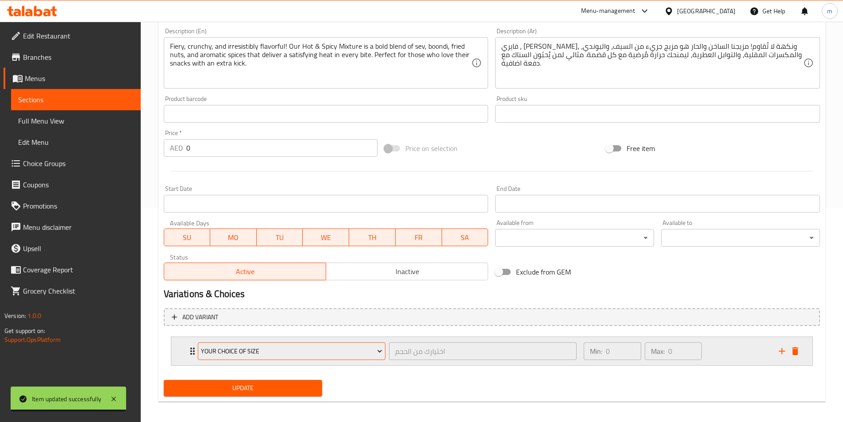
scroll to position [218, 0]
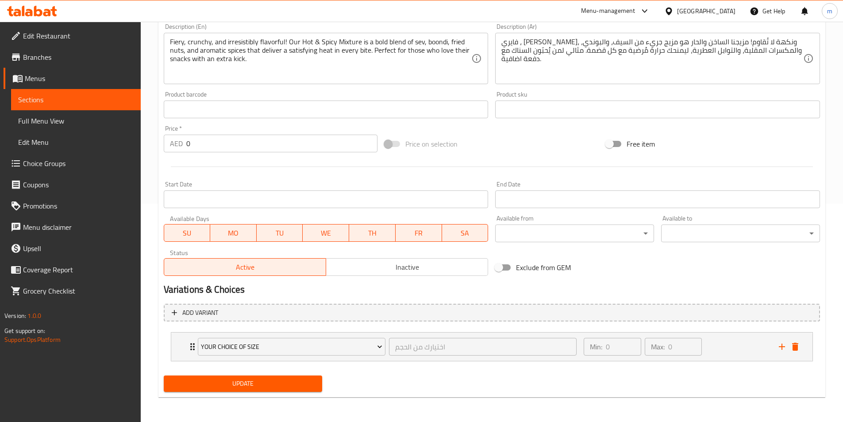
type input "خليط ساخن وحار"
click at [253, 384] on span "Update" at bounding box center [243, 383] width 145 height 11
click at [73, 100] on span "Sections" at bounding box center [75, 99] width 115 height 11
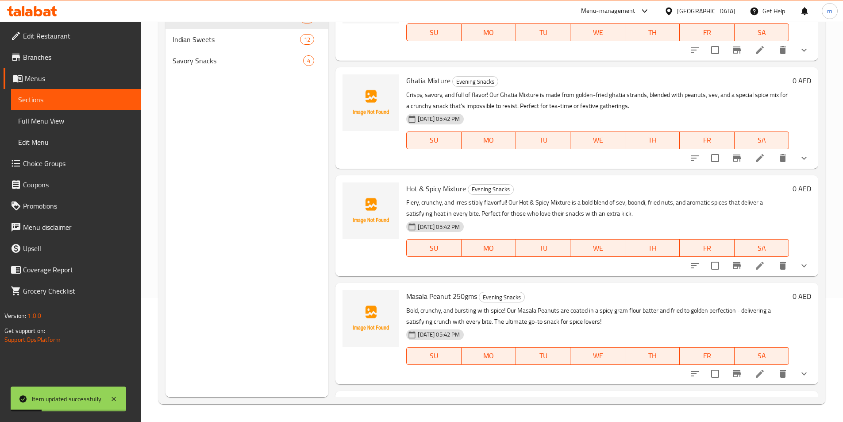
scroll to position [88, 0]
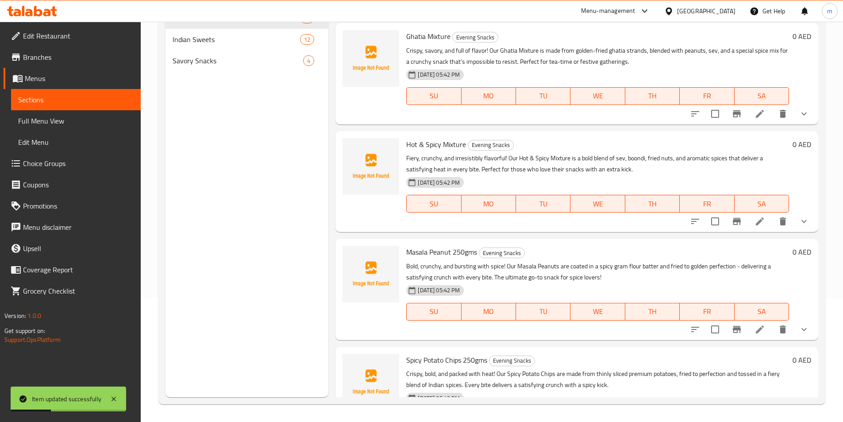
click at [755, 332] on icon at bounding box center [759, 329] width 11 height 11
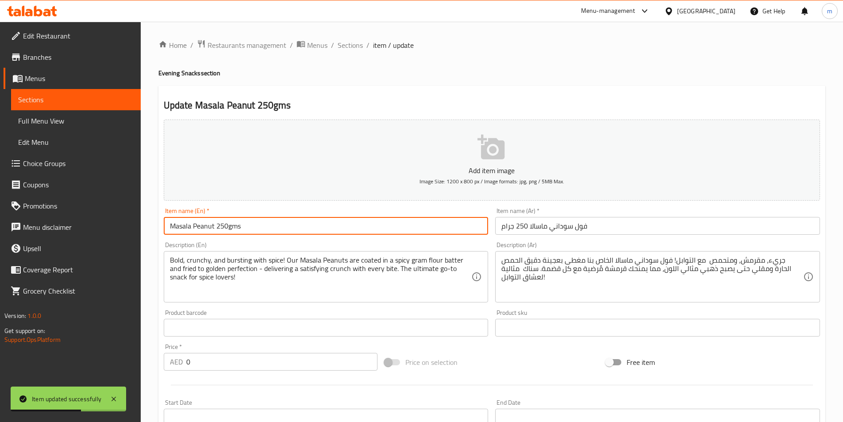
drag, startPoint x: 217, startPoint y: 226, endPoint x: 240, endPoint y: 230, distance: 23.2
click at [240, 230] on input "Masala Peanut 250gms" at bounding box center [326, 226] width 325 height 18
type input "Masala Peanut"
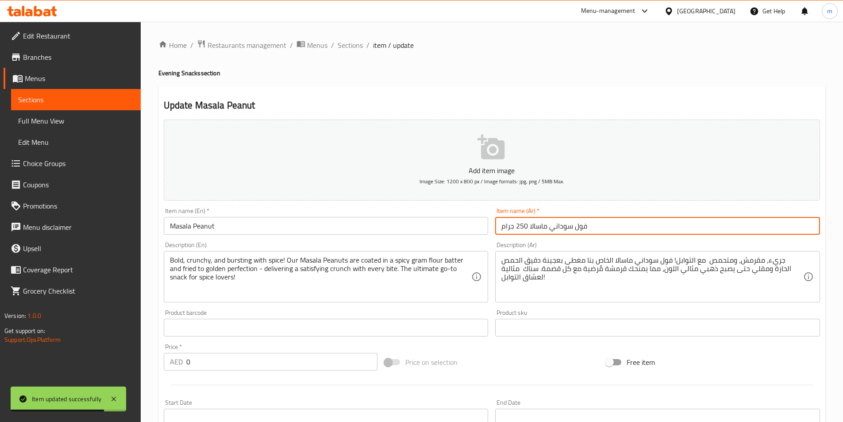
drag, startPoint x: 501, startPoint y: 226, endPoint x: 516, endPoint y: 228, distance: 15.2
click at [516, 228] on input "فول سوداني ماسالا 250 جرام" at bounding box center [657, 226] width 325 height 18
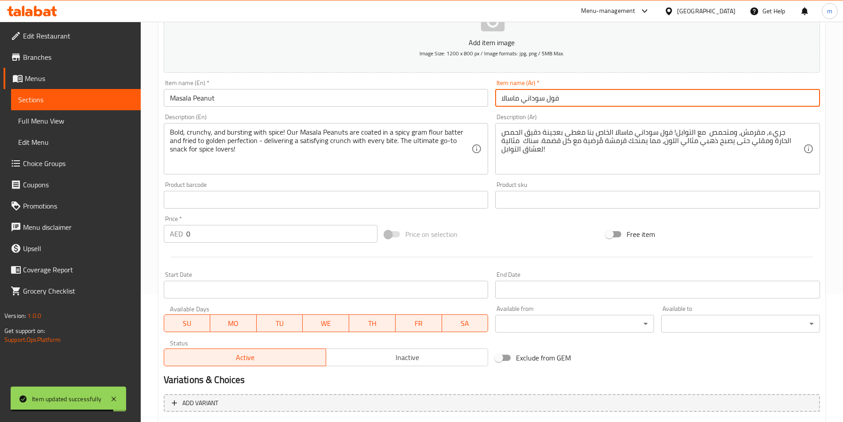
scroll to position [218, 0]
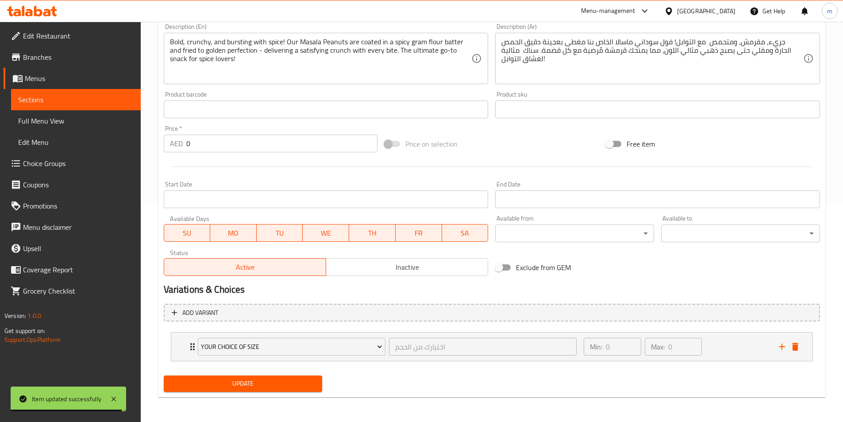
type input "فول سوداني ماسالا"
click at [267, 390] on button "Update" at bounding box center [243, 383] width 159 height 16
click at [47, 98] on span "Sections" at bounding box center [75, 99] width 115 height 11
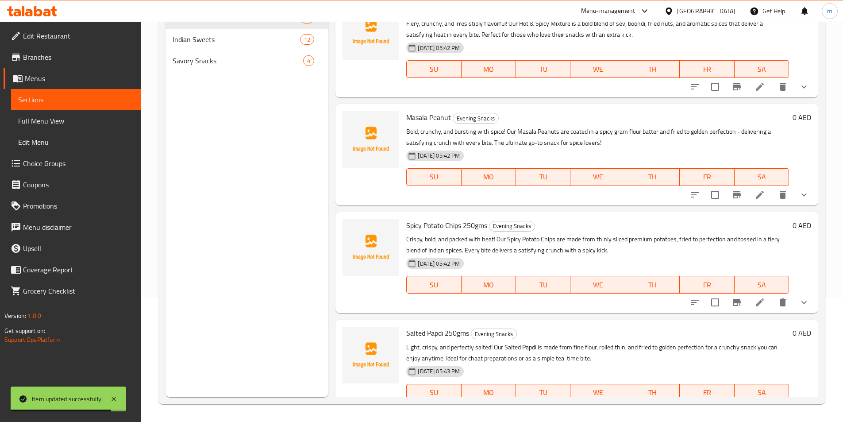
scroll to position [221, 0]
click at [754, 299] on icon at bounding box center [759, 304] width 11 height 11
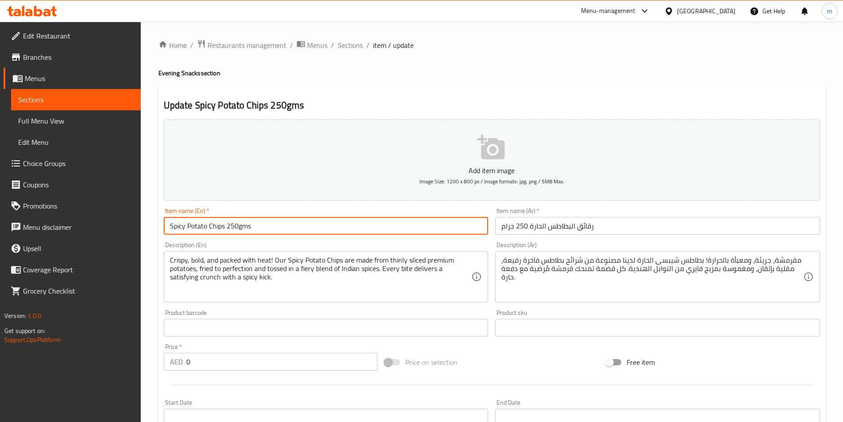
drag, startPoint x: 226, startPoint y: 227, endPoint x: 250, endPoint y: 227, distance: 24.3
click at [250, 227] on input "Spicy Potato Chips 250gms" at bounding box center [326, 226] width 325 height 18
type input "Spicy Potato Chips"
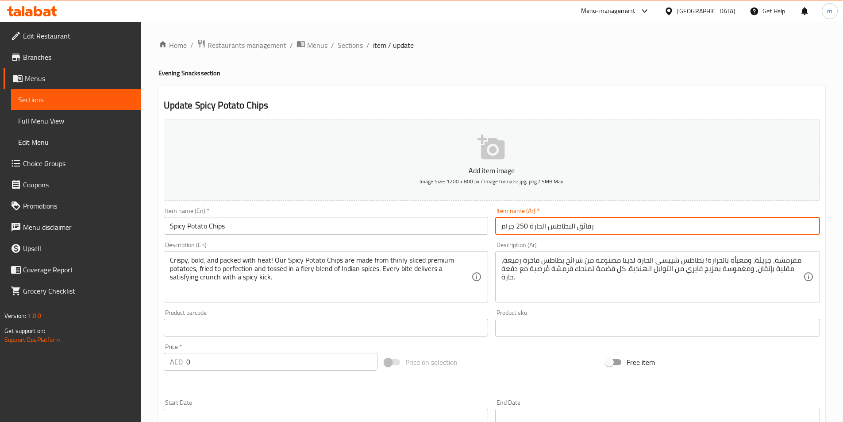
drag, startPoint x: 502, startPoint y: 227, endPoint x: 518, endPoint y: 230, distance: 15.8
click at [518, 230] on input "رقائق البطاطس الحارة 250 جرام" at bounding box center [657, 226] width 325 height 18
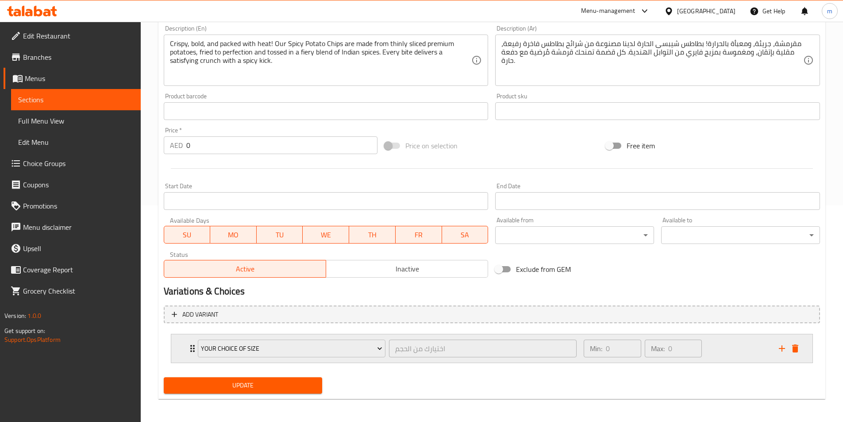
scroll to position [218, 0]
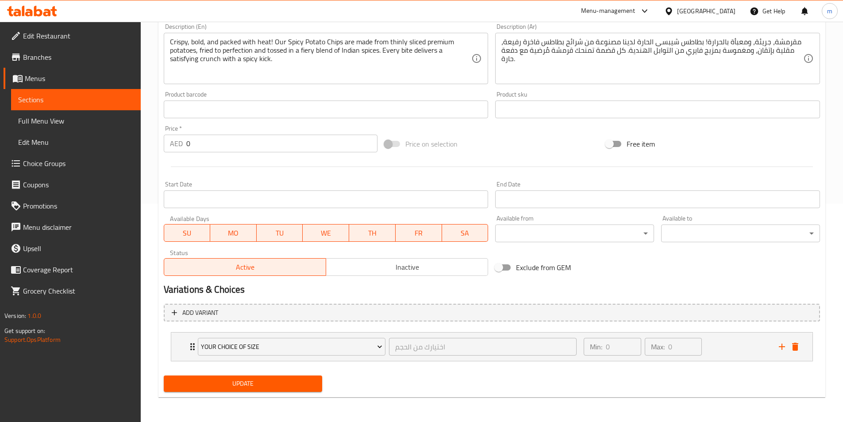
type input "رقائق البطاطس الحارة"
click at [261, 378] on span "Update" at bounding box center [243, 383] width 145 height 11
click at [56, 100] on span "Sections" at bounding box center [75, 99] width 115 height 11
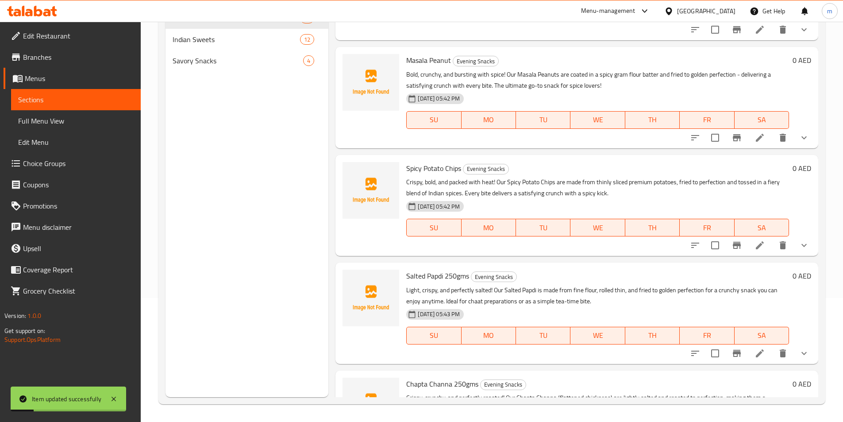
scroll to position [310, 0]
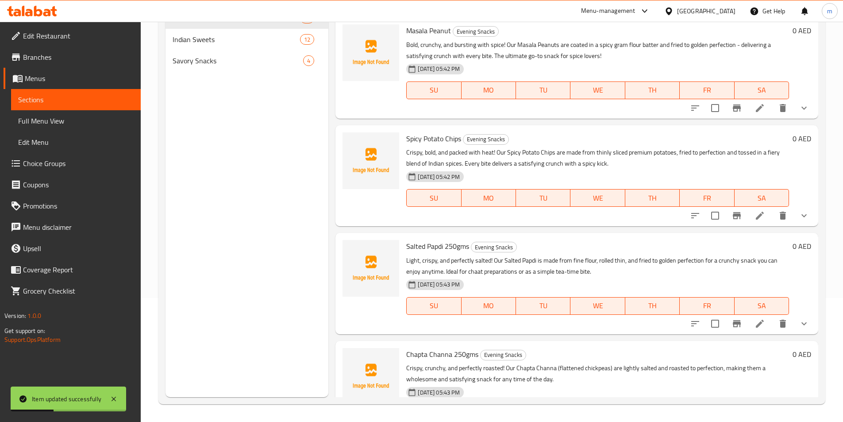
click at [759, 326] on li at bounding box center [759, 323] width 25 height 16
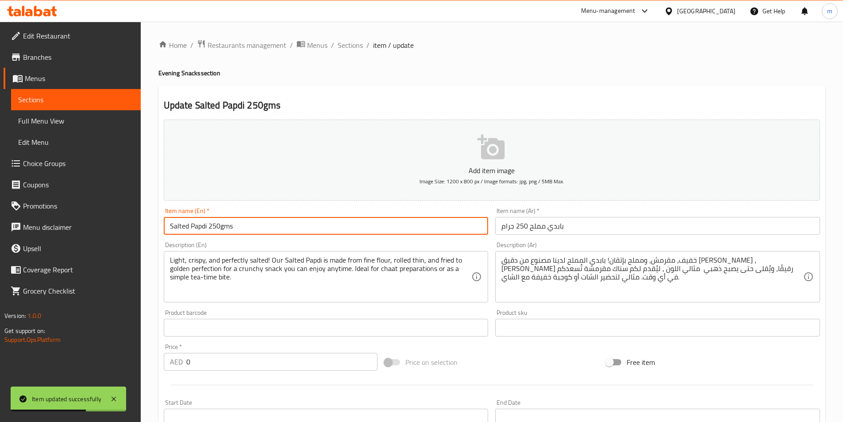
drag, startPoint x: 208, startPoint y: 224, endPoint x: 236, endPoint y: 230, distance: 28.6
click at [236, 230] on input "Salted Papdi 250gms" at bounding box center [326, 226] width 325 height 18
type input "Salted Papdi"
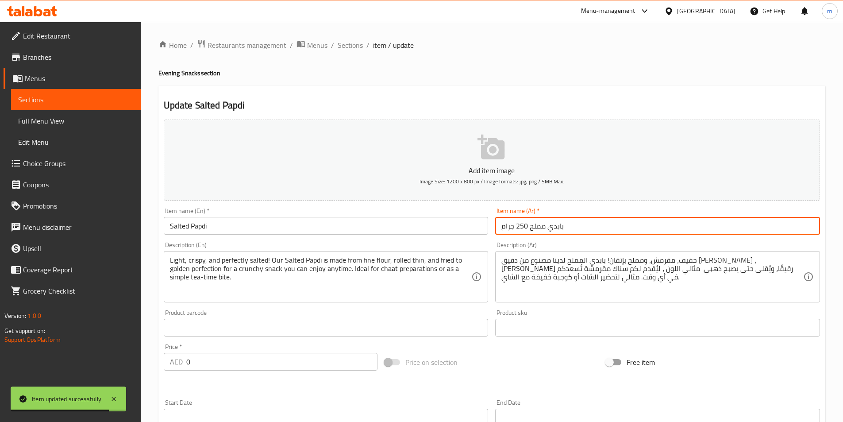
drag, startPoint x: 500, startPoint y: 228, endPoint x: 517, endPoint y: 227, distance: 16.9
click at [517, 227] on input "بابدي مملح 250 جرام" at bounding box center [657, 226] width 325 height 18
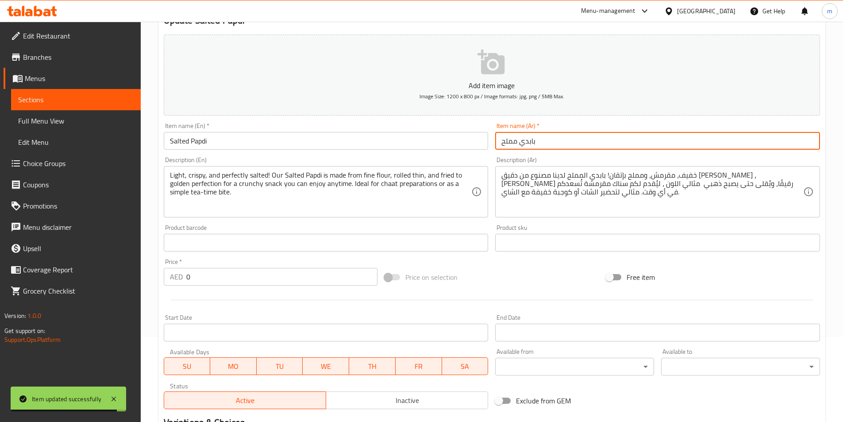
scroll to position [218, 0]
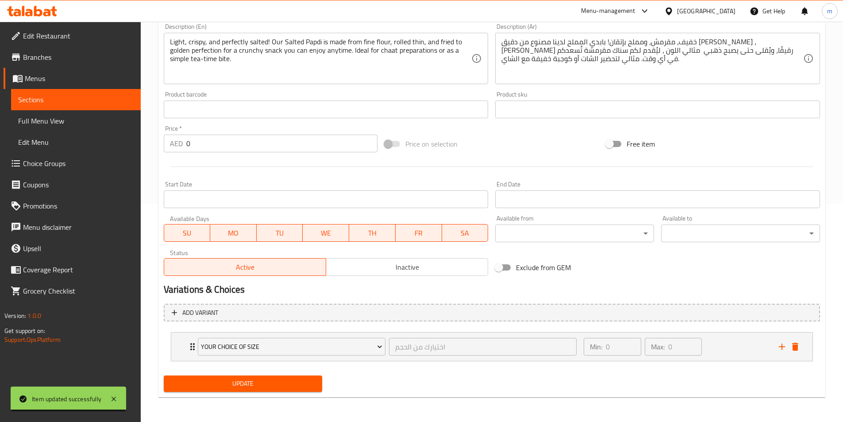
type input "بابدي مملح"
click at [247, 380] on span "Update" at bounding box center [243, 383] width 145 height 11
click at [59, 98] on span "Sections" at bounding box center [75, 99] width 115 height 11
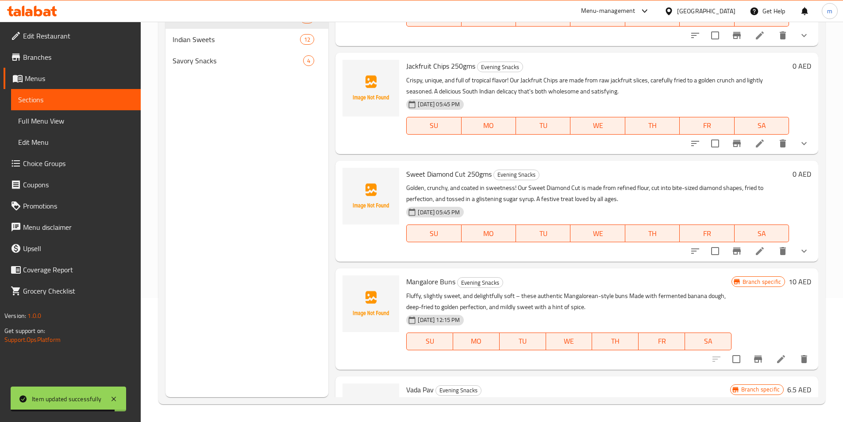
scroll to position [1223, 0]
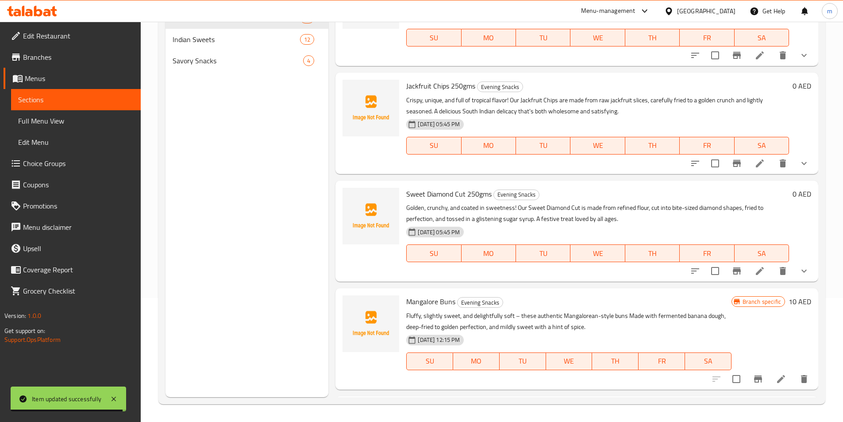
click at [755, 272] on icon at bounding box center [759, 271] width 8 height 8
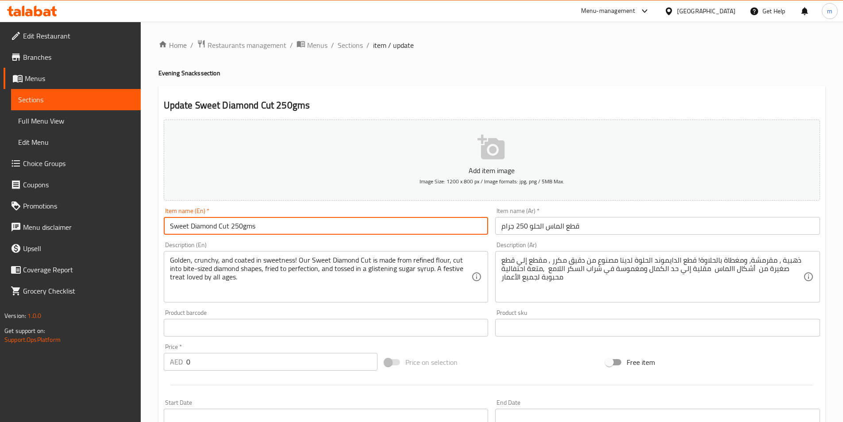
drag, startPoint x: 230, startPoint y: 227, endPoint x: 258, endPoint y: 229, distance: 27.9
click at [258, 229] on input "Sweet Diamond Cut 250gms" at bounding box center [326, 226] width 325 height 18
type input "Sweet Diamond Cut"
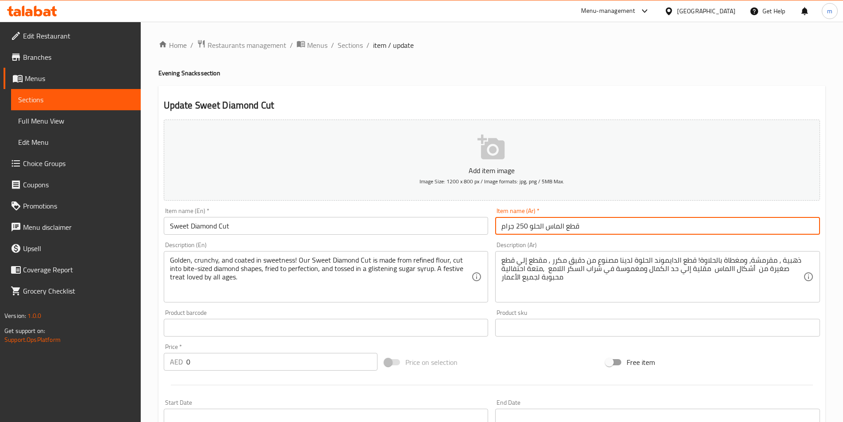
drag, startPoint x: 498, startPoint y: 226, endPoint x: 516, endPoint y: 228, distance: 17.3
click at [516, 228] on input "قطع الماس الحلو 250 جرام" at bounding box center [657, 226] width 325 height 18
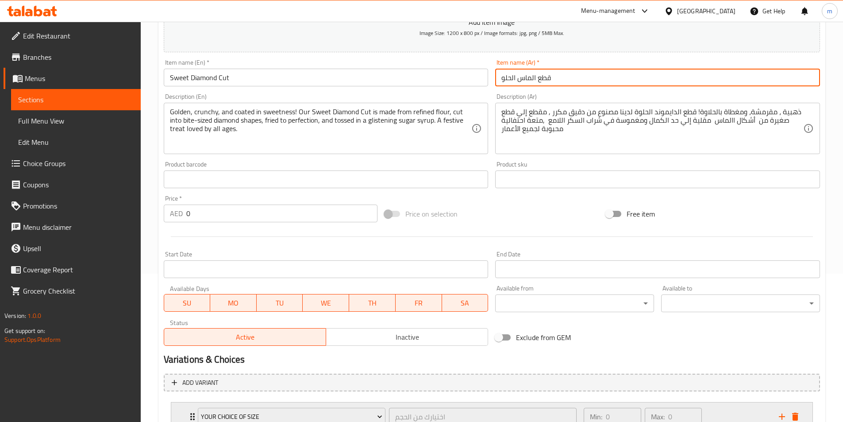
scroll to position [218, 0]
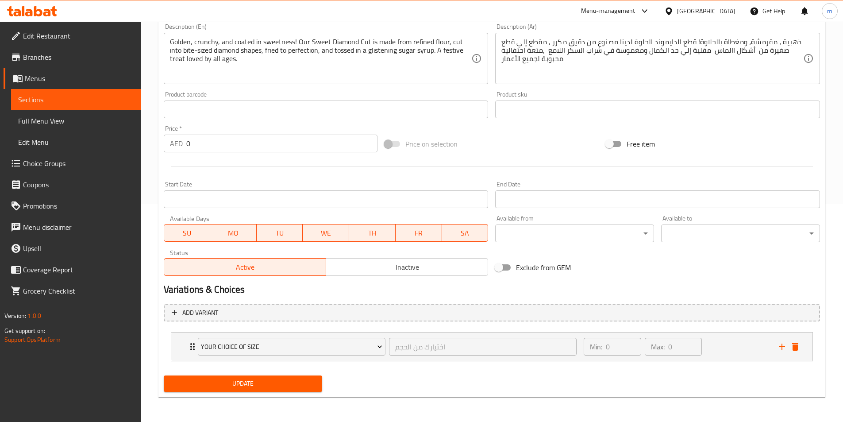
type input "قطع الماس الحلو"
click at [241, 384] on span "Update" at bounding box center [243, 383] width 145 height 11
click at [58, 101] on span "Sections" at bounding box center [75, 99] width 115 height 11
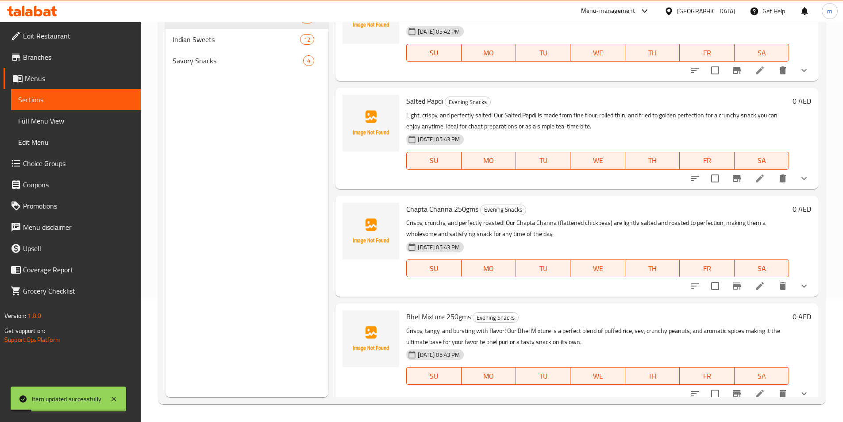
scroll to position [487, 0]
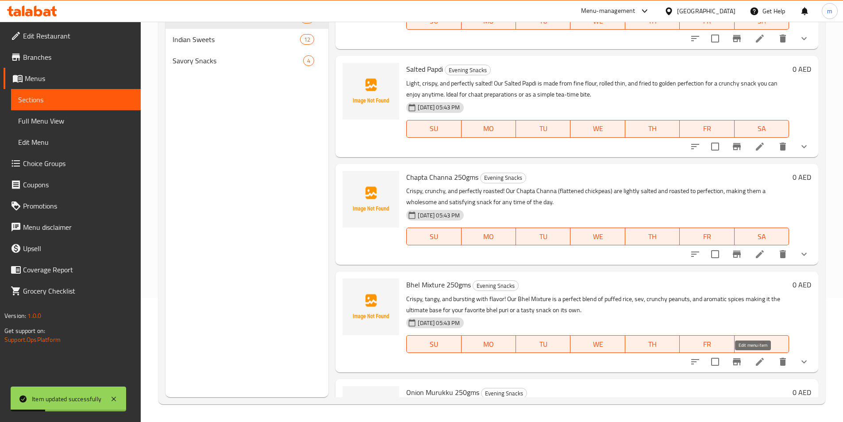
click at [755, 361] on icon at bounding box center [759, 361] width 8 height 8
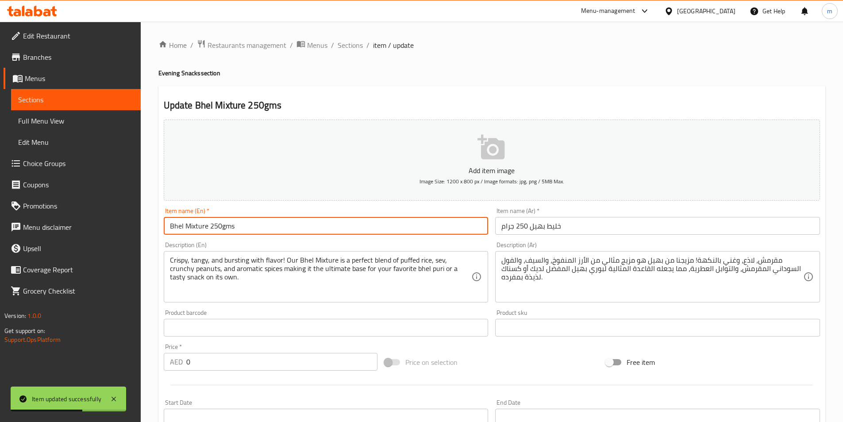
drag, startPoint x: 210, startPoint y: 224, endPoint x: 239, endPoint y: 226, distance: 28.8
click at [239, 226] on input "Bhel Mixture 250gms" at bounding box center [326, 226] width 325 height 18
type input "Bhel Mixture"
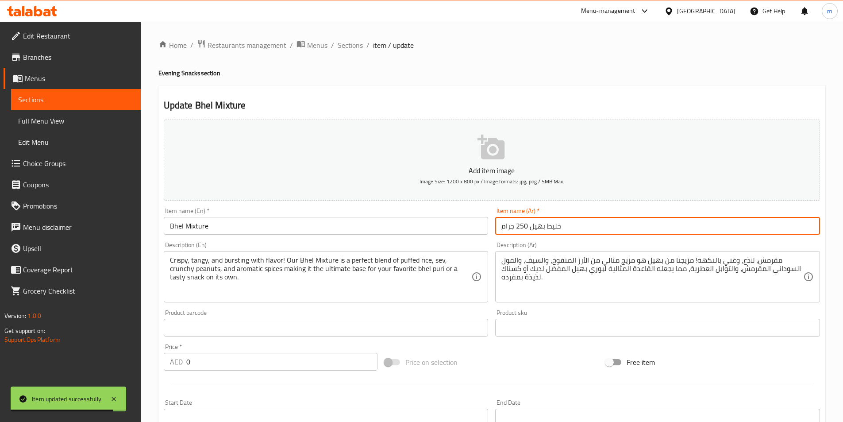
drag, startPoint x: 500, startPoint y: 225, endPoint x: 515, endPoint y: 231, distance: 16.3
click at [515, 231] on input "خليط بهيل 250 جرام" at bounding box center [657, 226] width 325 height 18
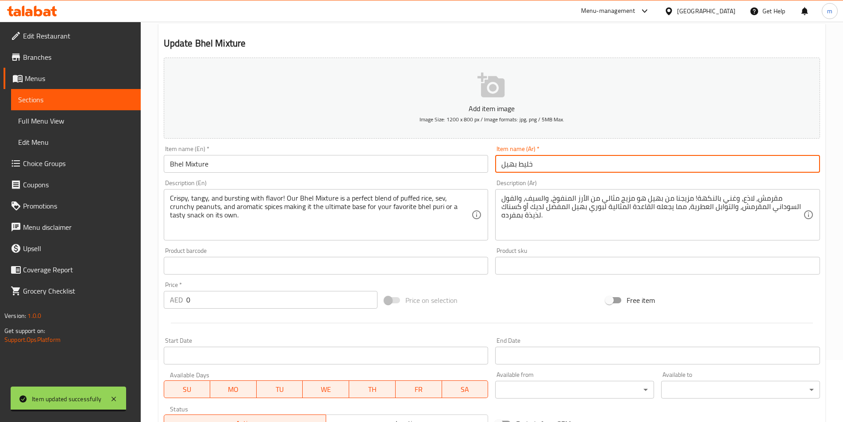
scroll to position [218, 0]
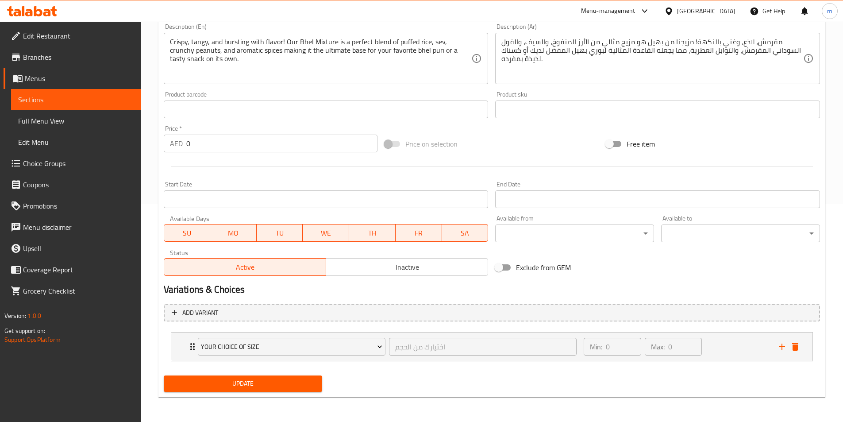
type input "خليط بهيل"
click at [270, 376] on button "Update" at bounding box center [243, 383] width 159 height 16
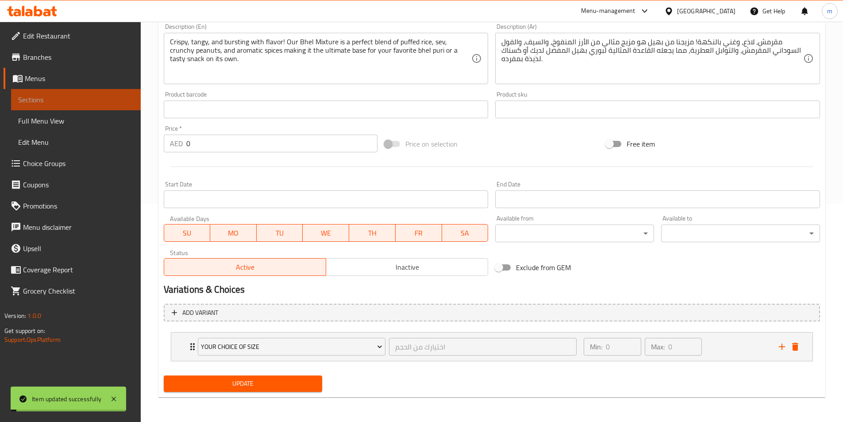
click at [53, 100] on span "Sections" at bounding box center [75, 99] width 115 height 11
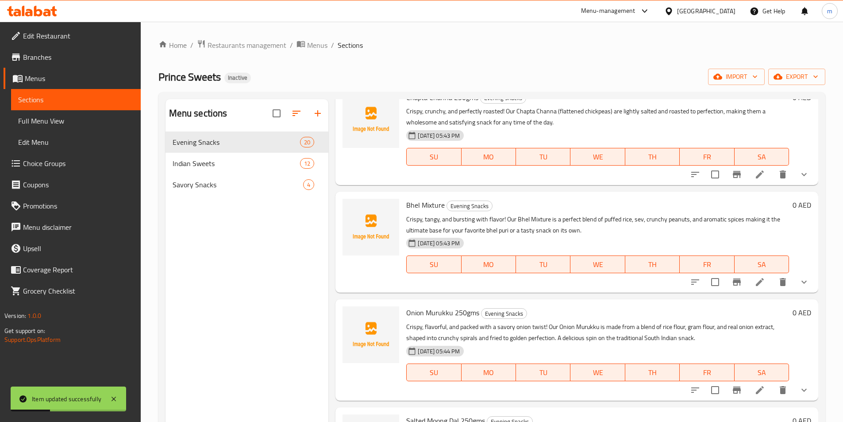
scroll to position [885, 0]
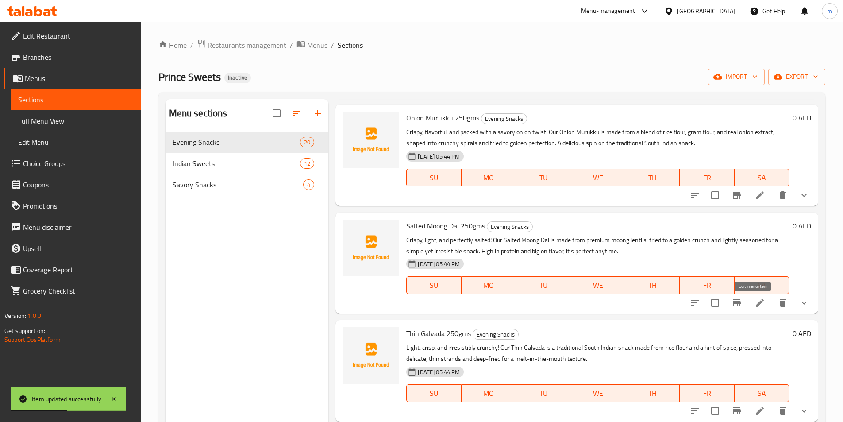
click at [756, 303] on icon at bounding box center [759, 302] width 11 height 11
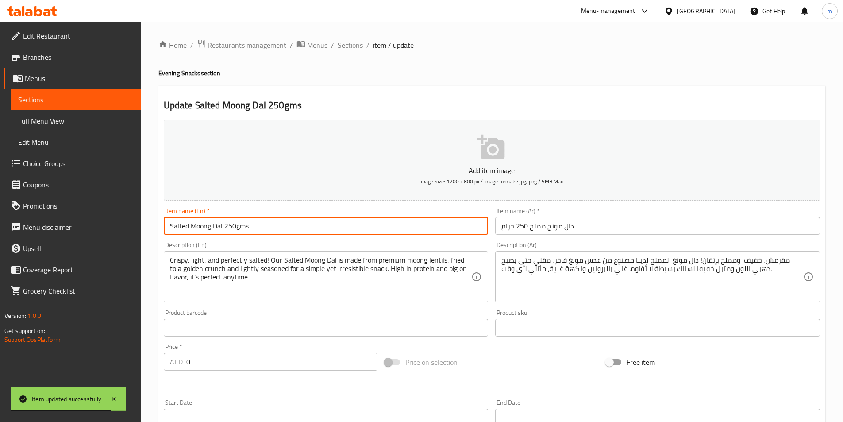
drag, startPoint x: 257, startPoint y: 231, endPoint x: 223, endPoint y: 226, distance: 34.0
click at [223, 226] on input "Salted Moong Dal 250gms" at bounding box center [326, 226] width 325 height 18
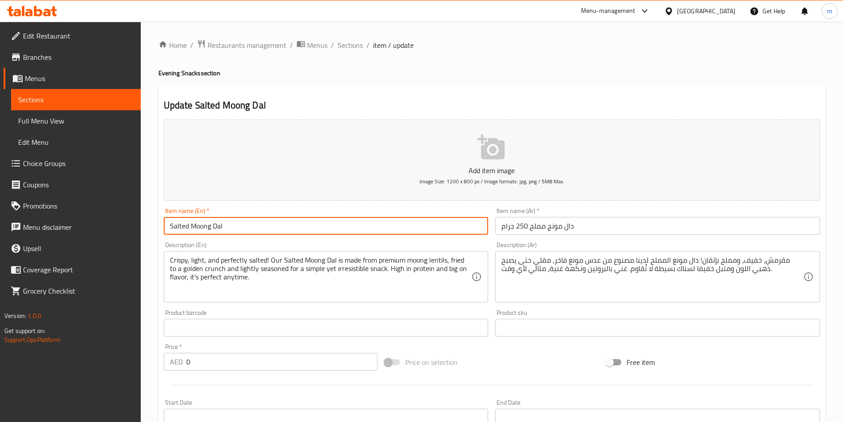
type input "Salted Moong Dal"
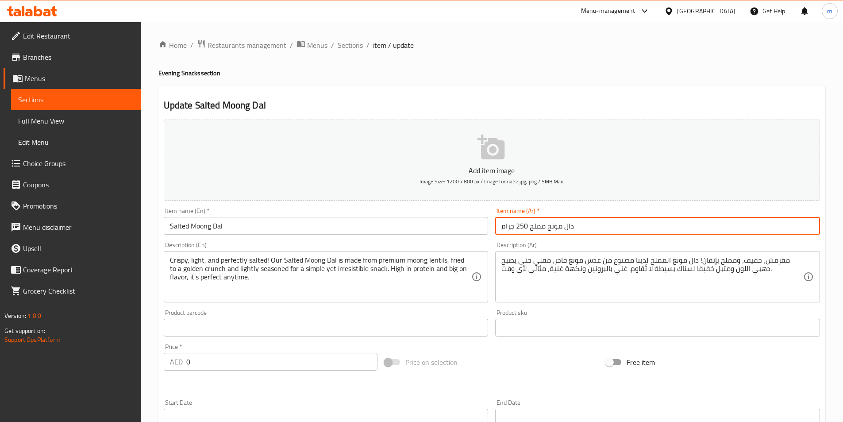
drag, startPoint x: 500, startPoint y: 228, endPoint x: 517, endPoint y: 230, distance: 16.9
click at [517, 230] on input "دال مونج مملح 250 جرام" at bounding box center [657, 226] width 325 height 18
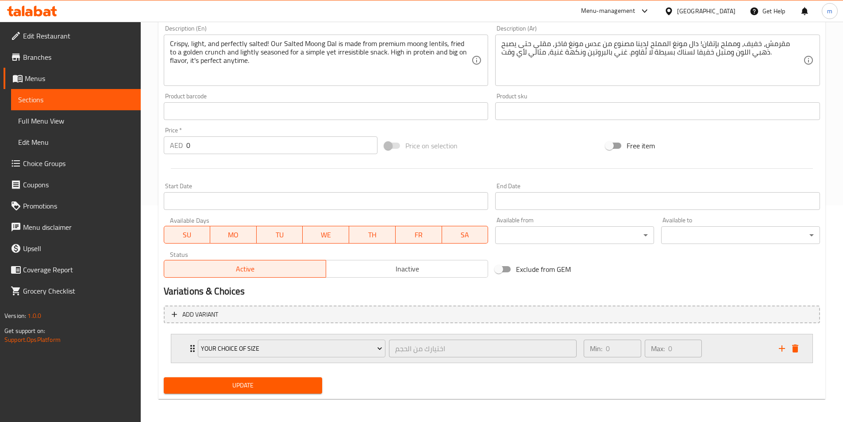
scroll to position [218, 0]
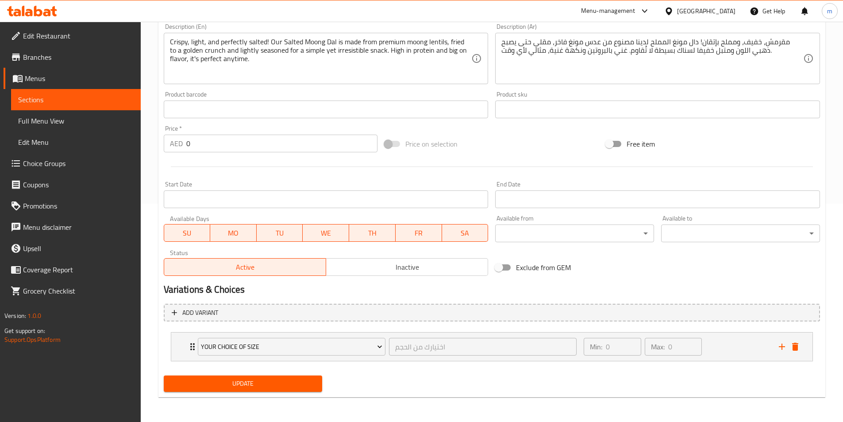
type input "دال مونج مملح"
click at [256, 381] on span "Update" at bounding box center [243, 383] width 145 height 11
click at [49, 100] on span "Sections" at bounding box center [75, 99] width 115 height 11
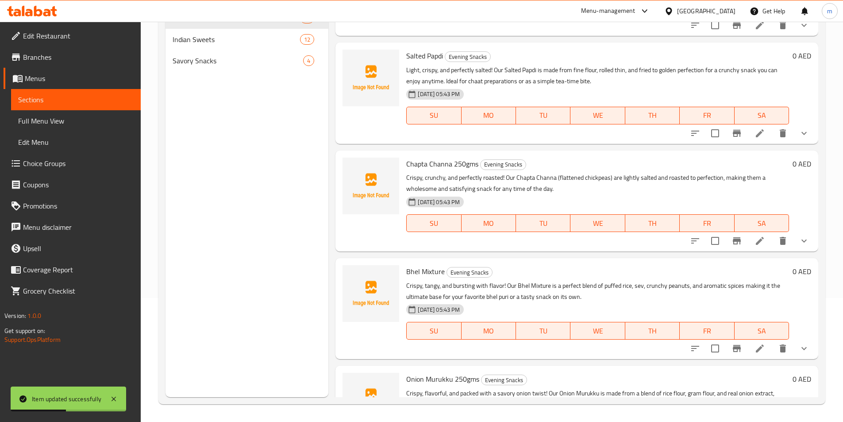
scroll to position [575, 0]
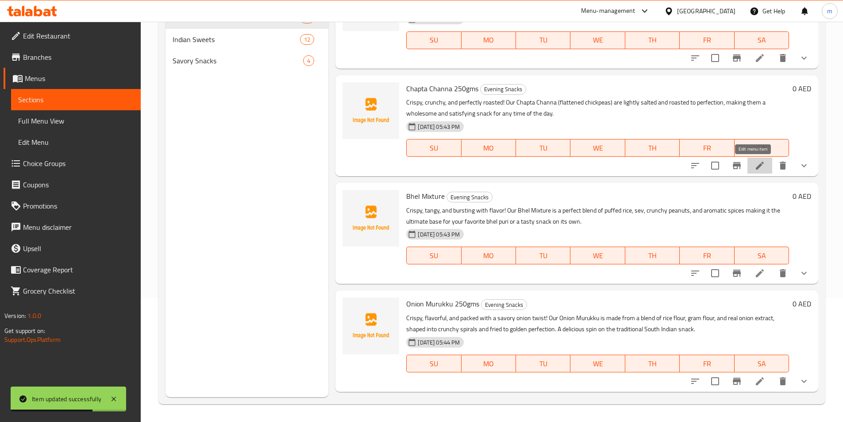
click at [755, 169] on icon at bounding box center [759, 165] width 11 height 11
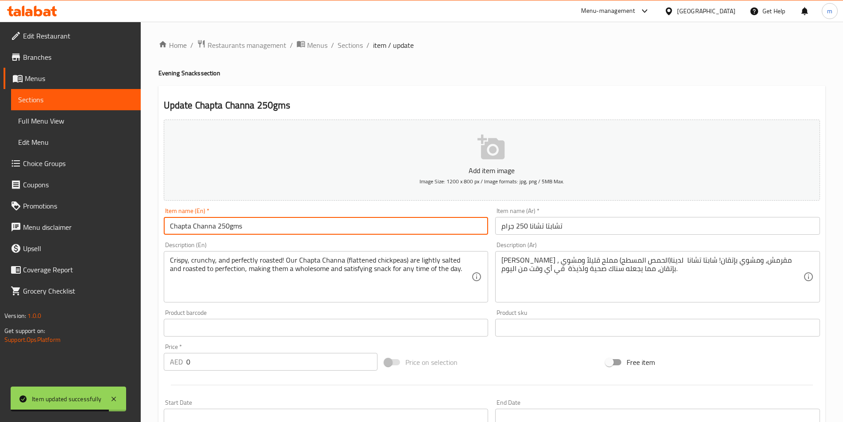
drag, startPoint x: 251, startPoint y: 227, endPoint x: 218, endPoint y: 227, distance: 33.6
click at [218, 227] on input "Chapta Channa 250gms" at bounding box center [326, 226] width 325 height 18
type input "[PERSON_NAME]"
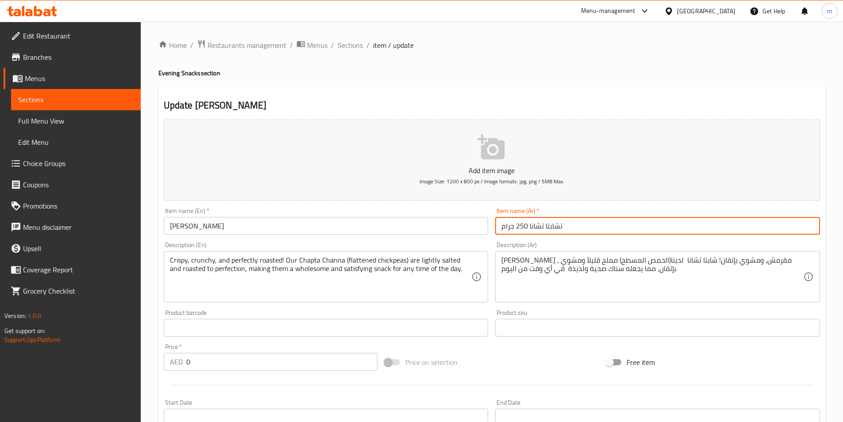
drag, startPoint x: 498, startPoint y: 227, endPoint x: 517, endPoint y: 226, distance: 18.7
click at [517, 226] on input "تشابتا تشانا 250 جرام" at bounding box center [657, 226] width 325 height 18
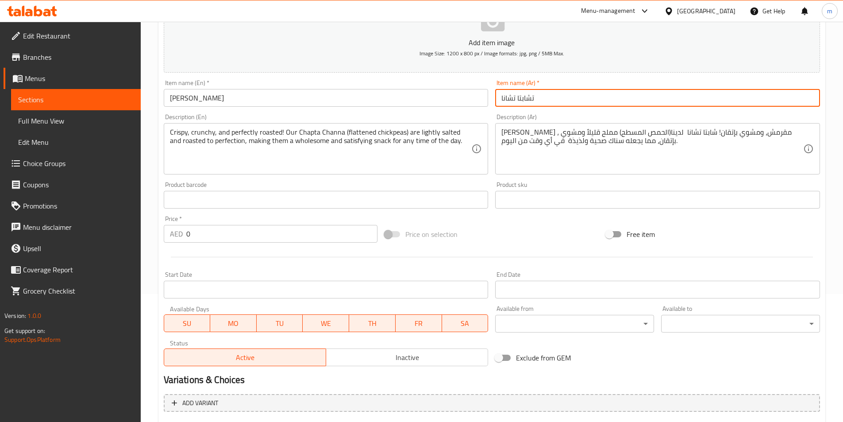
scroll to position [218, 0]
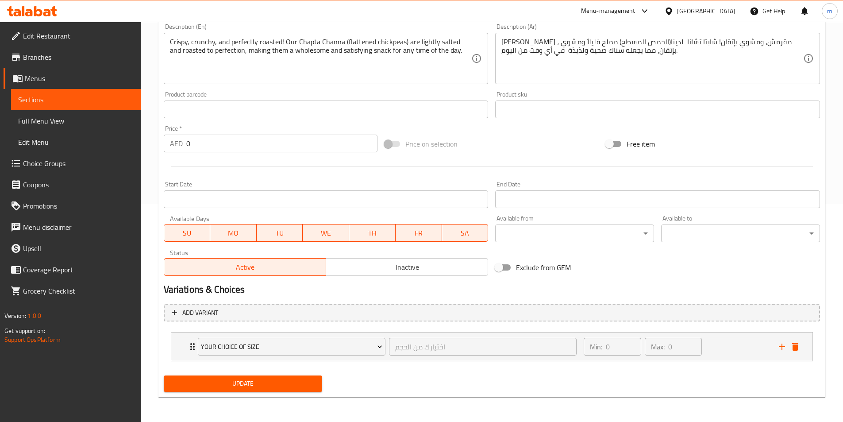
type input "تشابتا تشانا"
click at [232, 386] on span "Update" at bounding box center [243, 383] width 145 height 11
click at [70, 104] on span "Sections" at bounding box center [75, 99] width 115 height 11
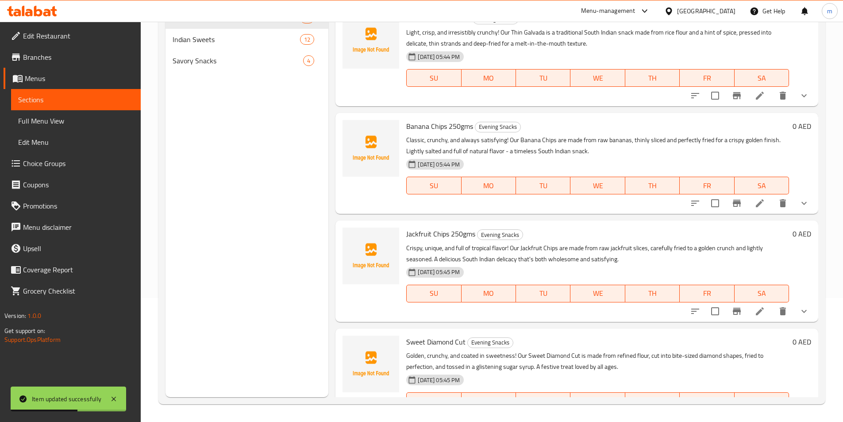
scroll to position [1062, 0]
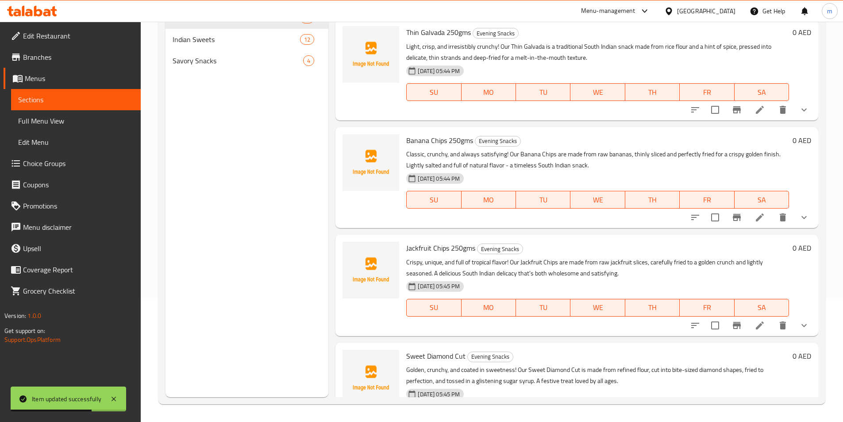
click at [747, 216] on li at bounding box center [759, 217] width 25 height 16
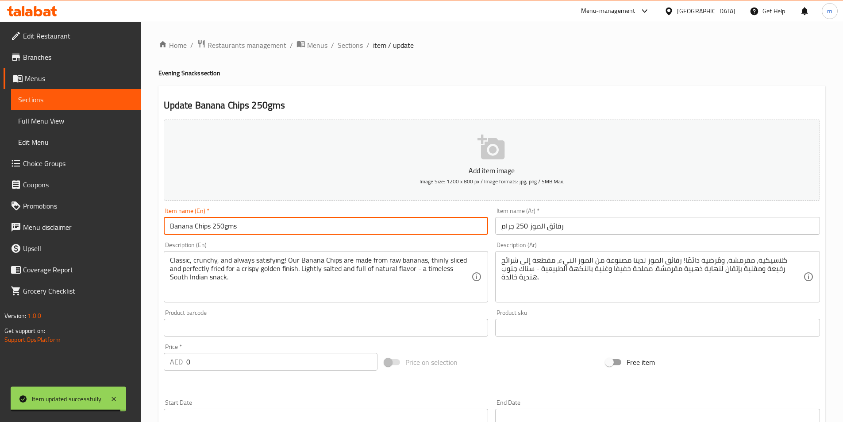
drag, startPoint x: 268, startPoint y: 230, endPoint x: 212, endPoint y: 227, distance: 55.8
click at [212, 227] on input "Banana Chips 250gms" at bounding box center [326, 226] width 325 height 18
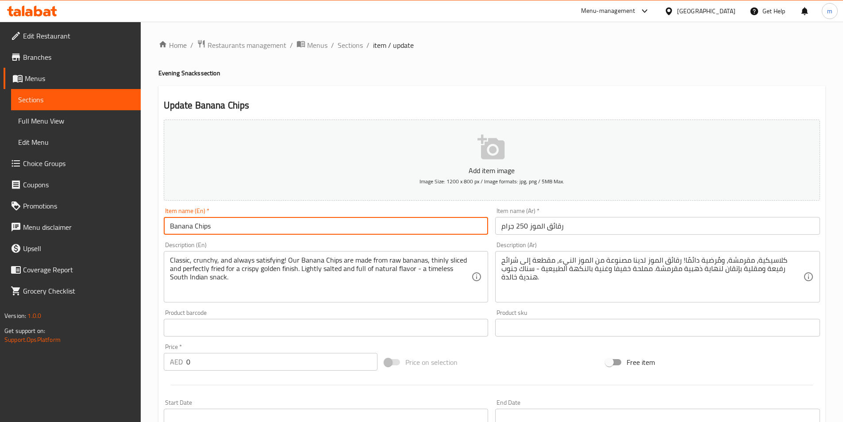
type input "Banana Chips"
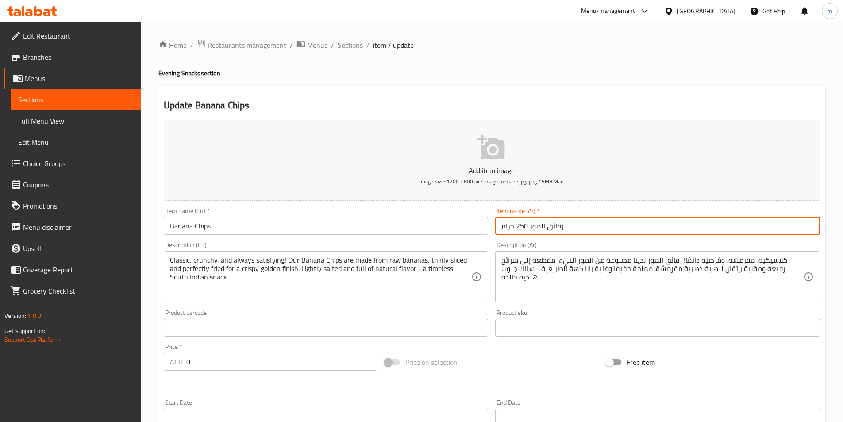
drag, startPoint x: 501, startPoint y: 226, endPoint x: 518, endPoint y: 223, distance: 17.5
click at [518, 223] on input "رقائق الموز 250 جرام" at bounding box center [657, 226] width 325 height 18
drag, startPoint x: 502, startPoint y: 225, endPoint x: 518, endPoint y: 223, distance: 15.6
click at [518, 223] on input "رقائق الموز 50 جرام" at bounding box center [657, 226] width 325 height 18
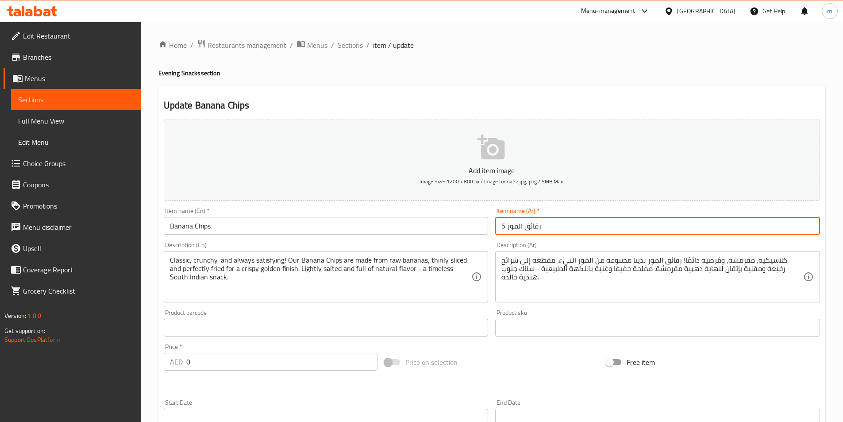
click at [500, 226] on input "رقائق الموز 5" at bounding box center [657, 226] width 325 height 18
click at [502, 226] on input "رقائق الموز 5" at bounding box center [657, 226] width 325 height 18
click at [505, 228] on input "رقائق الموز 5" at bounding box center [657, 226] width 325 height 18
drag, startPoint x: 504, startPoint y: 226, endPoint x: 498, endPoint y: 225, distance: 5.9
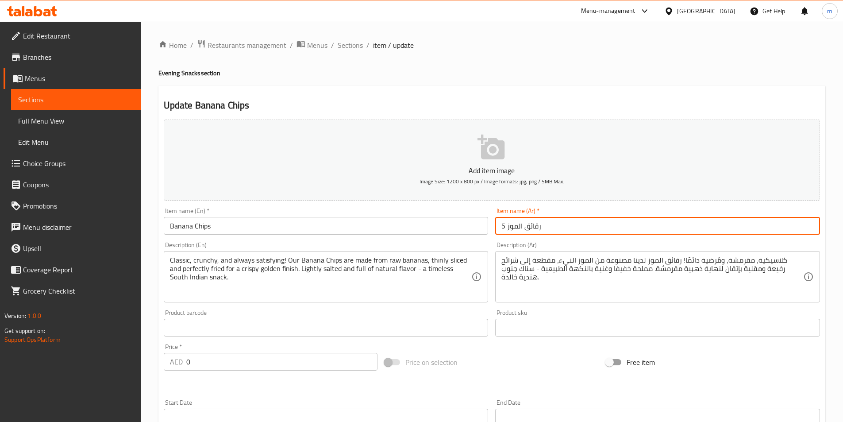
click at [498, 225] on input "رقائق الموز 5" at bounding box center [657, 226] width 325 height 18
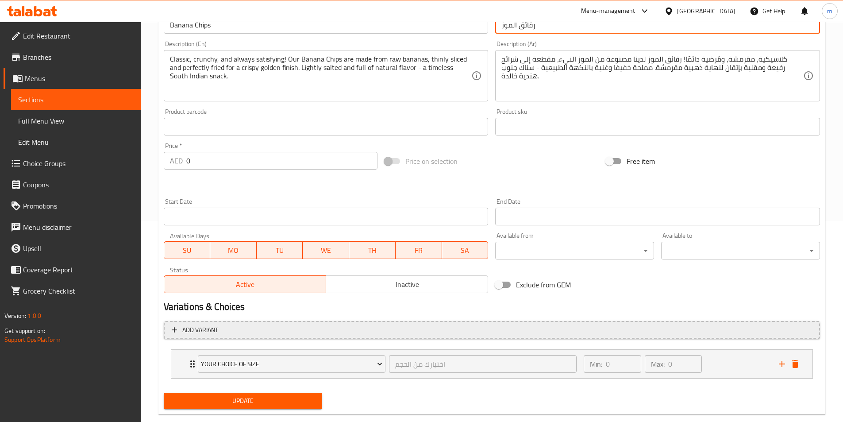
scroll to position [218, 0]
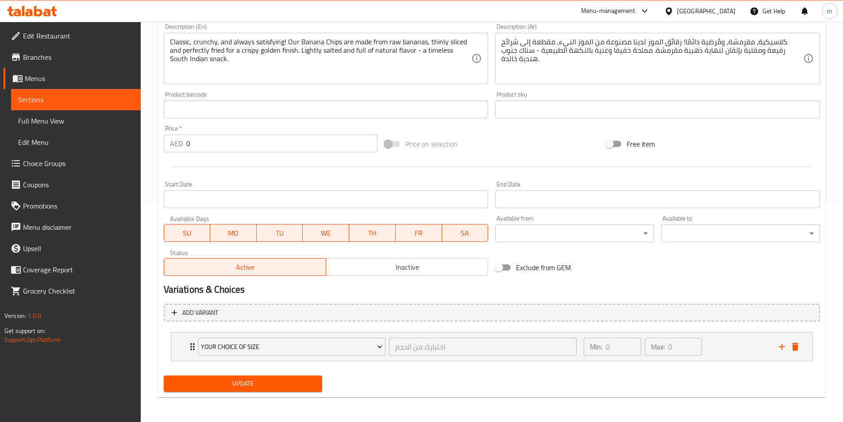
type input "رقائق الموز"
click at [268, 380] on span "Update" at bounding box center [243, 383] width 145 height 11
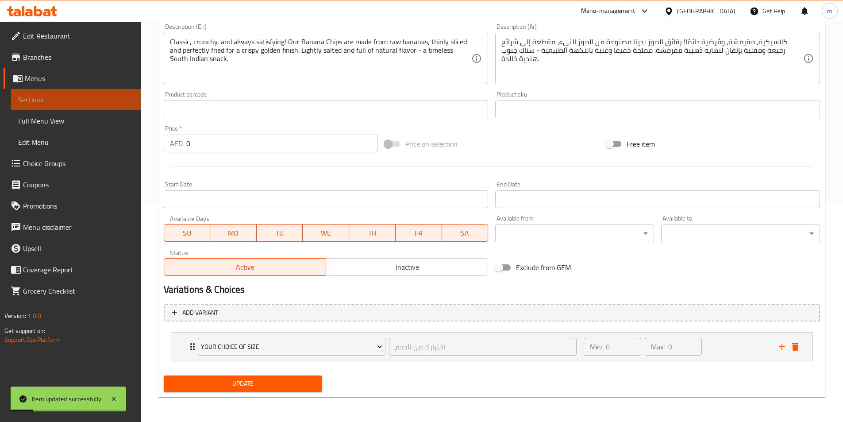
click at [57, 98] on span "Sections" at bounding box center [75, 99] width 115 height 11
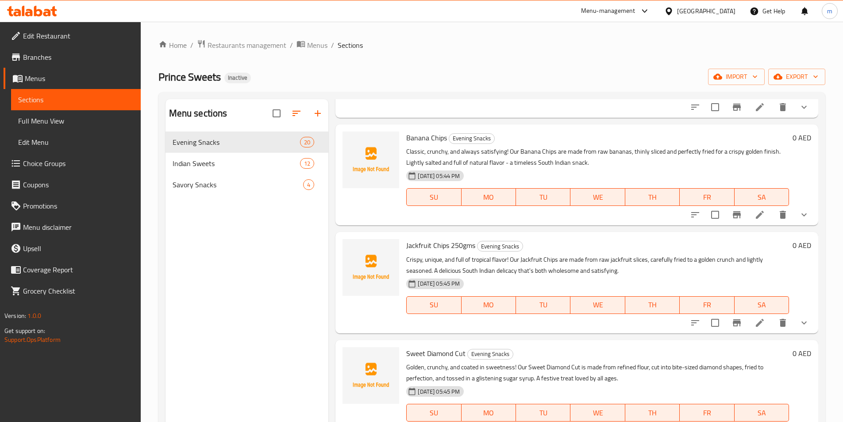
scroll to position [1179, 0]
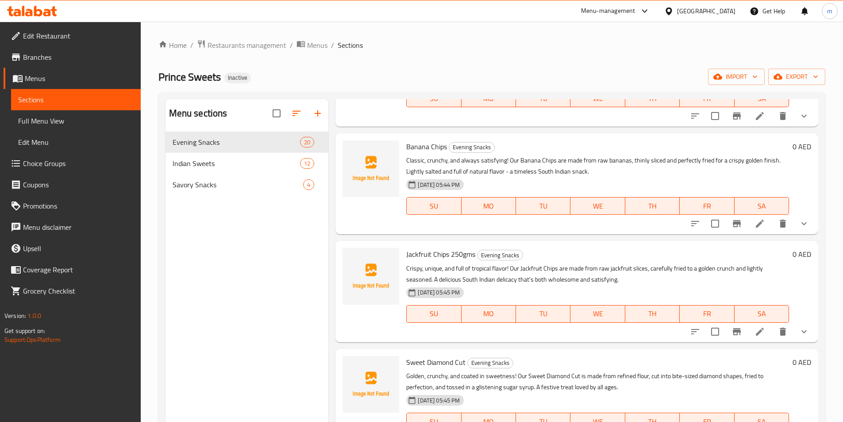
click at [747, 336] on li at bounding box center [759, 331] width 25 height 16
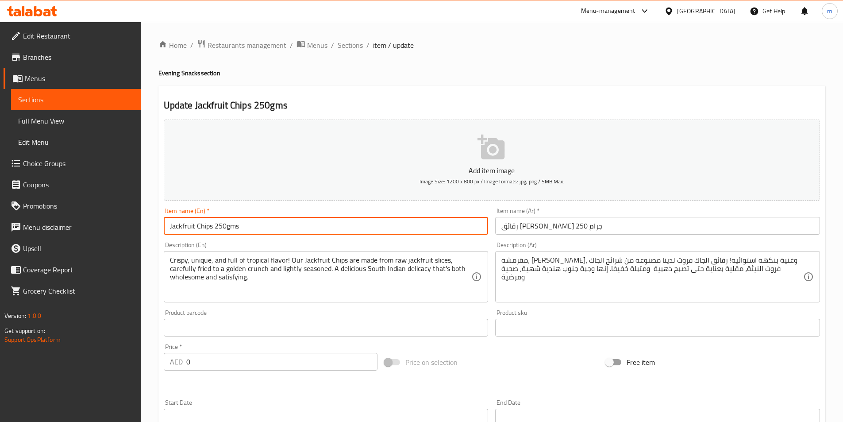
drag, startPoint x: 238, startPoint y: 229, endPoint x: 214, endPoint y: 226, distance: 24.0
click at [214, 226] on input "Jackfruit Chips 250gms" at bounding box center [326, 226] width 325 height 18
type input "Jackfruit Chips"
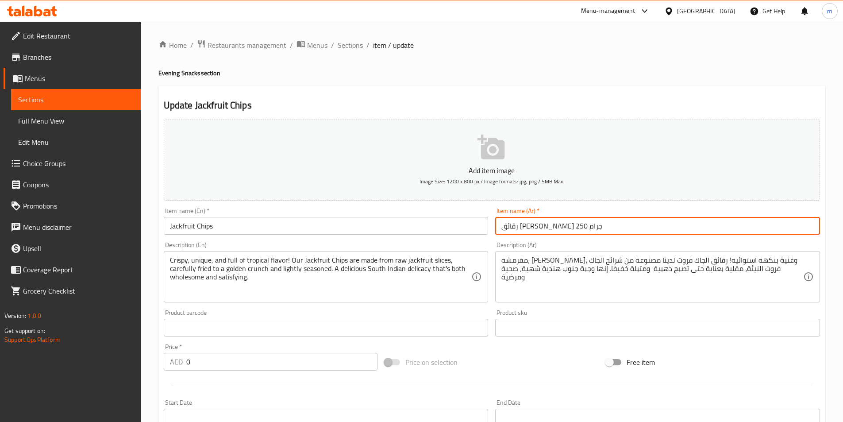
drag, startPoint x: 526, startPoint y: 227, endPoint x: 494, endPoint y: 226, distance: 31.9
click at [494, 226] on div "Item name (Ar)   * رقائق [PERSON_NAME] 250 جرام Item name (Ar) *" at bounding box center [657, 221] width 332 height 34
click at [495, 227] on input "رقائق [PERSON_NAME] 250 جرام" at bounding box center [657, 226] width 325 height 18
click at [497, 227] on input "رقائق [PERSON_NAME] 250 جرام" at bounding box center [657, 226] width 325 height 18
drag, startPoint x: 499, startPoint y: 227, endPoint x: 516, endPoint y: 225, distance: 16.5
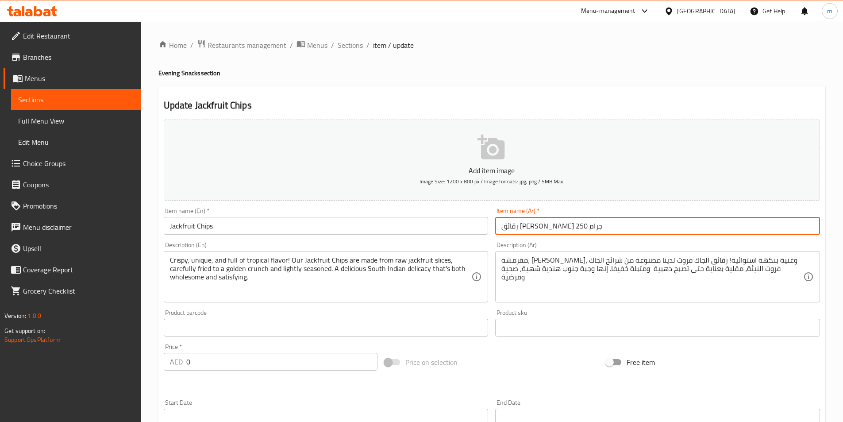
click at [516, 225] on input "رقائق [PERSON_NAME] 250 جرام" at bounding box center [657, 226] width 325 height 18
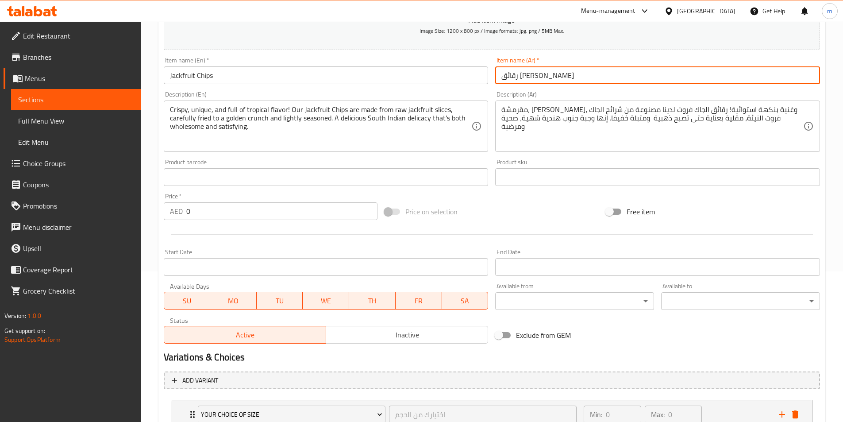
scroll to position [218, 0]
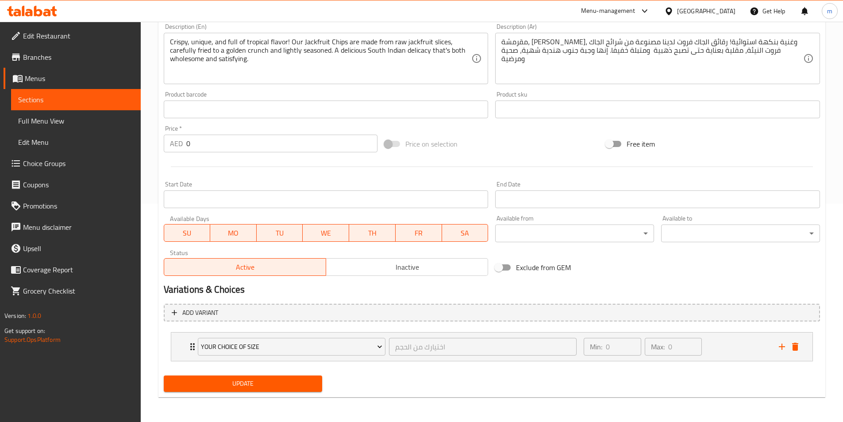
type input "رقائق [PERSON_NAME]"
click at [238, 389] on span "Update" at bounding box center [243, 383] width 145 height 11
click at [55, 101] on span "Sections" at bounding box center [75, 99] width 115 height 11
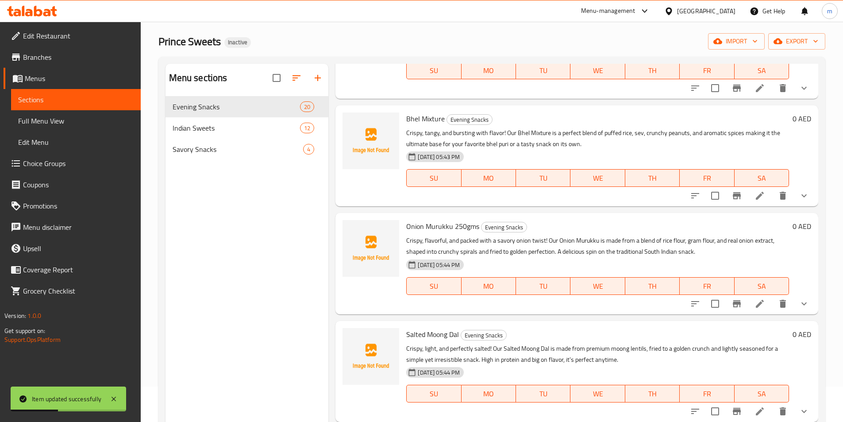
scroll to position [752, 0]
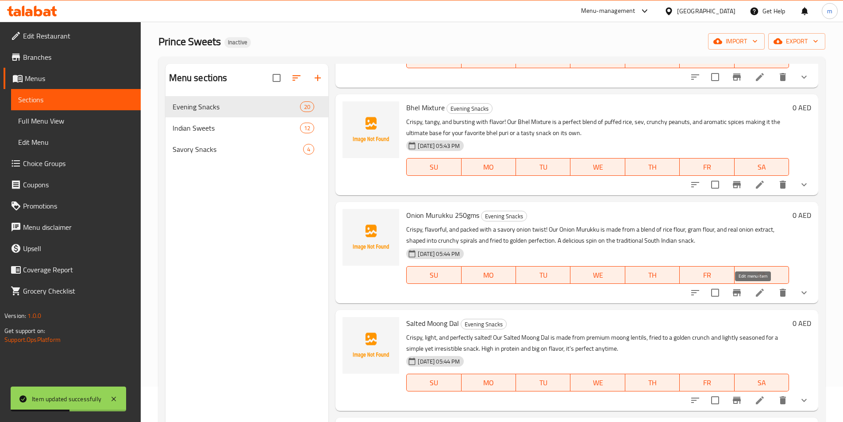
click at [755, 293] on icon at bounding box center [759, 292] width 8 height 8
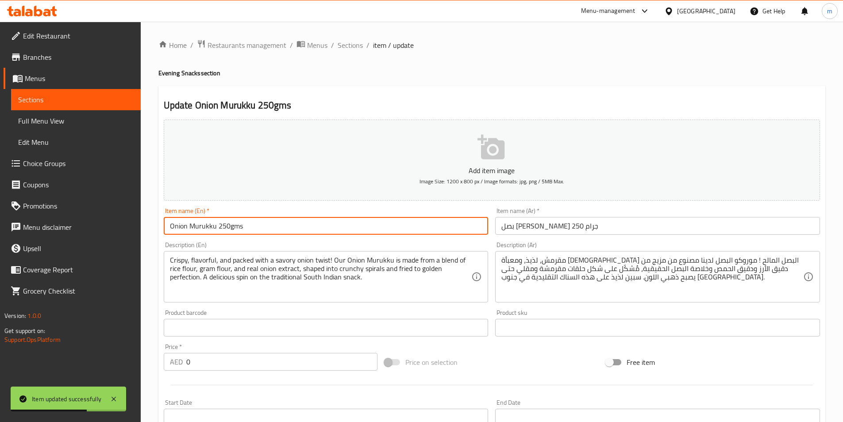
click at [234, 228] on input "Onion Murukku 250gms" at bounding box center [326, 226] width 325 height 18
click at [252, 226] on input "Onion Murukku 250gms" at bounding box center [326, 226] width 325 height 18
drag, startPoint x: 242, startPoint y: 226, endPoint x: 217, endPoint y: 226, distance: 25.7
click at [217, 226] on input "Onion Murukku 250gms" at bounding box center [326, 226] width 325 height 18
type input "[PERSON_NAME]"
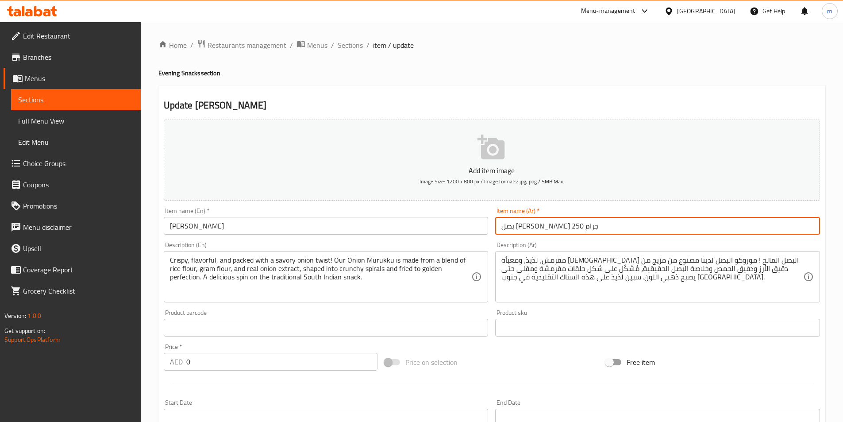
drag, startPoint x: 502, startPoint y: 226, endPoint x: 517, endPoint y: 225, distance: 14.3
click at [517, 225] on input "بصل [PERSON_NAME] 250 جرام" at bounding box center [657, 226] width 325 height 18
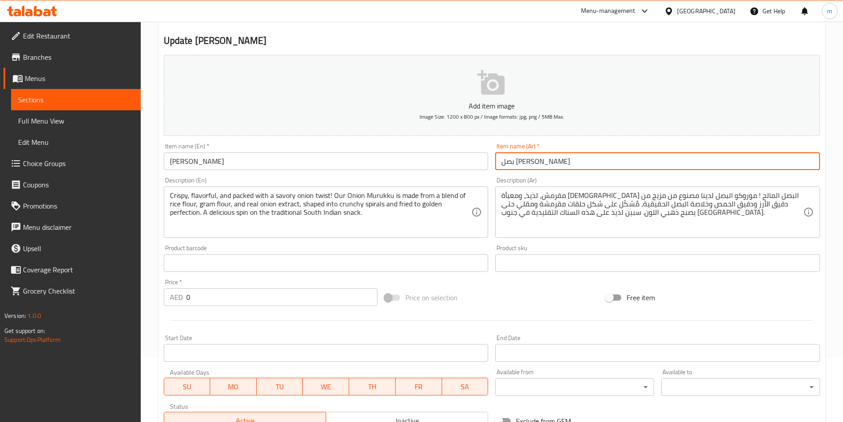
scroll to position [218, 0]
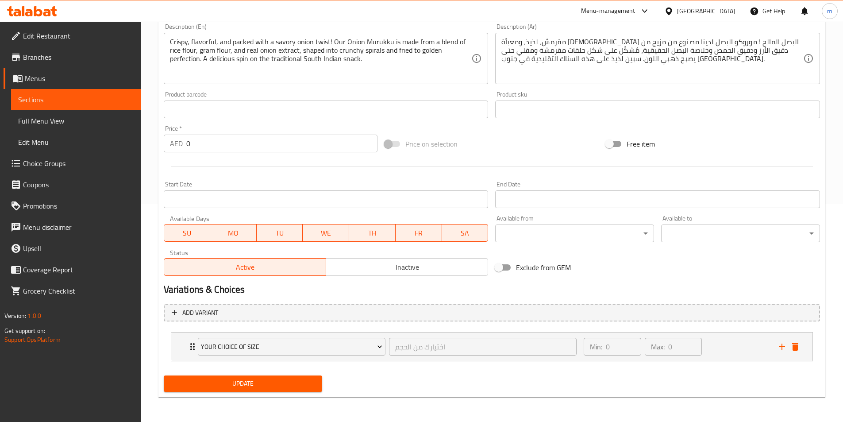
click at [290, 381] on span "Update" at bounding box center [243, 383] width 145 height 11
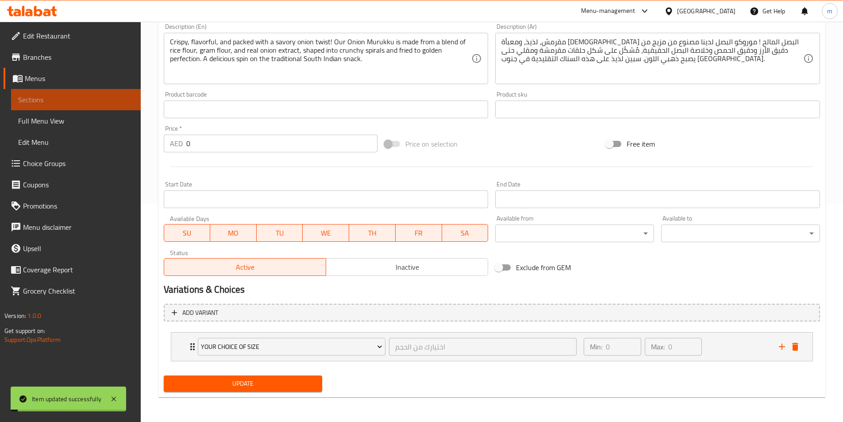
click at [74, 107] on link "Sections" at bounding box center [76, 99] width 130 height 21
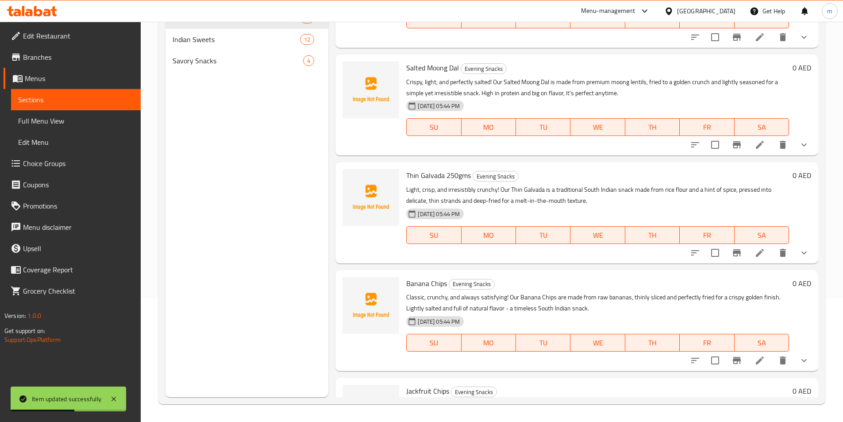
scroll to position [929, 0]
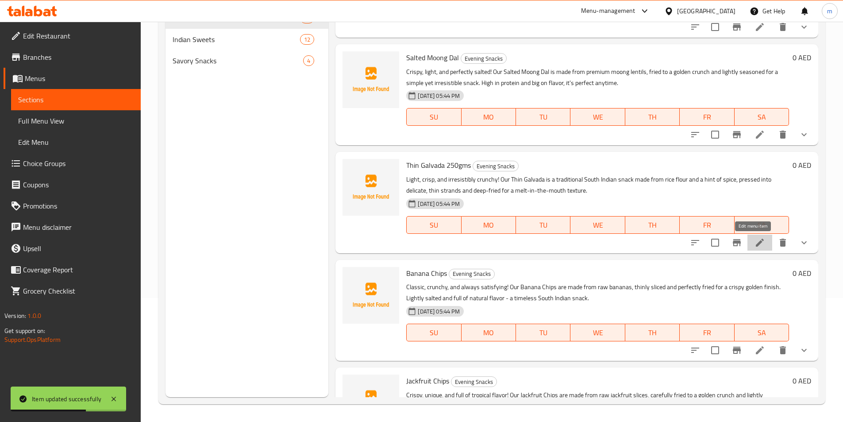
click at [755, 242] on icon at bounding box center [759, 242] width 8 height 8
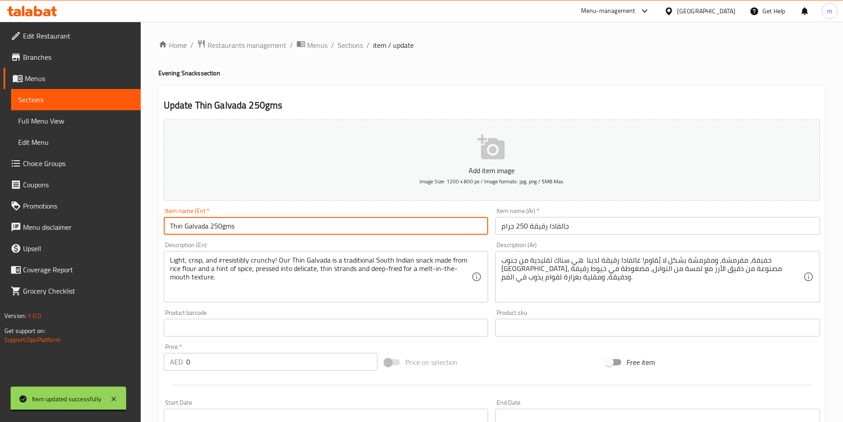
drag, startPoint x: 211, startPoint y: 225, endPoint x: 235, endPoint y: 225, distance: 24.3
click at [235, 225] on input "Thin Galvada 250gms" at bounding box center [326, 226] width 325 height 18
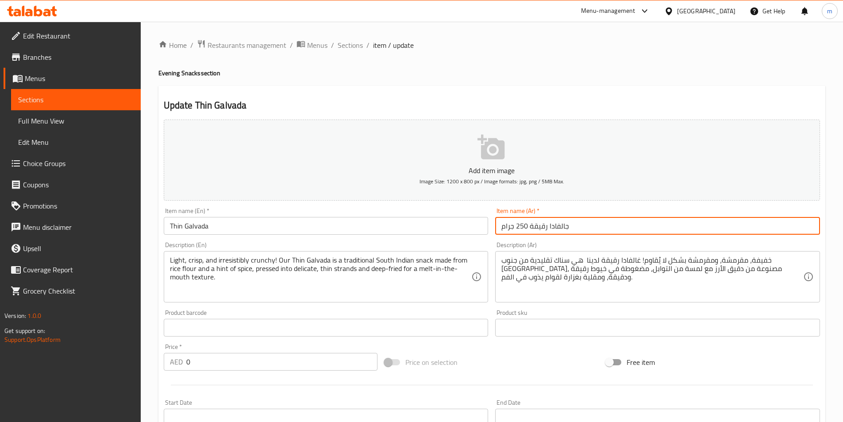
drag, startPoint x: 500, startPoint y: 227, endPoint x: 517, endPoint y: 225, distance: 17.0
click at [517, 225] on input "جالفادا رقيقة 250 جرام" at bounding box center [657, 226] width 325 height 18
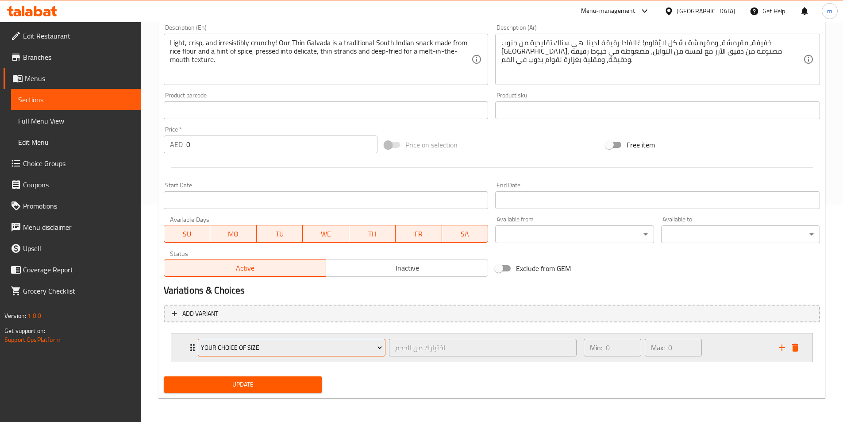
scroll to position [218, 0]
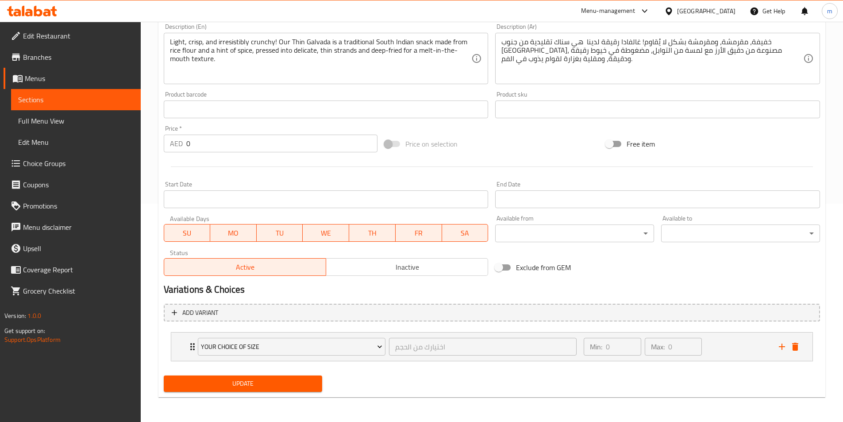
click at [266, 379] on span "Update" at bounding box center [243, 383] width 145 height 11
click at [63, 106] on link "Sections" at bounding box center [76, 99] width 130 height 21
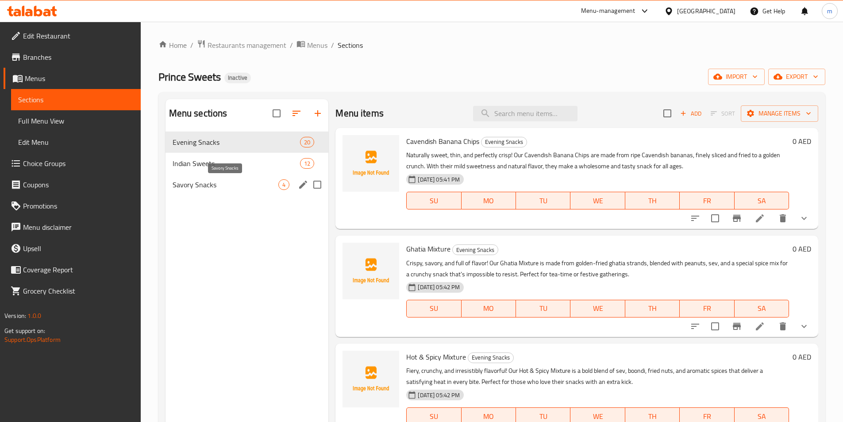
click at [229, 187] on span "Savory Snacks" at bounding box center [226, 184] width 106 height 11
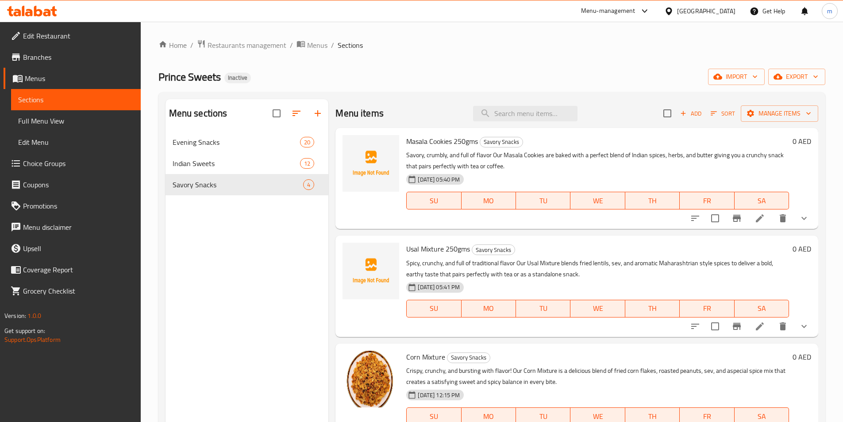
click at [747, 214] on li at bounding box center [759, 218] width 25 height 16
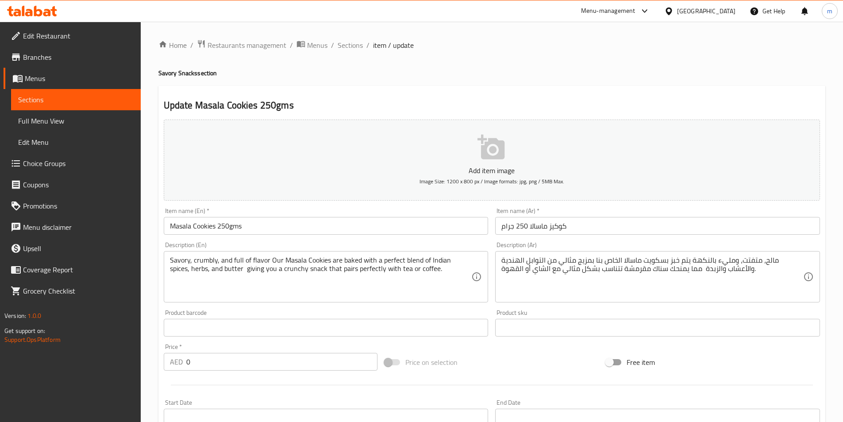
click at [249, 222] on div "Item name (En)   * Masala Cookies 250gms Item name (En) *" at bounding box center [326, 220] width 325 height 27
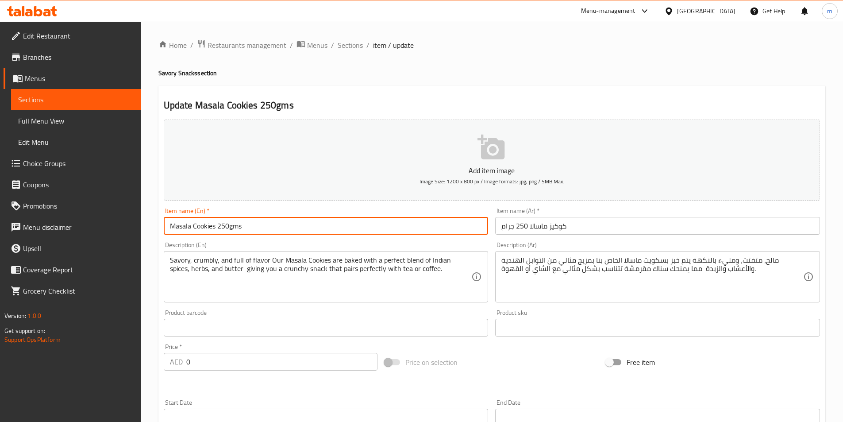
drag, startPoint x: 240, startPoint y: 226, endPoint x: 217, endPoint y: 227, distance: 23.0
click at [217, 227] on input "Masala Cookies 250gms" at bounding box center [326, 226] width 325 height 18
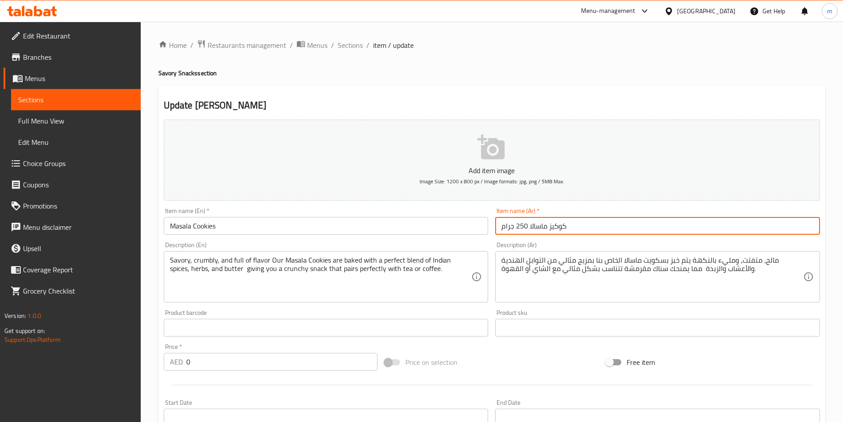
drag, startPoint x: 523, startPoint y: 225, endPoint x: 494, endPoint y: 226, distance: 28.8
click at [494, 226] on div "Item name (Ar)   * كوكيز ماسالا 250 جرام Item name (Ar) *" at bounding box center [657, 221] width 332 height 34
click at [509, 226] on input "كوكيز ماسالا 250 جرام" at bounding box center [657, 226] width 325 height 18
drag, startPoint x: 499, startPoint y: 227, endPoint x: 516, endPoint y: 227, distance: 17.3
click at [516, 227] on input "كوكيز ماسالا 250 جرام" at bounding box center [657, 226] width 325 height 18
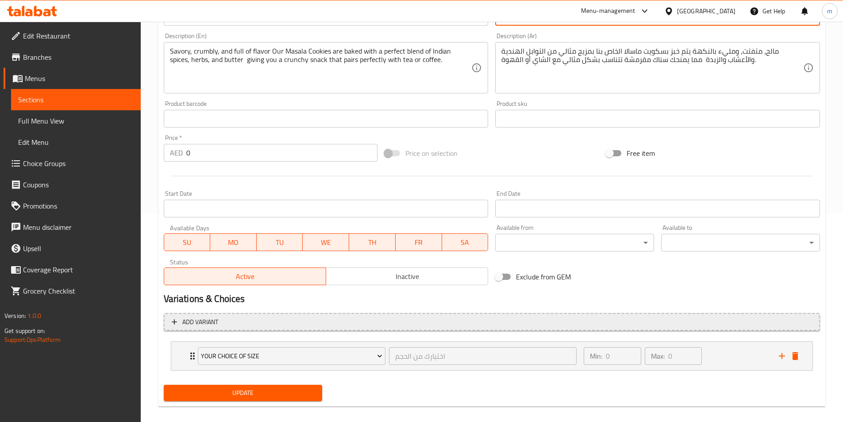
scroll to position [218, 0]
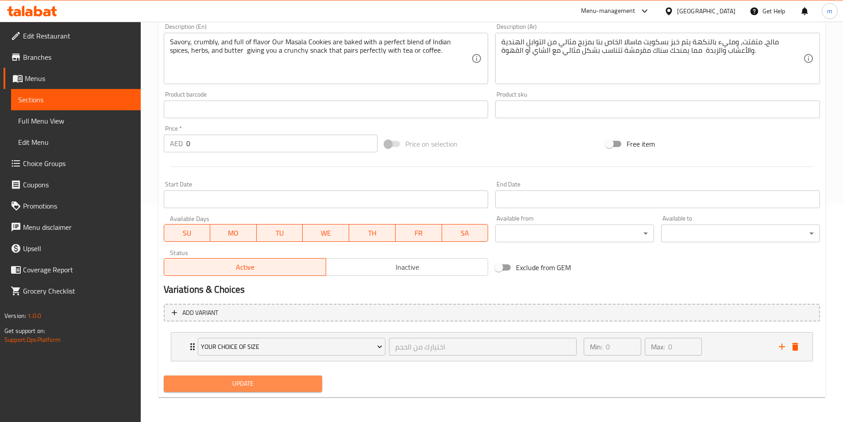
click at [261, 382] on span "Update" at bounding box center [243, 383] width 145 height 11
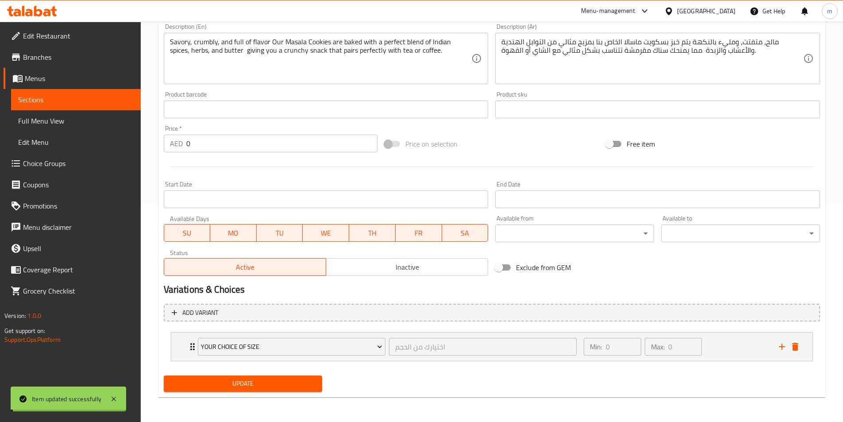
click at [49, 102] on span "Sections" at bounding box center [75, 99] width 115 height 11
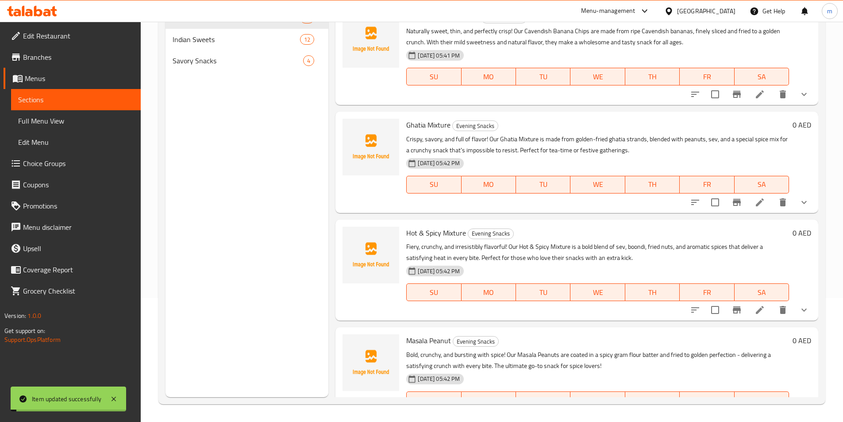
scroll to position [124, 0]
click at [257, 65] on span "Savory Snacks" at bounding box center [238, 60] width 131 height 11
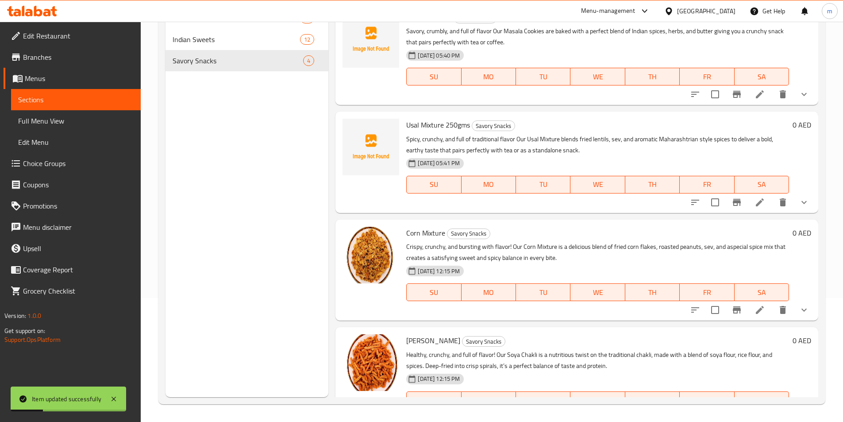
click at [754, 201] on icon at bounding box center [759, 202] width 11 height 11
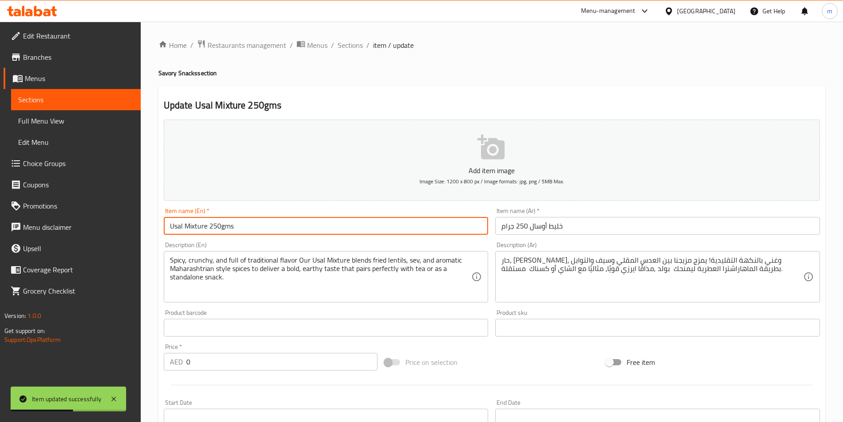
drag, startPoint x: 210, startPoint y: 224, endPoint x: 234, endPoint y: 223, distance: 23.9
click at [234, 223] on input "Usal Mixture 250gms" at bounding box center [326, 226] width 325 height 18
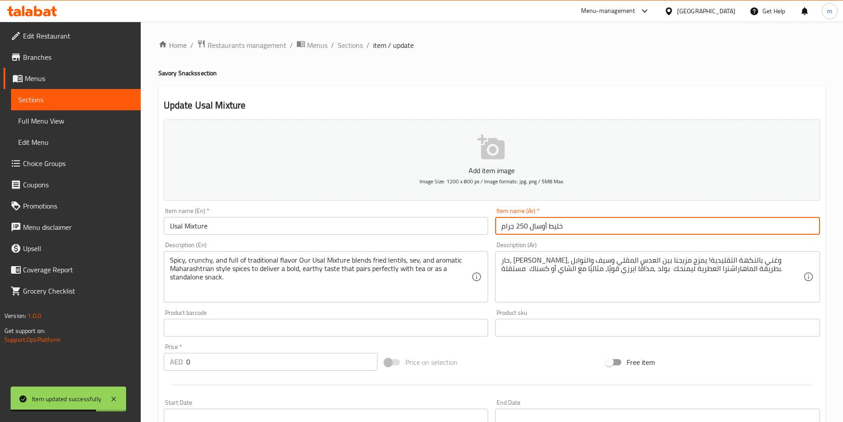
drag, startPoint x: 499, startPoint y: 227, endPoint x: 519, endPoint y: 227, distance: 20.4
click at [519, 227] on input "خليط أوسال 250 جرام" at bounding box center [657, 226] width 325 height 18
drag, startPoint x: 522, startPoint y: 225, endPoint x: 496, endPoint y: 230, distance: 26.0
click at [496, 230] on input "خليط أوسال 50 جرام" at bounding box center [657, 226] width 325 height 18
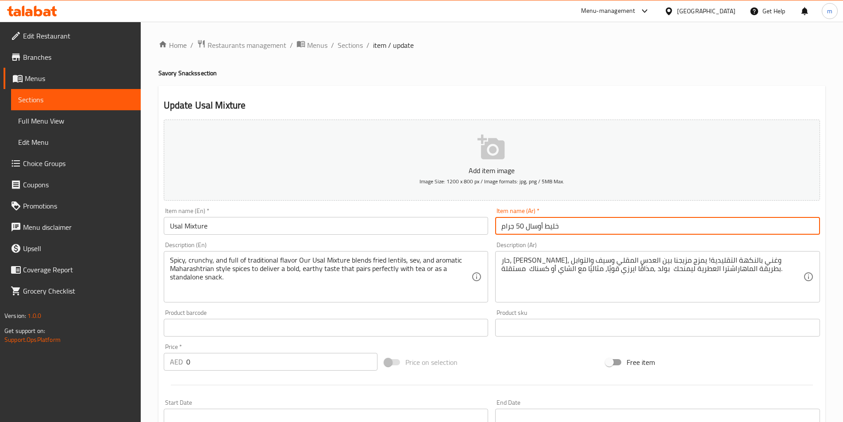
click at [501, 230] on input "خليط أوسال 50 جرام" at bounding box center [657, 226] width 325 height 18
drag, startPoint x: 502, startPoint y: 228, endPoint x: 516, endPoint y: 224, distance: 13.7
click at [516, 224] on input "خليط أوسال 50 جرام" at bounding box center [657, 226] width 325 height 18
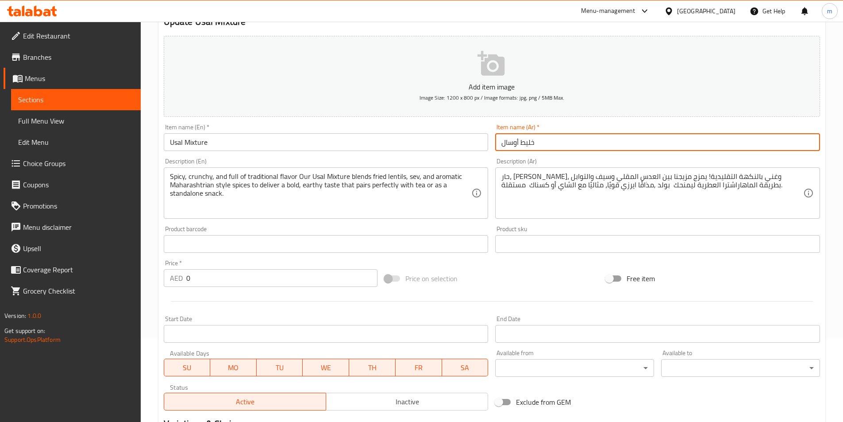
scroll to position [218, 0]
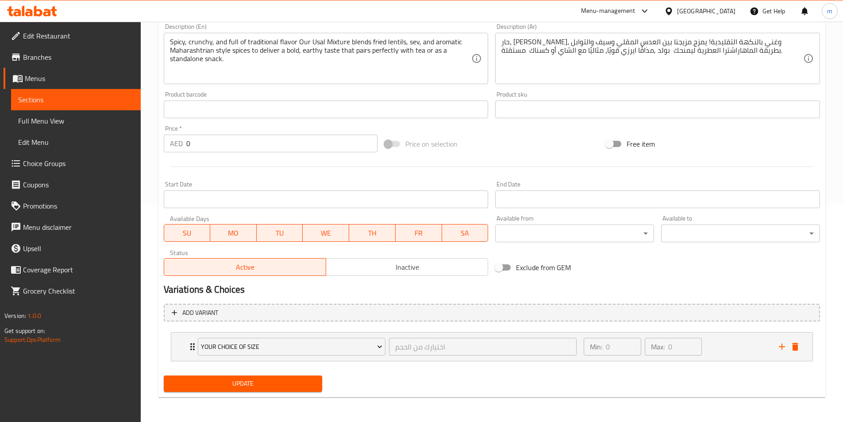
click at [247, 383] on span "Update" at bounding box center [243, 383] width 145 height 11
click at [59, 117] on span "Full Menu View" at bounding box center [75, 120] width 115 height 11
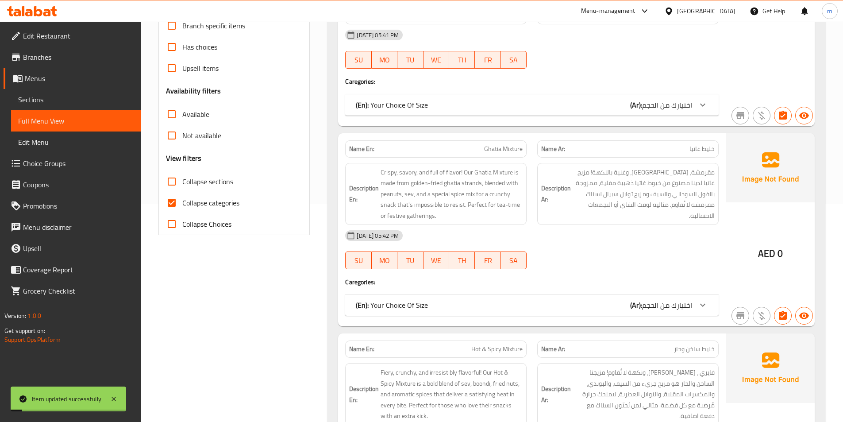
scroll to position [130, 0]
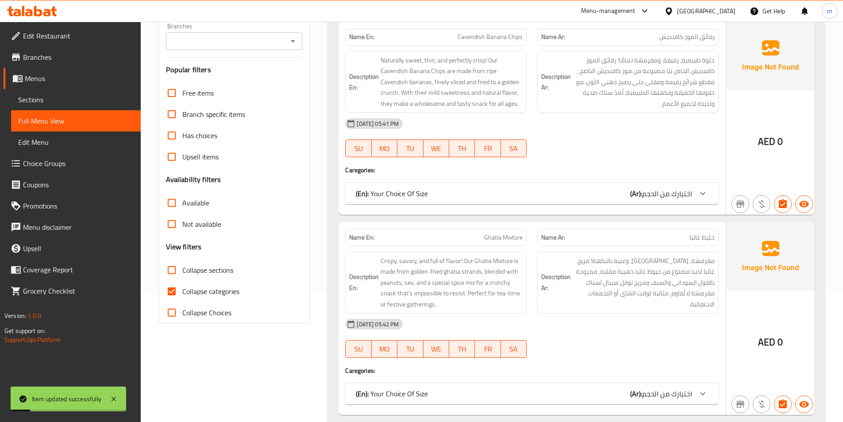
click at [213, 300] on label "Collapse categories" at bounding box center [200, 290] width 78 height 21
click at [182, 300] on input "Collapse categories" at bounding box center [171, 290] width 21 height 21
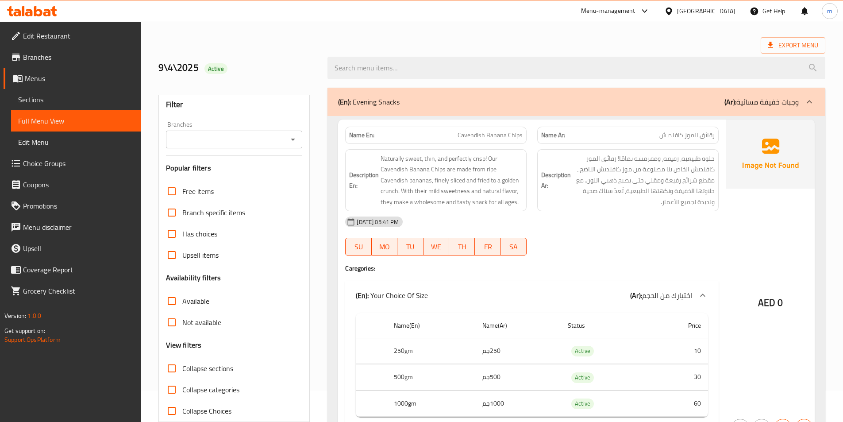
scroll to position [0, 0]
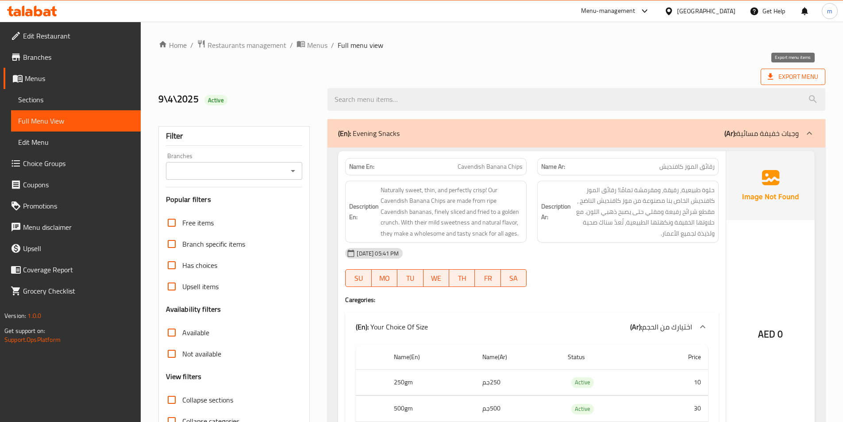
click at [790, 84] on span "Export Menu" at bounding box center [792, 77] width 65 height 16
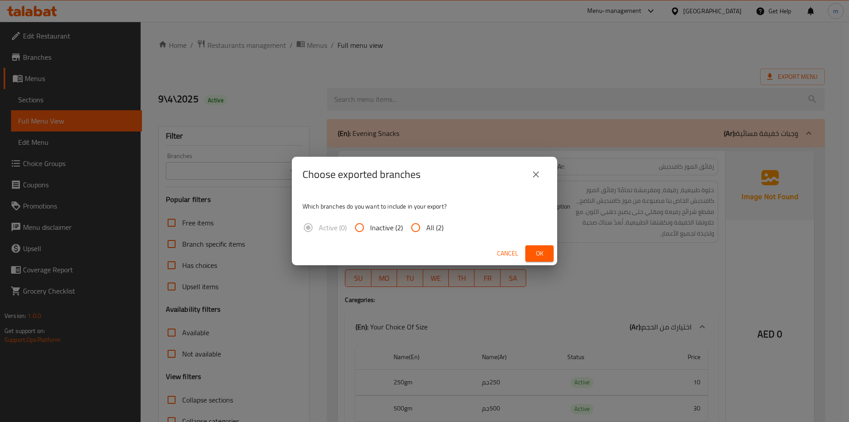
click at [420, 222] on input "All (2)" at bounding box center [415, 227] width 21 height 21
click at [540, 254] on span "Ok" at bounding box center [540, 253] width 14 height 11
